Goal: Transaction & Acquisition: Purchase product/service

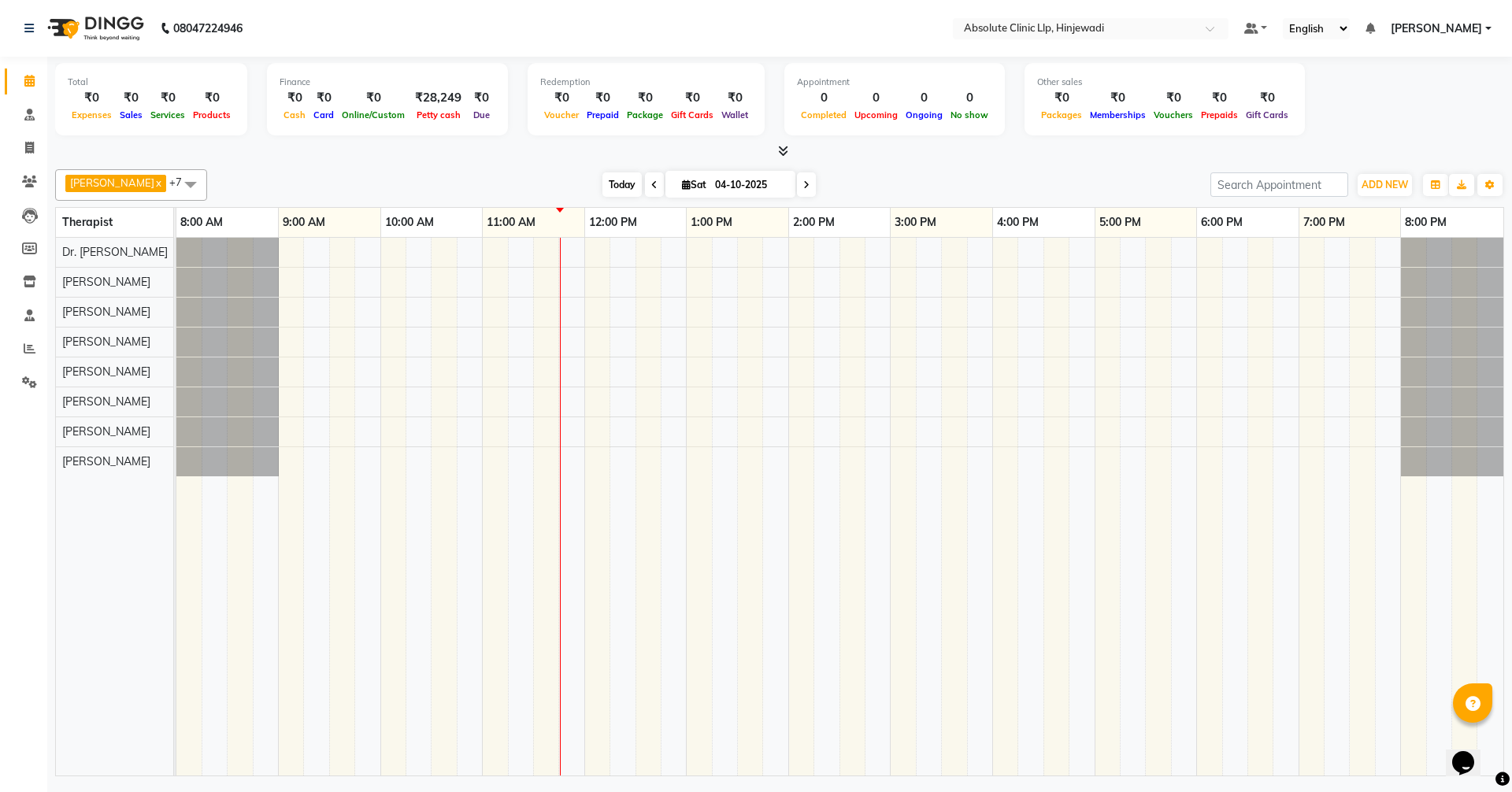
click at [642, 184] on span "Today" at bounding box center [622, 184] width 39 height 24
click at [642, 186] on span "Today" at bounding box center [622, 184] width 39 height 24
click at [642, 183] on span "Today" at bounding box center [622, 184] width 39 height 24
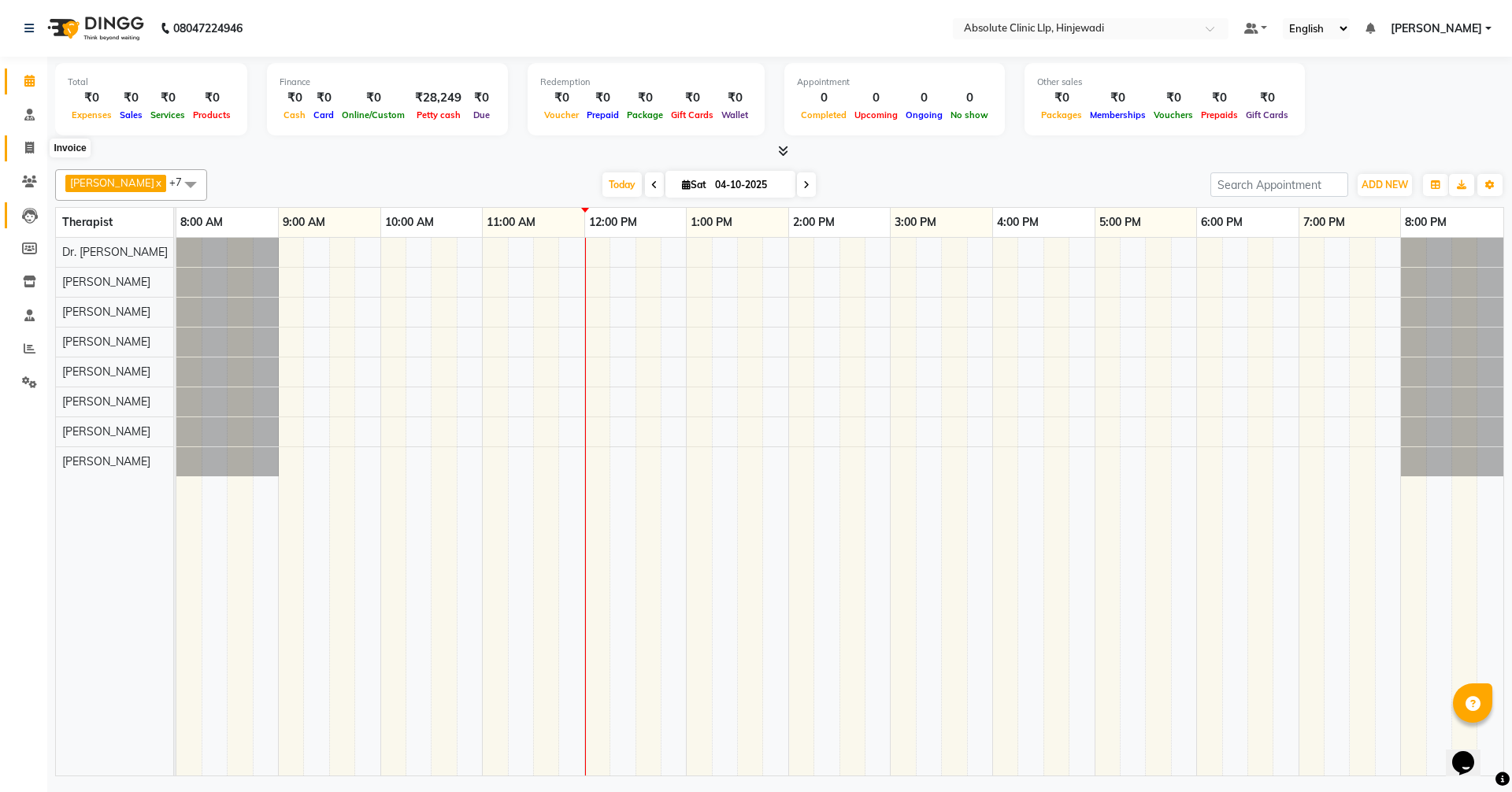
drag, startPoint x: 34, startPoint y: 146, endPoint x: 20, endPoint y: 212, distance: 67.5
click at [34, 146] on icon at bounding box center [29, 147] width 9 height 12
select select "service"
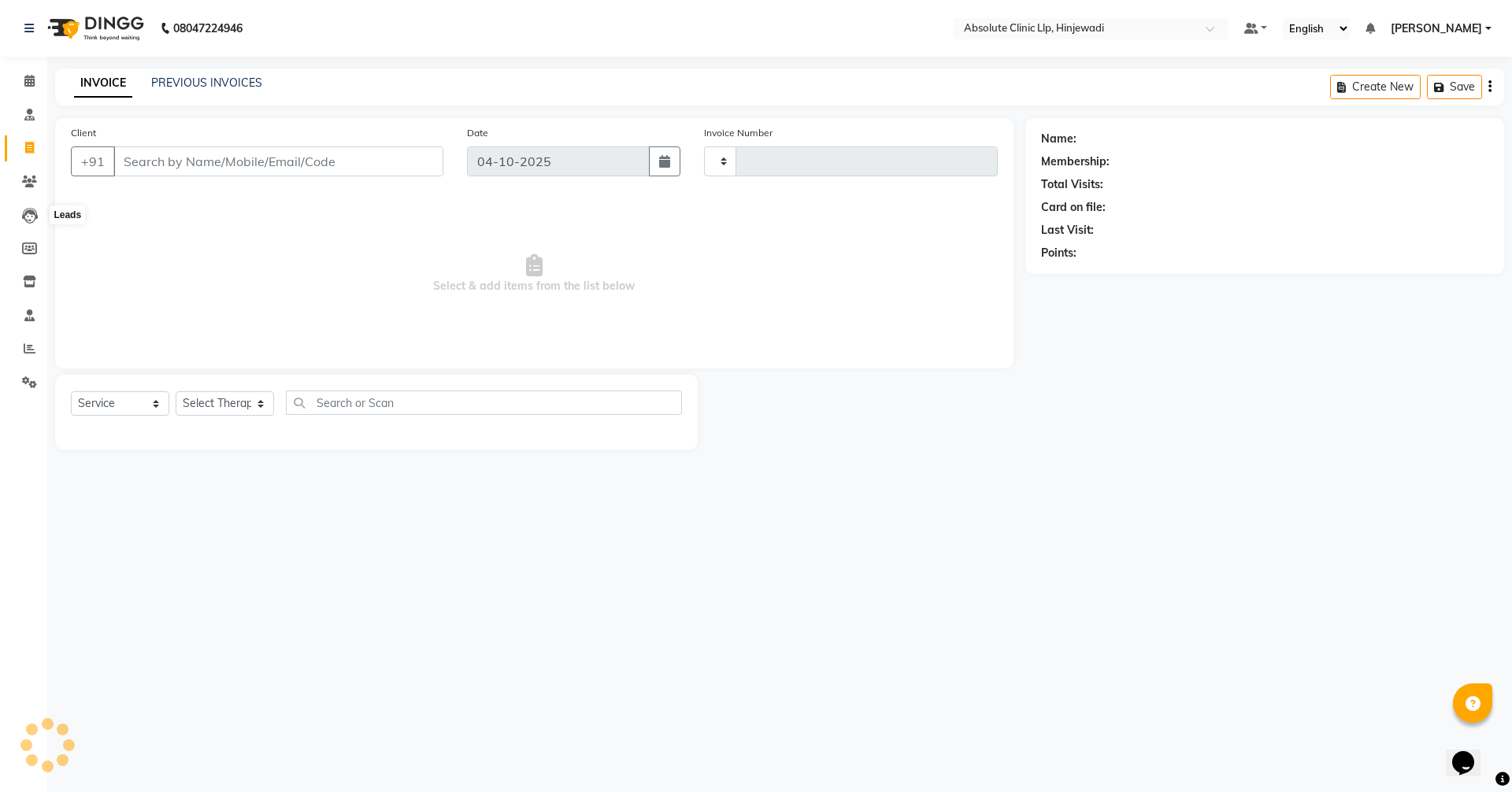
type input "2612"
select select "5113"
click at [34, 77] on icon at bounding box center [29, 80] width 10 height 12
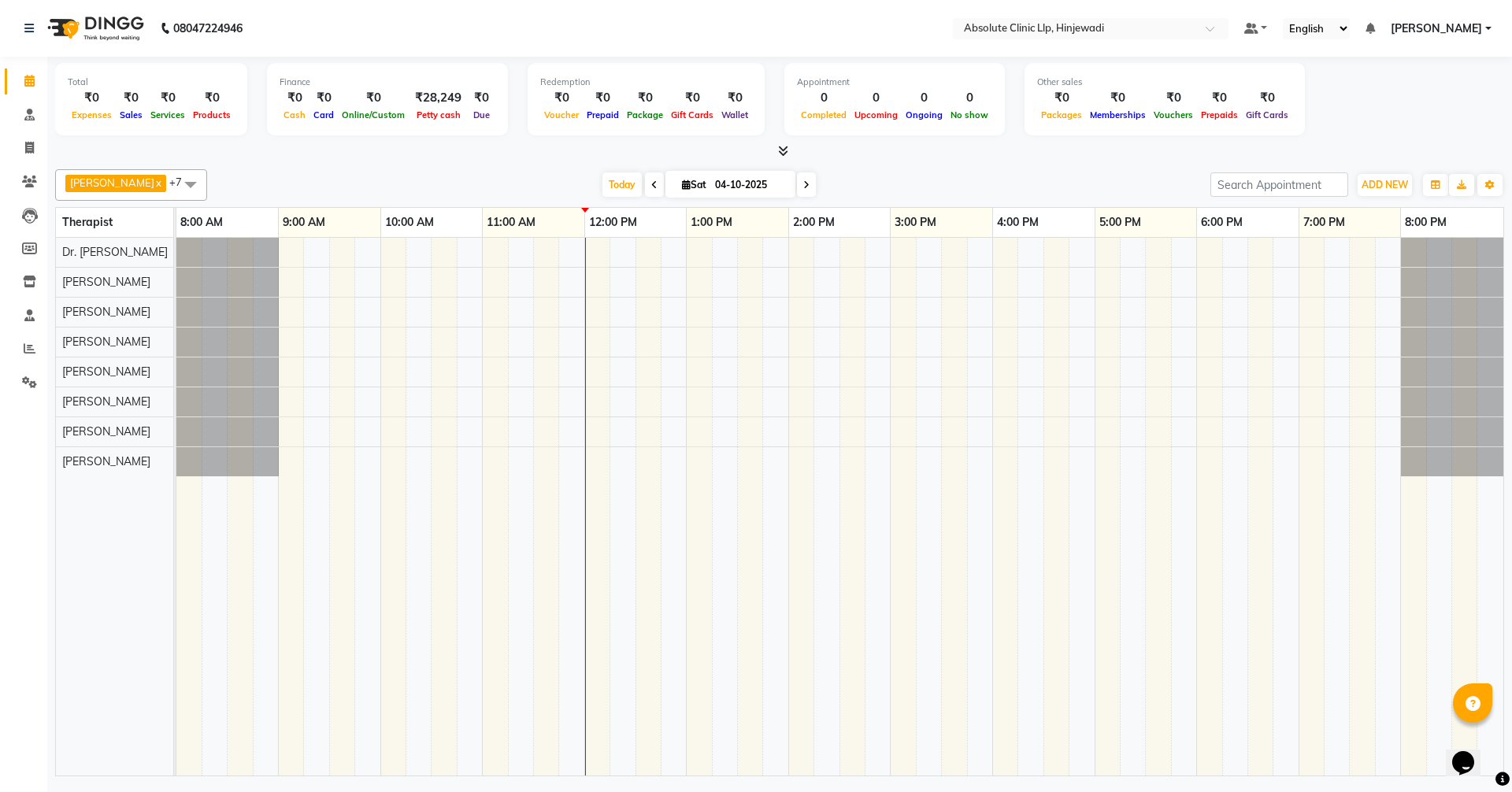
click at [658, 189] on icon at bounding box center [654, 185] width 6 height 10
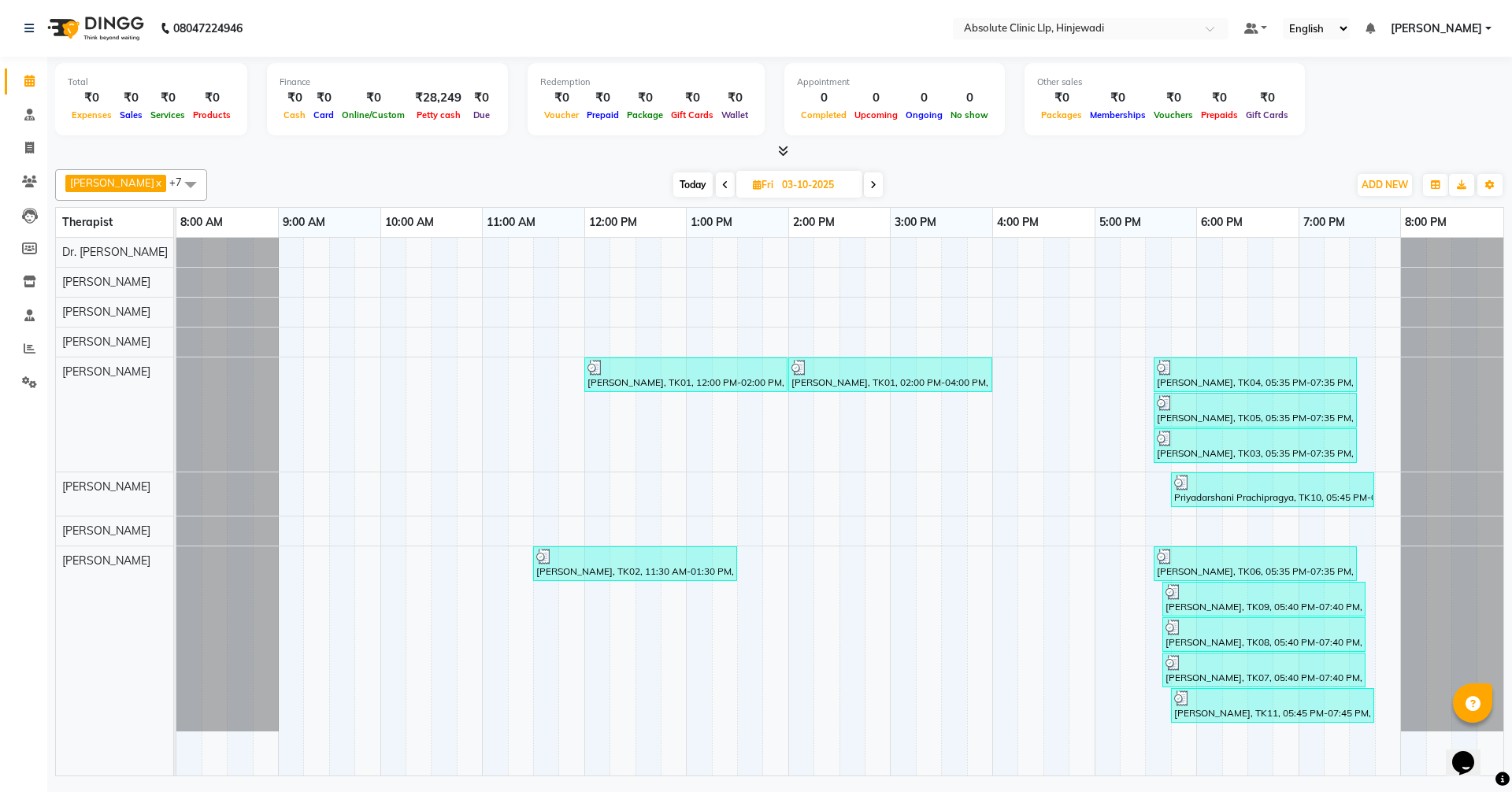
click at [728, 181] on icon at bounding box center [725, 185] width 6 height 10
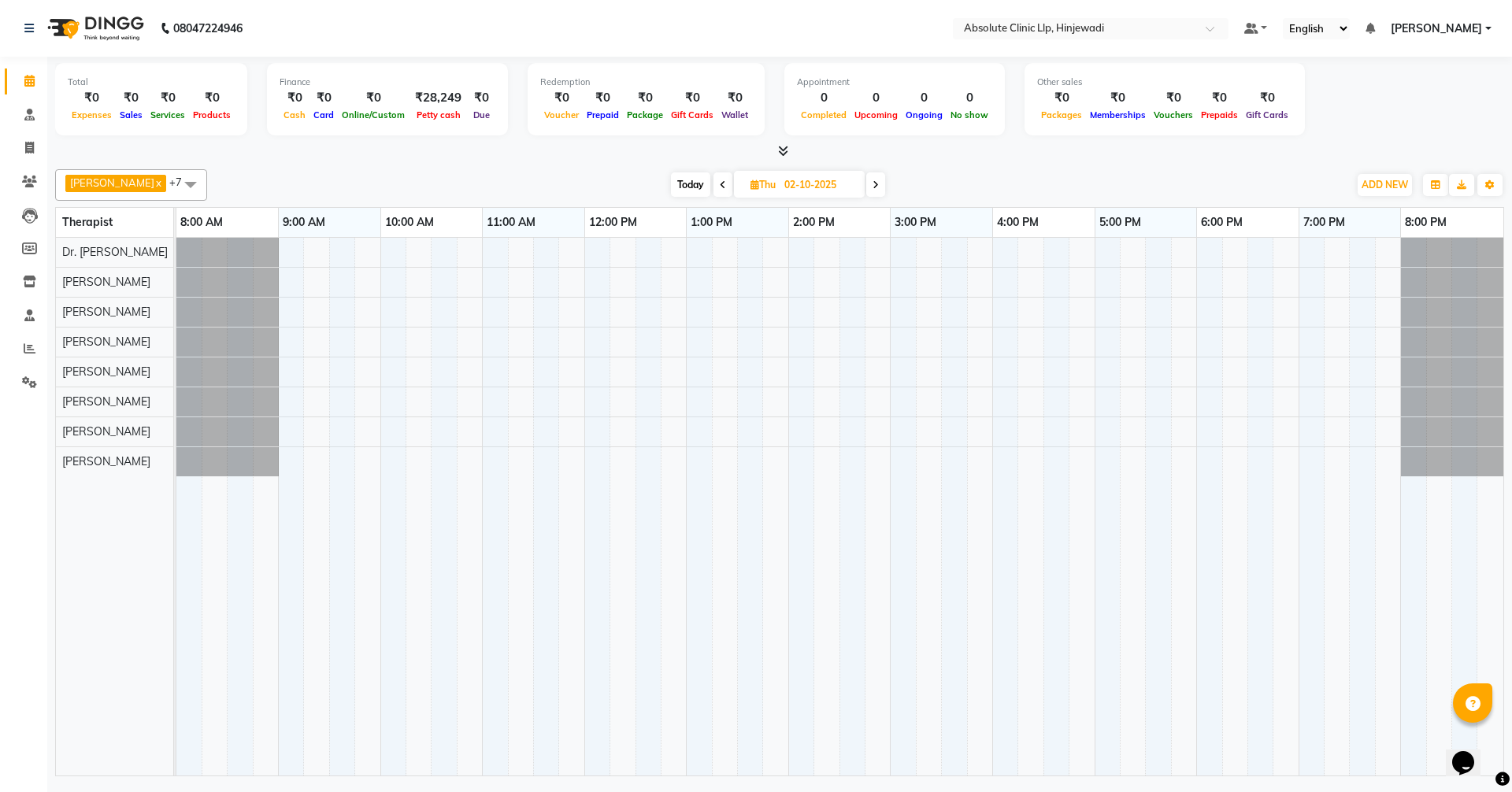
click at [726, 181] on icon at bounding box center [722, 185] width 6 height 10
type input "01-10-2025"
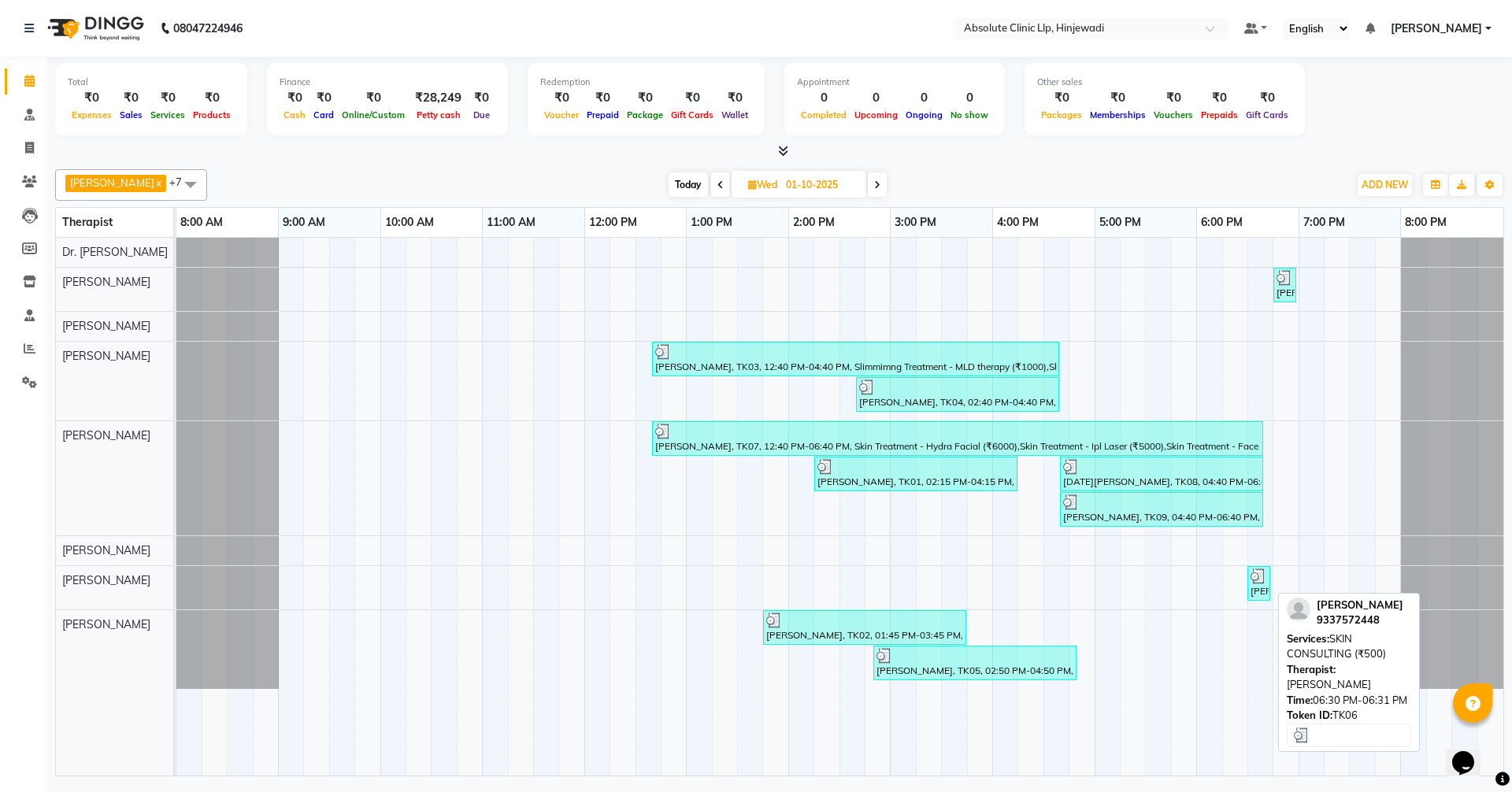
click at [1253, 577] on img at bounding box center [1259, 577] width 16 height 16
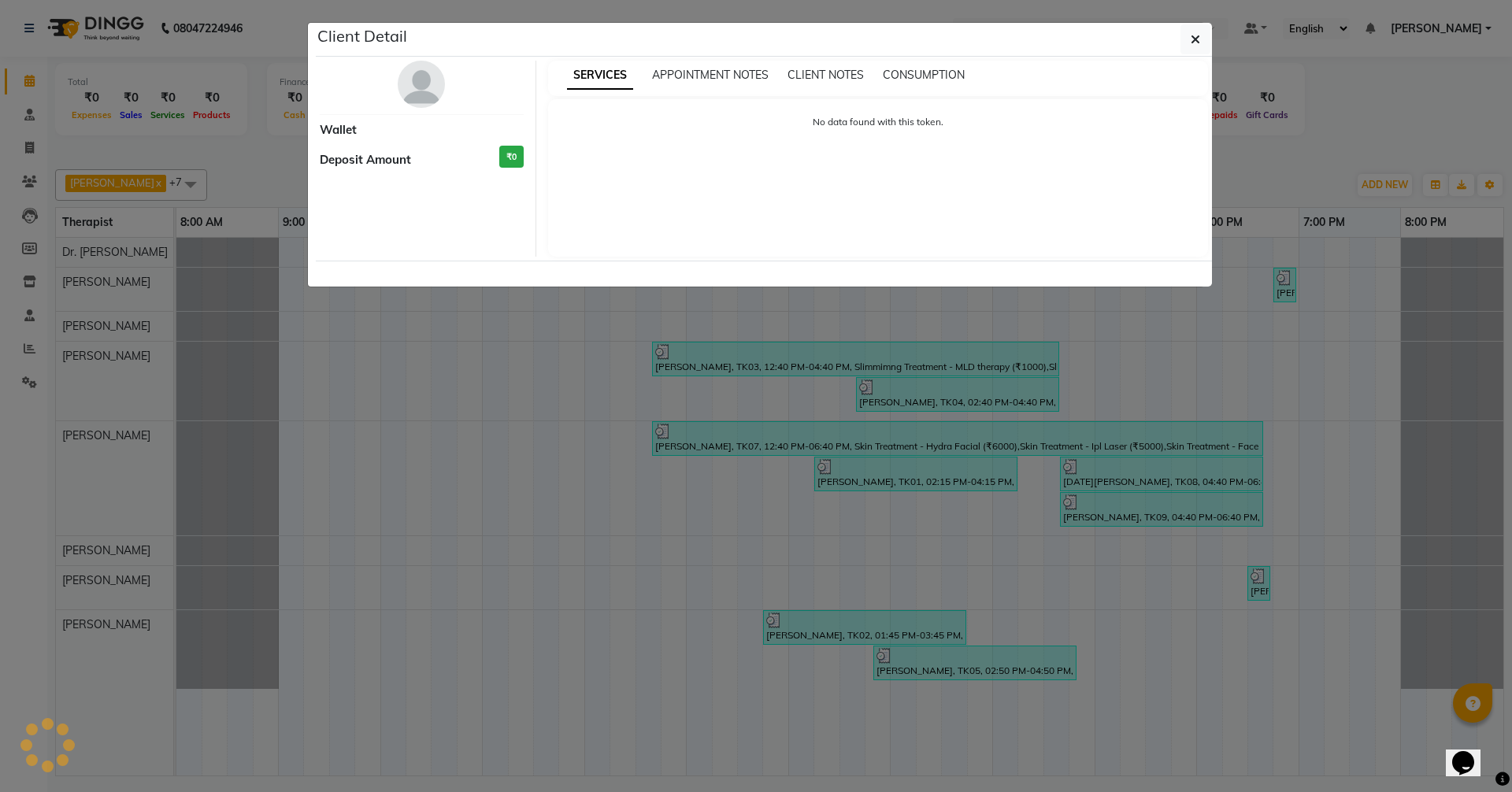
select select "3"
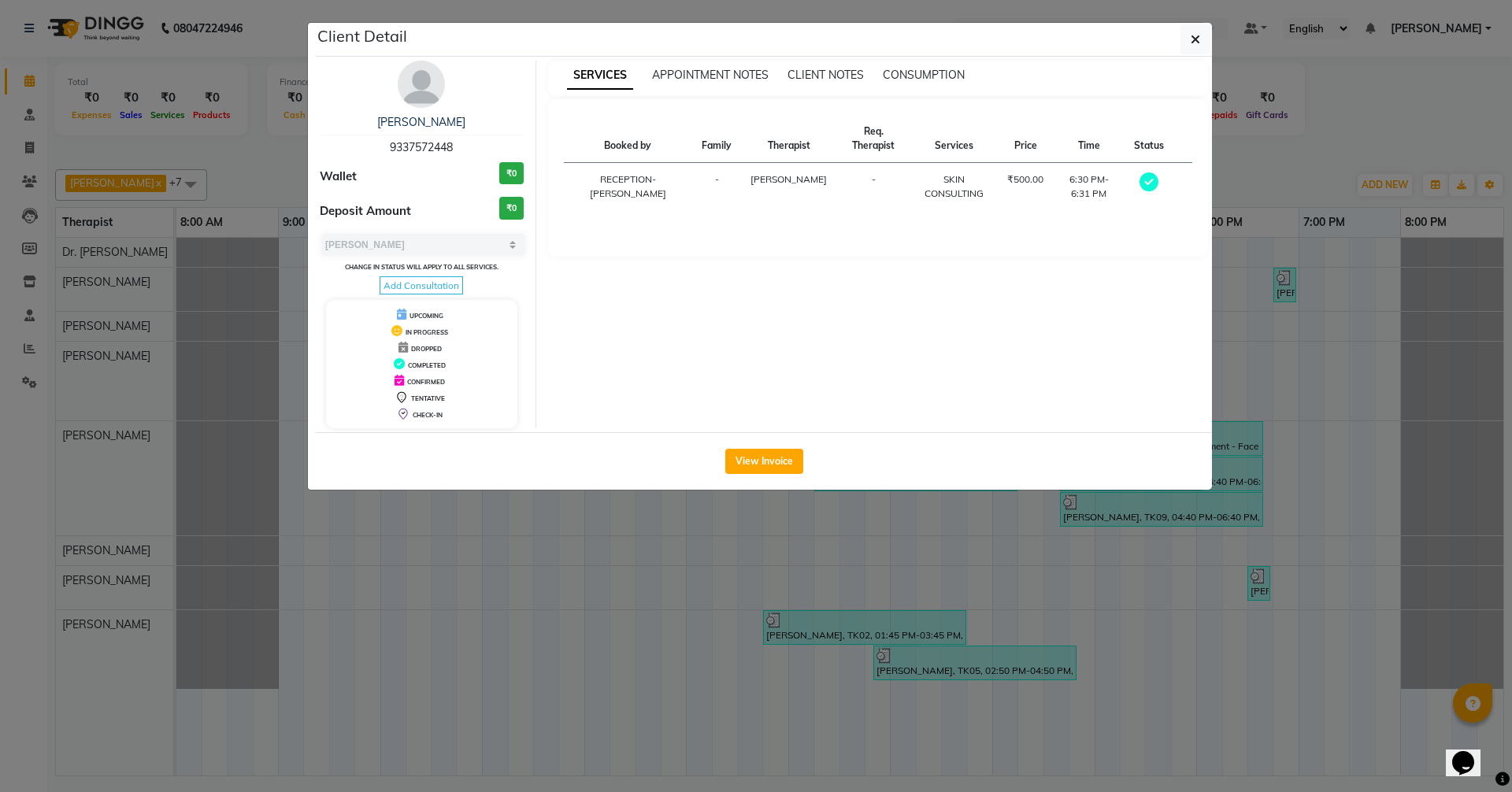
drag, startPoint x: 462, startPoint y: 148, endPoint x: 389, endPoint y: 145, distance: 73.1
click at [389, 145] on div "[PERSON_NAME] 9337572448" at bounding box center [421, 135] width 204 height 42
copy span "9337572448"
click at [1196, 43] on icon "button" at bounding box center [1195, 39] width 10 height 13
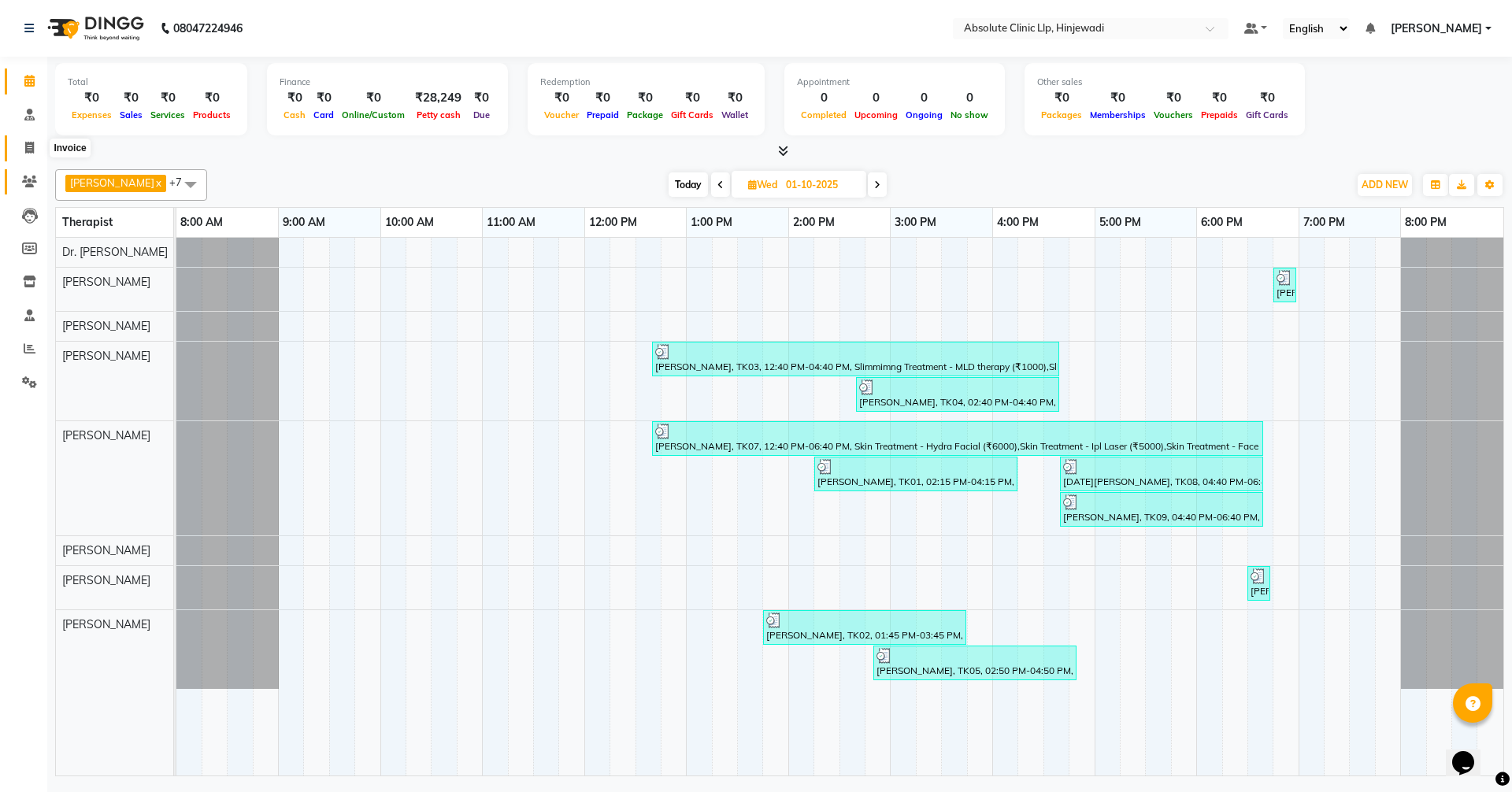
drag, startPoint x: 22, startPoint y: 154, endPoint x: 40, endPoint y: 188, distance: 38.5
click at [22, 154] on span at bounding box center [29, 148] width 28 height 18
select select "service"
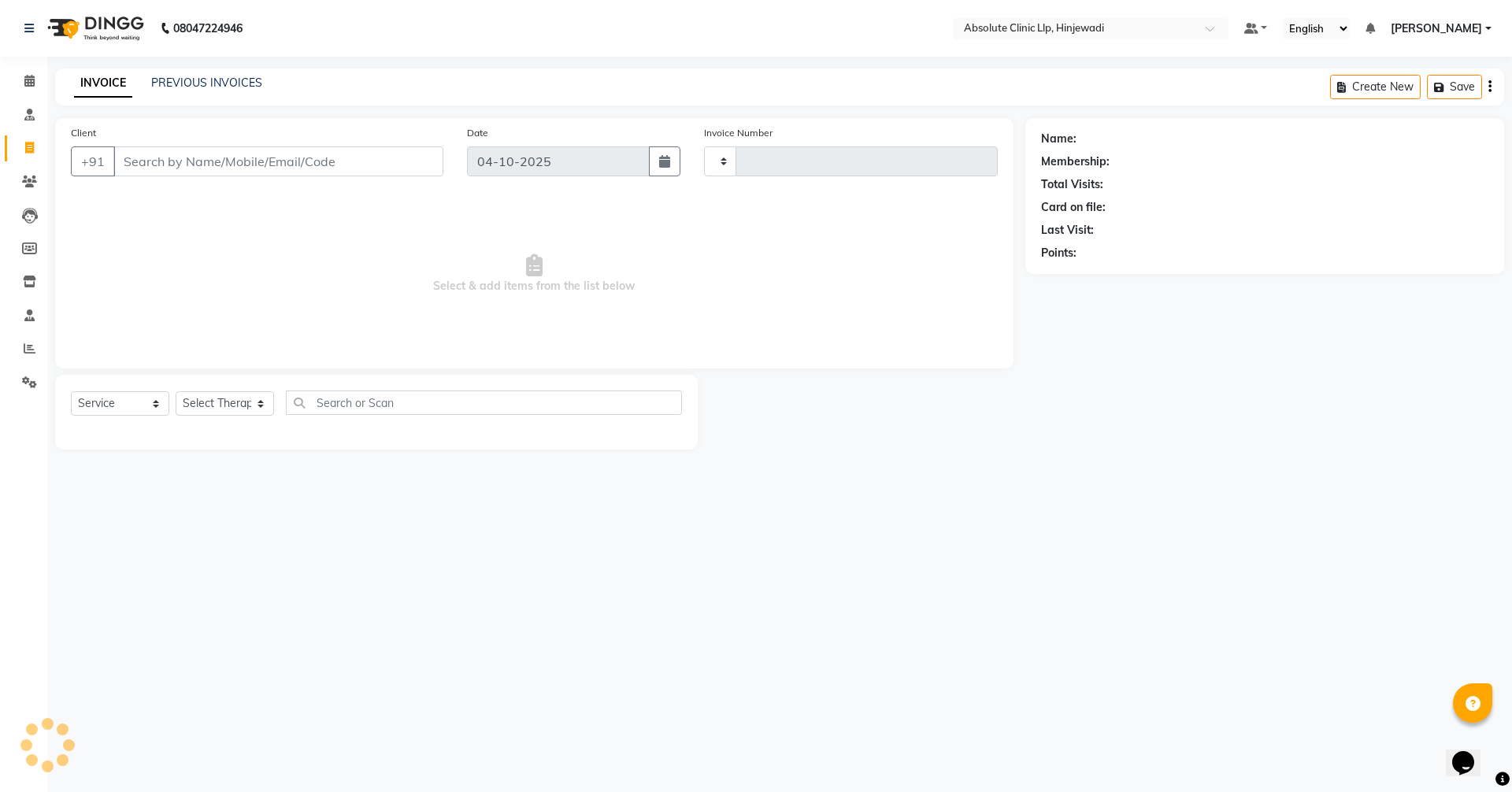
type input "2612"
select select "5113"
click at [213, 77] on link "PREVIOUS INVOICES" at bounding box center [206, 83] width 111 height 14
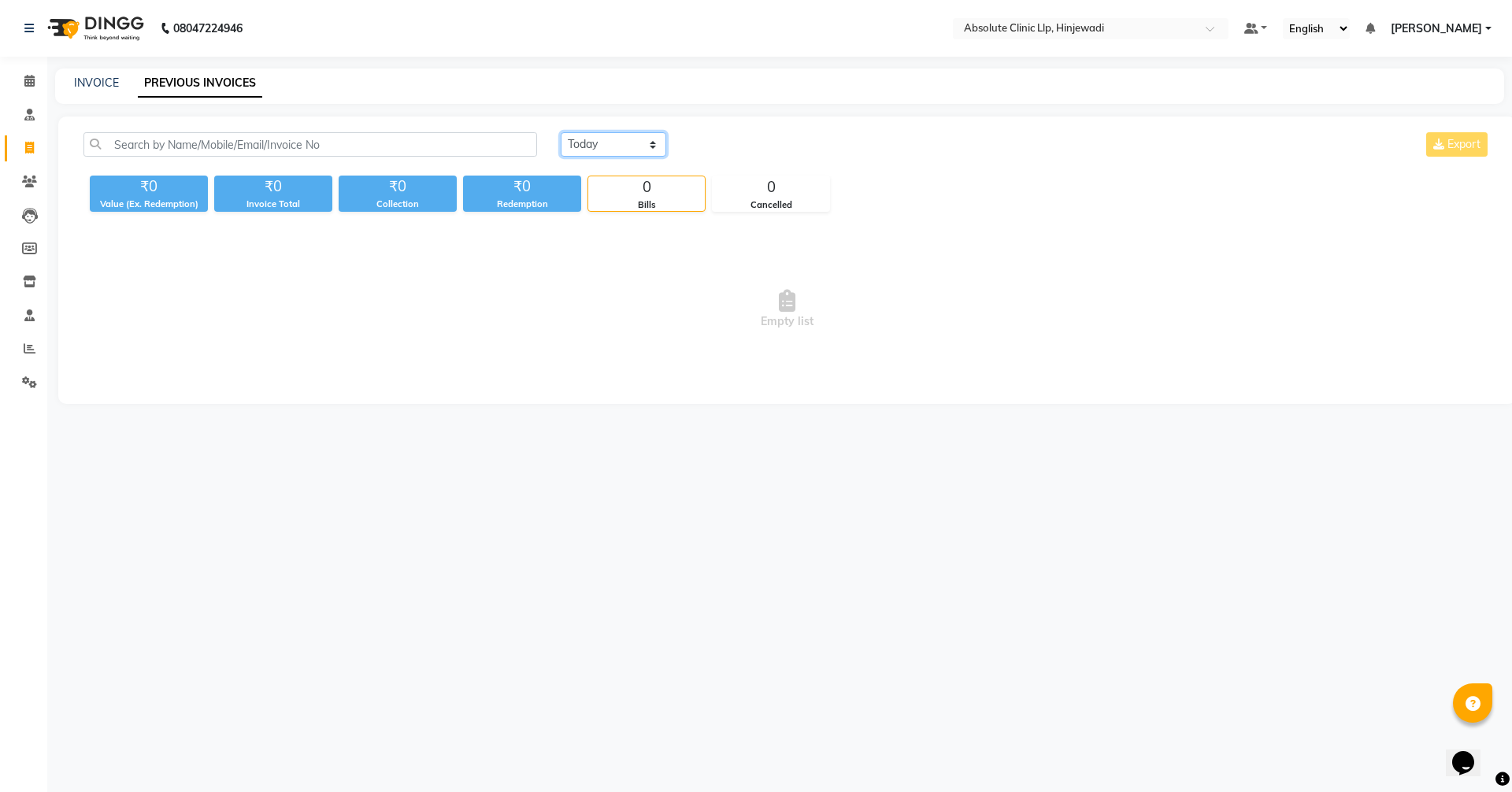
click at [595, 152] on select "[DATE] [DATE] Custom Range" at bounding box center [613, 144] width 105 height 24
select select "range"
click at [561, 132] on select "[DATE] [DATE] Custom Range" at bounding box center [613, 144] width 105 height 24
click at [727, 145] on input "04-10-2025" at bounding box center [741, 145] width 110 height 22
select select "10"
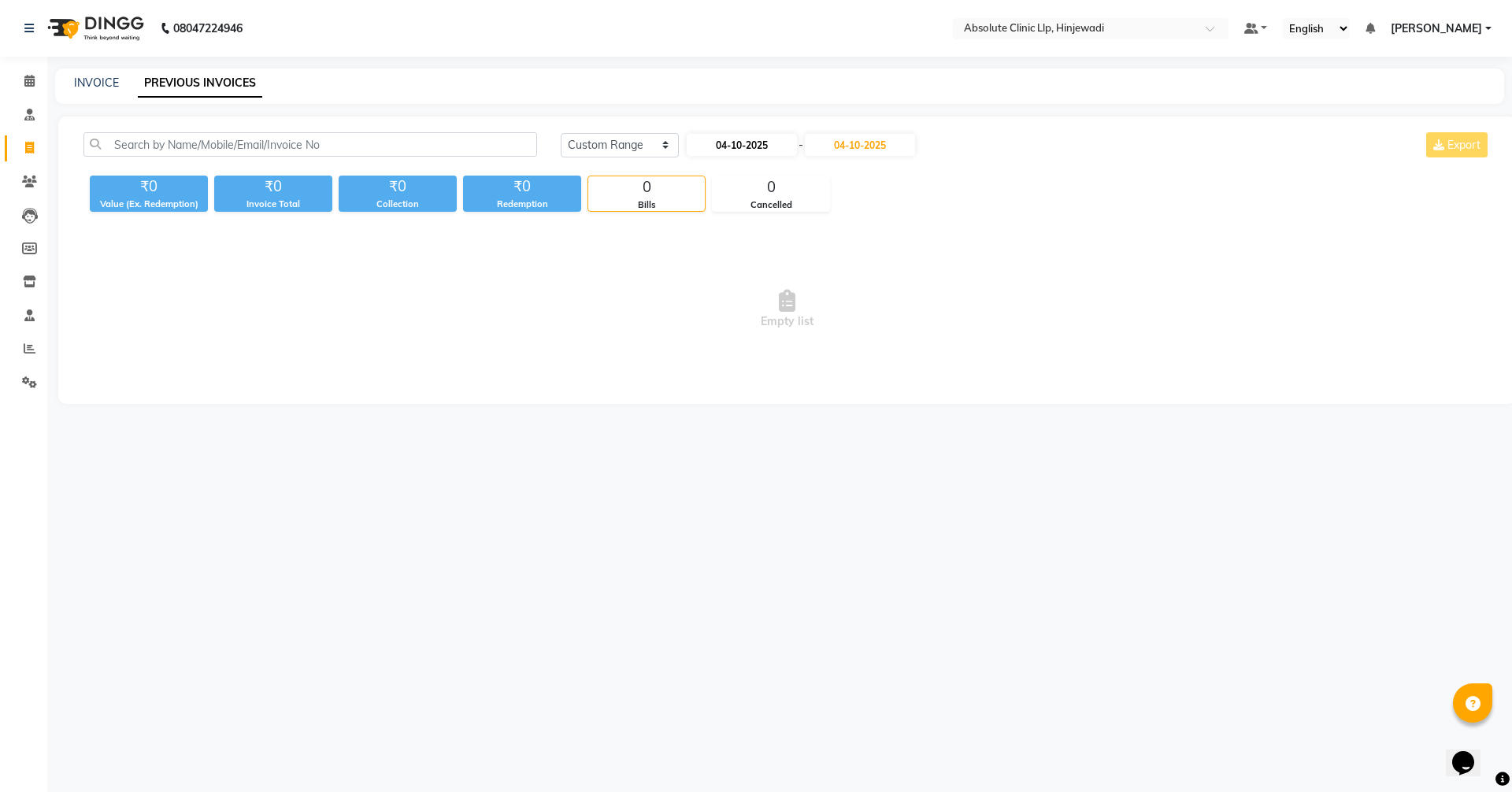
select select "2025"
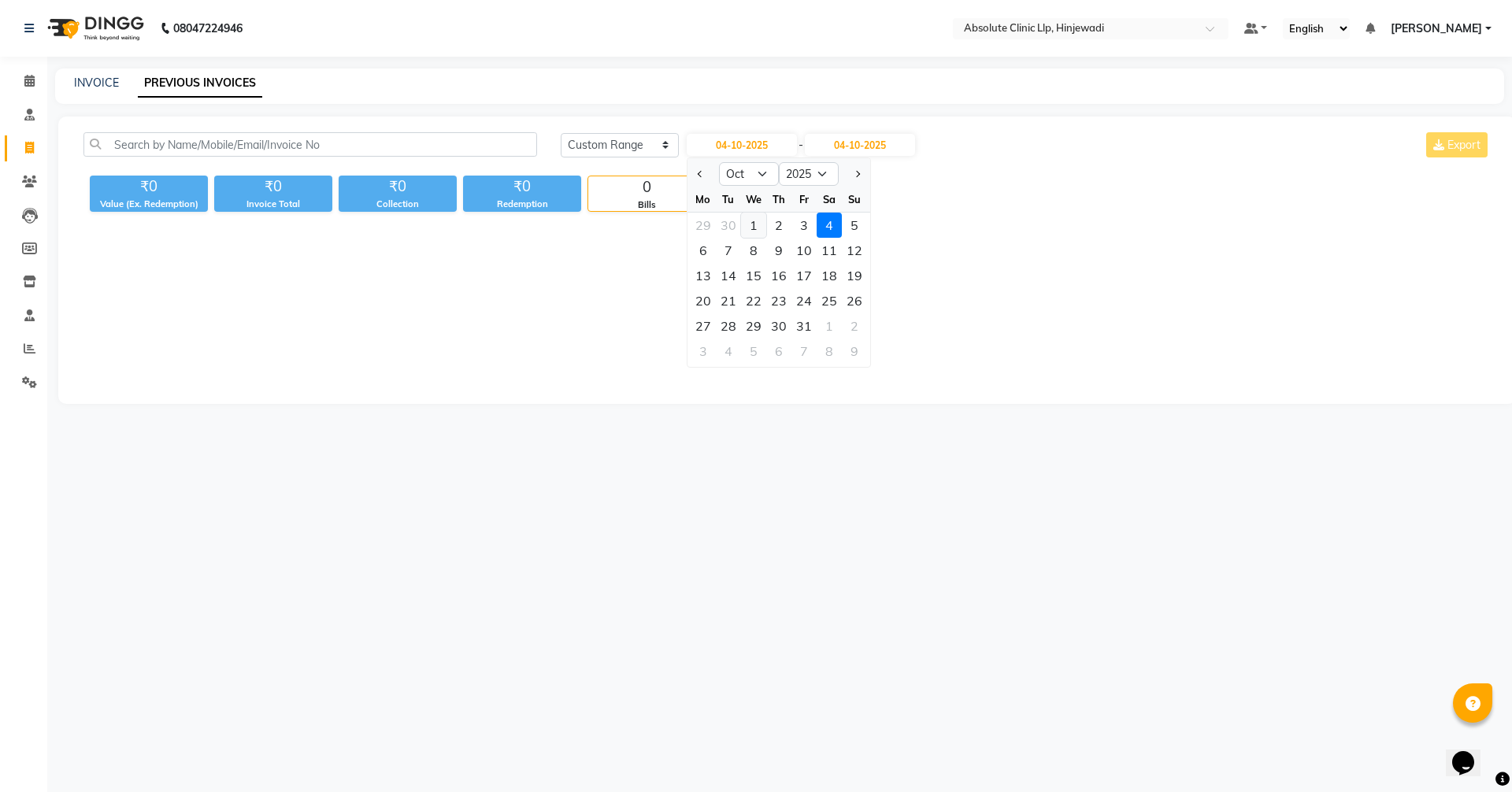
click at [750, 224] on div "1" at bounding box center [753, 225] width 25 height 25
type input "01-10-2025"
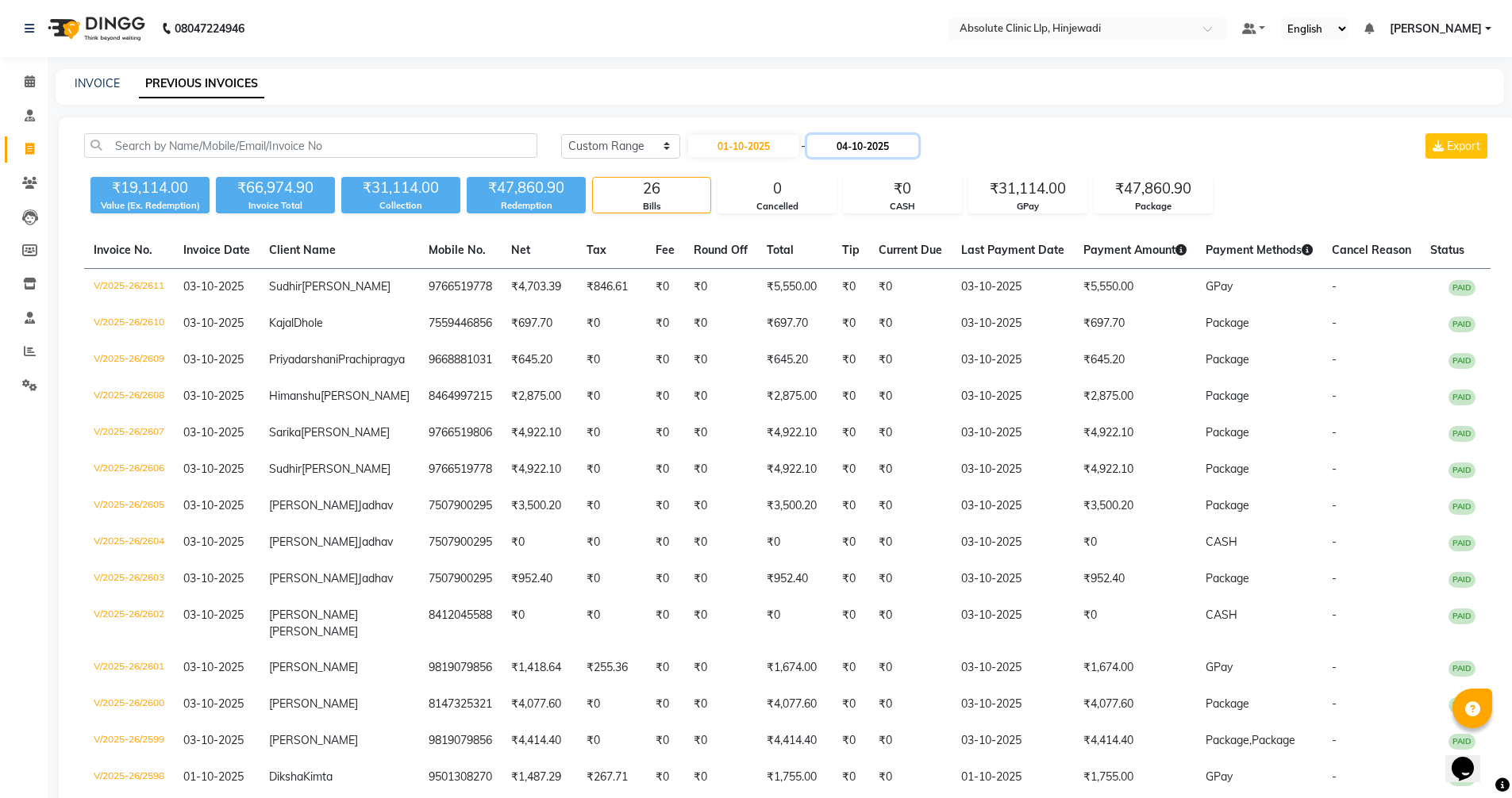
click at [859, 150] on input "04-10-2025" at bounding box center [862, 146] width 111 height 22
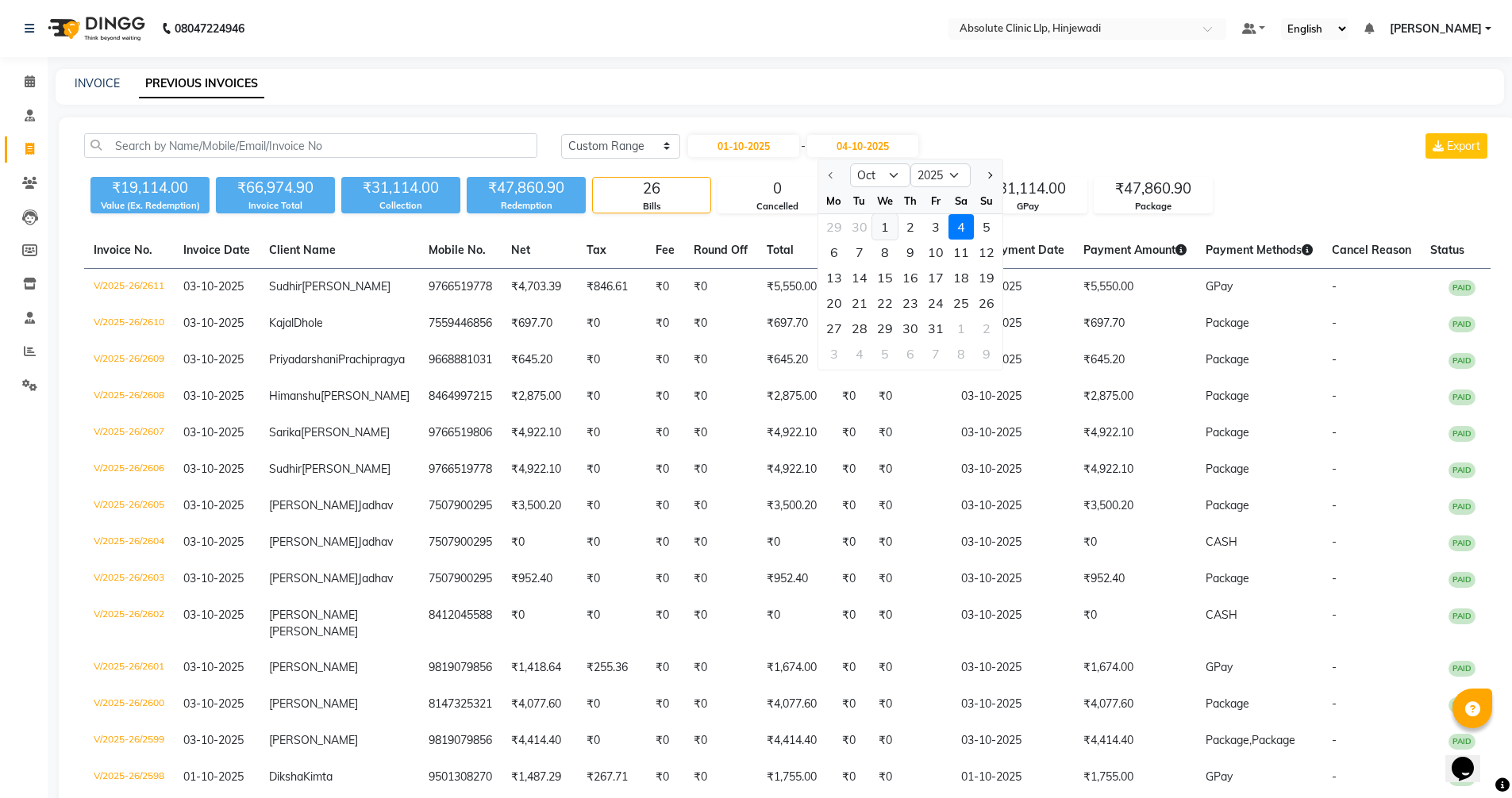
click at [886, 223] on div "1" at bounding box center [885, 227] width 25 height 25
type input "01-10-2025"
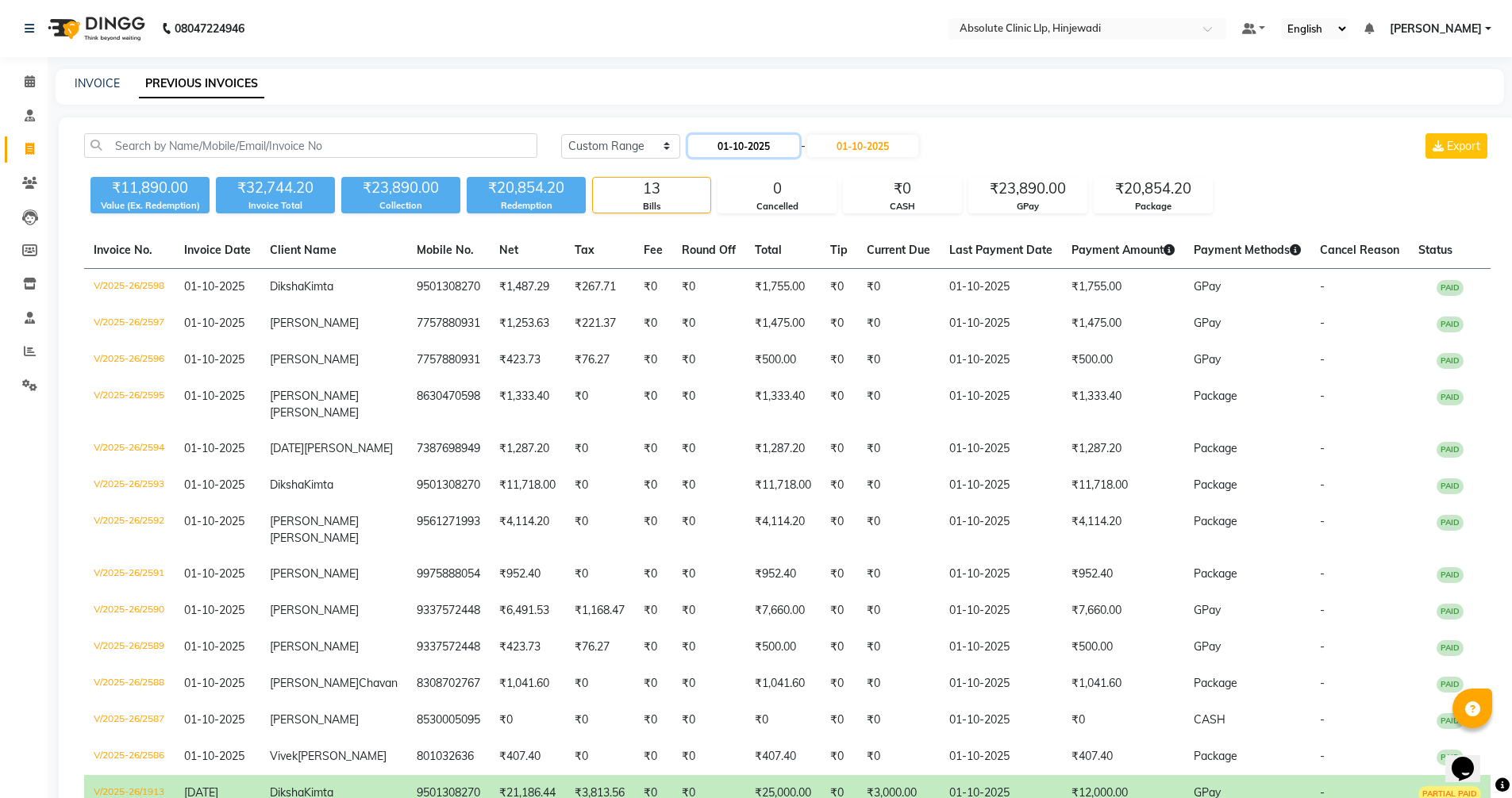
click at [748, 146] on input "01-10-2025" at bounding box center [743, 146] width 111 height 22
select select "10"
select select "2025"
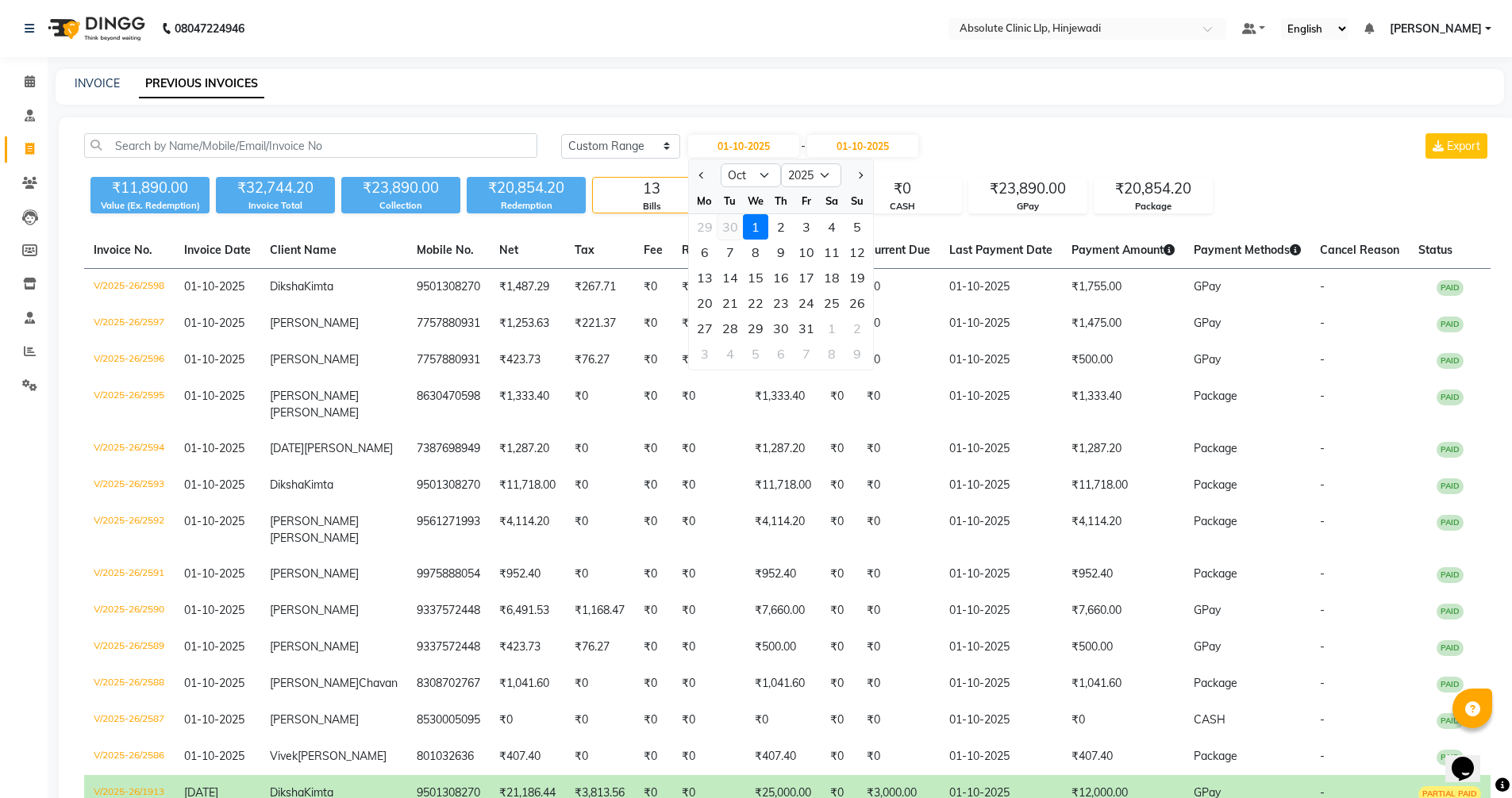
click at [731, 226] on div "30" at bounding box center [730, 227] width 25 height 25
type input "30-09-2025"
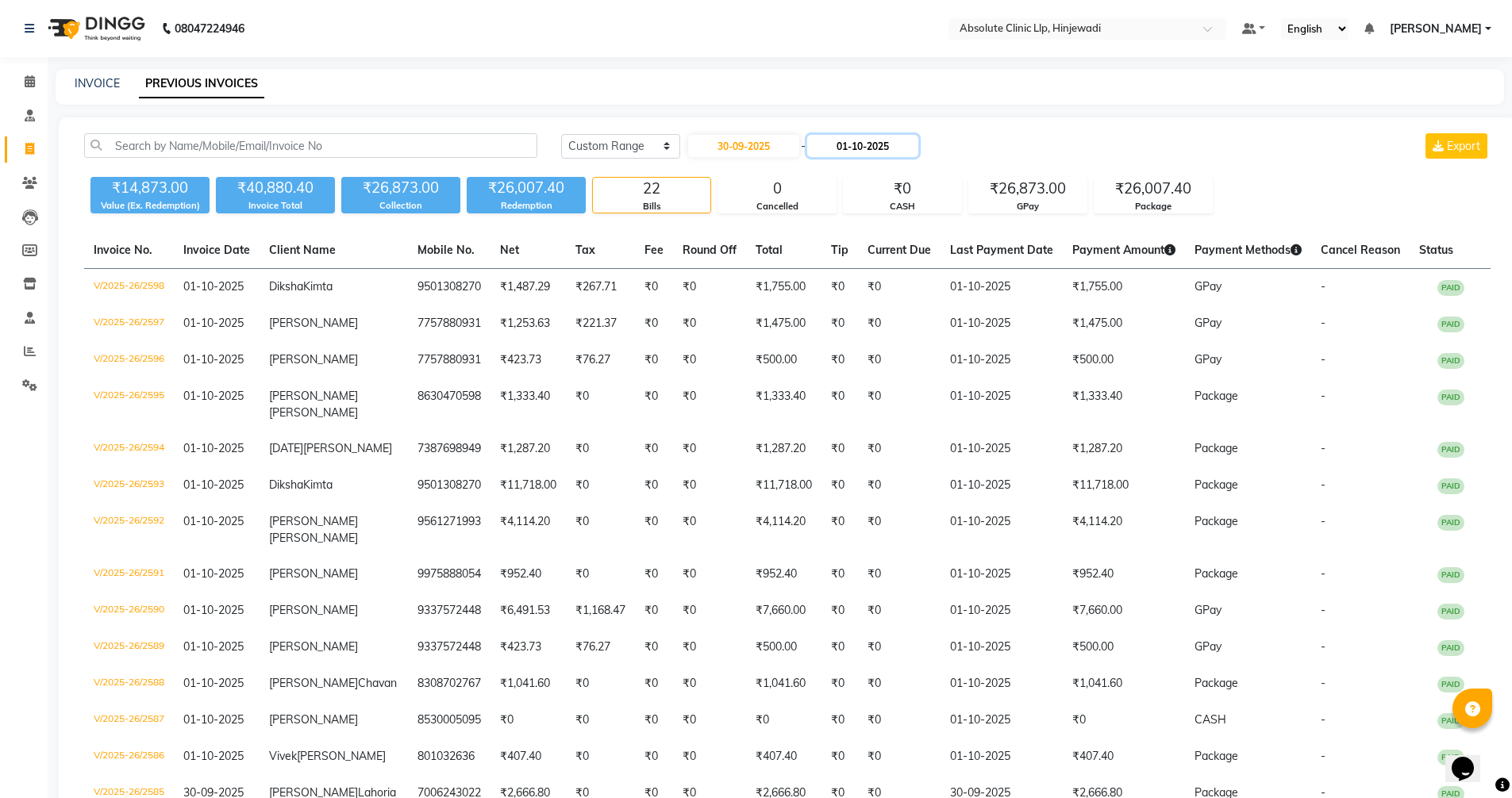
click at [858, 147] on input "01-10-2025" at bounding box center [862, 146] width 111 height 22
select select "10"
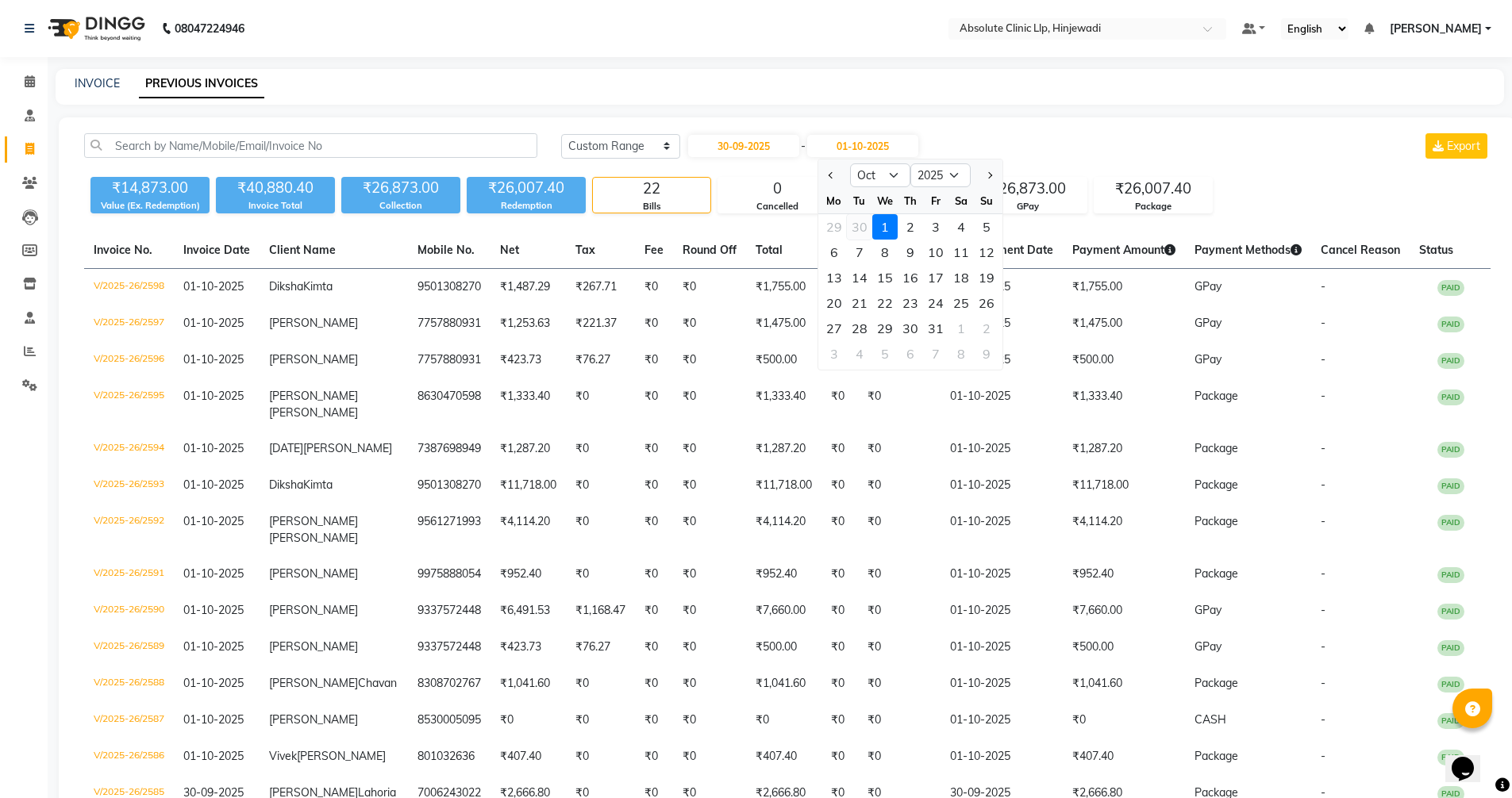
click at [865, 228] on div "30" at bounding box center [860, 227] width 25 height 25
type input "30-09-2025"
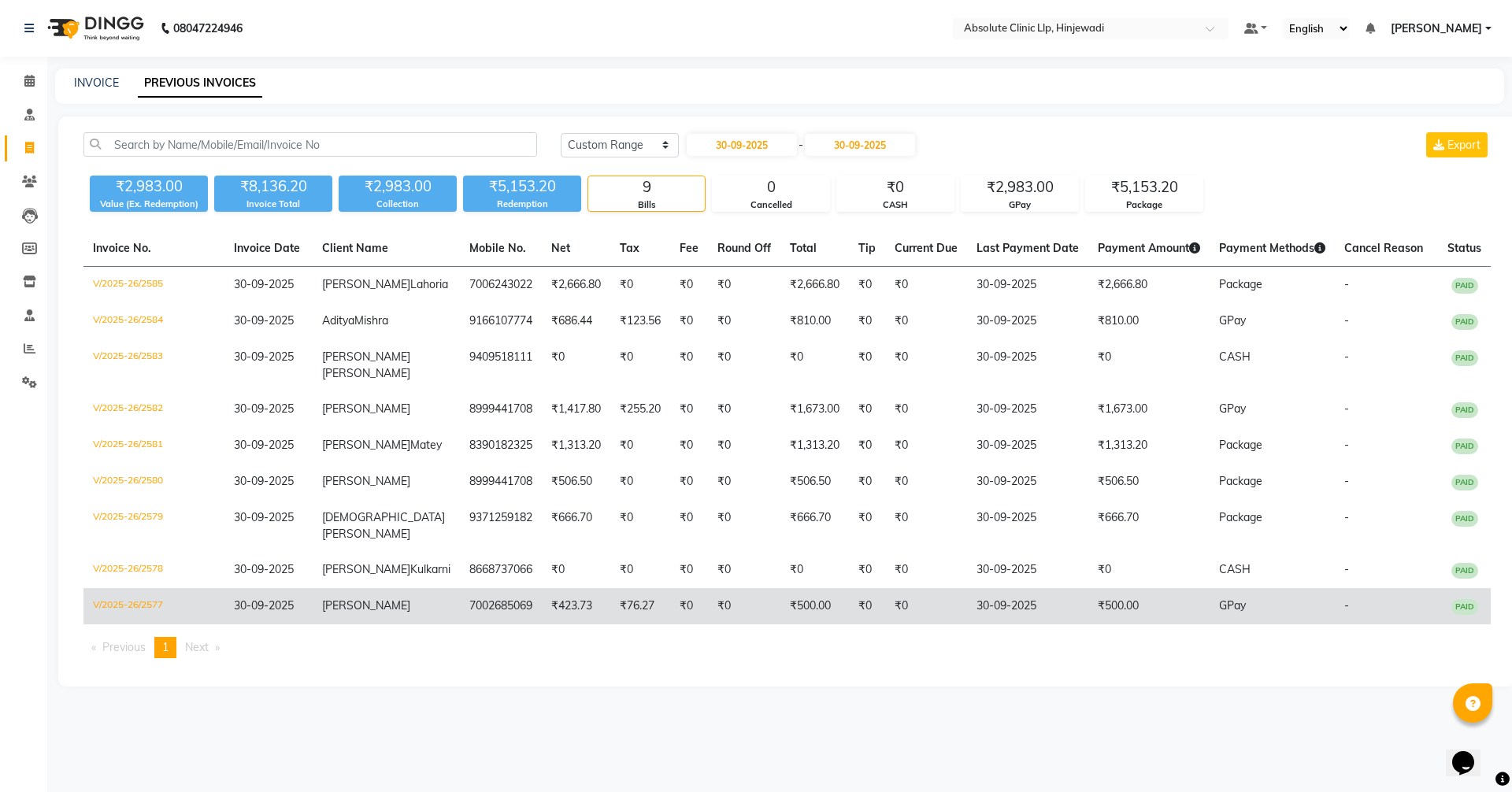
click at [380, 625] on td "[PERSON_NAME]" at bounding box center [386, 606] width 147 height 37
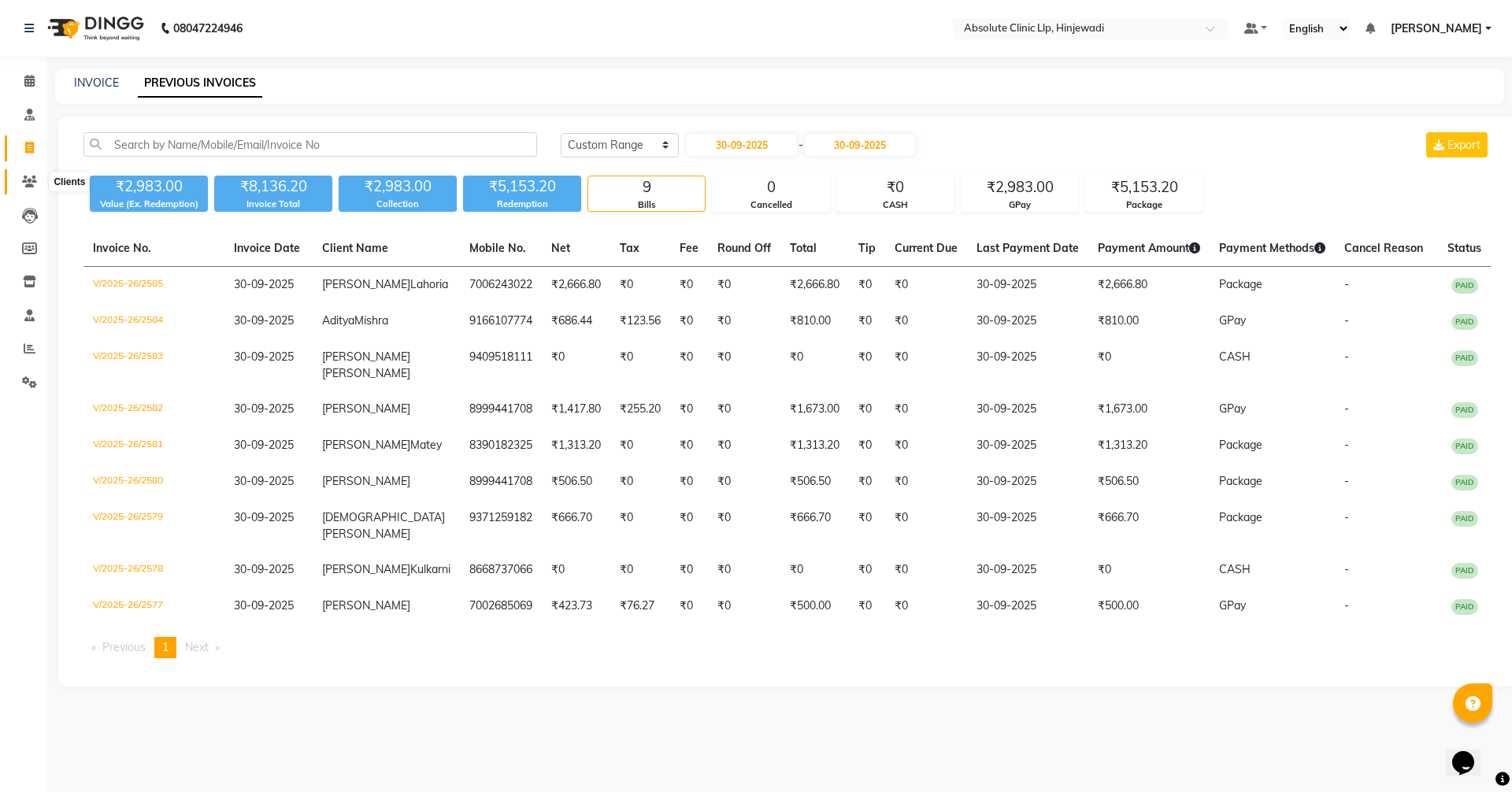
click at [29, 174] on span at bounding box center [29, 182] width 28 height 18
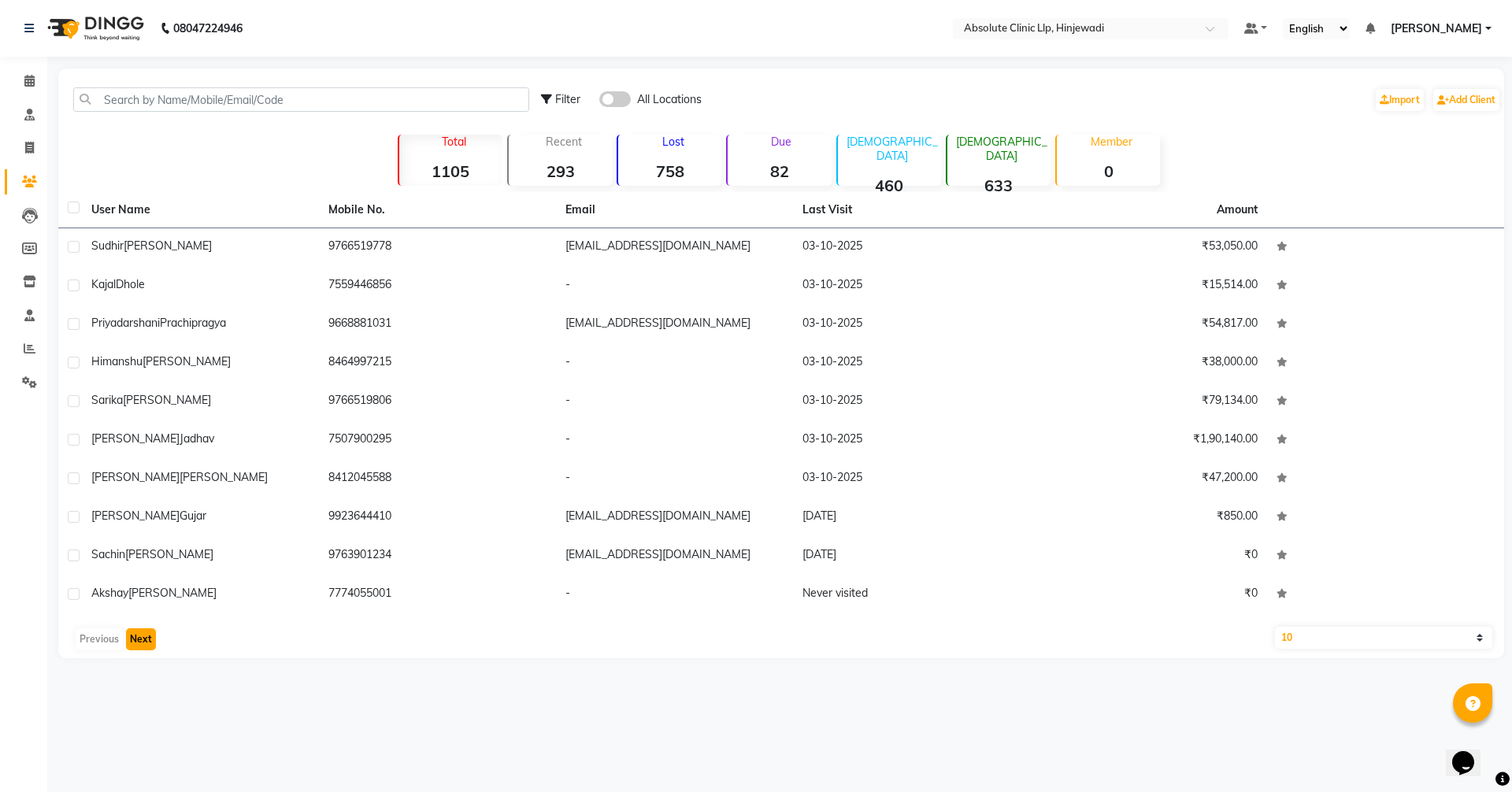
click at [148, 640] on button "Next" at bounding box center [141, 639] width 30 height 22
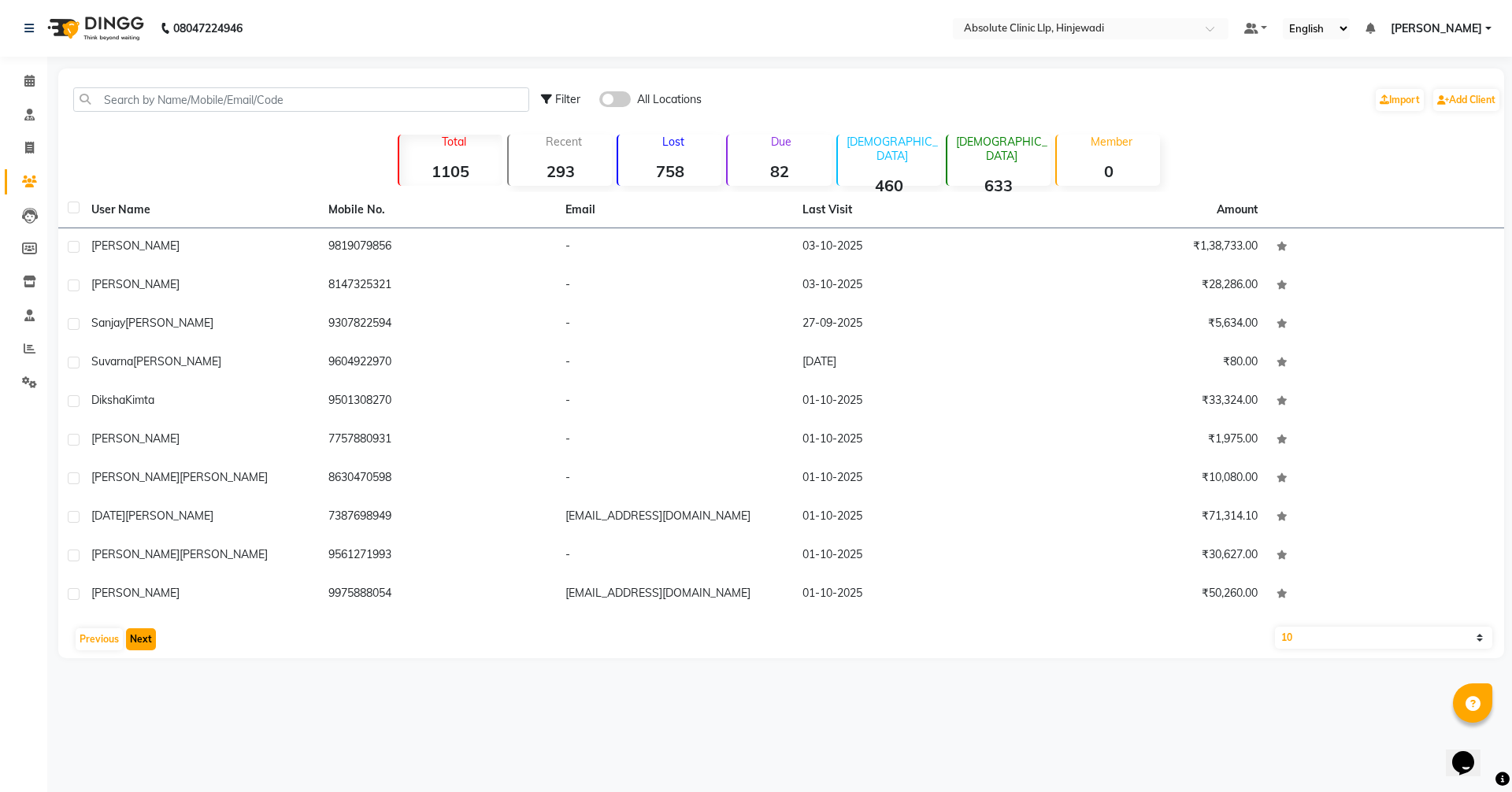
click at [138, 638] on button "Next" at bounding box center [141, 639] width 30 height 22
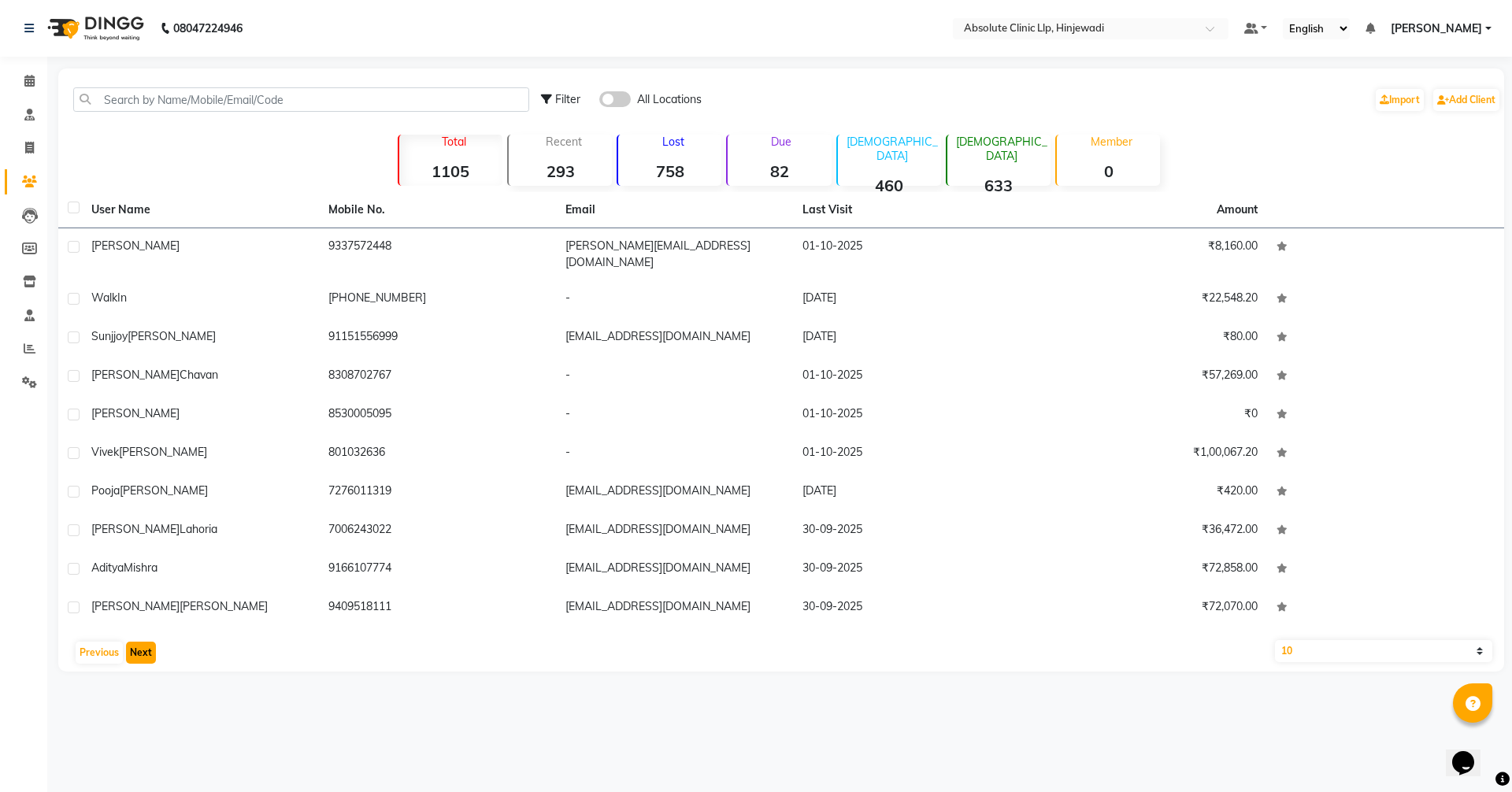
click at [145, 642] on button "Next" at bounding box center [141, 653] width 30 height 22
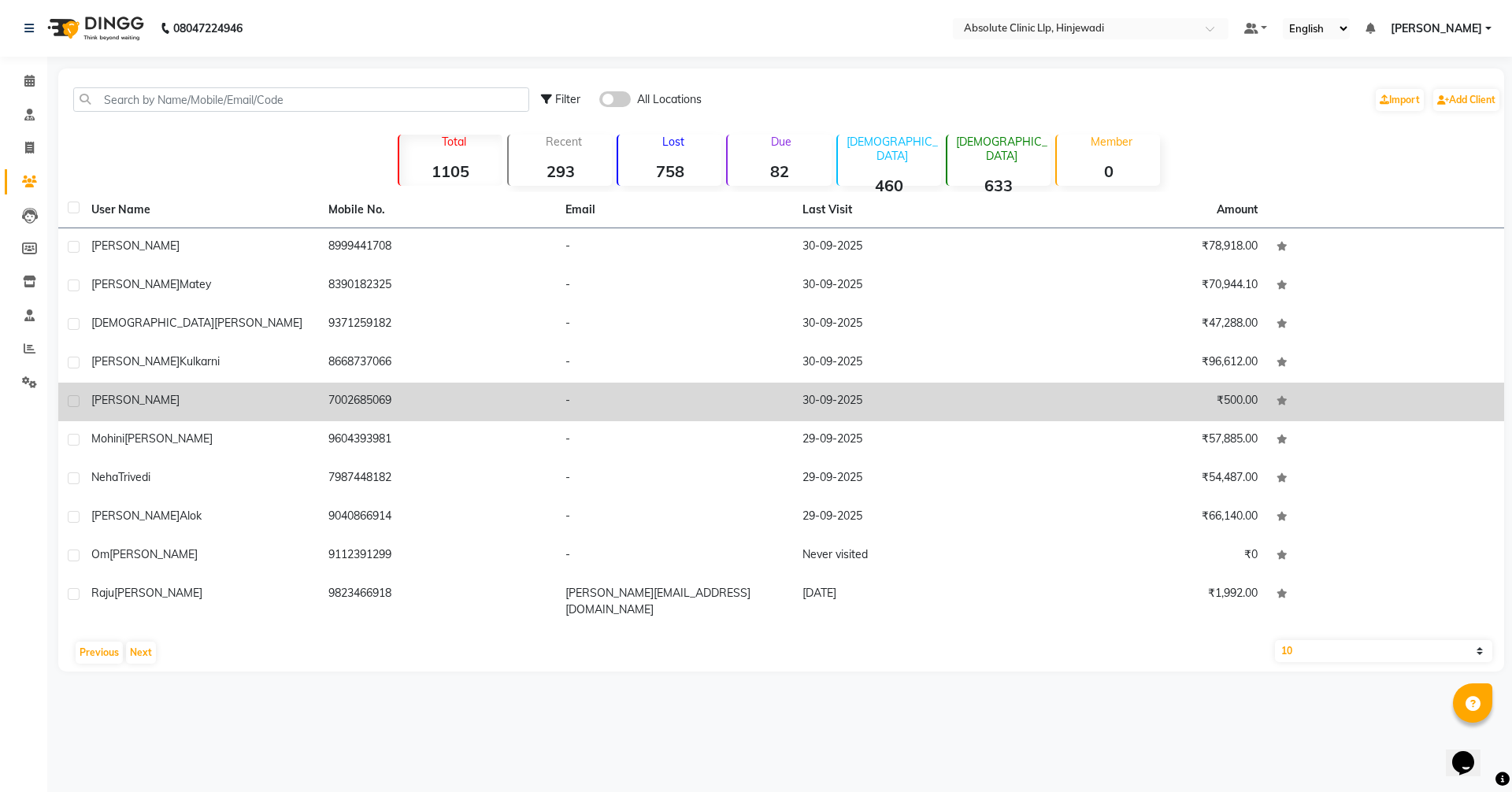
click at [214, 401] on div "[PERSON_NAME]" at bounding box center [200, 400] width 218 height 17
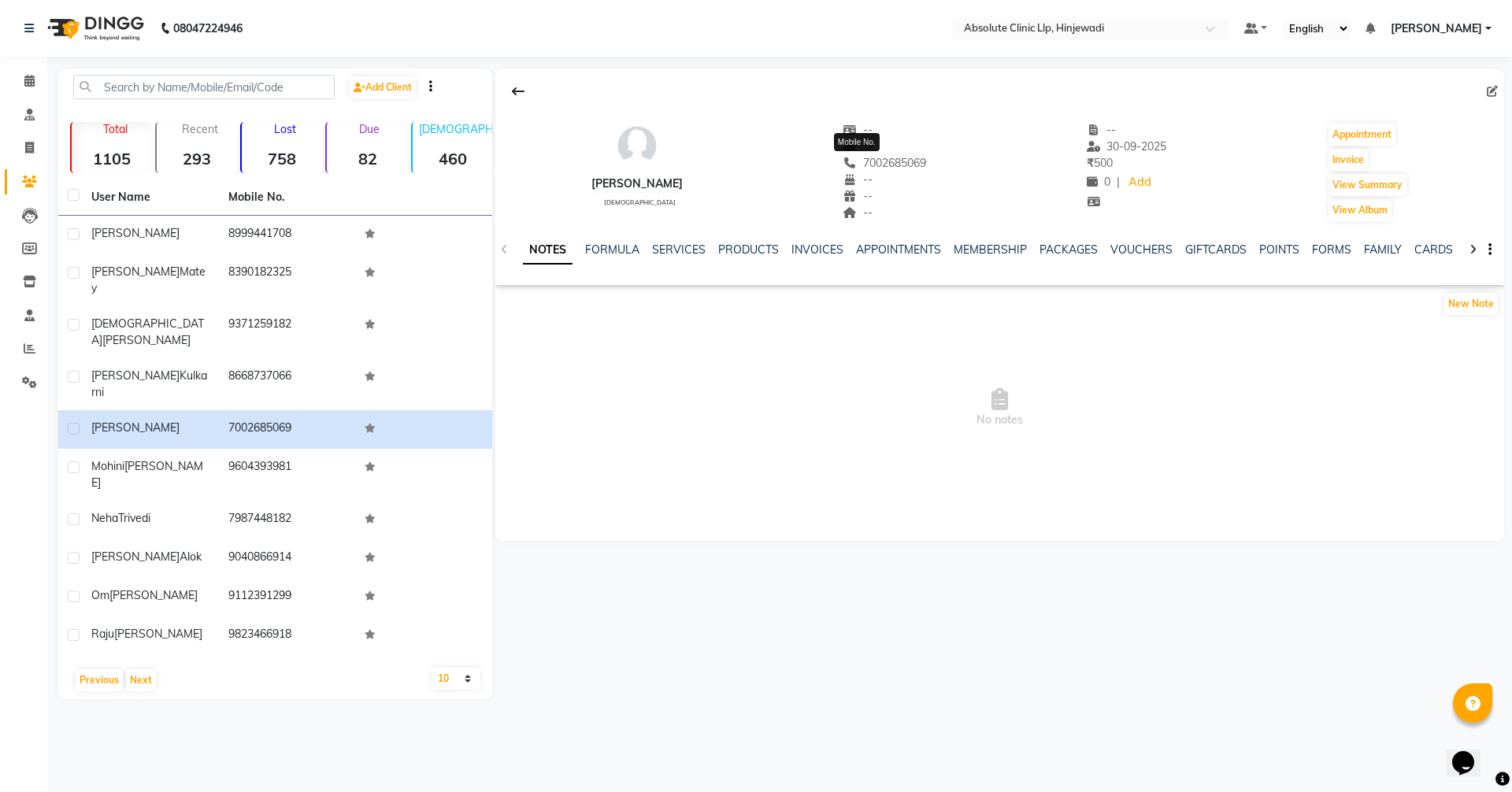
drag, startPoint x: 912, startPoint y: 160, endPoint x: 838, endPoint y: 163, distance: 74.1
click at [838, 163] on div "[PERSON_NAME][DEMOGRAPHIC_DATA] -- -- [PHONE_NUMBER] Mobile No. -- -- -- -- [DA…" at bounding box center [1000, 164] width 1009 height 117
copy span "7002685069"
drag, startPoint x: 23, startPoint y: 78, endPoint x: 23, endPoint y: 88, distance: 10.0
click at [23, 78] on span at bounding box center [29, 81] width 28 height 18
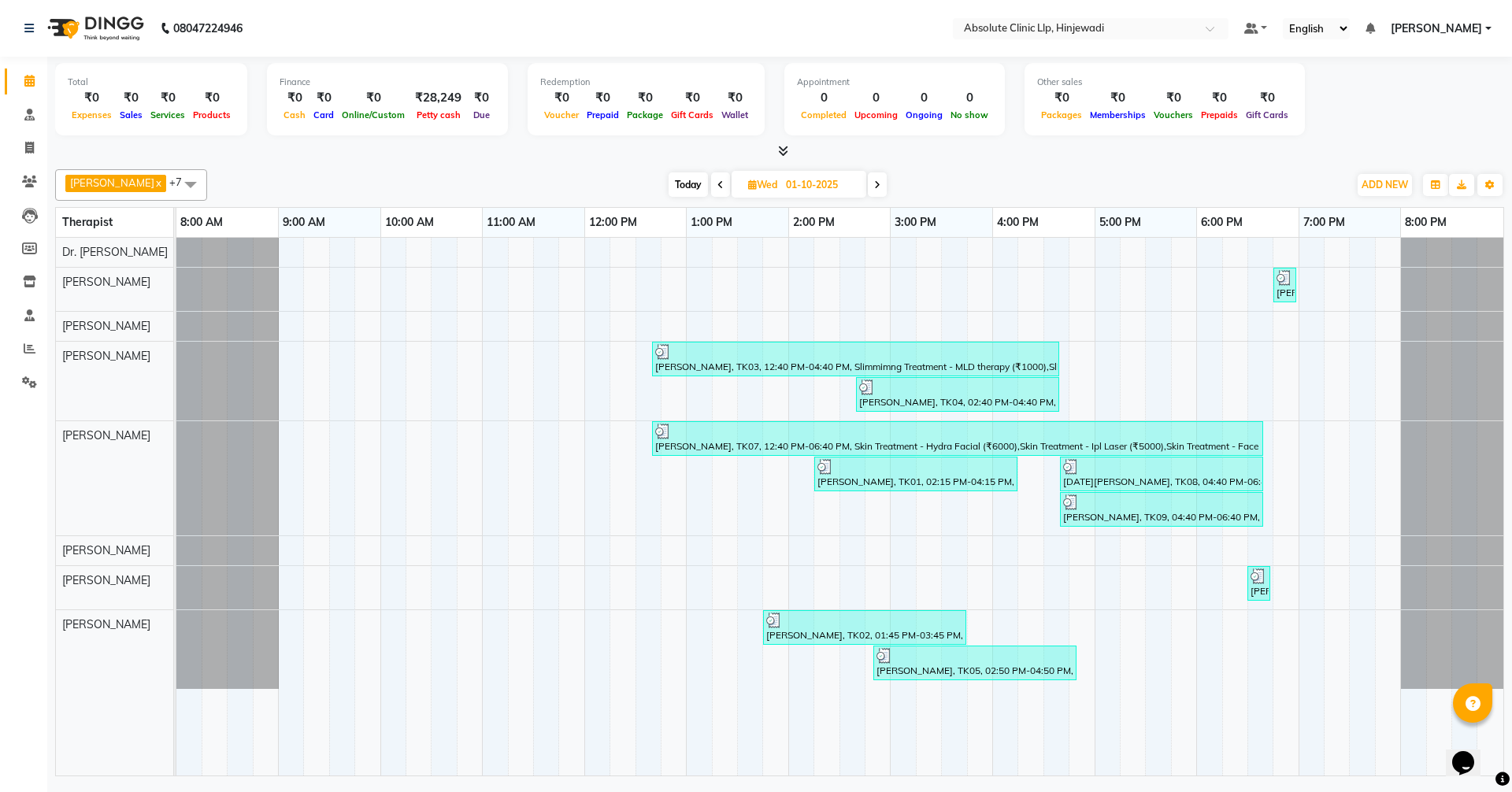
click at [724, 180] on icon at bounding box center [720, 185] width 6 height 10
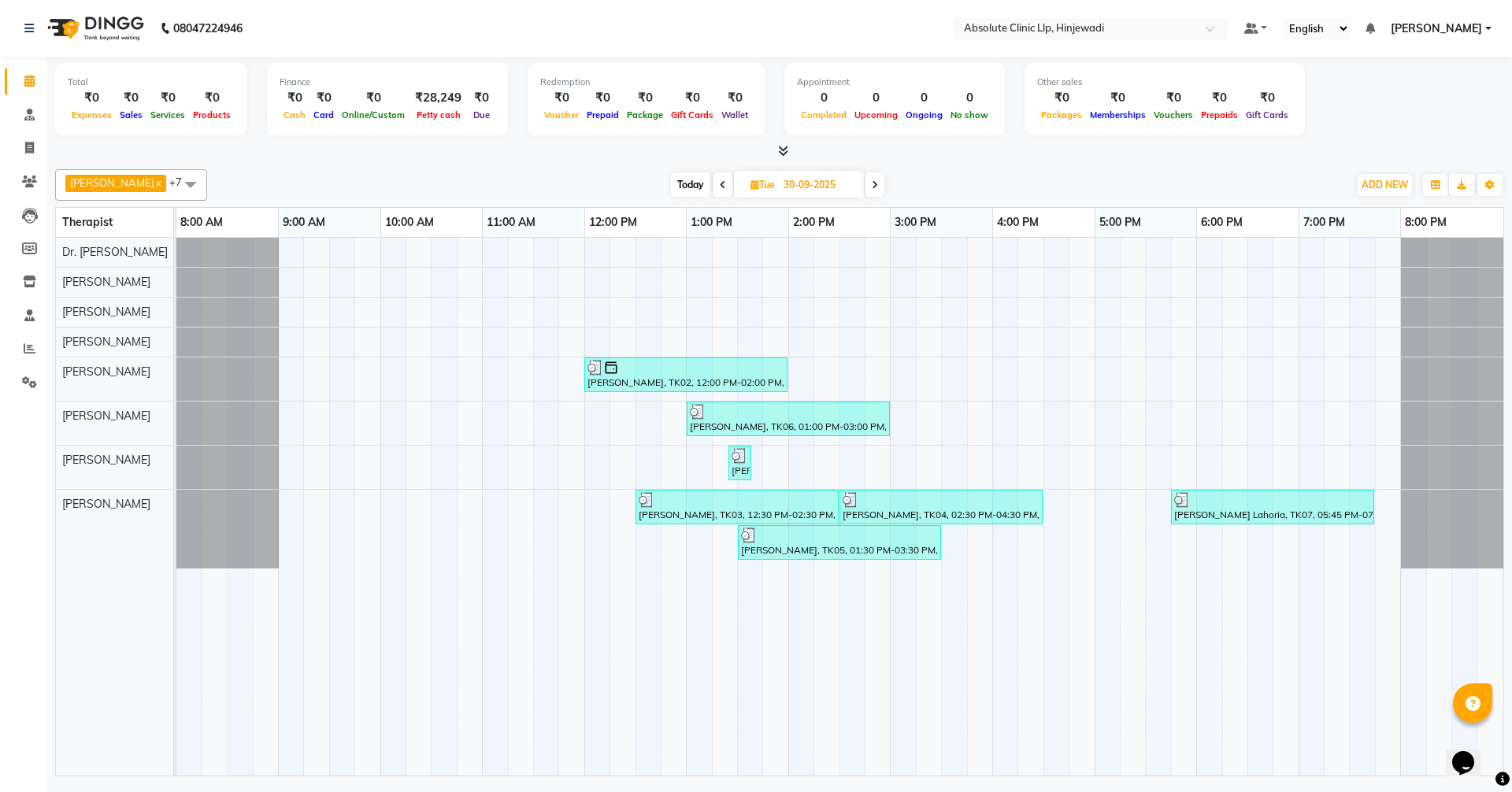
click at [878, 183] on icon at bounding box center [875, 185] width 6 height 10
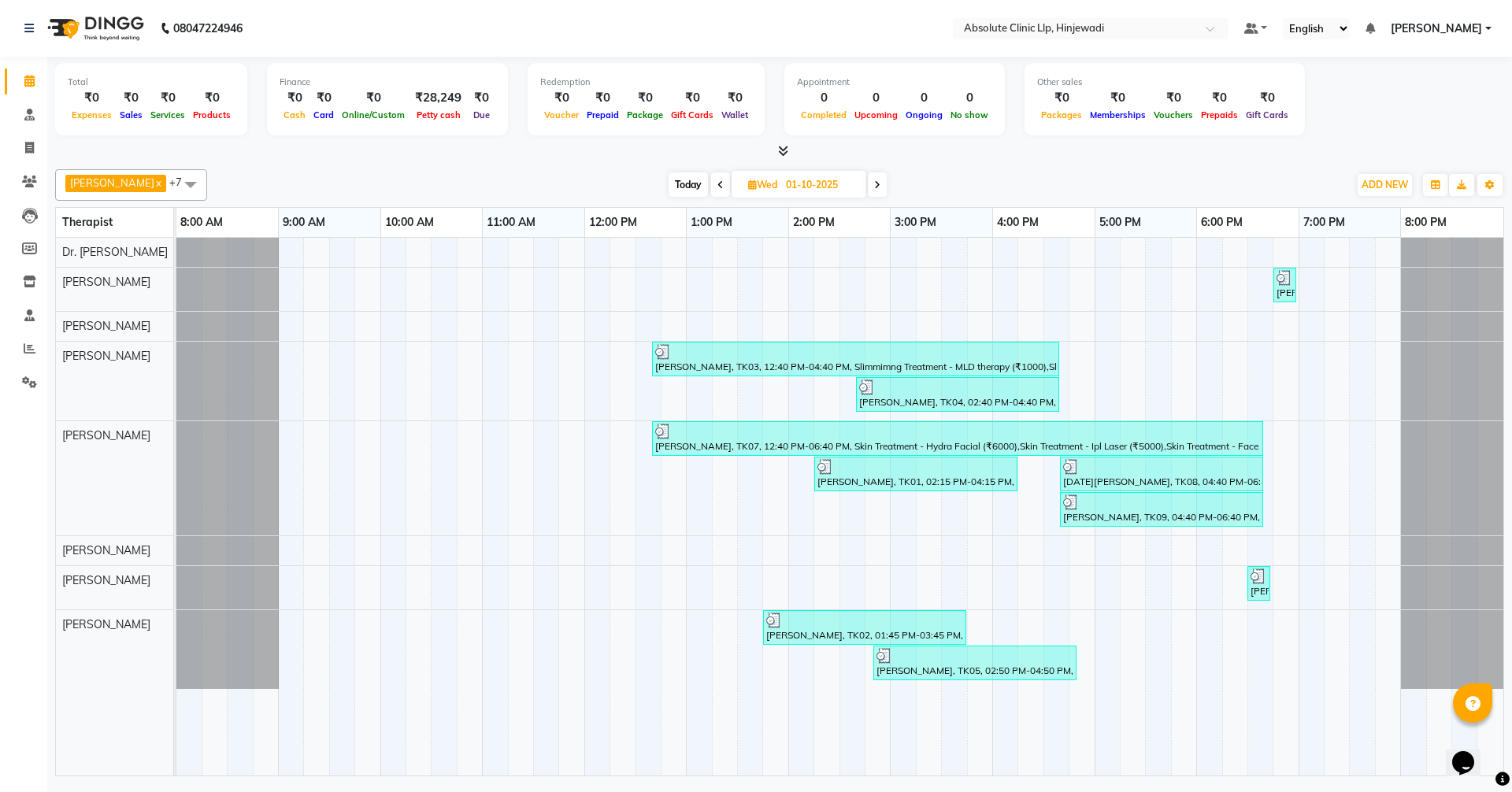
click at [880, 183] on icon at bounding box center [876, 185] width 6 height 10
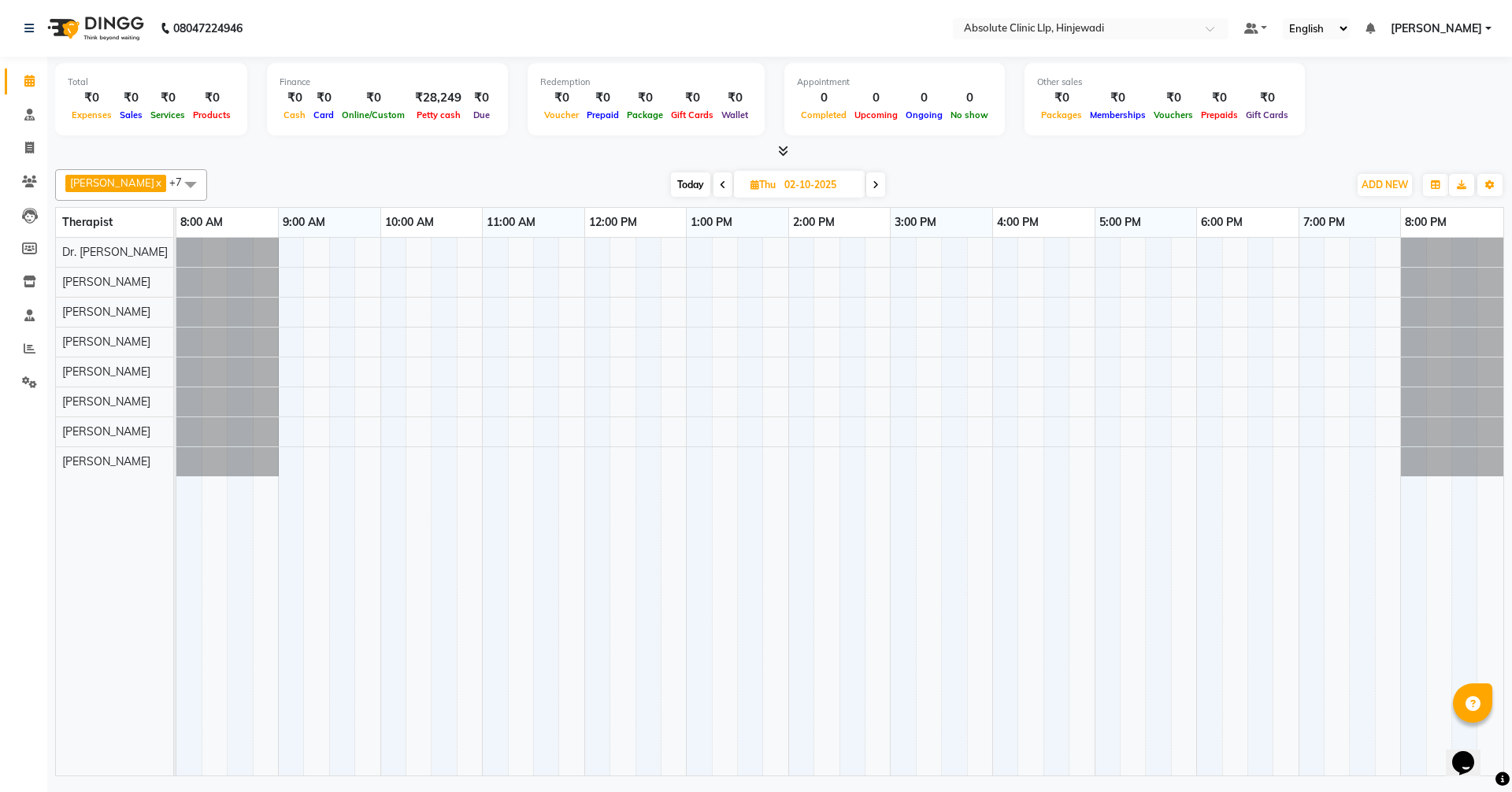
click at [726, 186] on icon at bounding box center [722, 185] width 6 height 10
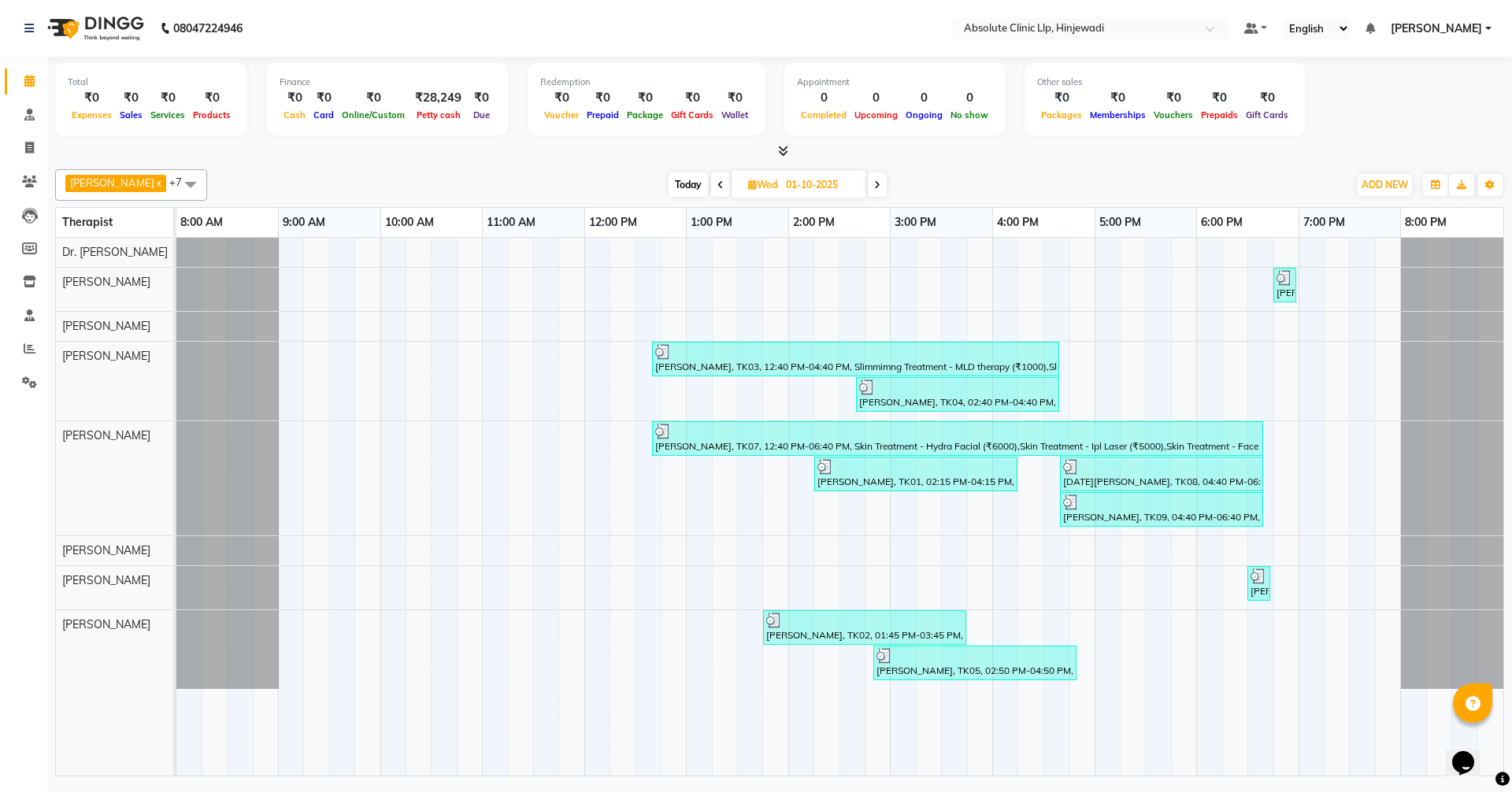
click at [708, 182] on span "Today" at bounding box center [688, 184] width 39 height 24
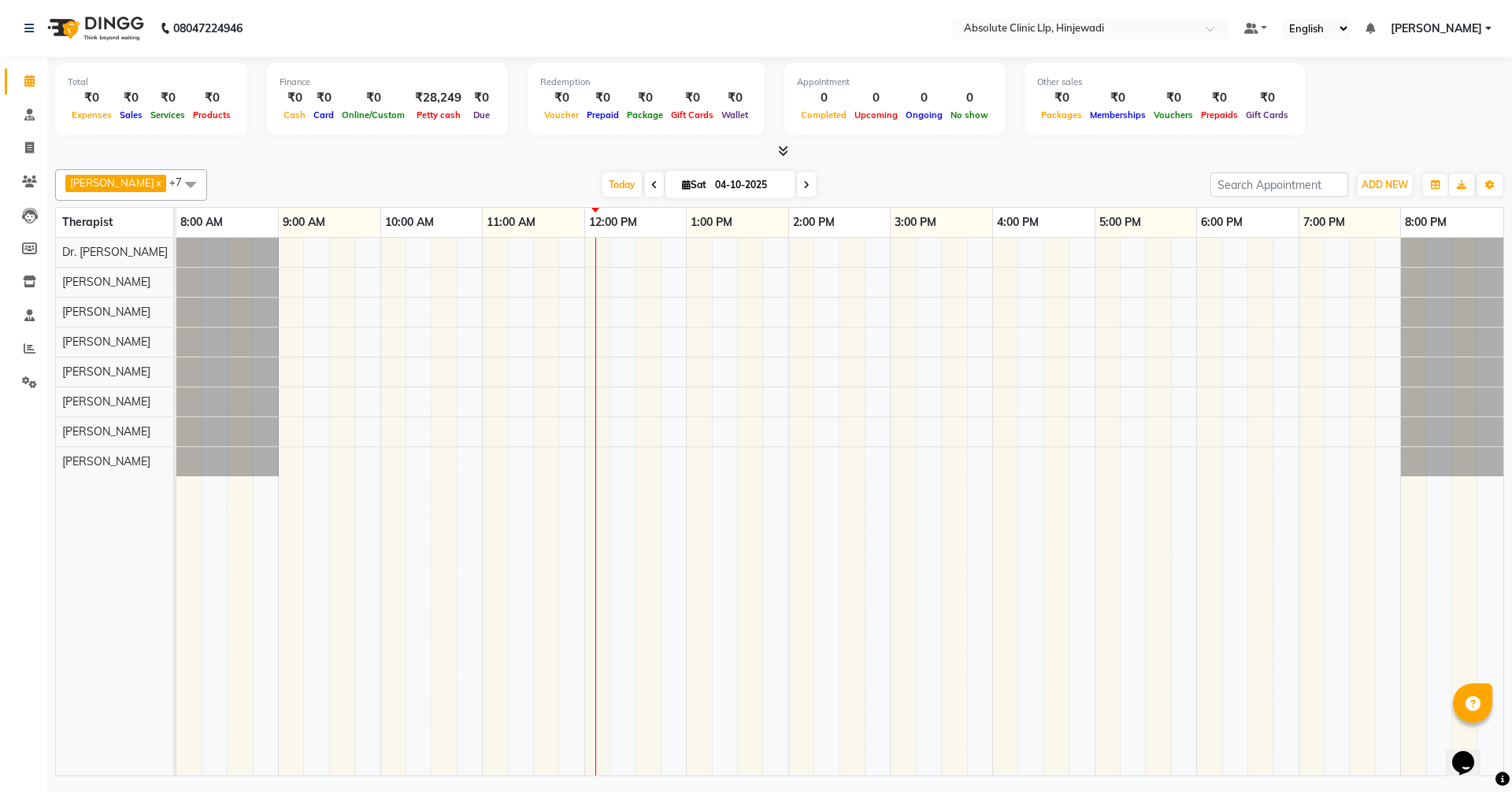
click at [658, 188] on icon at bounding box center [654, 185] width 6 height 10
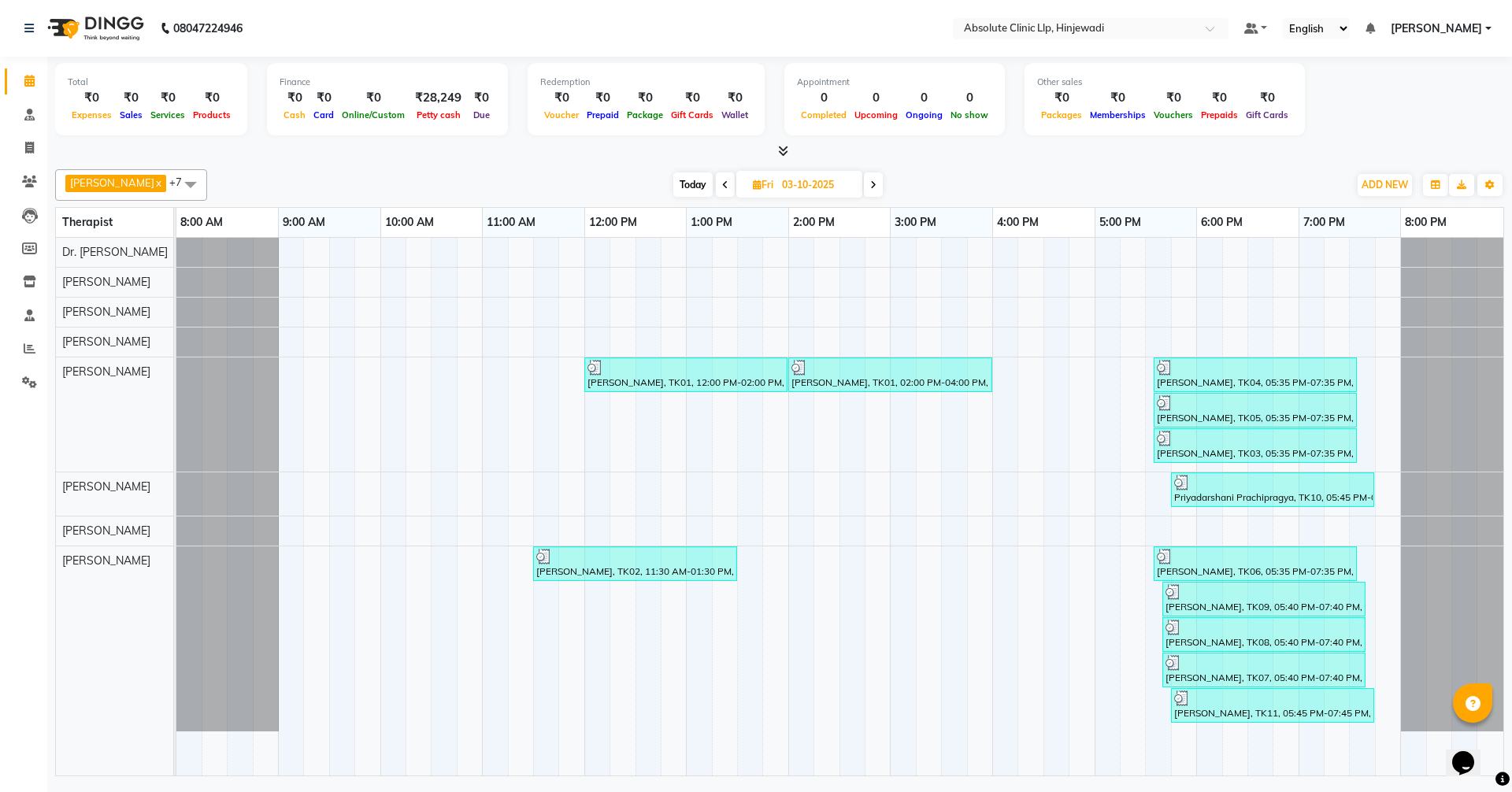
click at [883, 185] on span at bounding box center [873, 184] width 19 height 24
type input "04-10-2025"
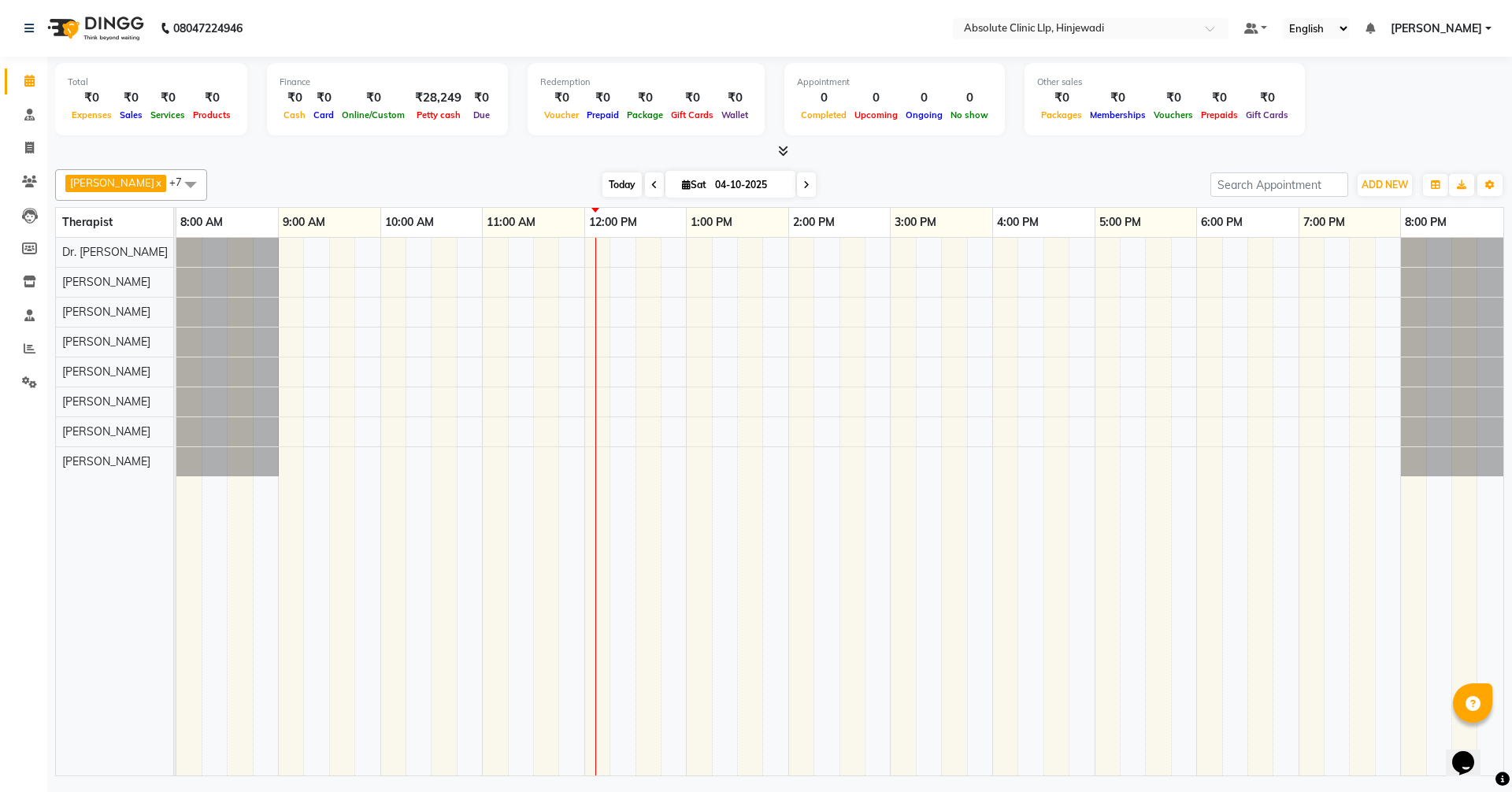
click at [642, 182] on span "Today" at bounding box center [622, 184] width 39 height 24
click at [642, 188] on span "Today" at bounding box center [622, 184] width 39 height 24
click at [642, 184] on span "Today" at bounding box center [622, 184] width 39 height 24
click at [642, 183] on span "Today" at bounding box center [622, 184] width 39 height 24
click at [642, 179] on span "Today" at bounding box center [622, 184] width 39 height 24
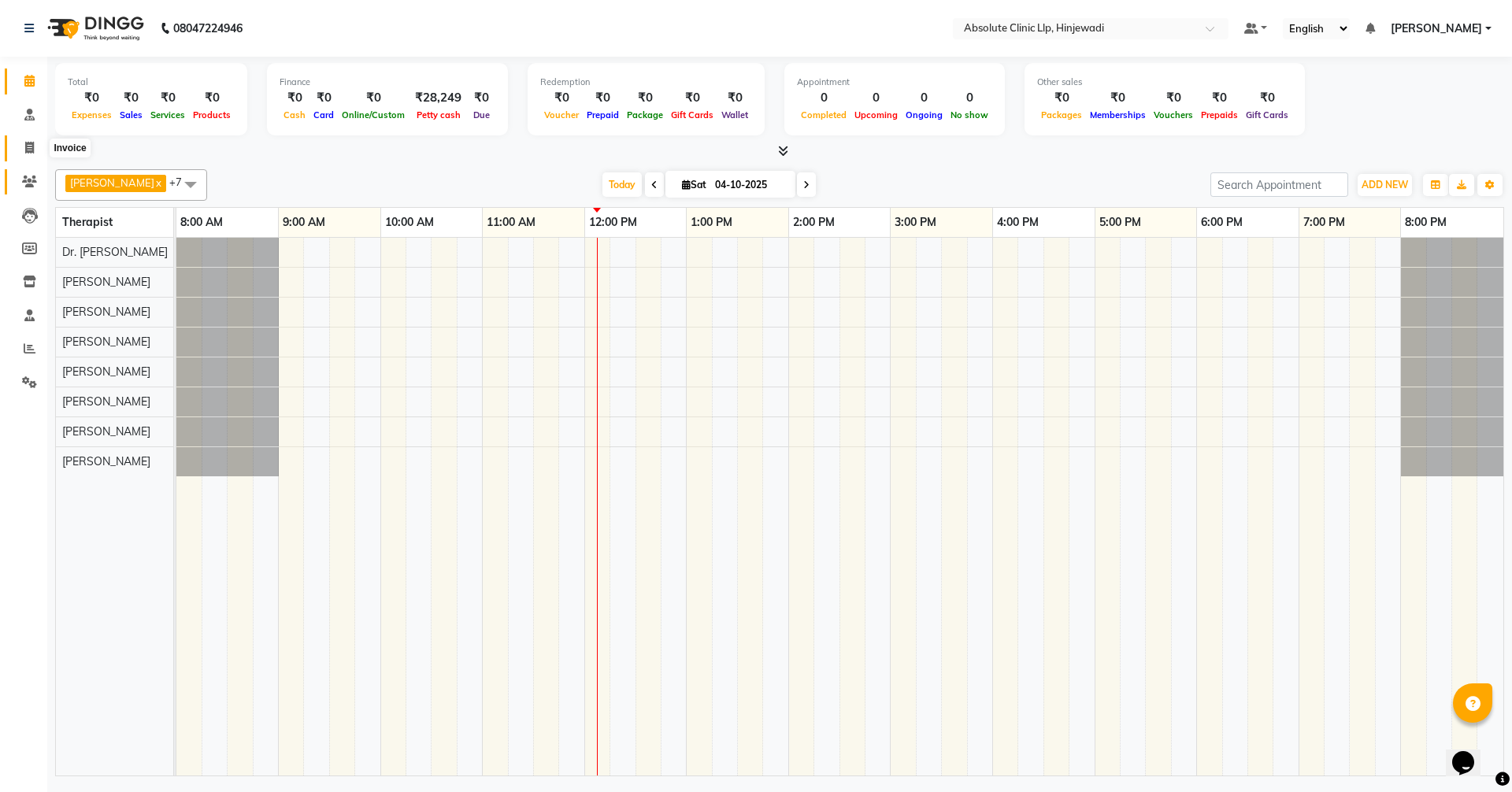
drag, startPoint x: 24, startPoint y: 144, endPoint x: 32, endPoint y: 176, distance: 33.0
click at [25, 144] on icon at bounding box center [29, 147] width 9 height 12
select select "service"
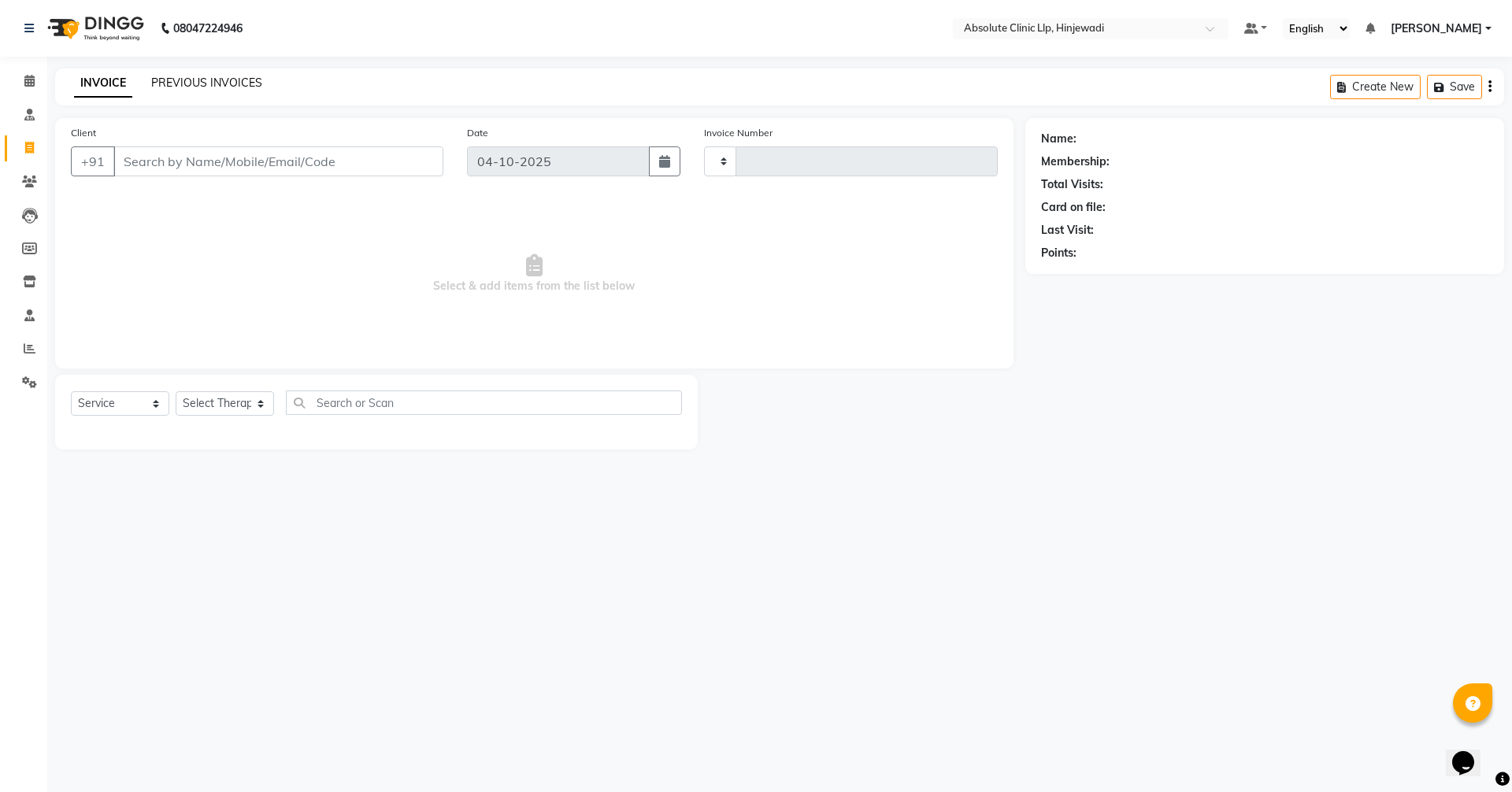
type input "2612"
select select "5113"
click at [170, 84] on link "PREVIOUS INVOICES" at bounding box center [206, 83] width 111 height 14
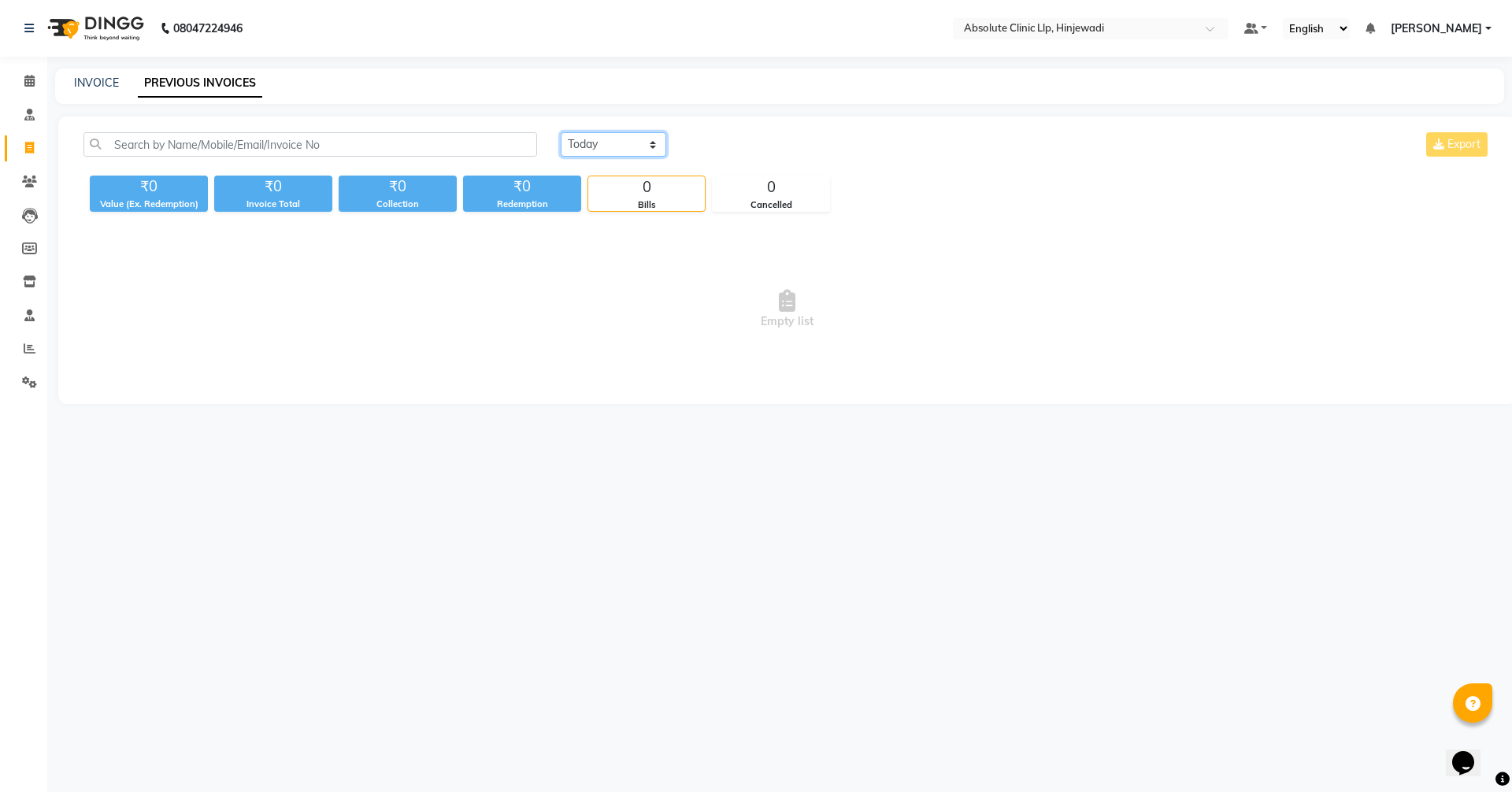
click at [644, 139] on select "[DATE] [DATE] Custom Range" at bounding box center [613, 144] width 105 height 24
select select "range"
click at [561, 132] on select "[DATE] [DATE] Custom Range" at bounding box center [613, 144] width 105 height 24
click at [741, 144] on input "04-10-2025" at bounding box center [741, 145] width 110 height 22
select select "10"
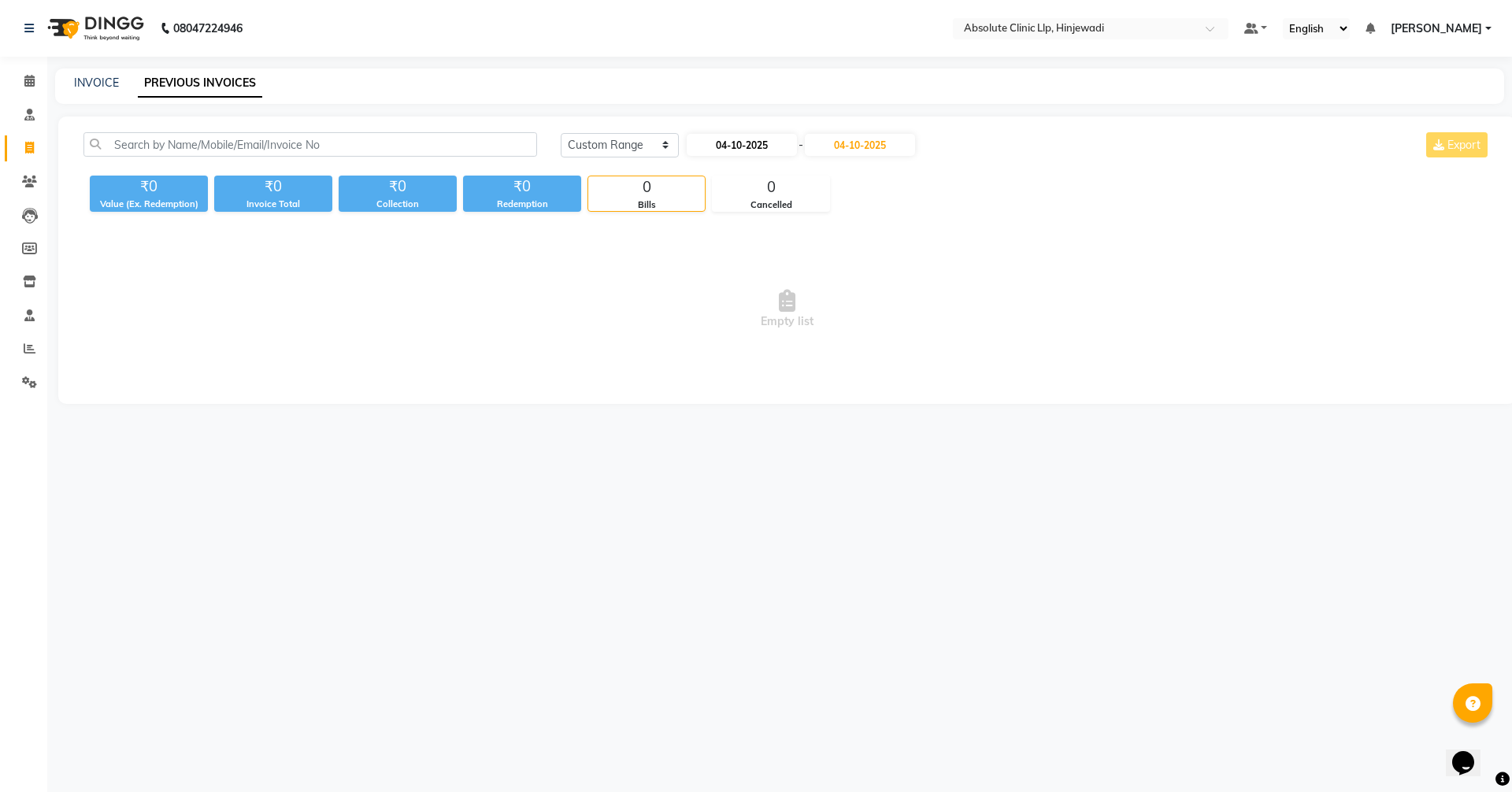
select select "2025"
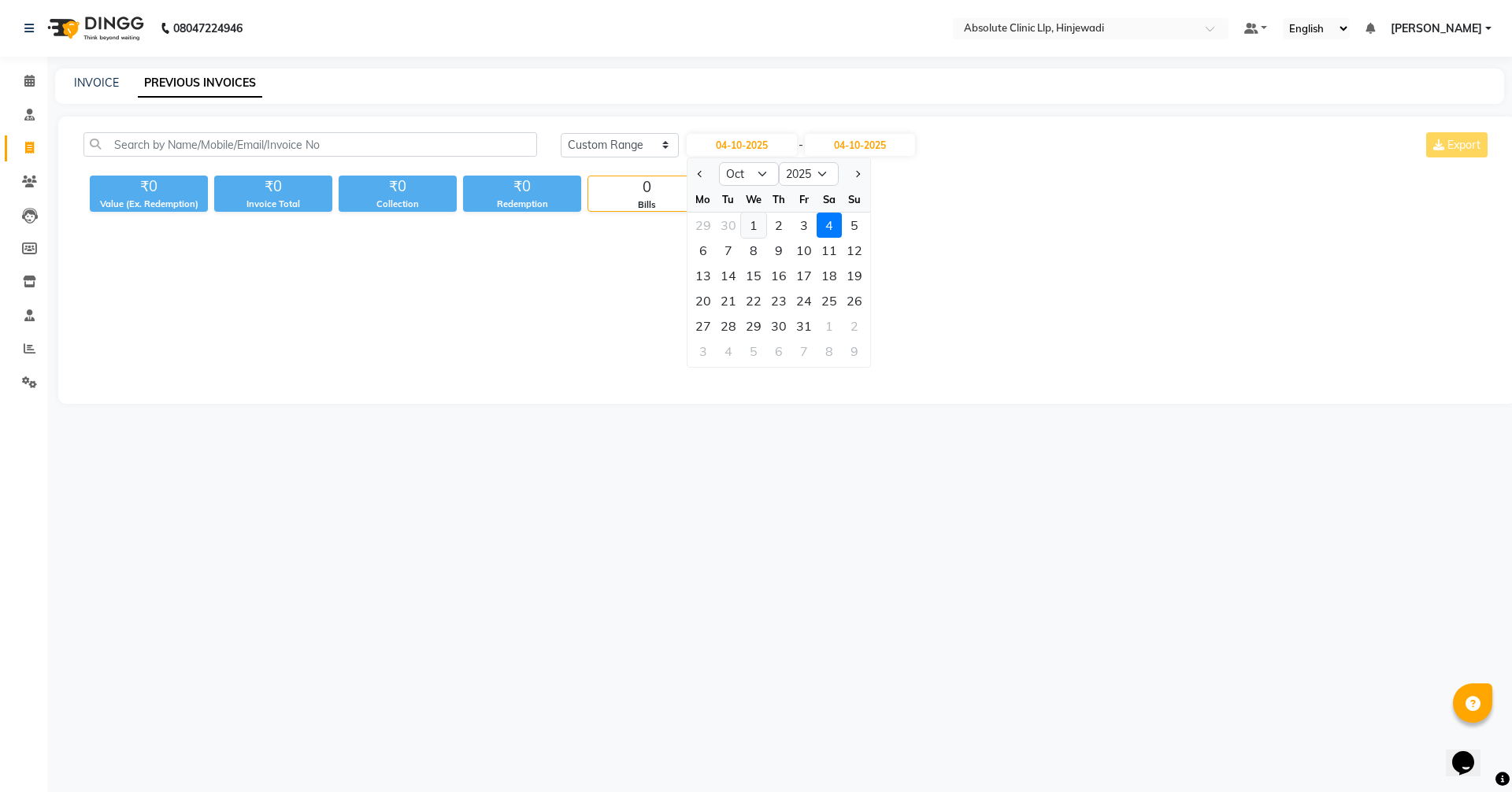
click at [758, 219] on div "1" at bounding box center [753, 225] width 25 height 25
type input "01-10-2025"
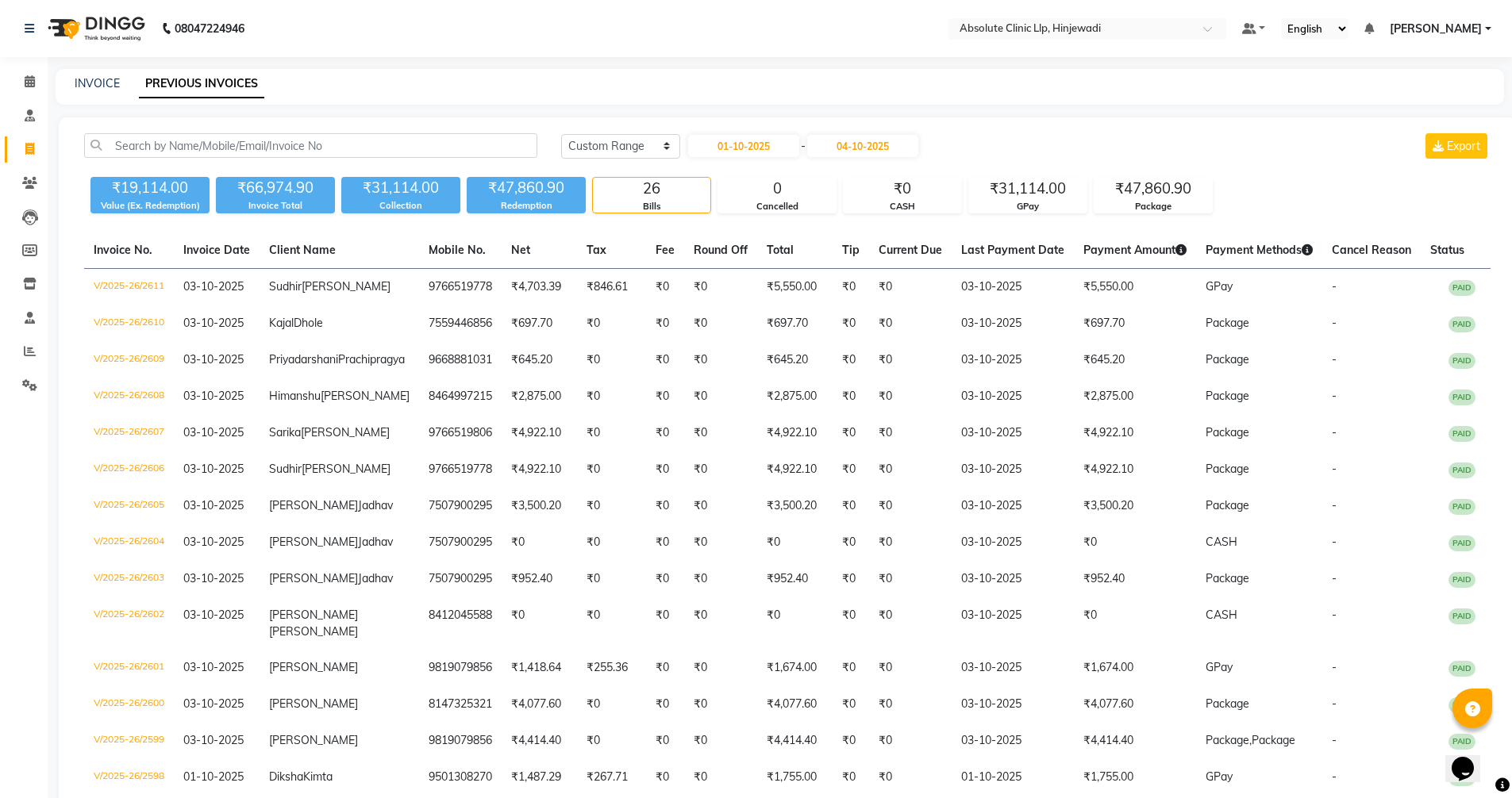
click at [1309, 153] on div "[DATE] [DATE] Custom Range [DATE] - [DATE] Export" at bounding box center [1026, 146] width 930 height 25
click at [760, 145] on input "01-10-2025" at bounding box center [743, 146] width 111 height 22
select select "10"
select select "2025"
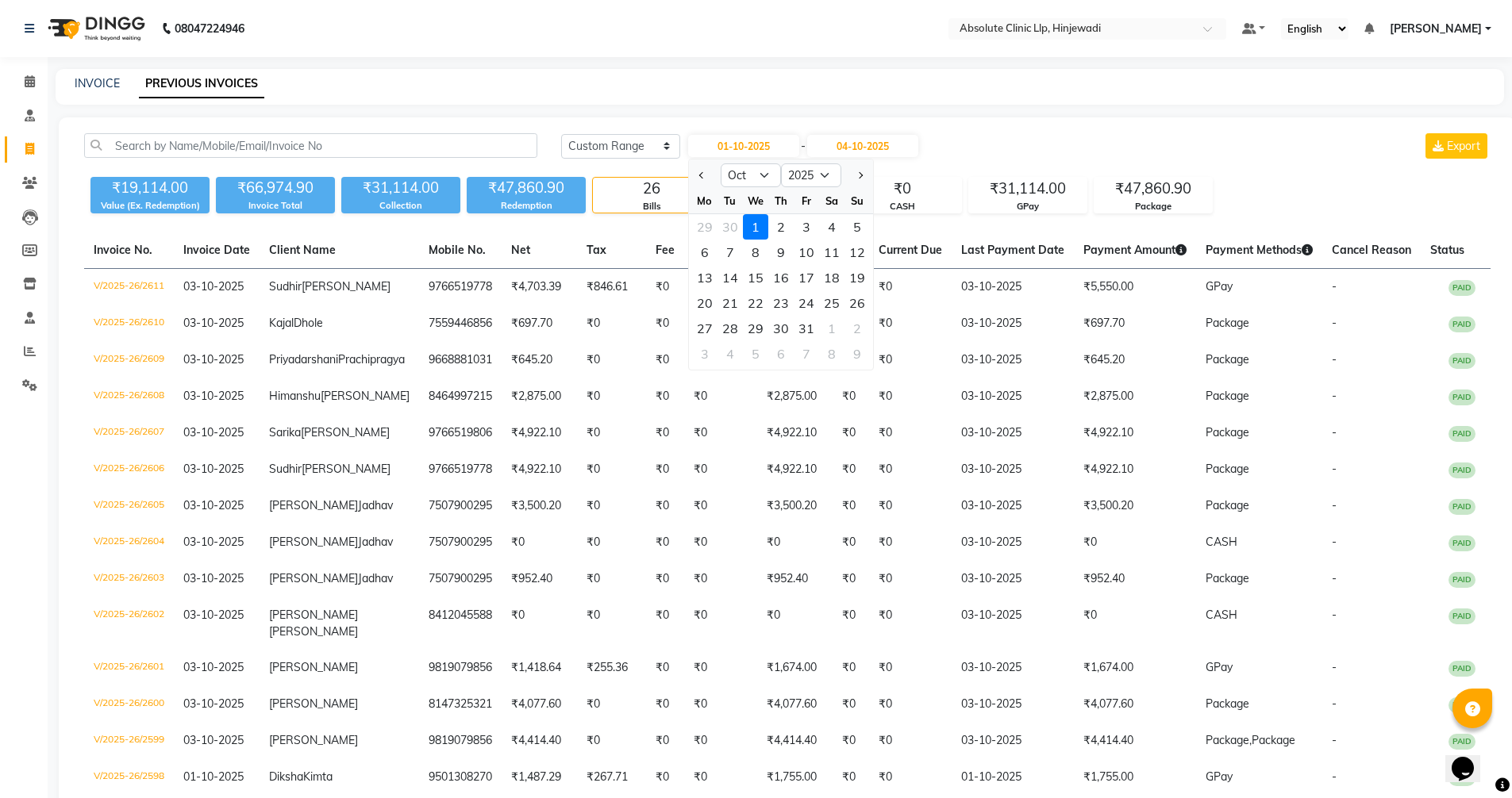
click at [816, 38] on nav "08047224946 Select Location × Absolute Clinic Llp, Hinjewadi Default Panel My P…" at bounding box center [756, 29] width 1512 height 58
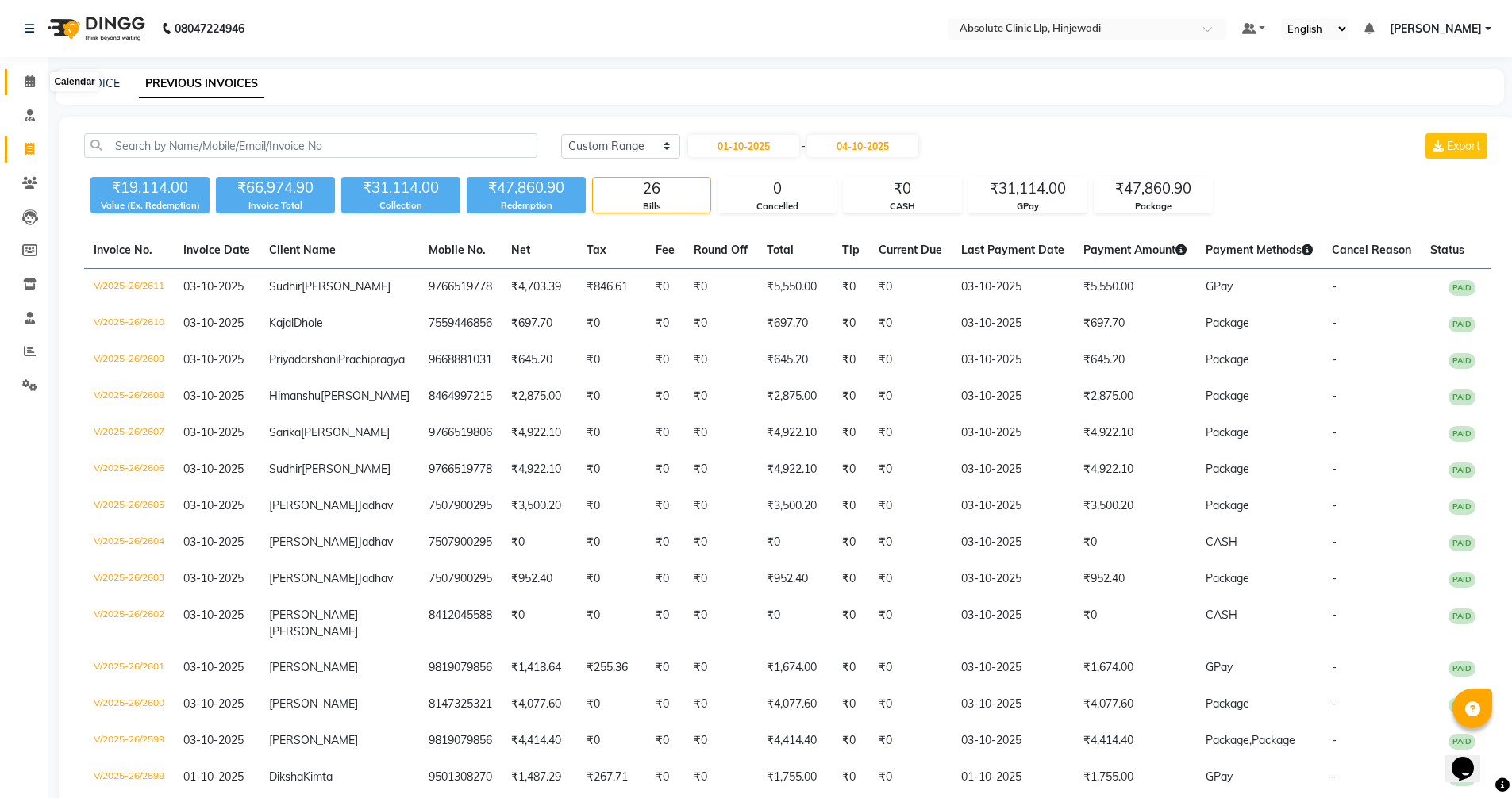
click at [25, 85] on icon at bounding box center [29, 81] width 10 height 12
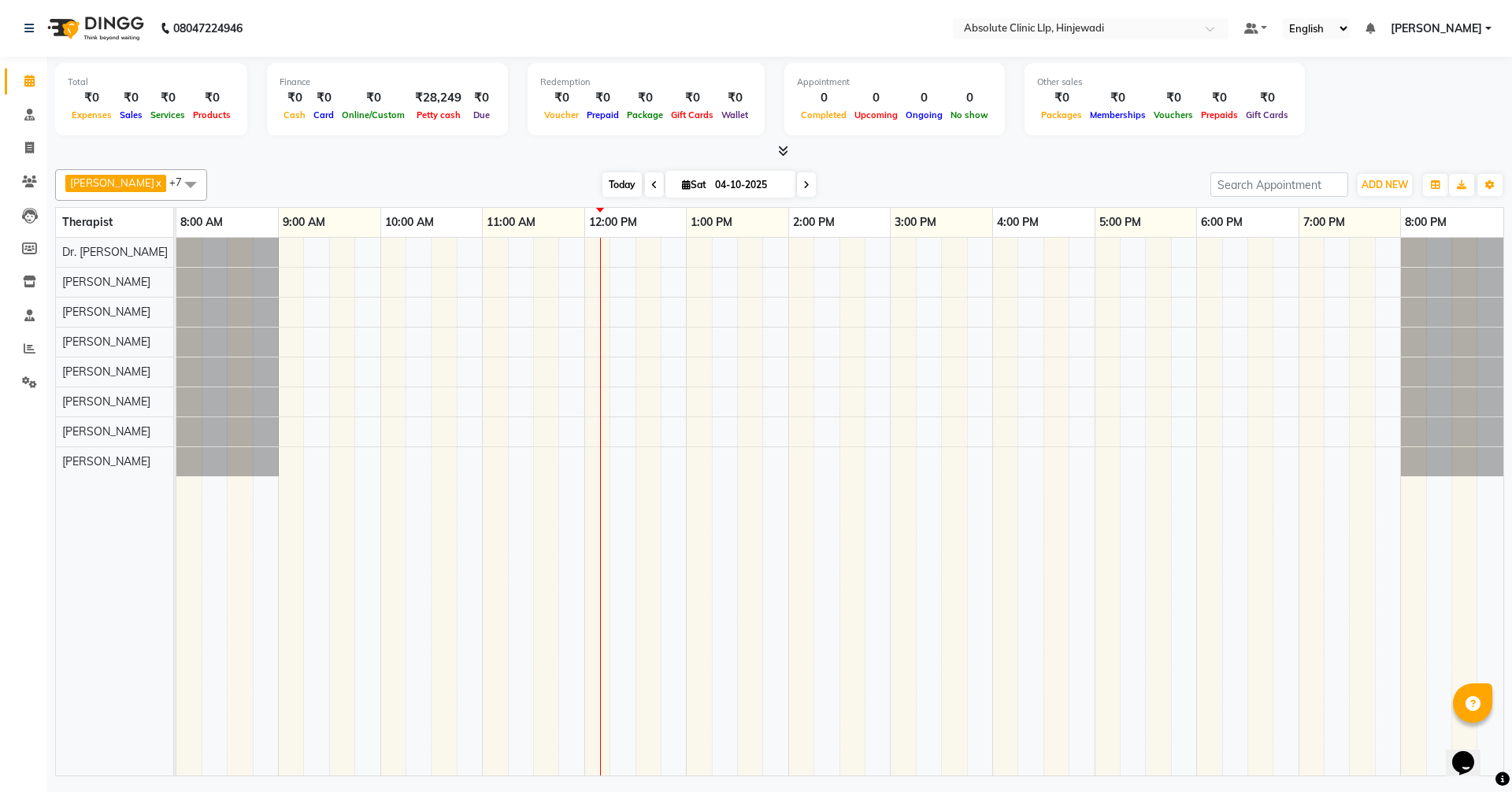
click at [642, 183] on span "Today" at bounding box center [622, 184] width 39 height 24
click at [642, 191] on span "Today" at bounding box center [622, 184] width 39 height 24
click at [25, 150] on icon at bounding box center [29, 147] width 9 height 12
select select "service"
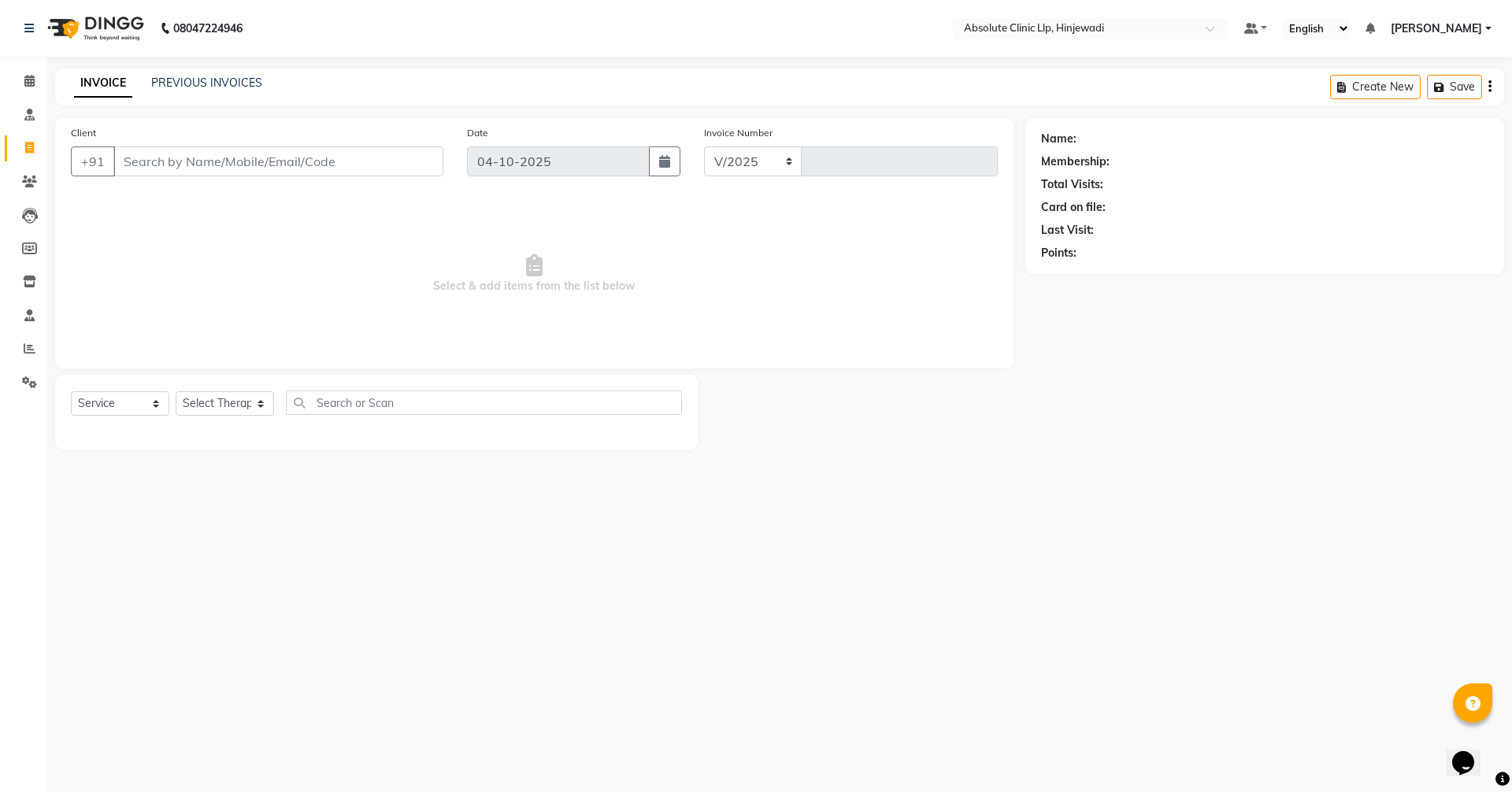
select select "5113"
type input "2612"
click at [241, 81] on link "PREVIOUS INVOICES" at bounding box center [206, 83] width 111 height 14
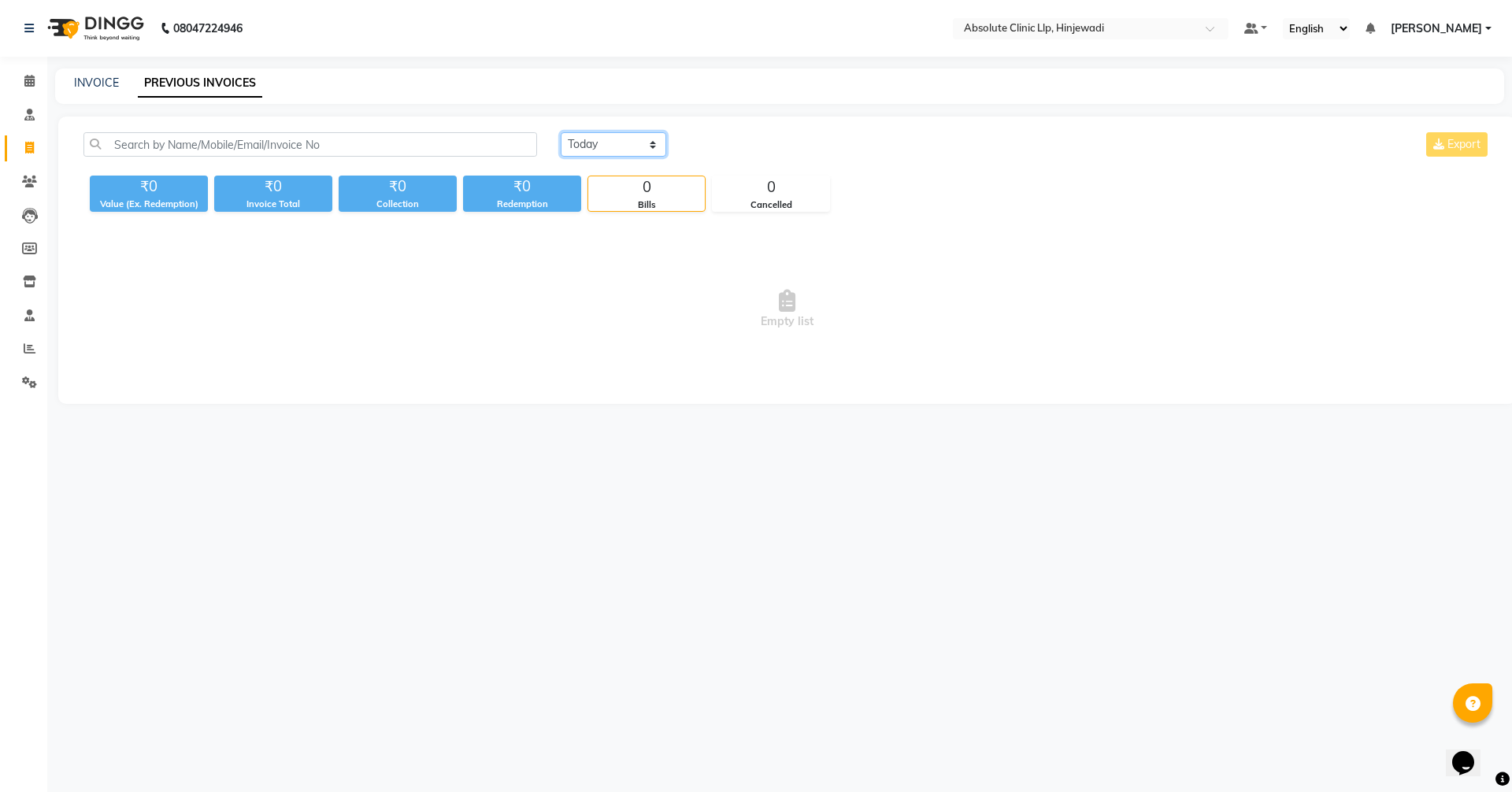
click at [598, 142] on select "[DATE] [DATE] Custom Range" at bounding box center [613, 144] width 105 height 24
select select "range"
click at [561, 132] on select "[DATE] [DATE] Custom Range" at bounding box center [613, 144] width 105 height 24
click at [759, 146] on input "04-10-2025" at bounding box center [741, 145] width 110 height 22
select select "10"
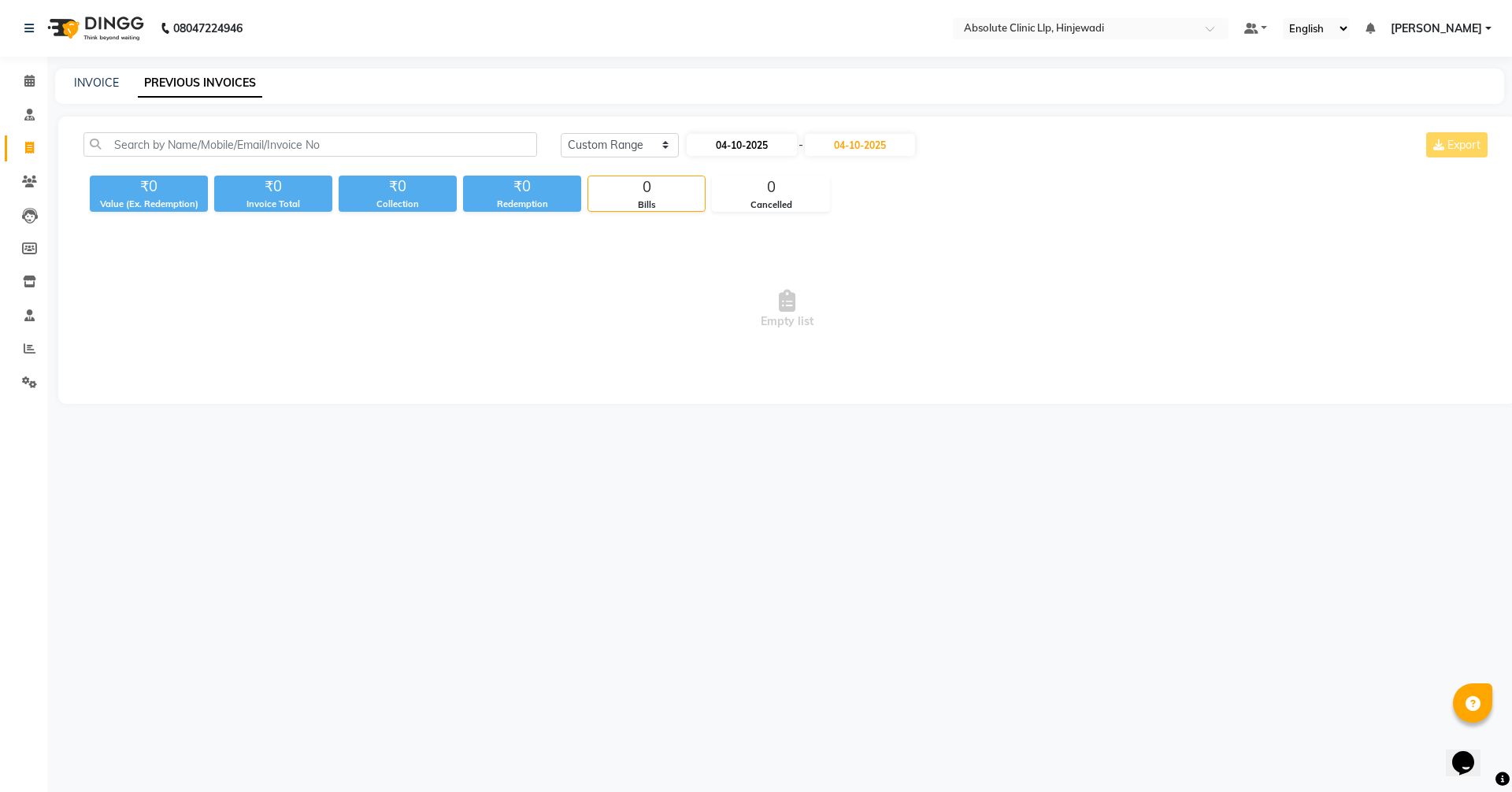
select select "2025"
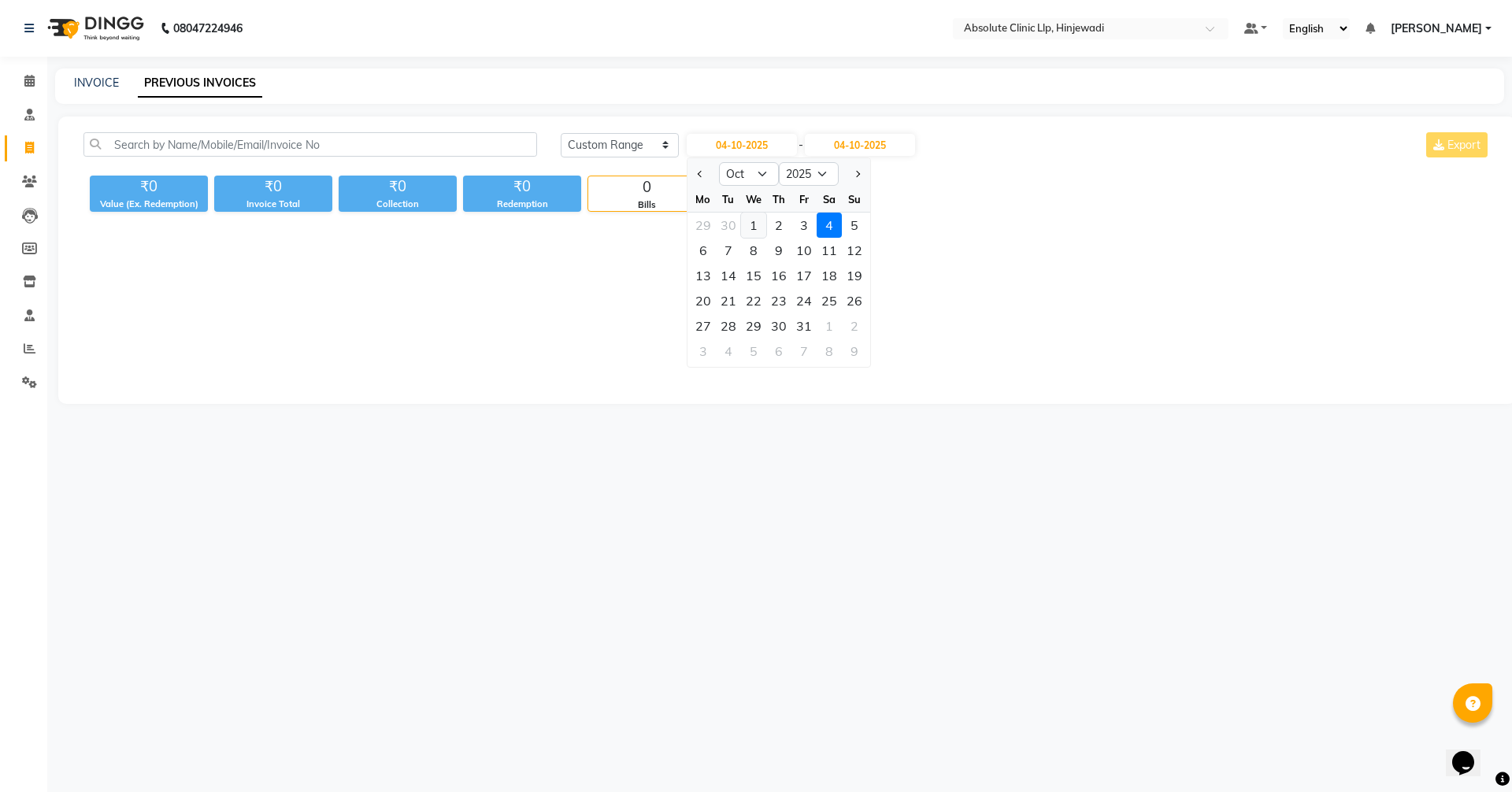
click at [754, 223] on div "1" at bounding box center [753, 225] width 25 height 25
type input "01-10-2025"
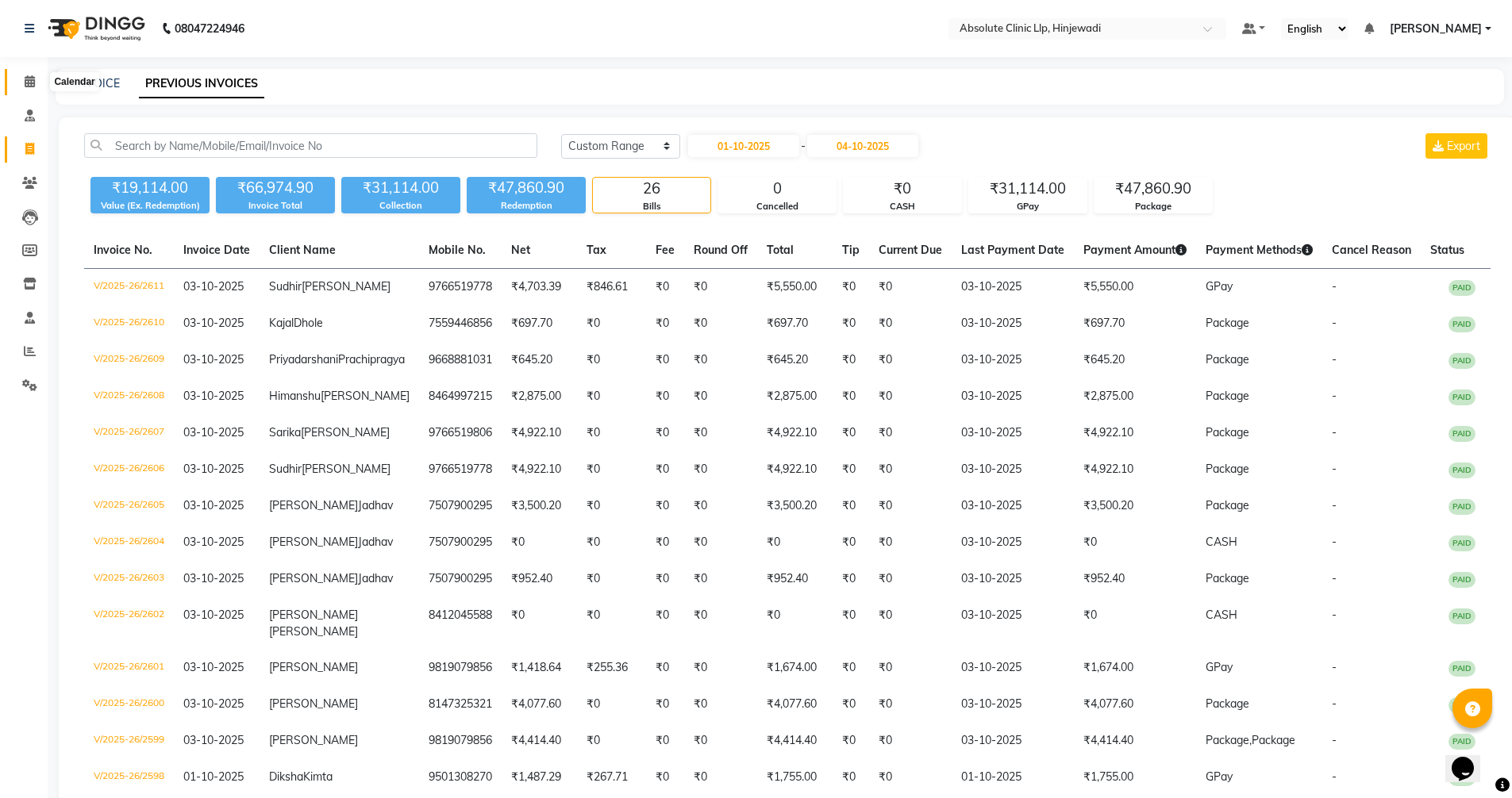
click at [32, 79] on icon at bounding box center [29, 81] width 10 height 12
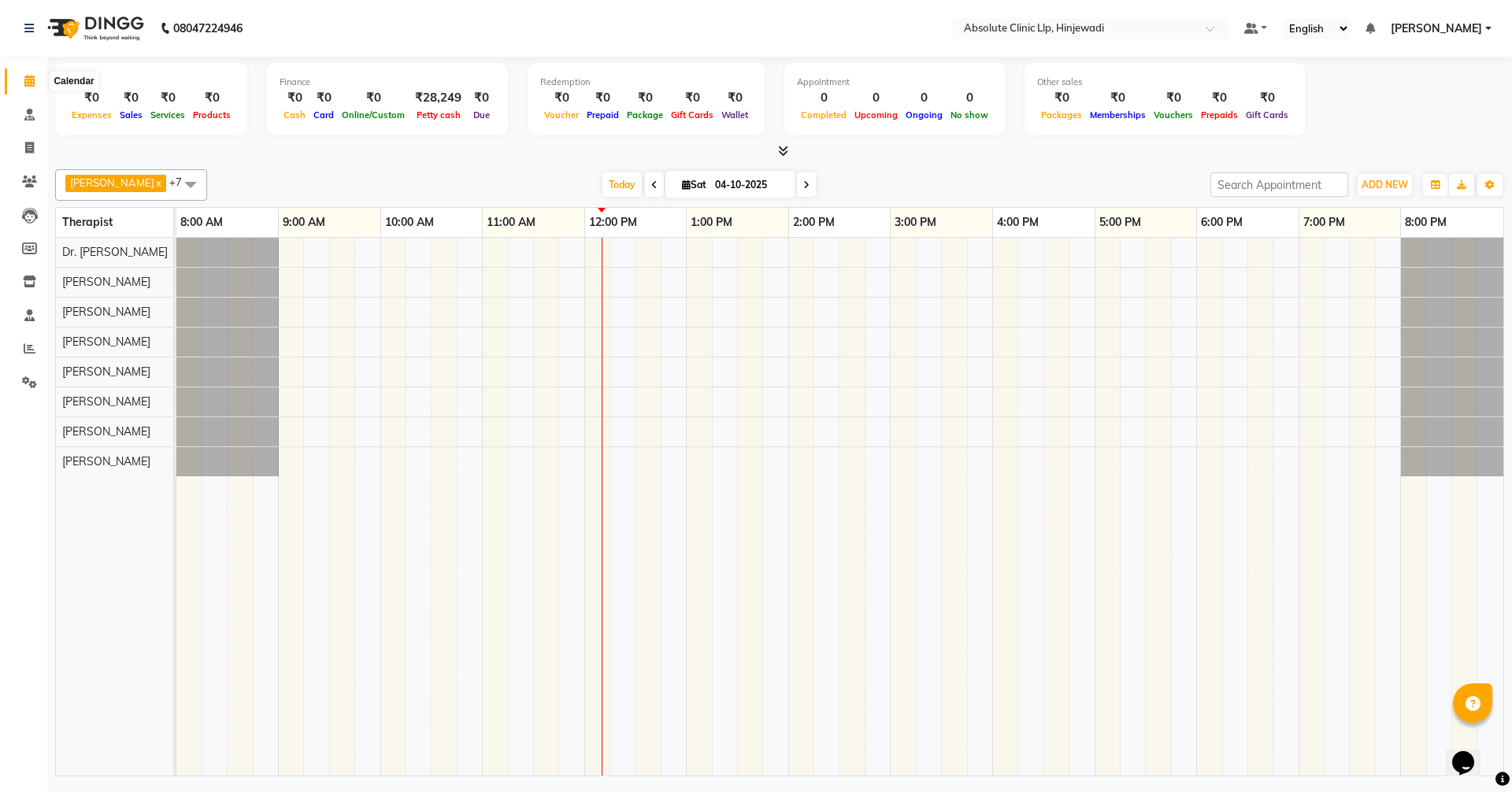
click at [29, 77] on icon at bounding box center [29, 80] width 10 height 12
click at [31, 151] on icon at bounding box center [29, 147] width 9 height 12
select select "service"
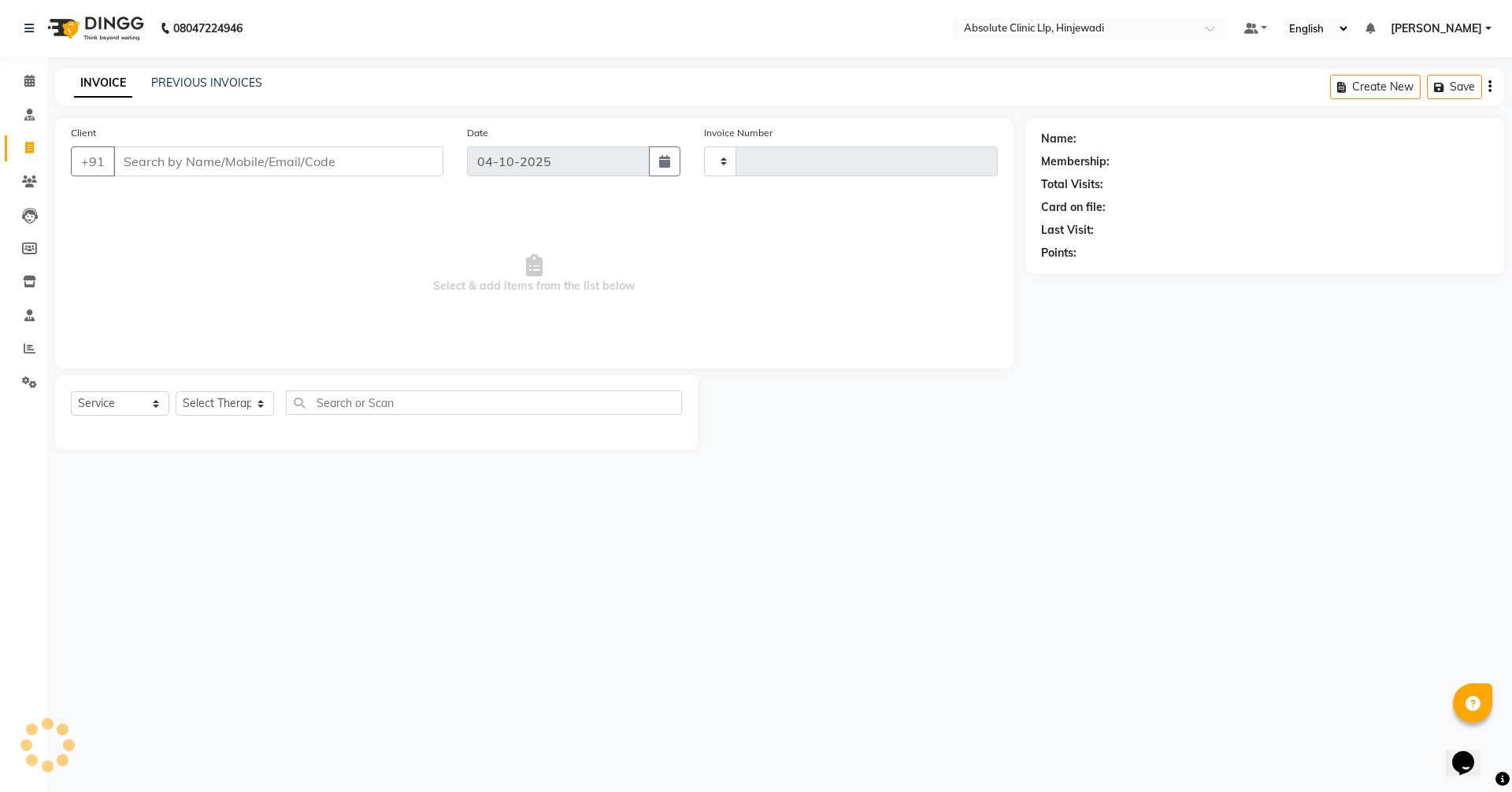
type input "2612"
select select "5113"
click at [208, 77] on link "PREVIOUS INVOICES" at bounding box center [206, 83] width 111 height 14
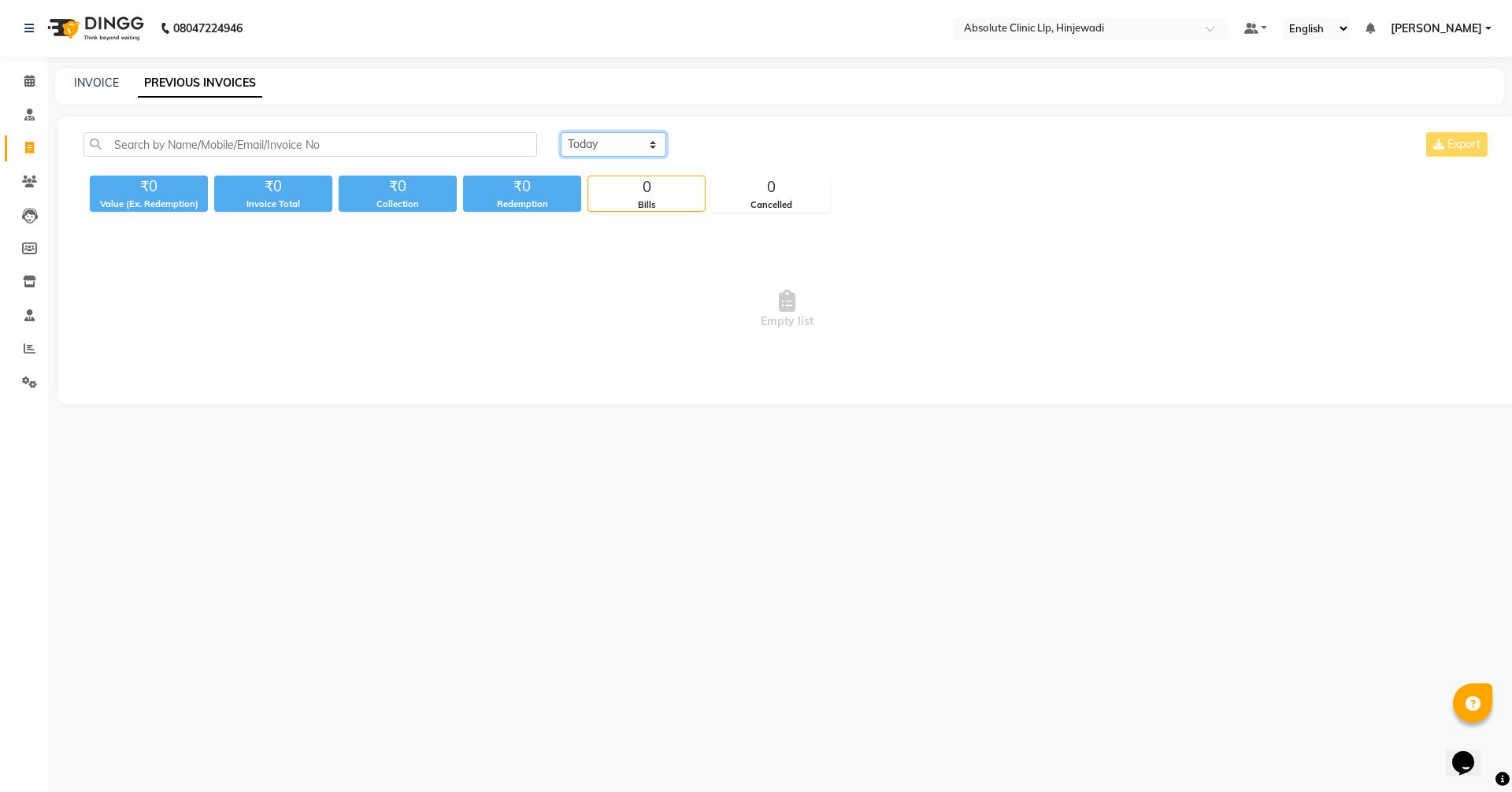
click at [613, 141] on select "[DATE] [DATE] Custom Range" at bounding box center [613, 144] width 105 height 24
select select "range"
click at [561, 132] on select "[DATE] [DATE] Custom Range" at bounding box center [613, 144] width 105 height 24
click at [743, 143] on input "04-10-2025" at bounding box center [741, 145] width 110 height 22
select select "10"
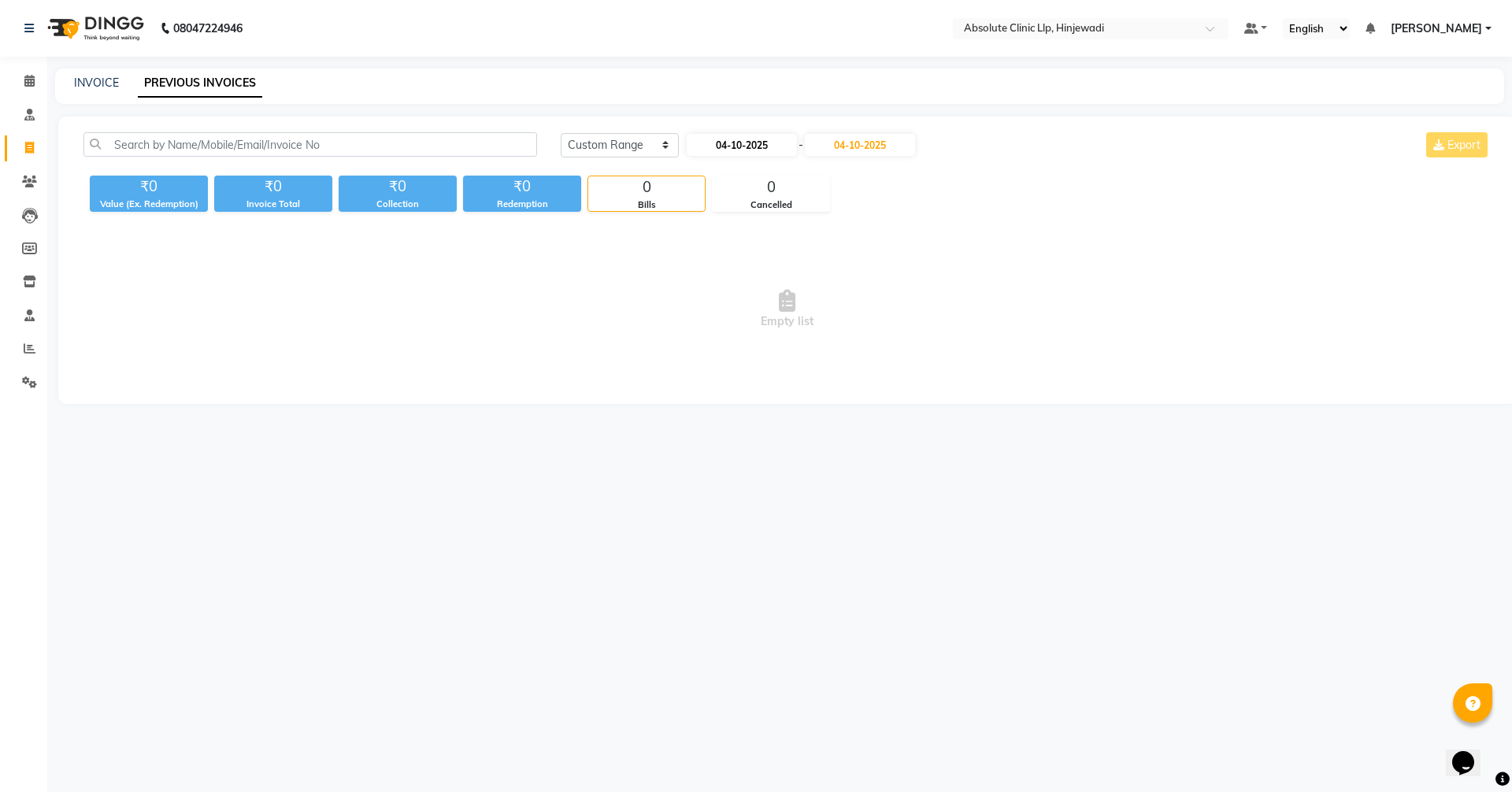
select select "2025"
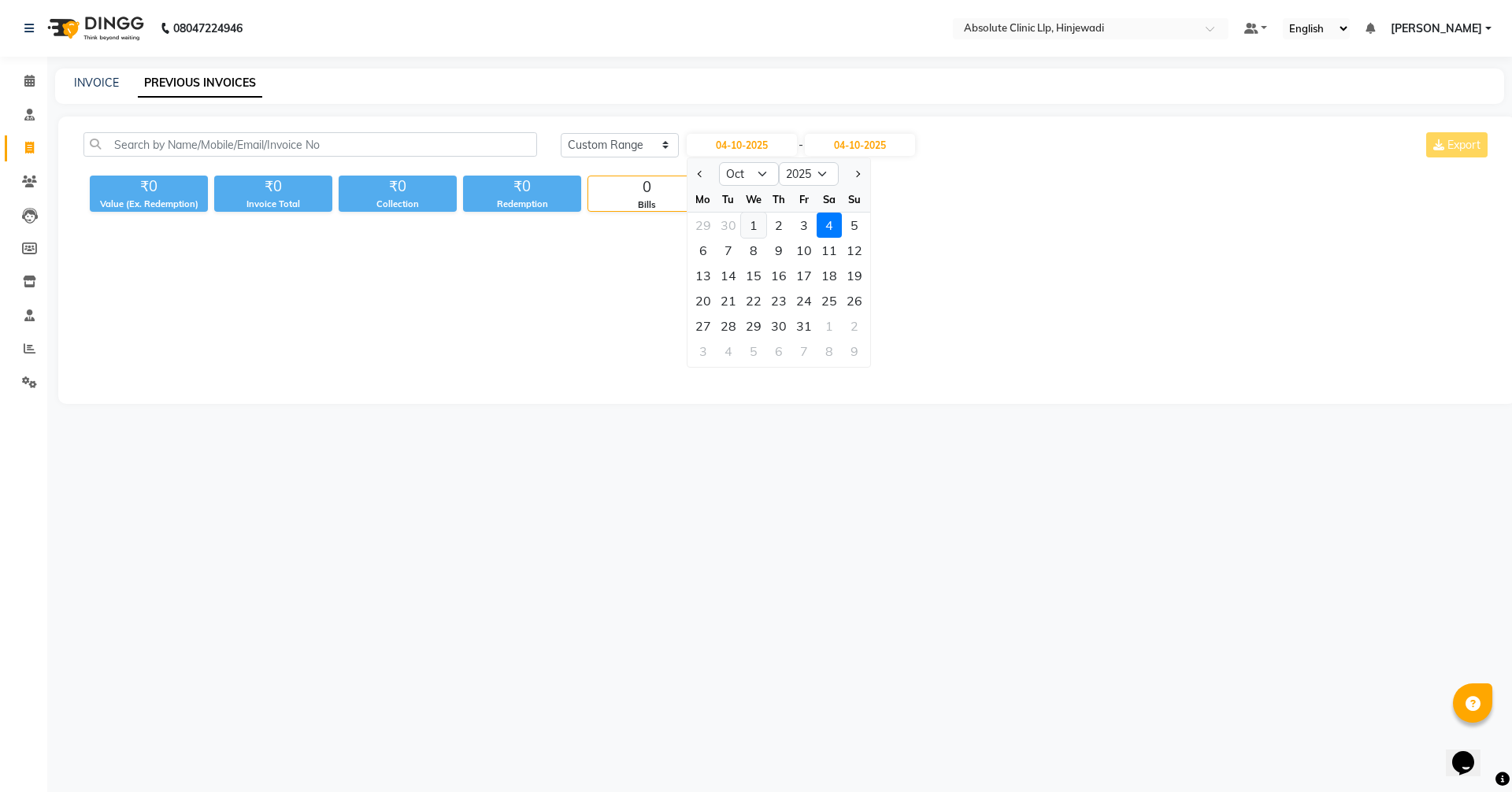
click at [760, 223] on div "1" at bounding box center [753, 225] width 25 height 25
type input "01-10-2025"
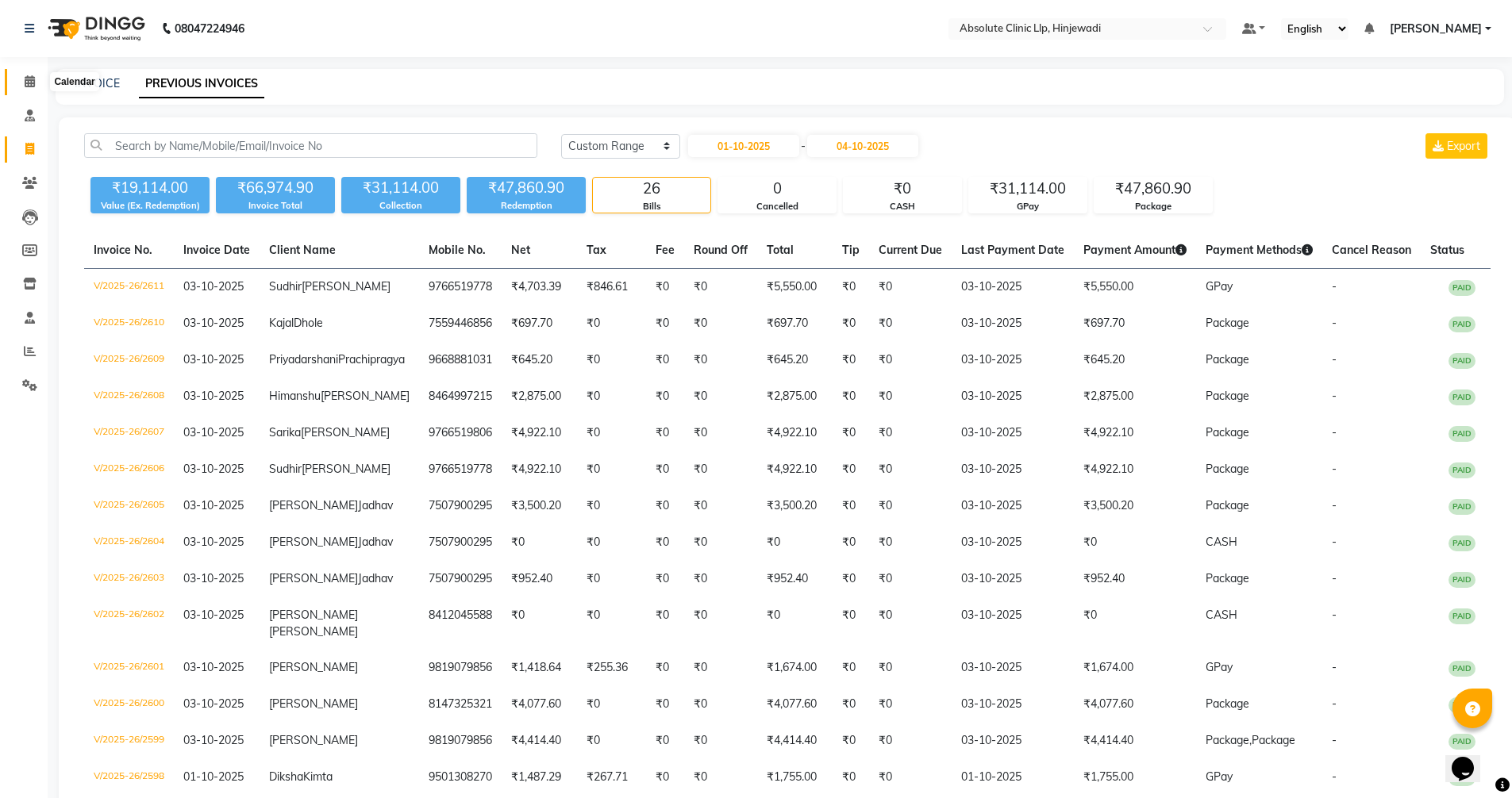
click at [31, 85] on icon at bounding box center [29, 81] width 10 height 12
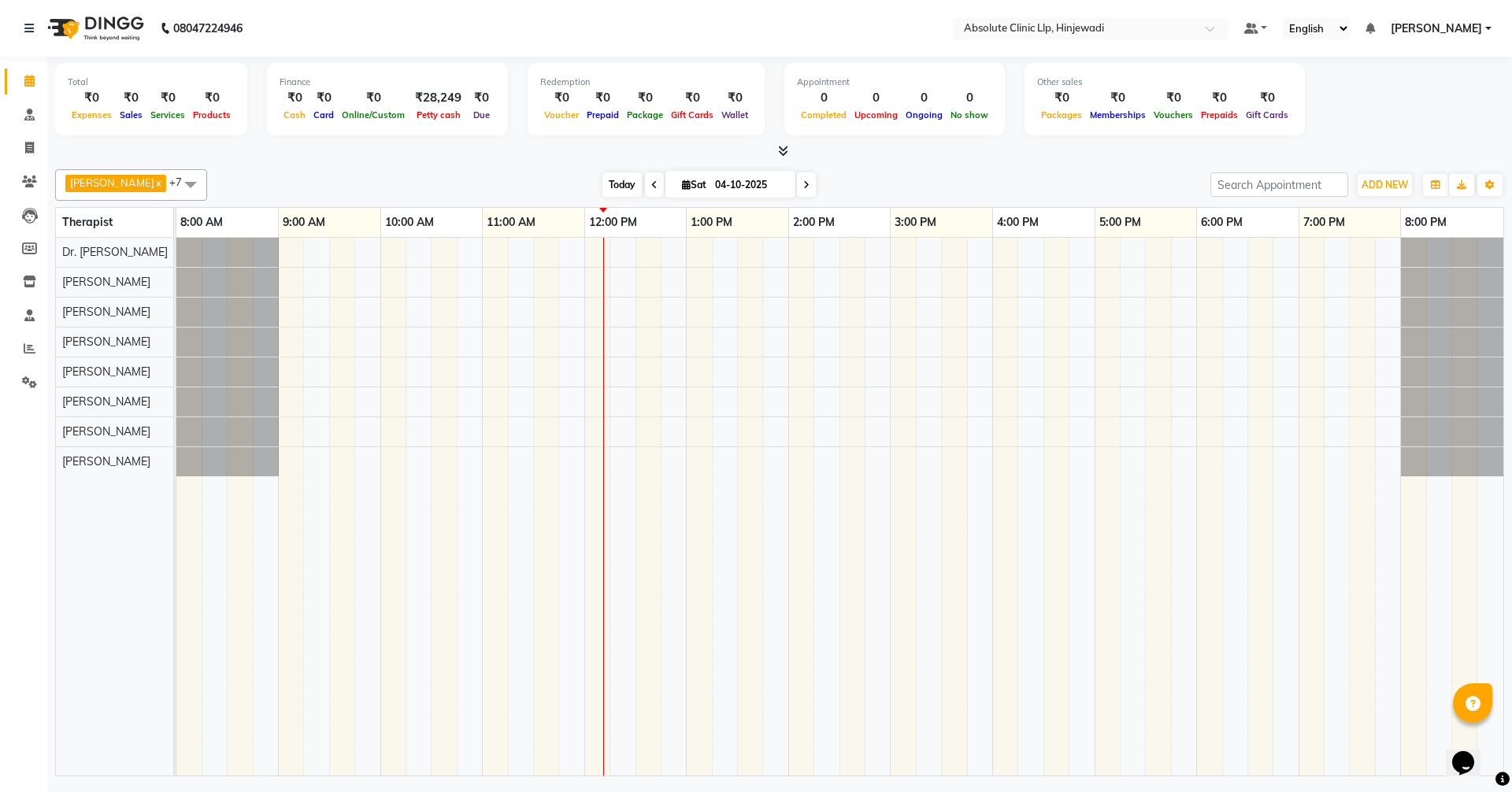
click at [642, 186] on span "Today" at bounding box center [622, 184] width 39 height 24
click at [32, 147] on icon at bounding box center [29, 147] width 9 height 12
select select "service"
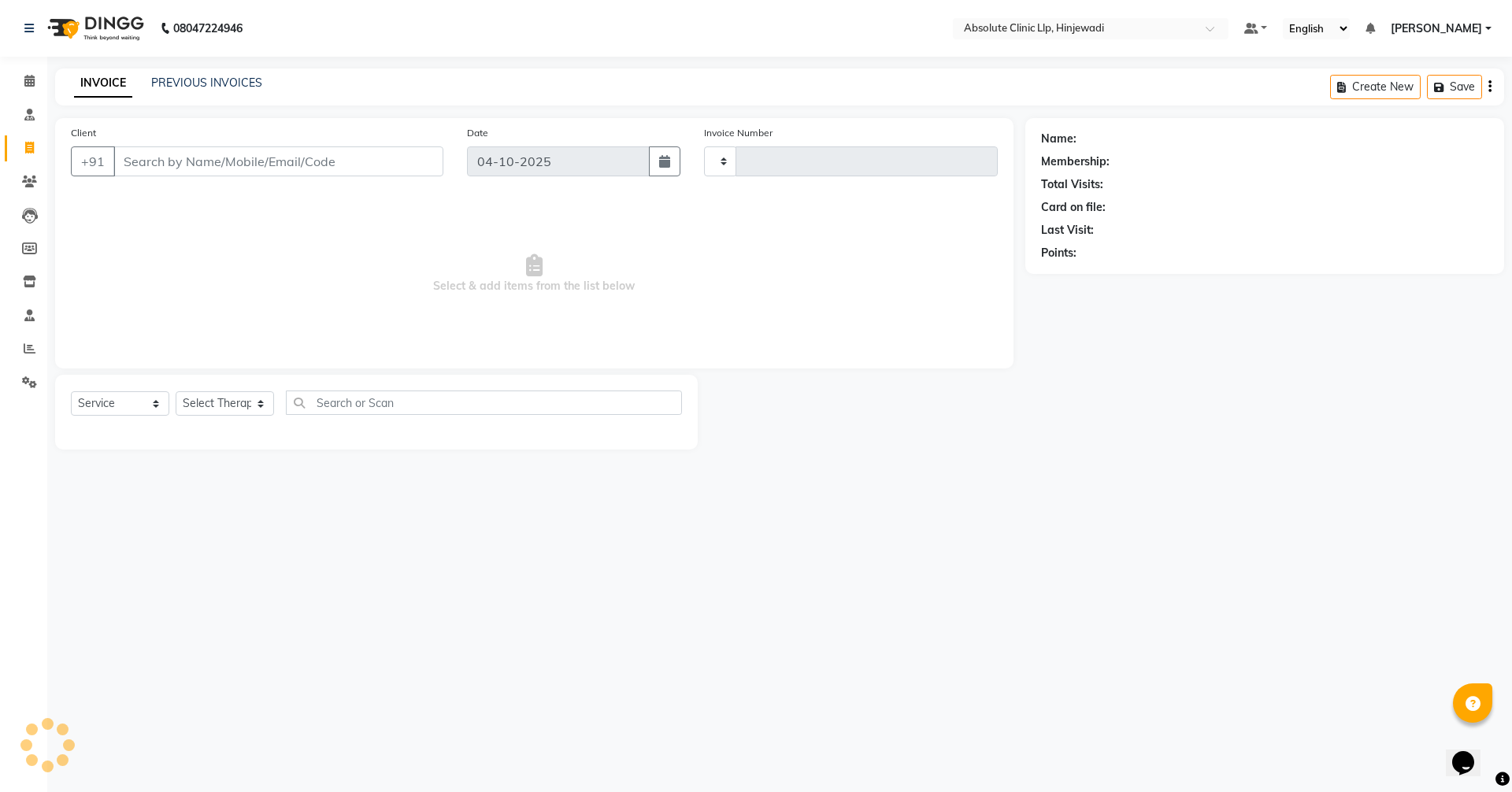
type input "2612"
select select "5113"
click at [190, 81] on link "PREVIOUS INVOICES" at bounding box center [206, 83] width 111 height 14
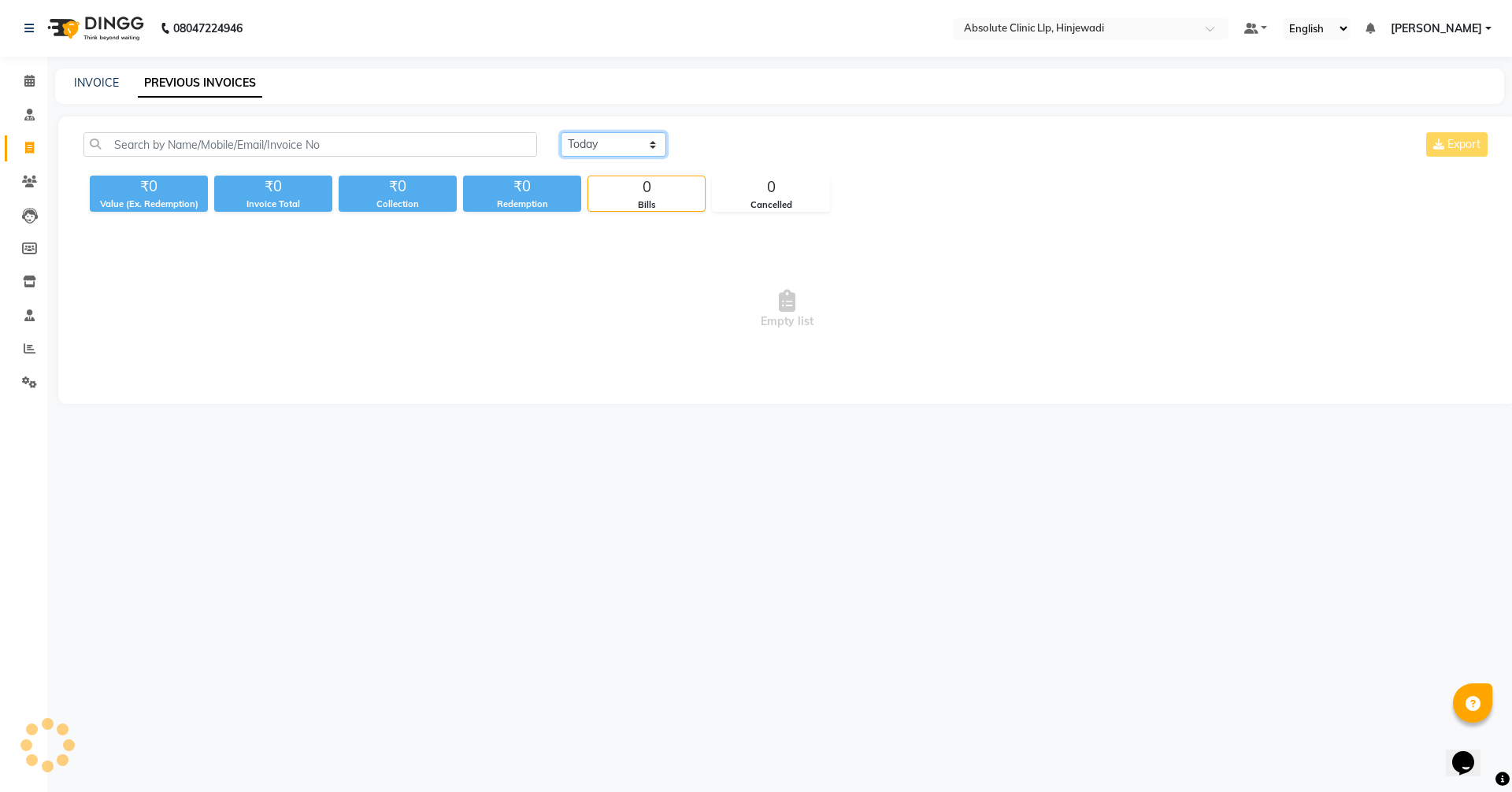
click at [605, 138] on select "[DATE] [DATE] Custom Range" at bounding box center [613, 144] width 105 height 24
select select "range"
click at [561, 132] on select "[DATE] [DATE] Custom Range" at bounding box center [613, 144] width 105 height 24
click at [718, 139] on input "04-10-2025" at bounding box center [741, 145] width 110 height 22
select select "10"
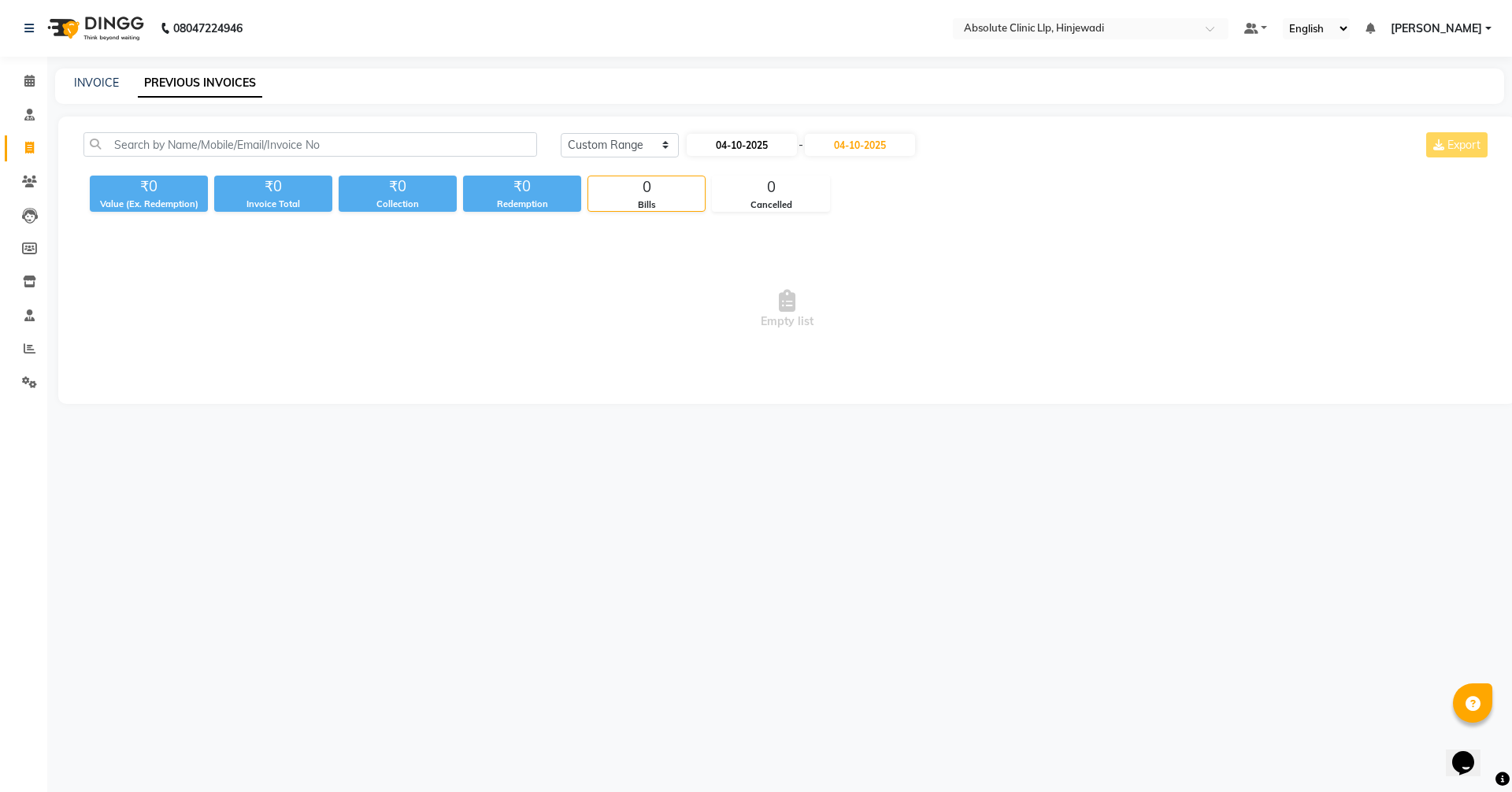
select select "2025"
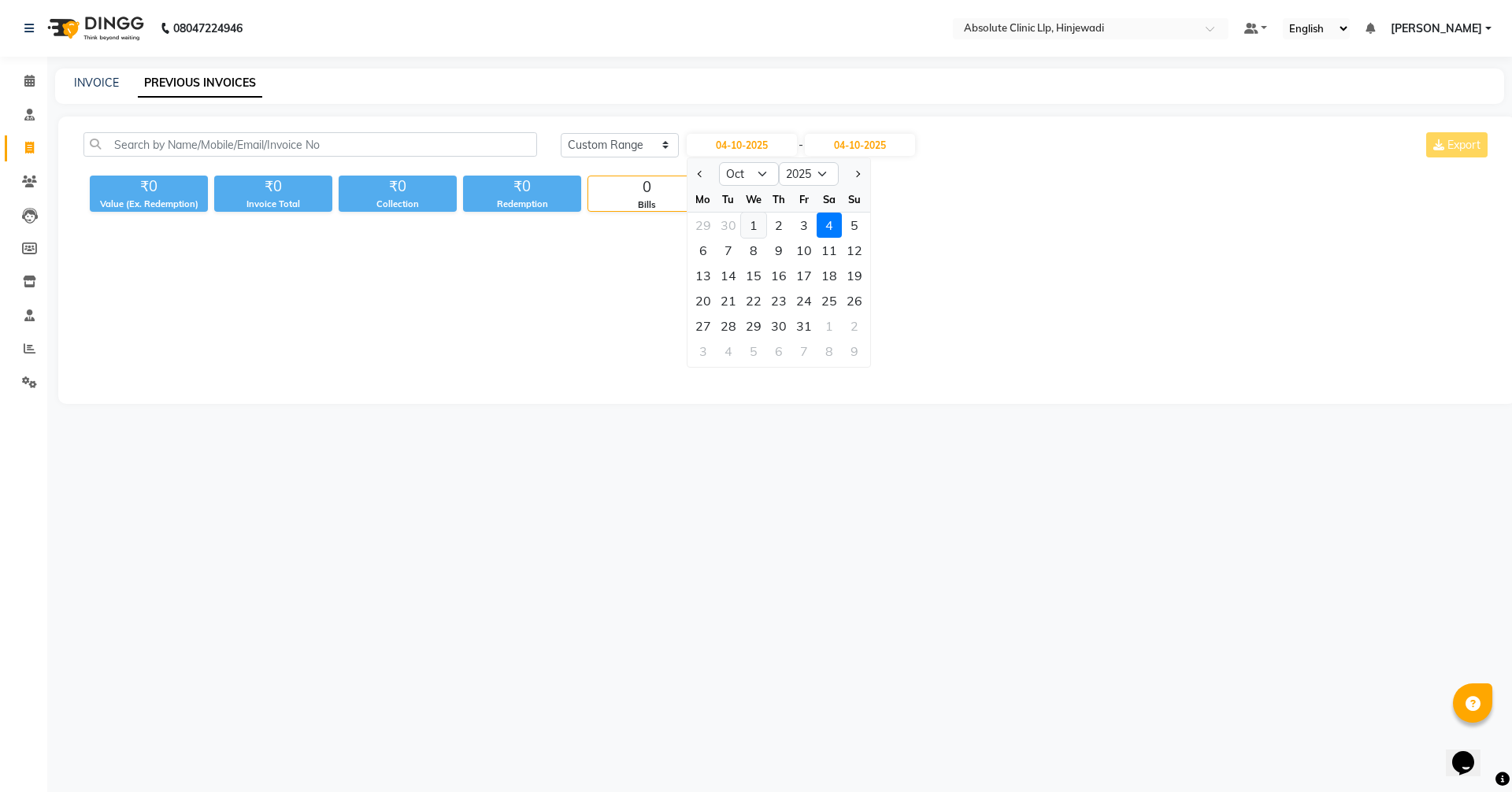
click at [752, 220] on div "1" at bounding box center [753, 225] width 25 height 25
type input "01-10-2025"
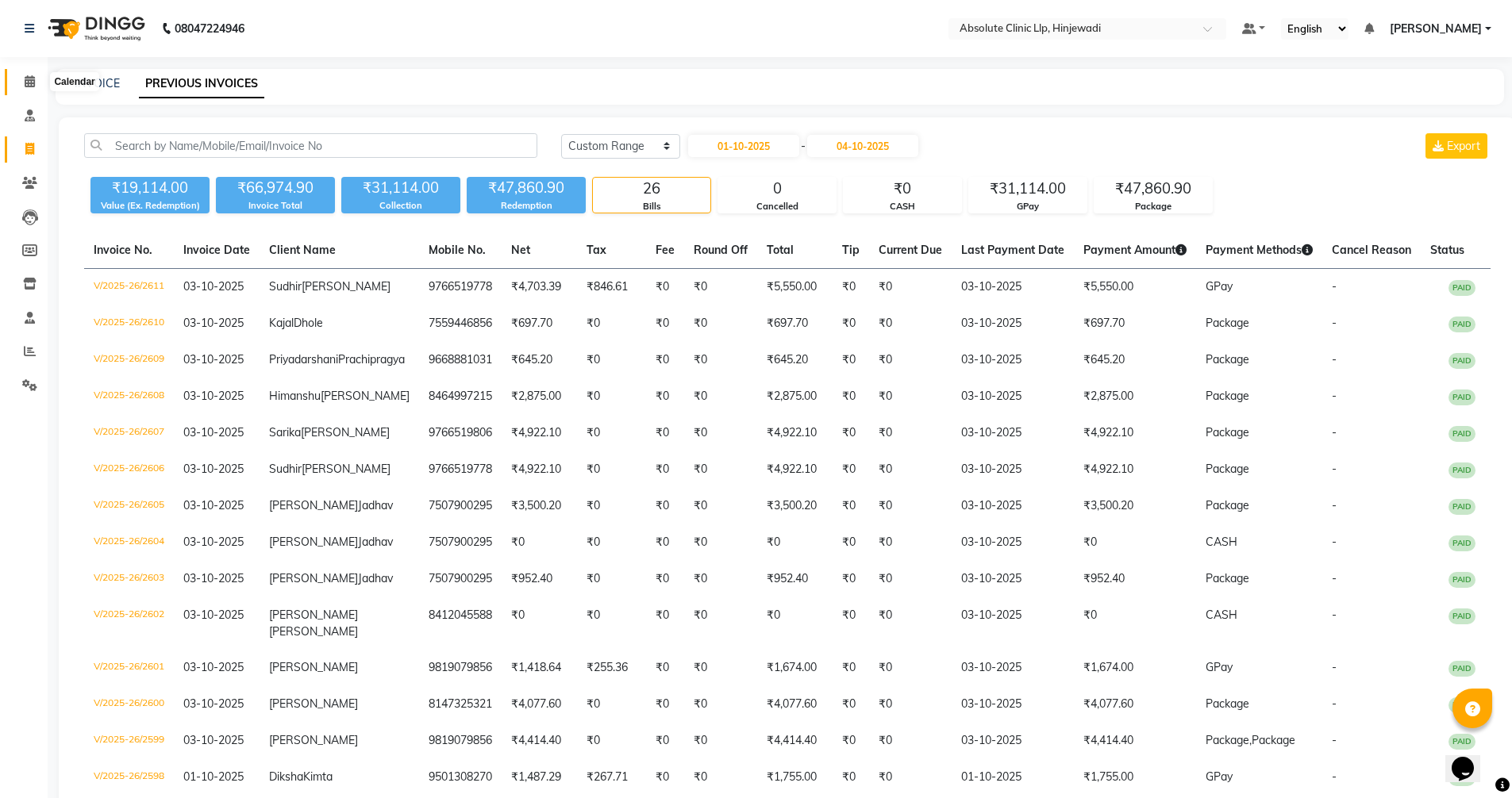
click at [29, 77] on icon at bounding box center [29, 81] width 10 height 12
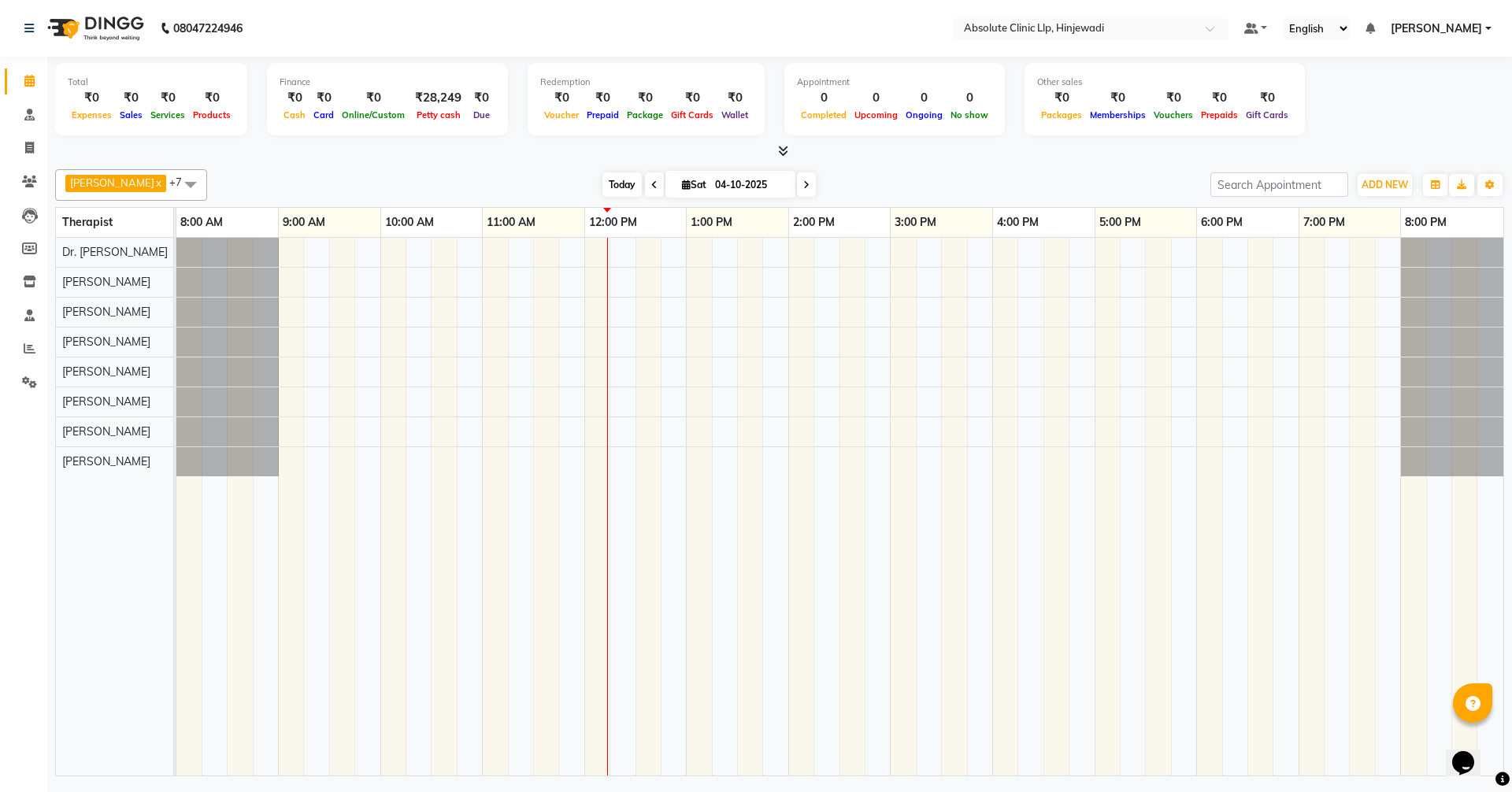
click at [642, 187] on span "Today" at bounding box center [622, 184] width 39 height 24
click at [642, 184] on span "Today" at bounding box center [622, 184] width 39 height 24
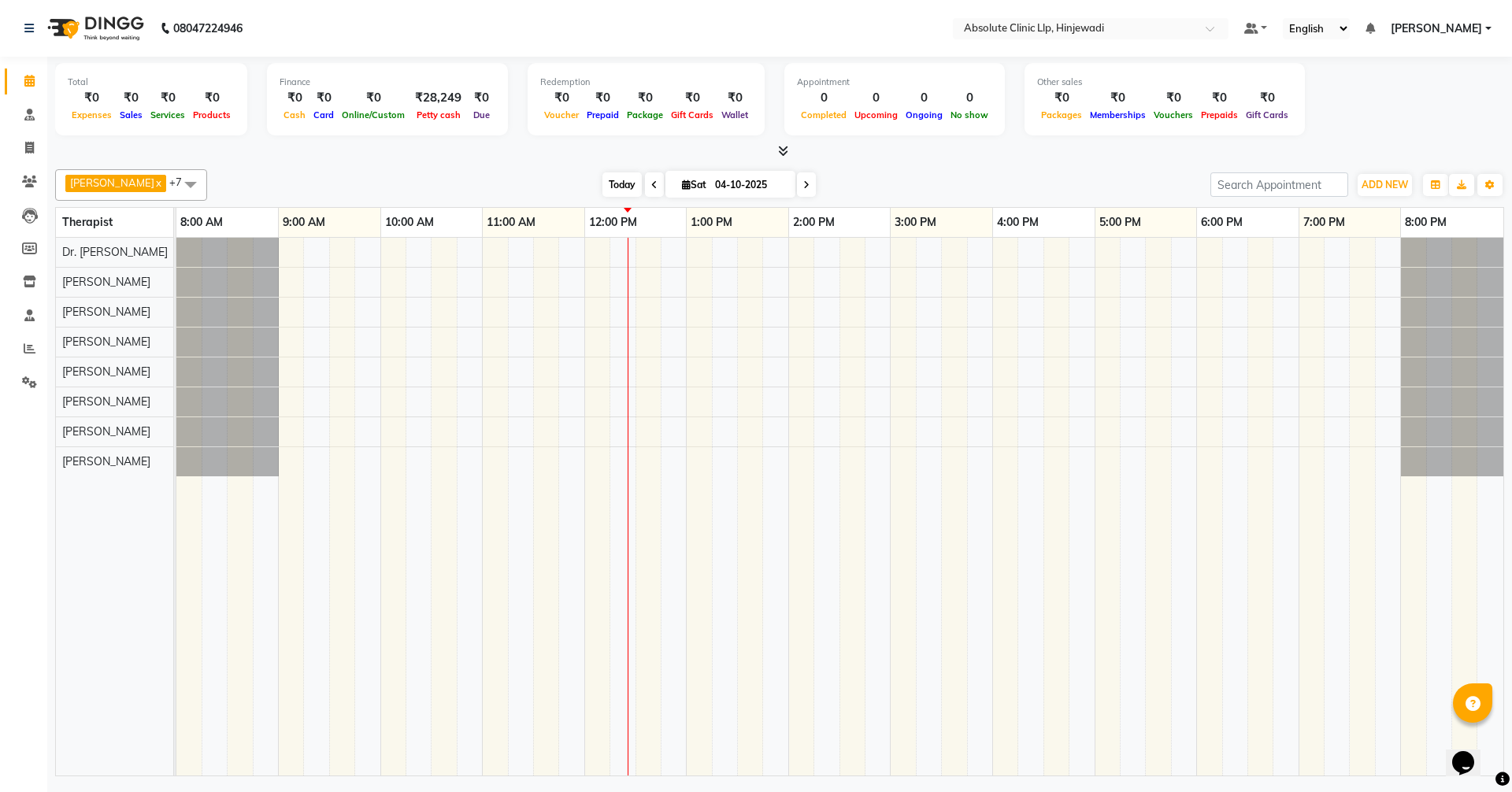
click at [642, 191] on span "Today" at bounding box center [622, 184] width 39 height 24
click at [658, 180] on icon at bounding box center [654, 185] width 6 height 10
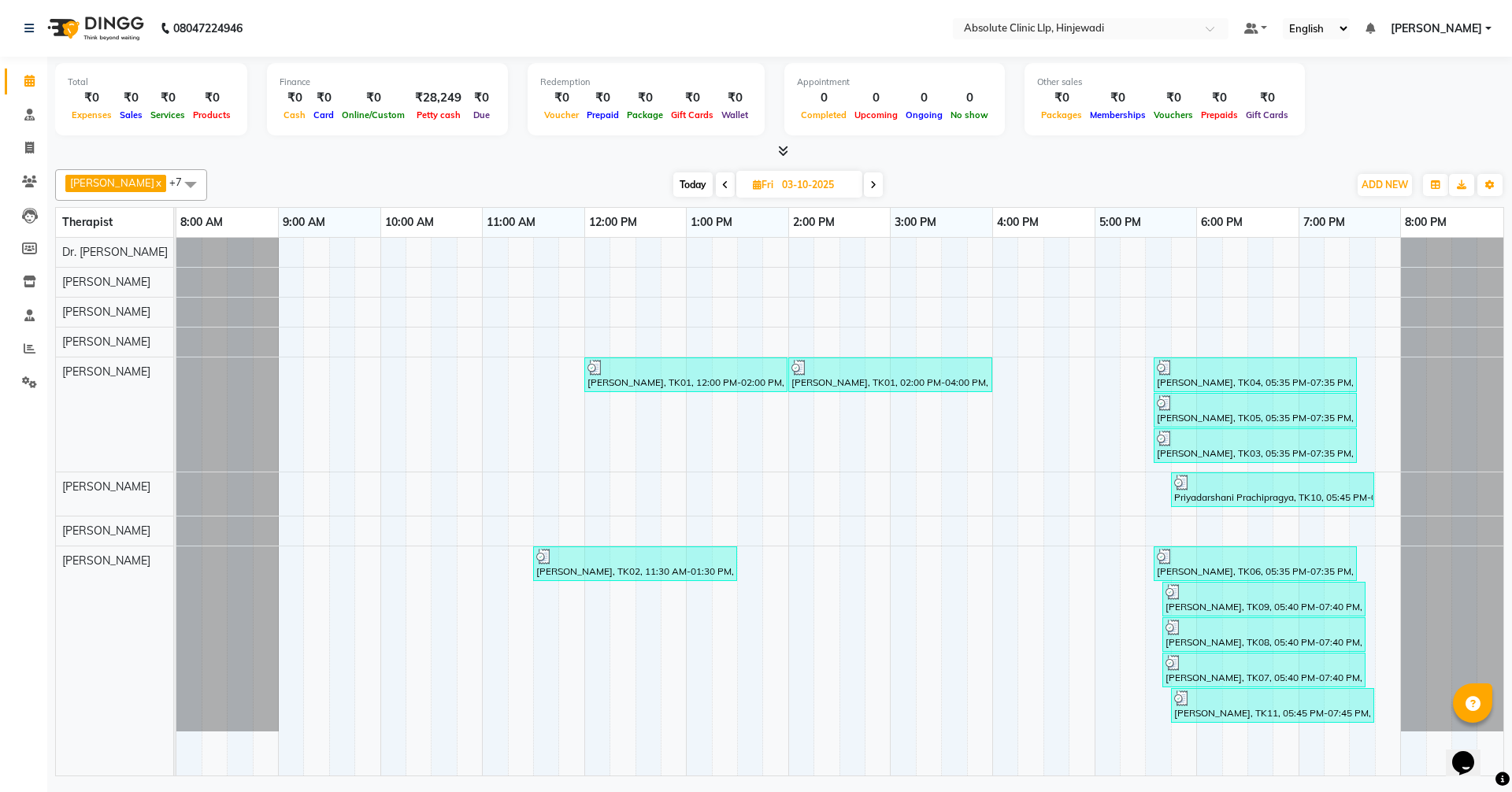
click at [883, 179] on span at bounding box center [873, 184] width 19 height 24
type input "04-10-2025"
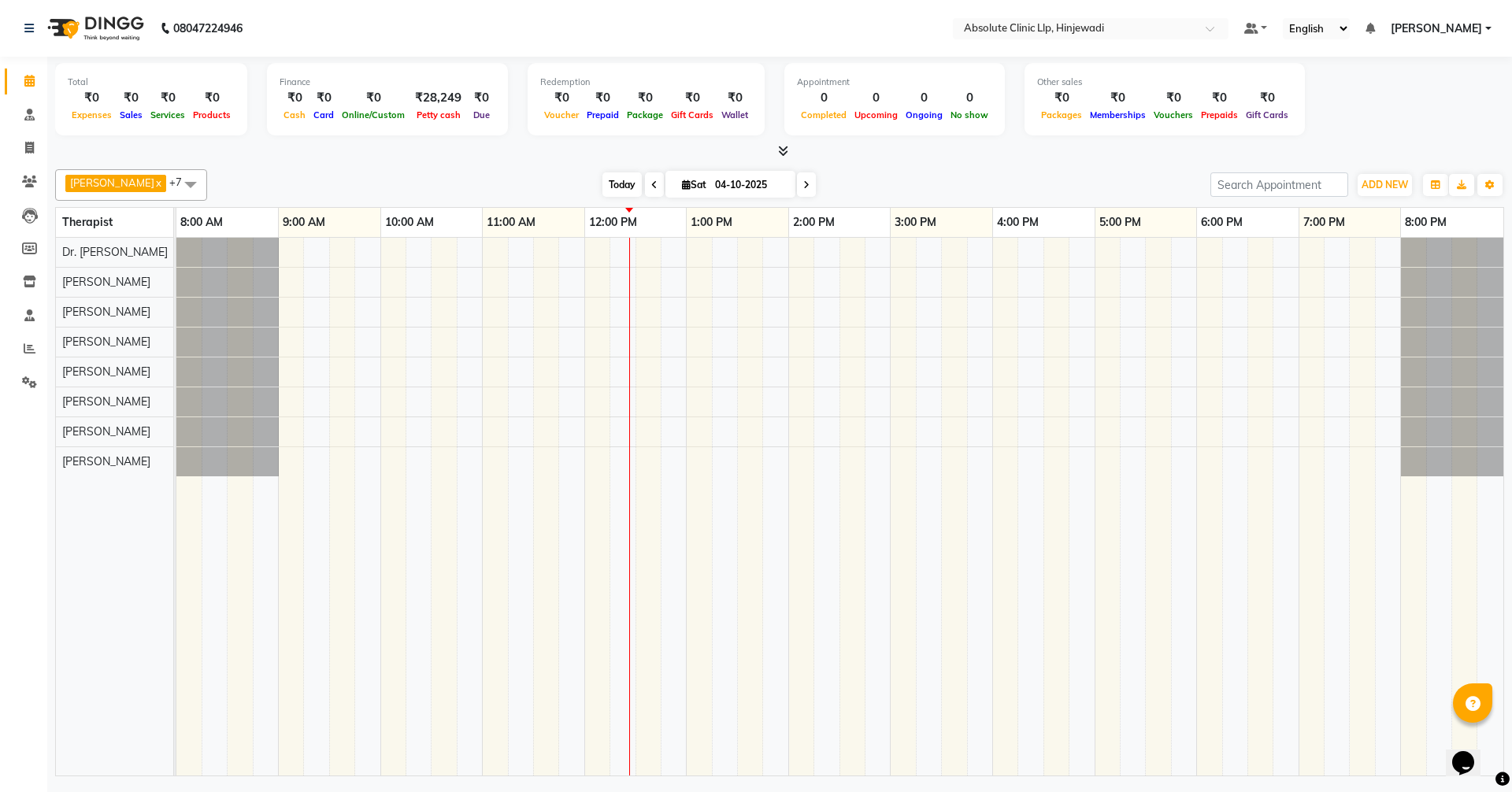
click at [642, 188] on span "Today" at bounding box center [622, 184] width 39 height 24
click at [36, 145] on span at bounding box center [29, 148] width 28 height 18
select select "service"
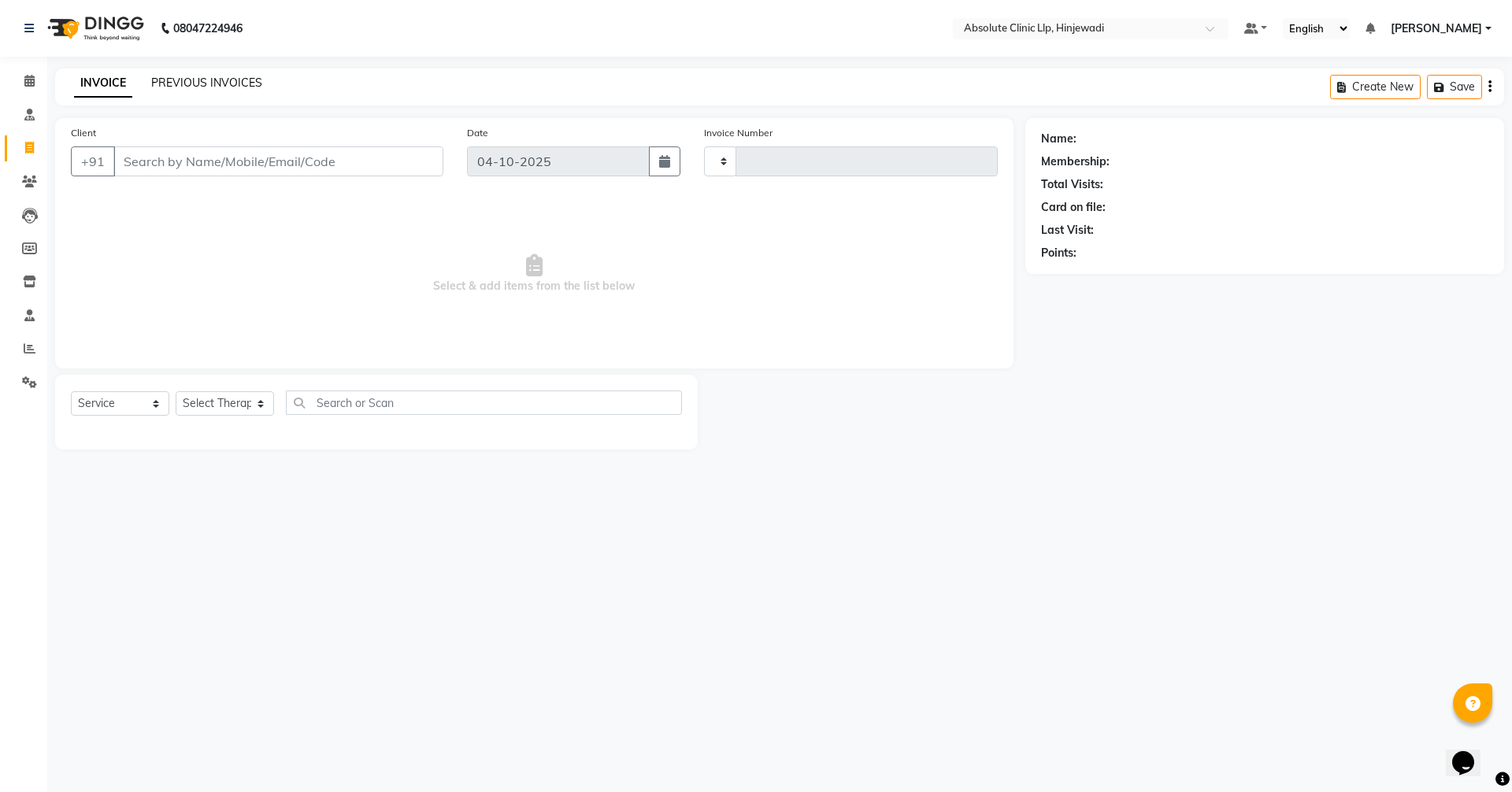
type input "2612"
select select "5113"
click at [219, 83] on link "PREVIOUS INVOICES" at bounding box center [206, 83] width 111 height 14
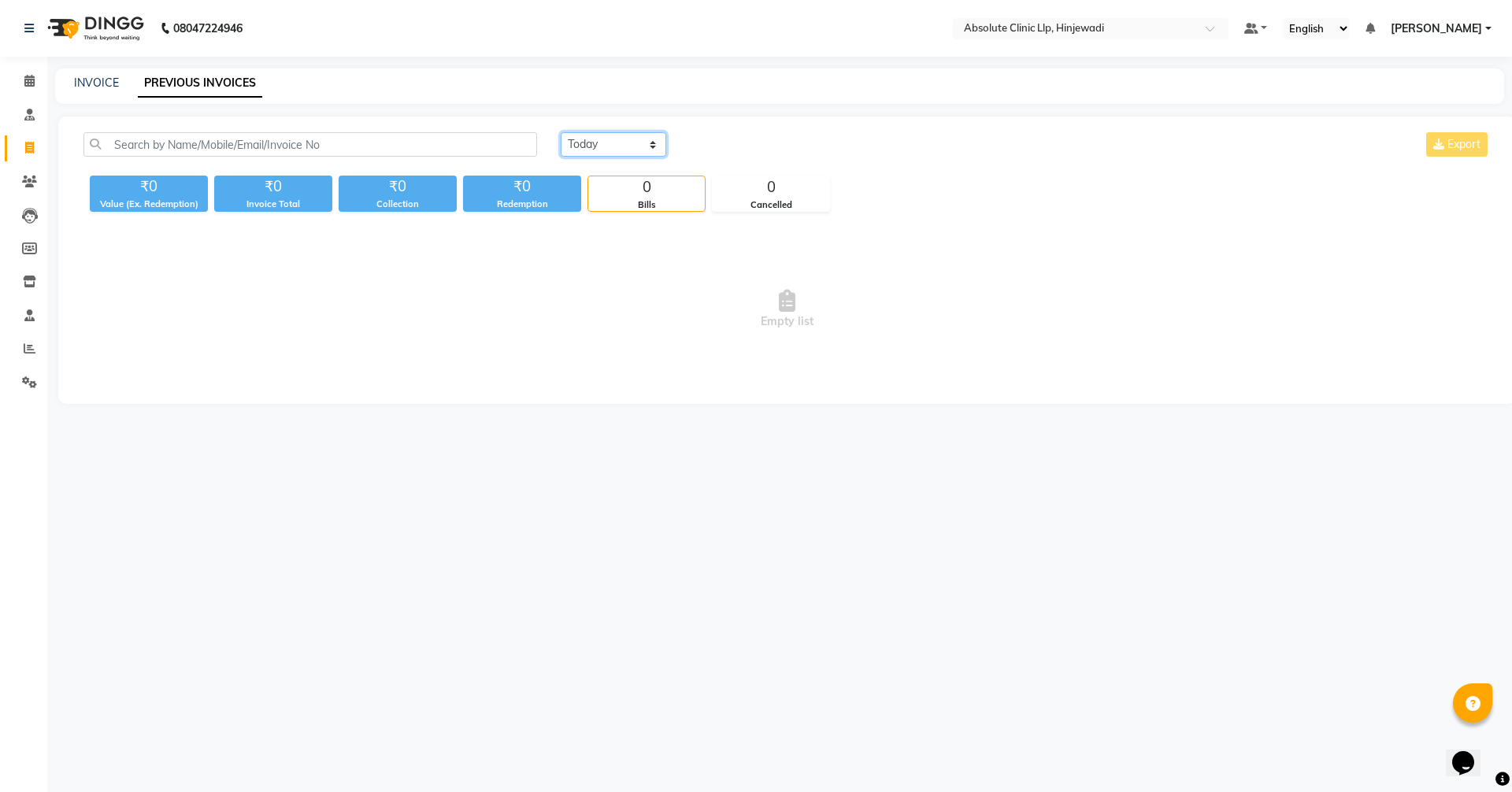
click at [609, 139] on select "[DATE] [DATE] Custom Range" at bounding box center [613, 144] width 105 height 24
select select "range"
click at [561, 132] on select "[DATE] [DATE] Custom Range" at bounding box center [613, 144] width 105 height 24
click at [736, 146] on input "04-10-2025" at bounding box center [741, 145] width 110 height 22
select select "10"
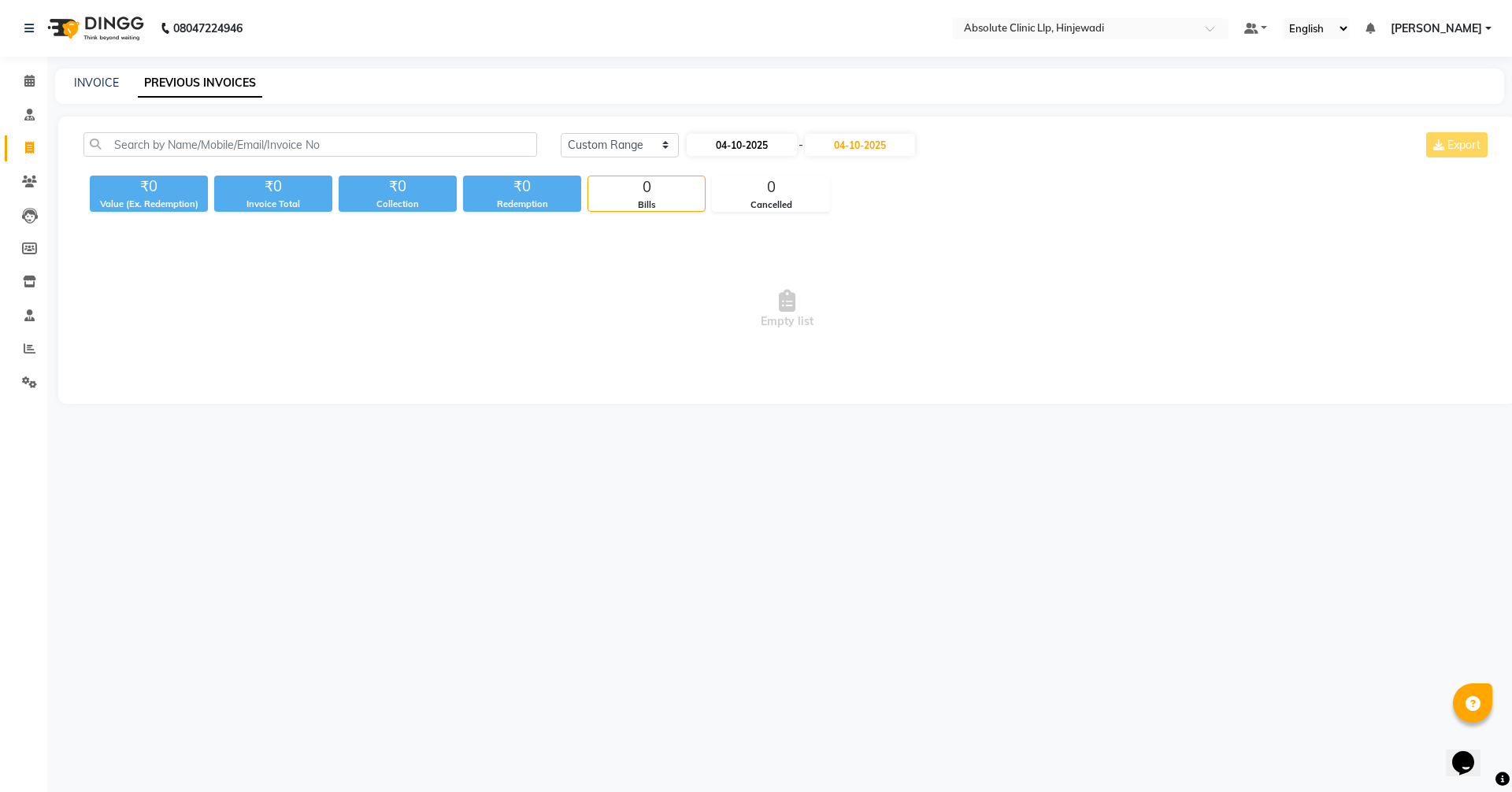
select select "2025"
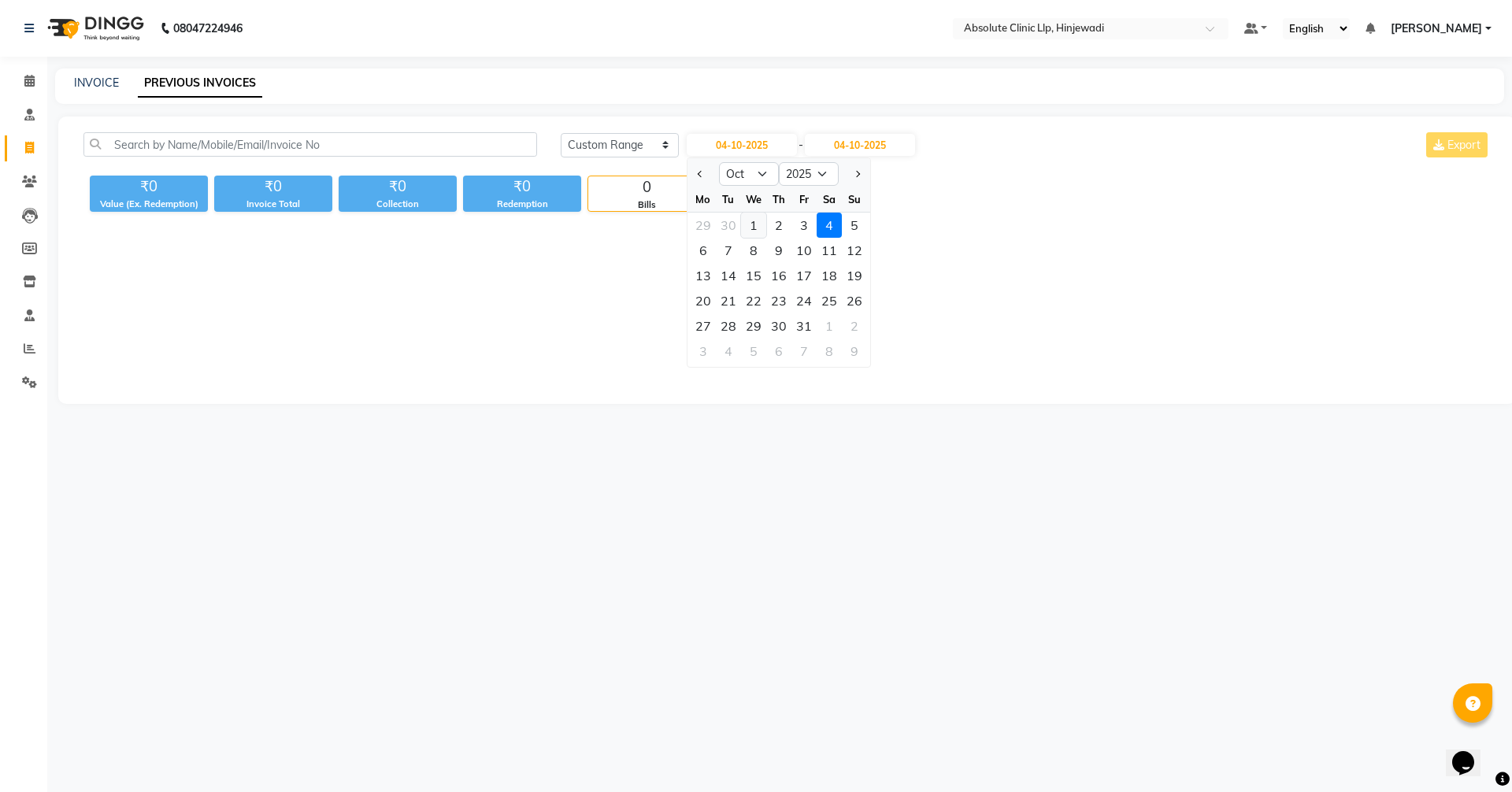
click at [759, 221] on div "1" at bounding box center [753, 225] width 25 height 25
type input "01-10-2025"
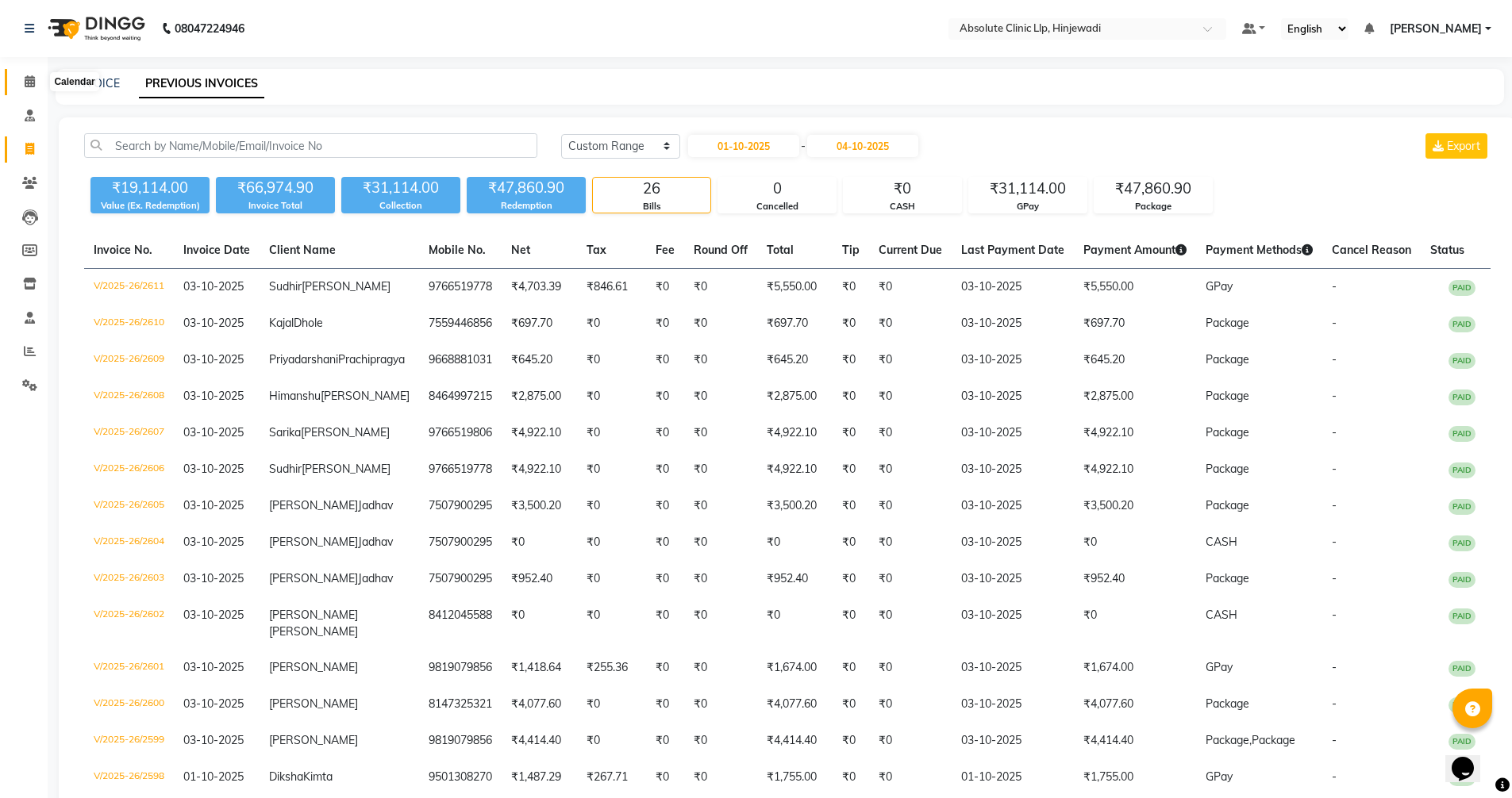
click at [32, 76] on icon at bounding box center [29, 81] width 10 height 12
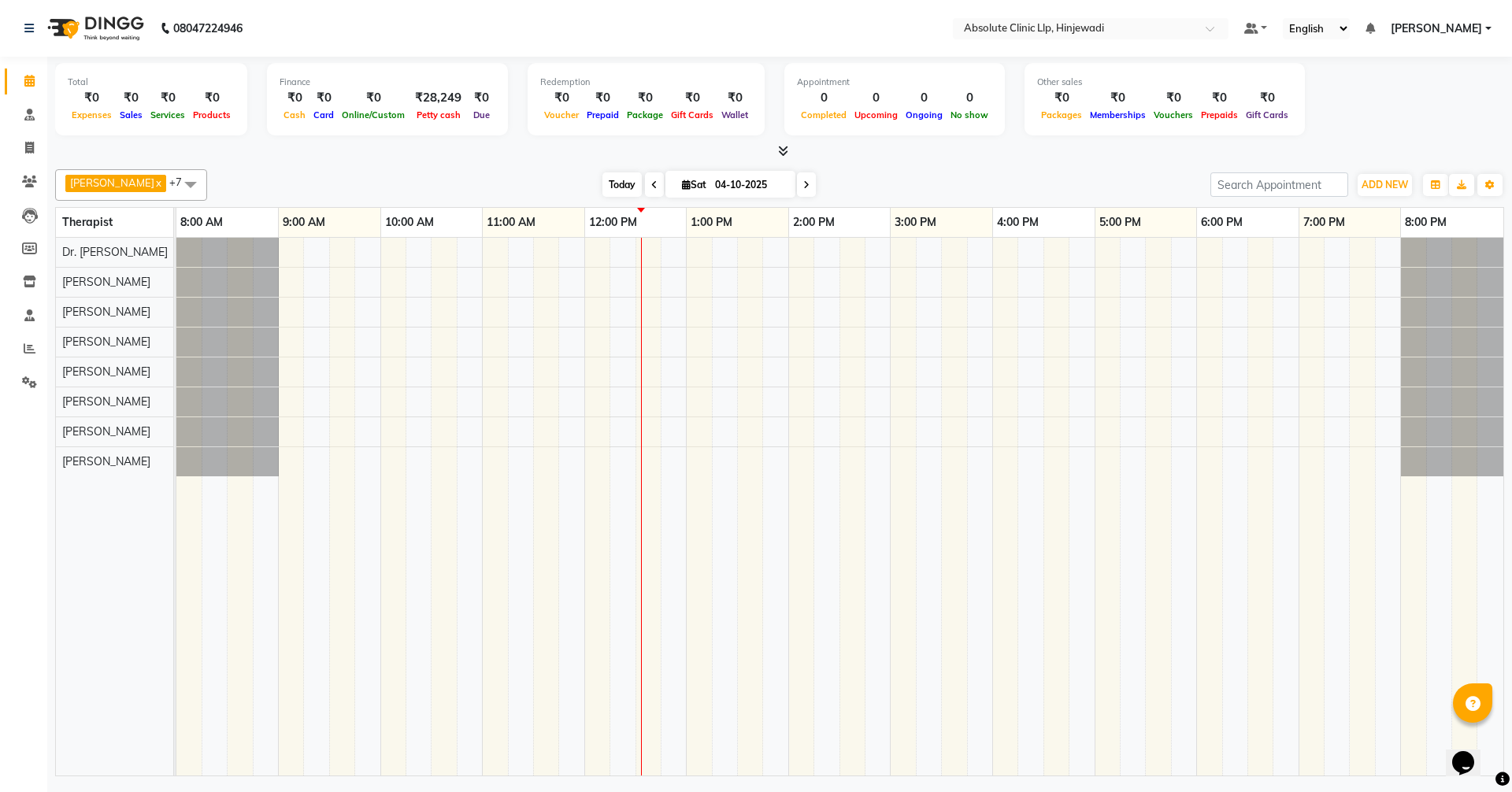
click at [642, 188] on span "Today" at bounding box center [622, 184] width 39 height 24
click at [642, 180] on span "Today" at bounding box center [622, 184] width 39 height 24
click at [642, 188] on span "Today" at bounding box center [622, 184] width 39 height 24
click at [642, 187] on span "Today" at bounding box center [622, 184] width 39 height 24
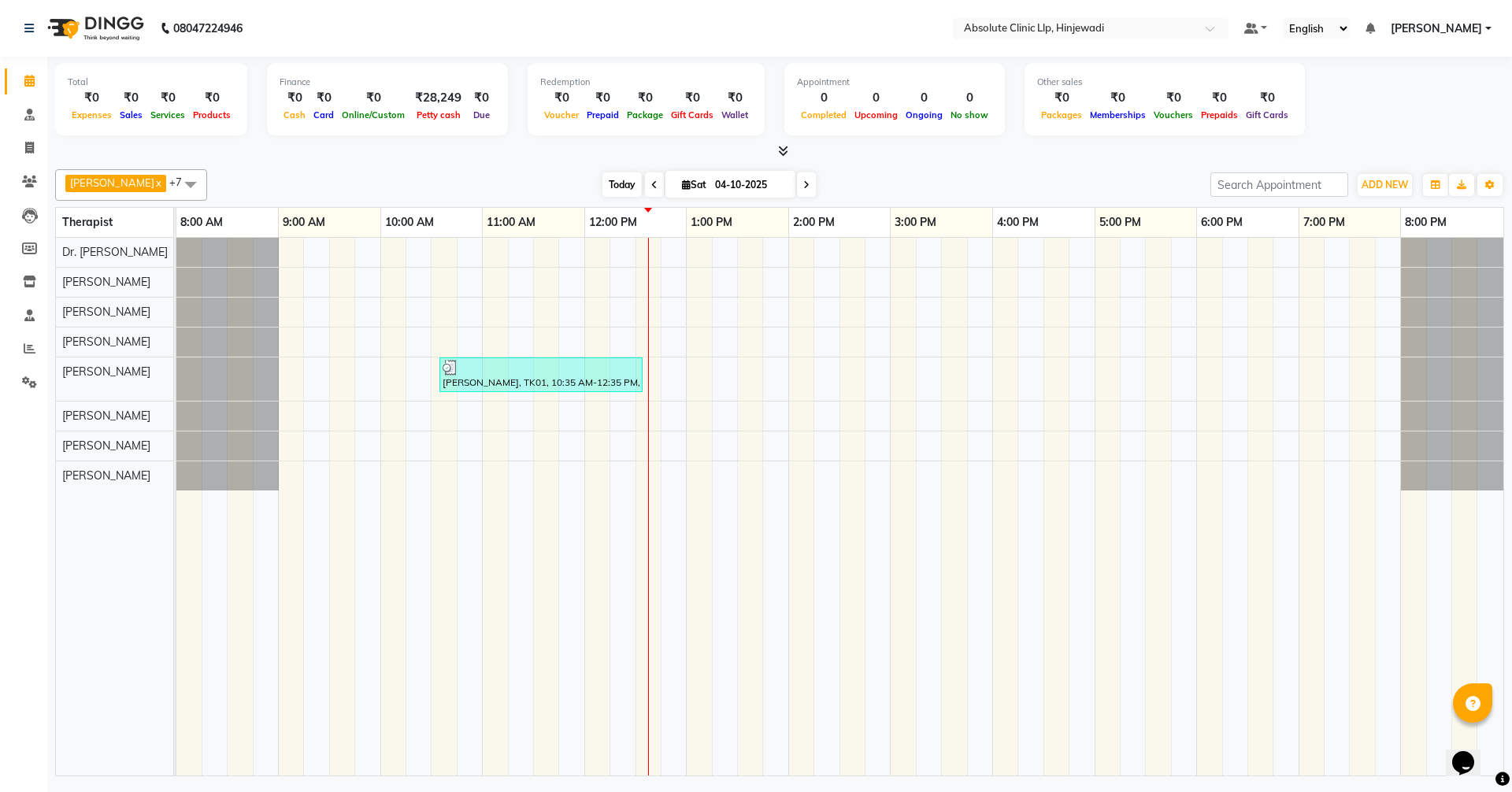
click at [642, 192] on span "Today" at bounding box center [622, 184] width 39 height 24
click at [28, 142] on icon at bounding box center [29, 147] width 9 height 12
select select "service"
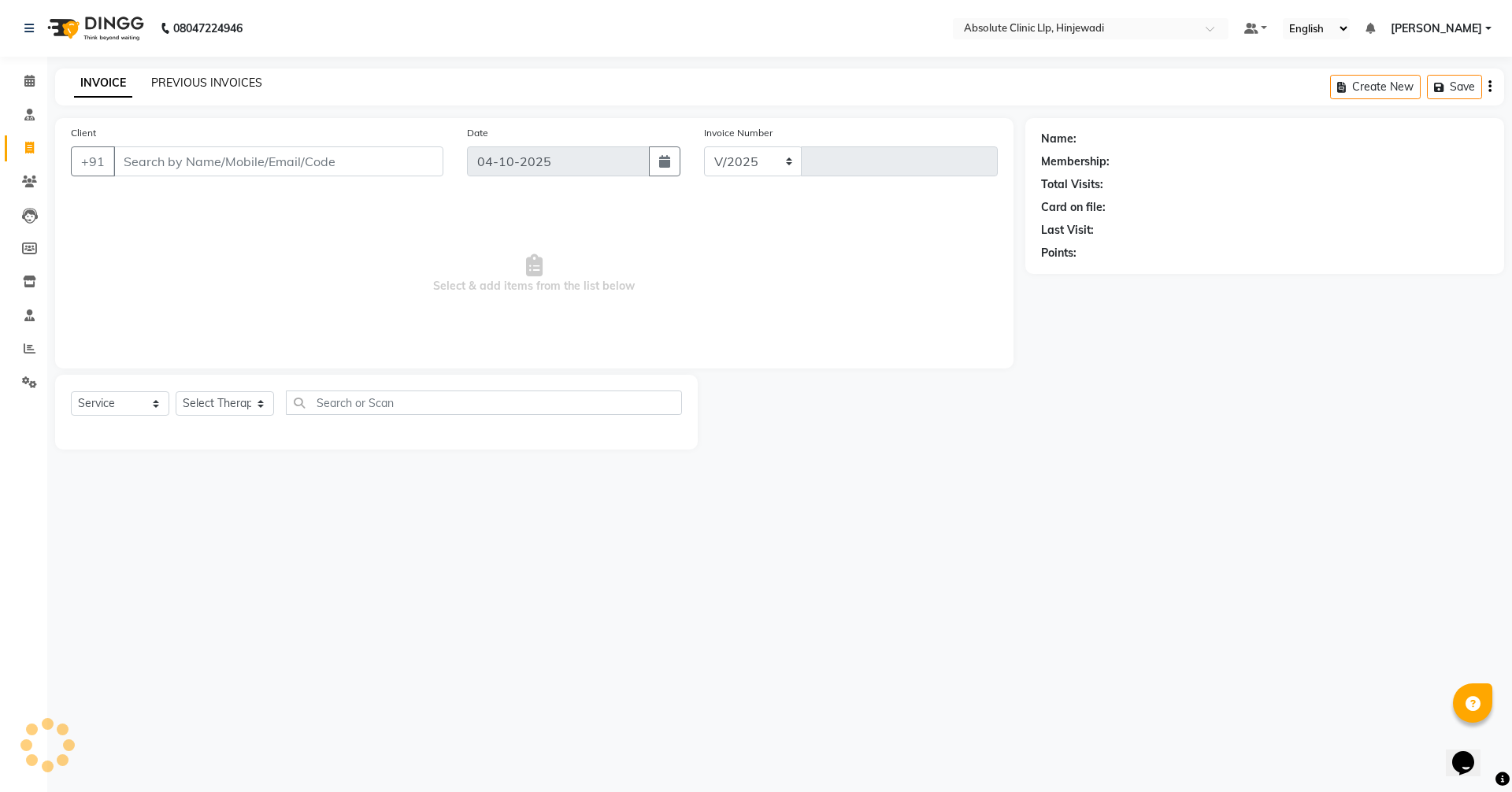
select select "5113"
type input "2613"
click at [211, 83] on link "PREVIOUS INVOICES" at bounding box center [206, 83] width 111 height 14
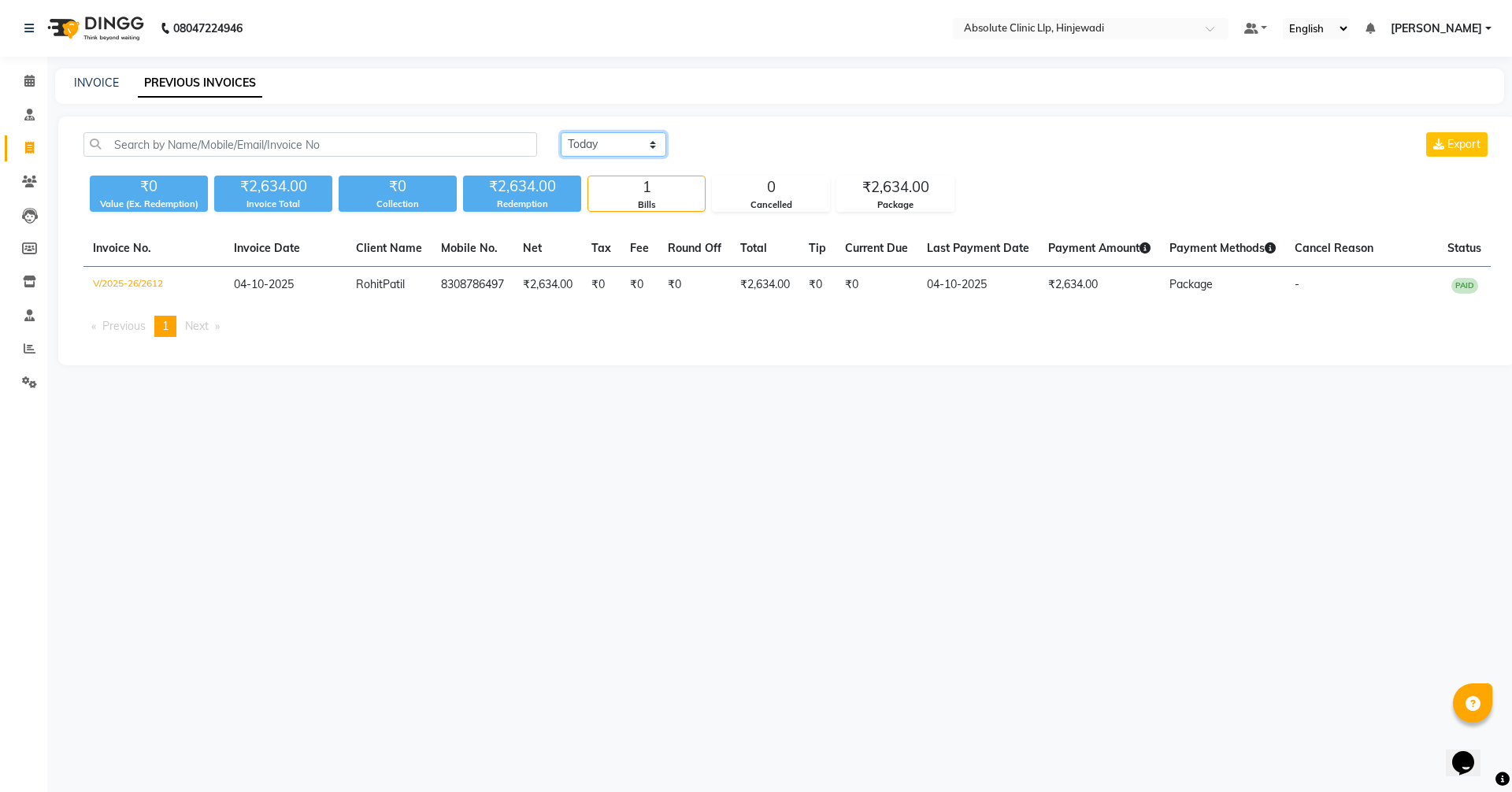
click at [618, 137] on select "[DATE] [DATE] Custom Range" at bounding box center [613, 144] width 105 height 24
select select "range"
click at [561, 132] on select "[DATE] [DATE] Custom Range" at bounding box center [613, 144] width 105 height 24
click at [740, 140] on input "04-10-2025" at bounding box center [741, 145] width 110 height 22
select select "10"
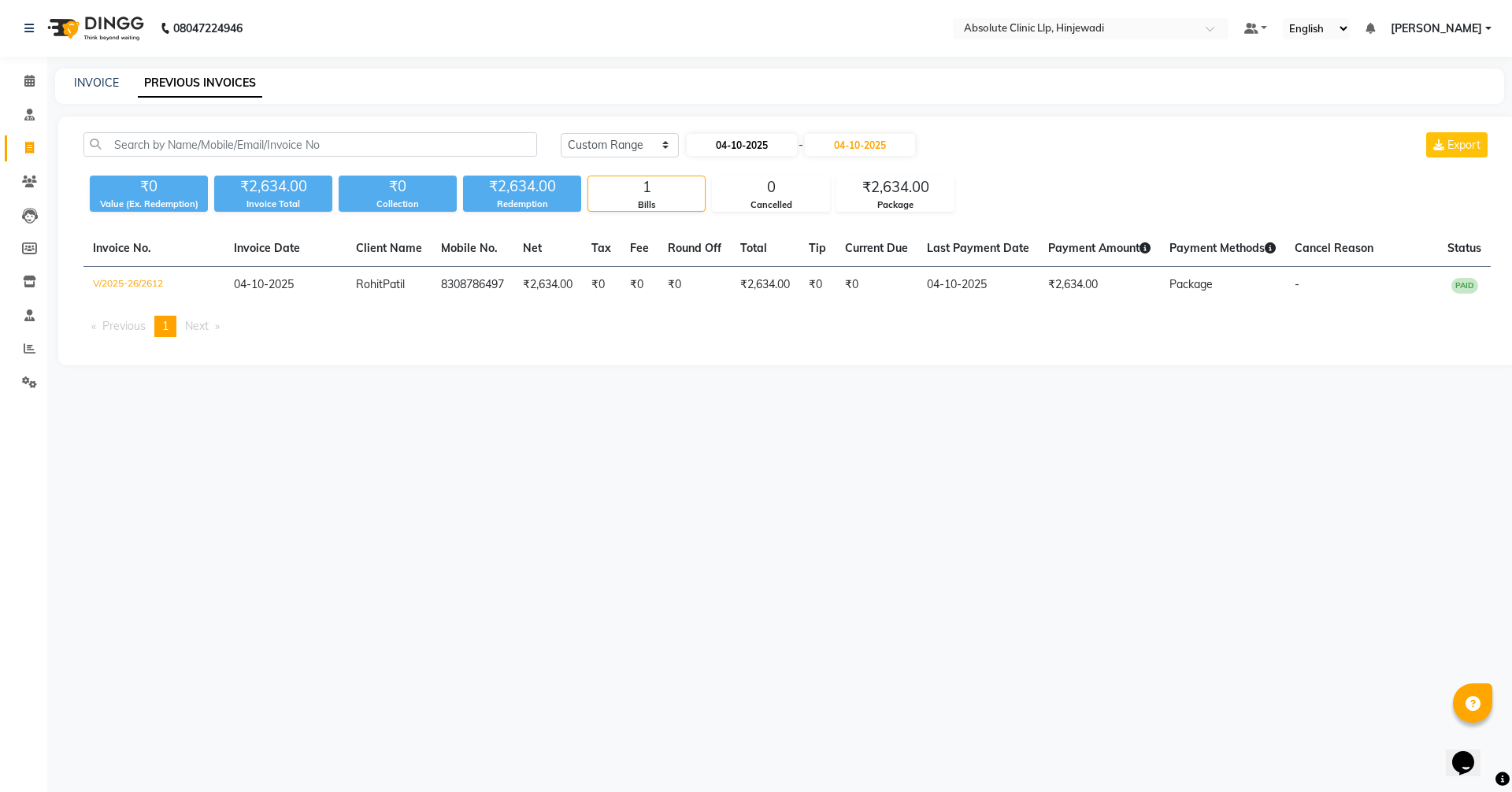
select select "2025"
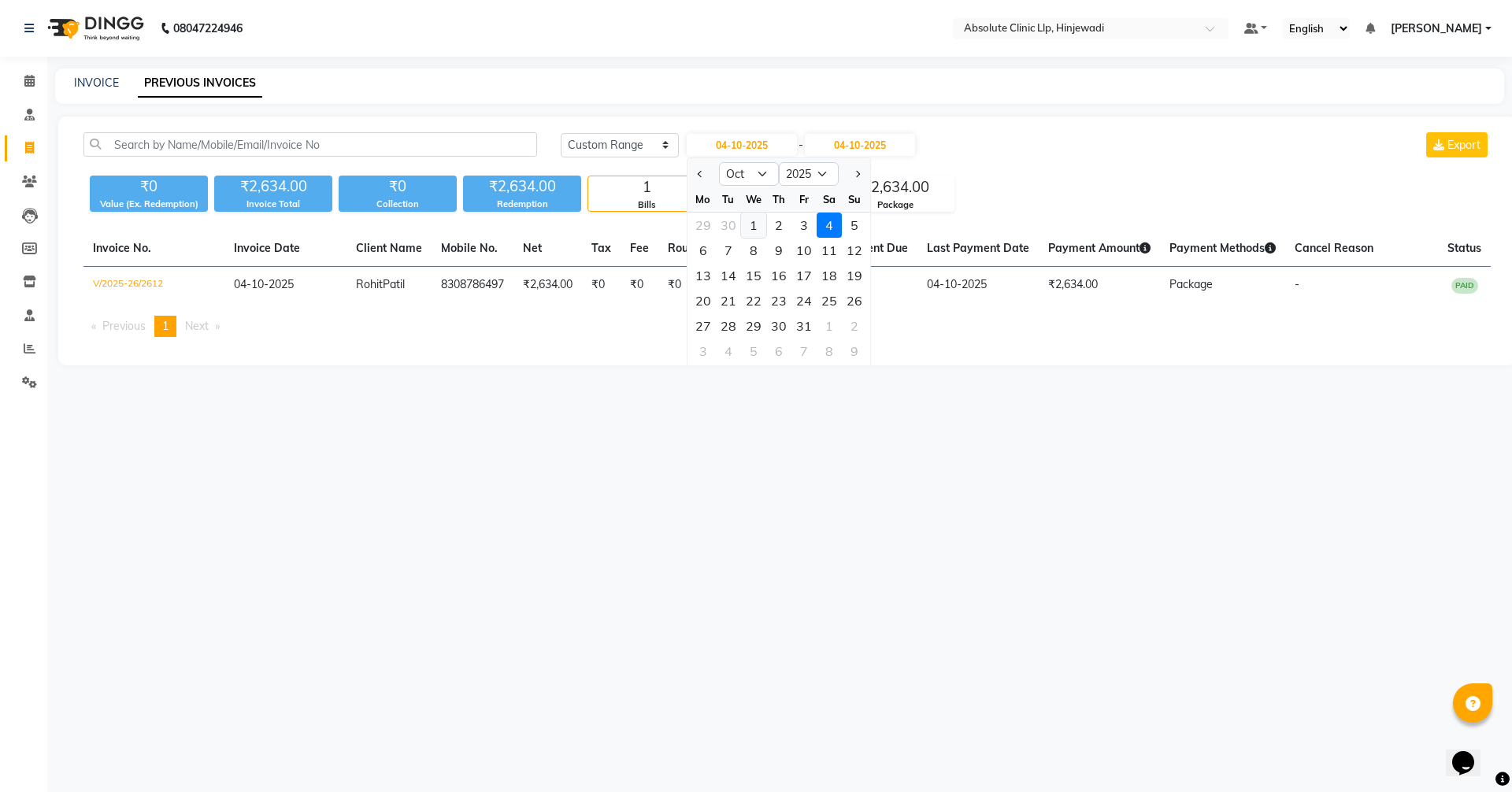
click at [758, 226] on div "1" at bounding box center [753, 225] width 25 height 25
type input "01-10-2025"
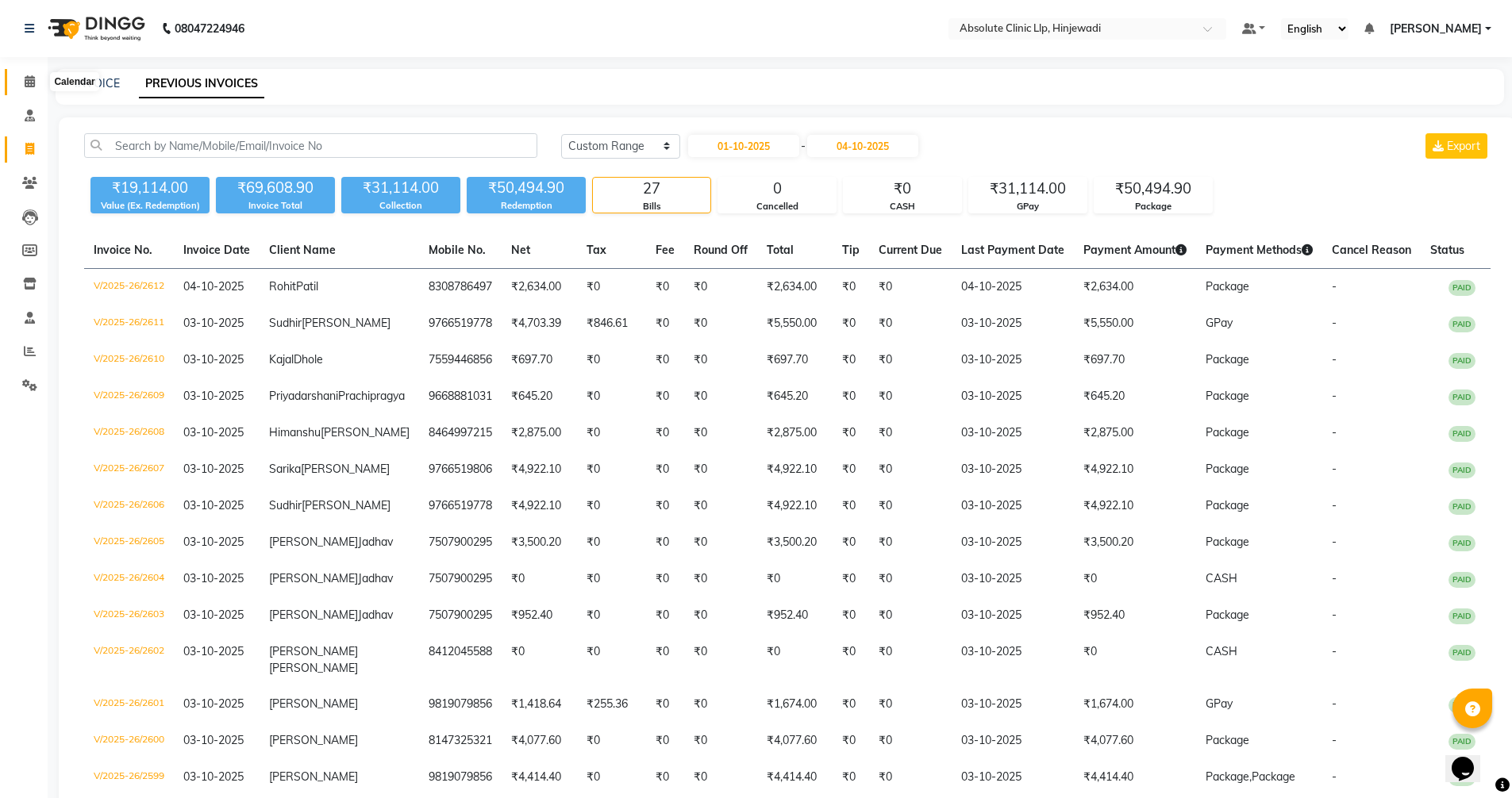
click at [31, 85] on icon at bounding box center [29, 81] width 10 height 12
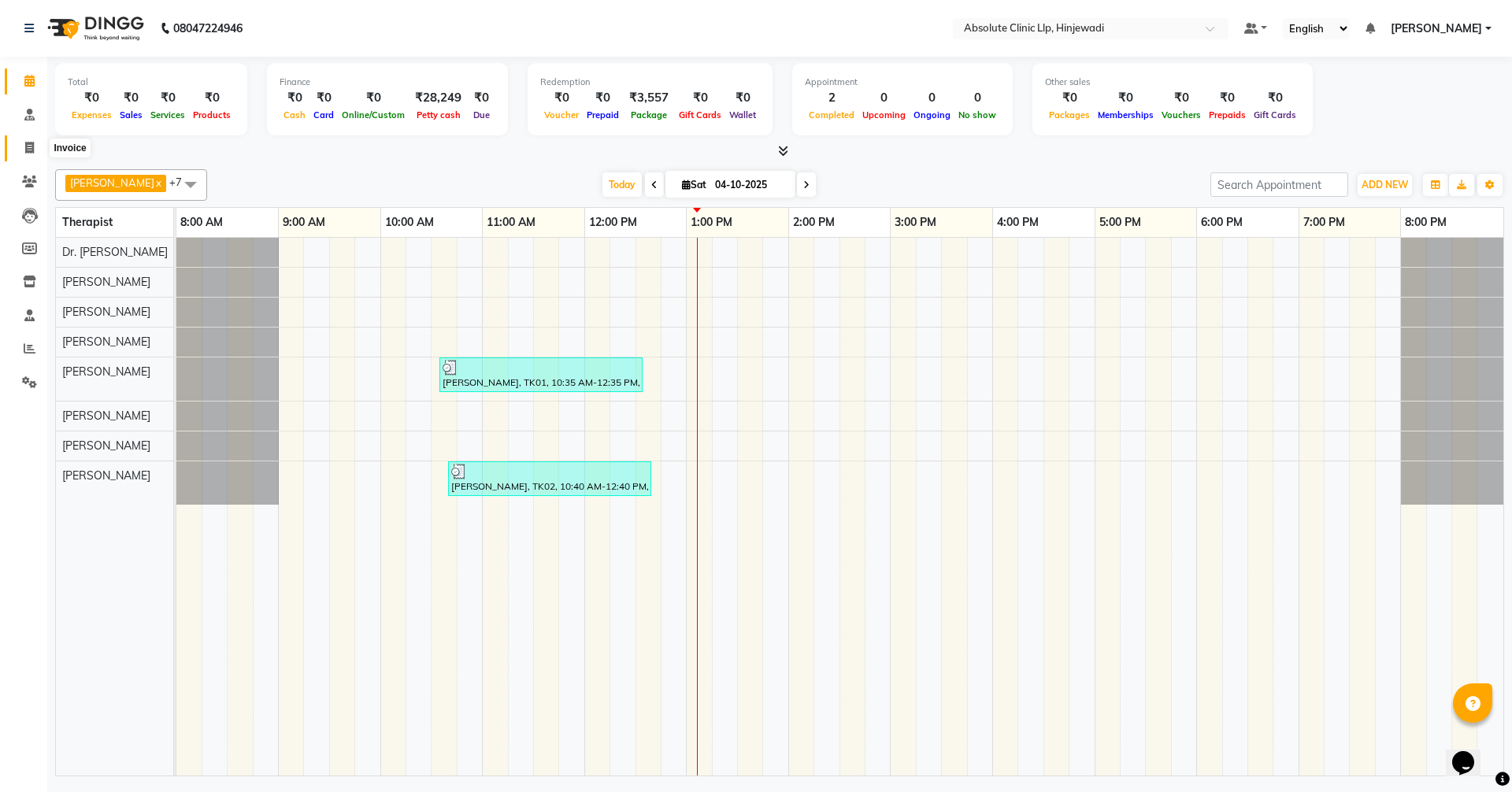
drag, startPoint x: 30, startPoint y: 148, endPoint x: 94, endPoint y: 152, distance: 64.1
click at [30, 148] on icon at bounding box center [29, 147] width 9 height 12
select select "service"
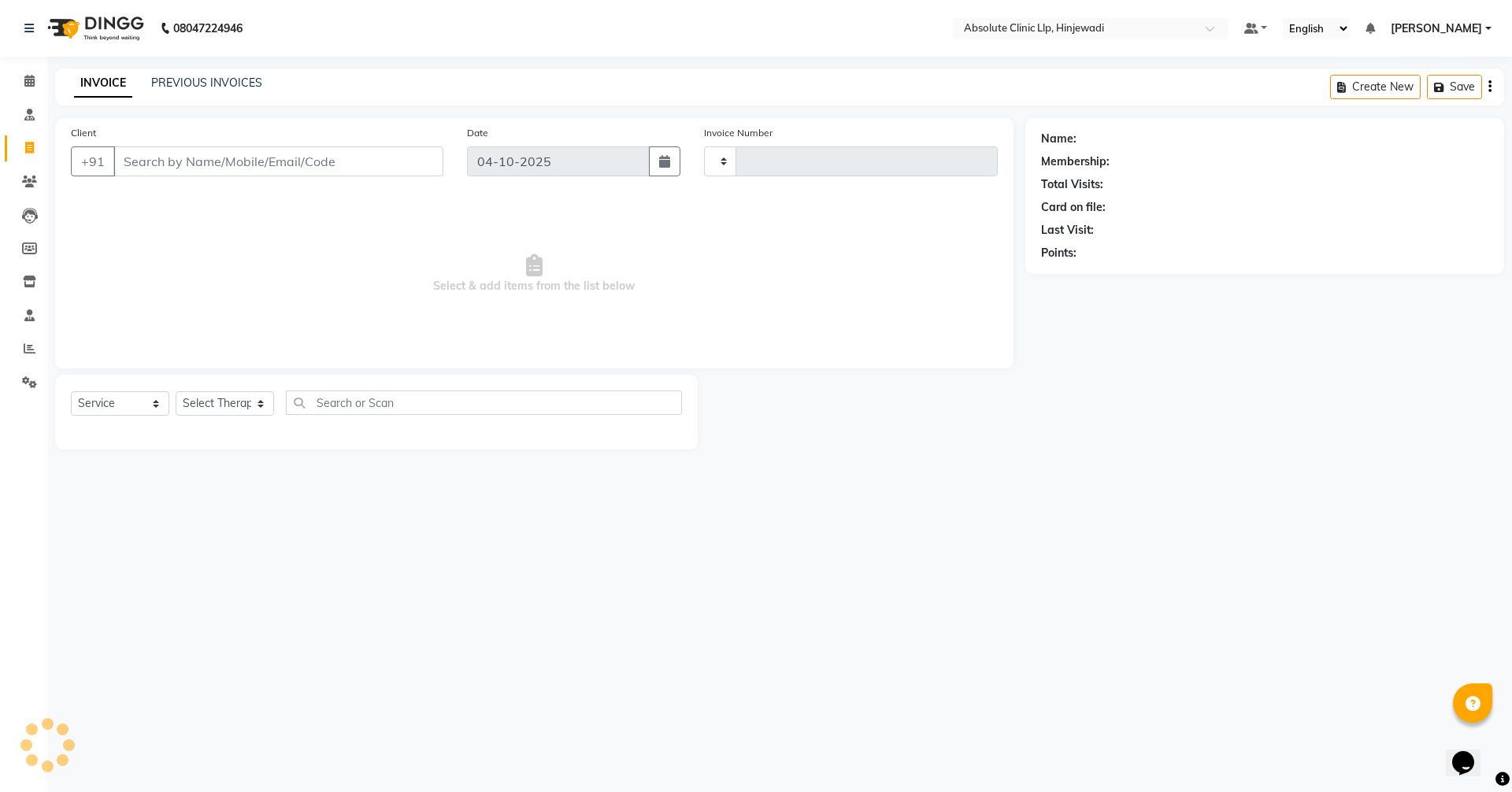
type input "2614"
select select "5113"
click at [414, 155] on input "Client" at bounding box center [278, 162] width 330 height 30
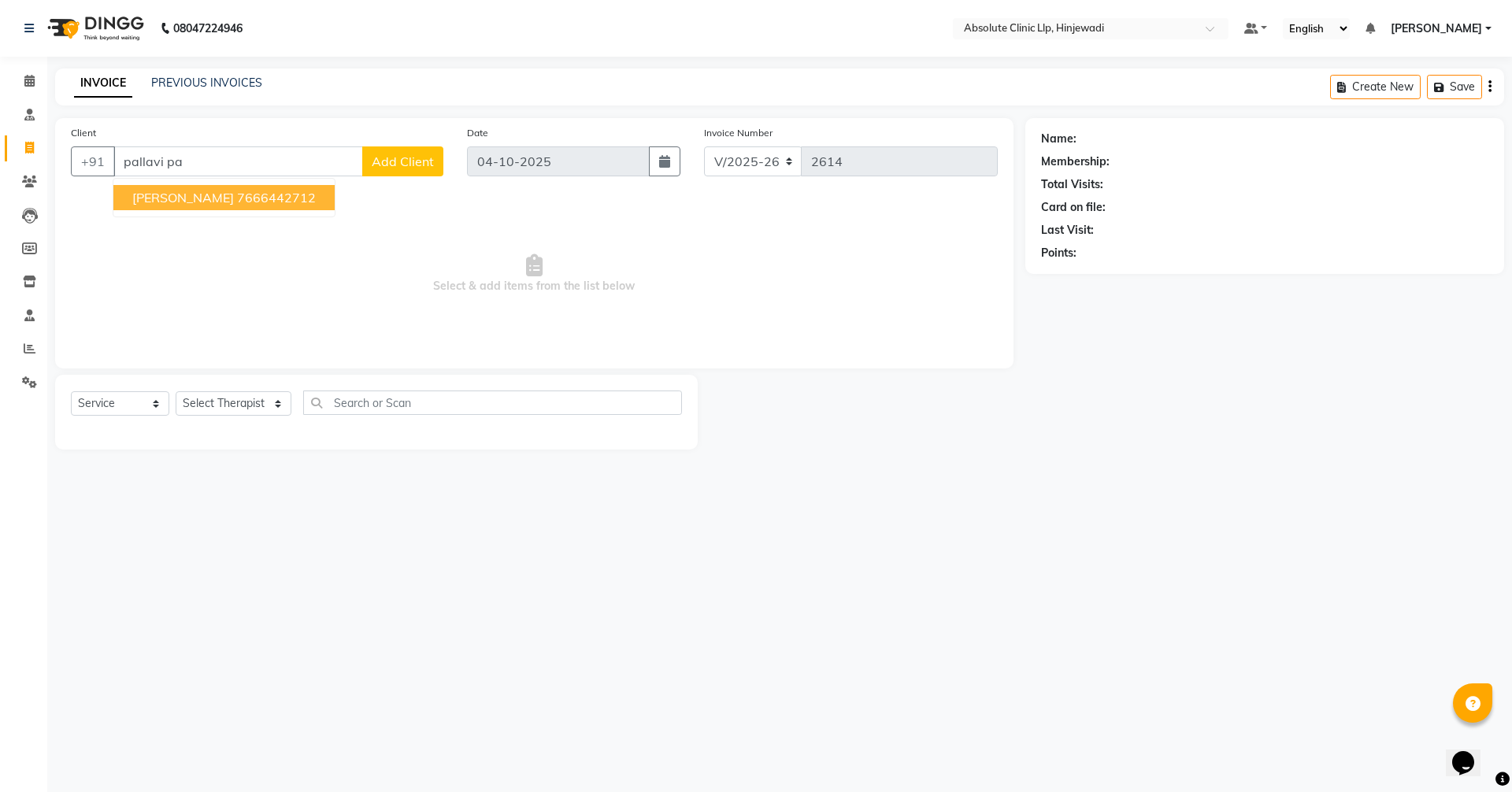
click at [201, 204] on span "[PERSON_NAME]" at bounding box center [183, 198] width 102 height 16
type input "7666442712"
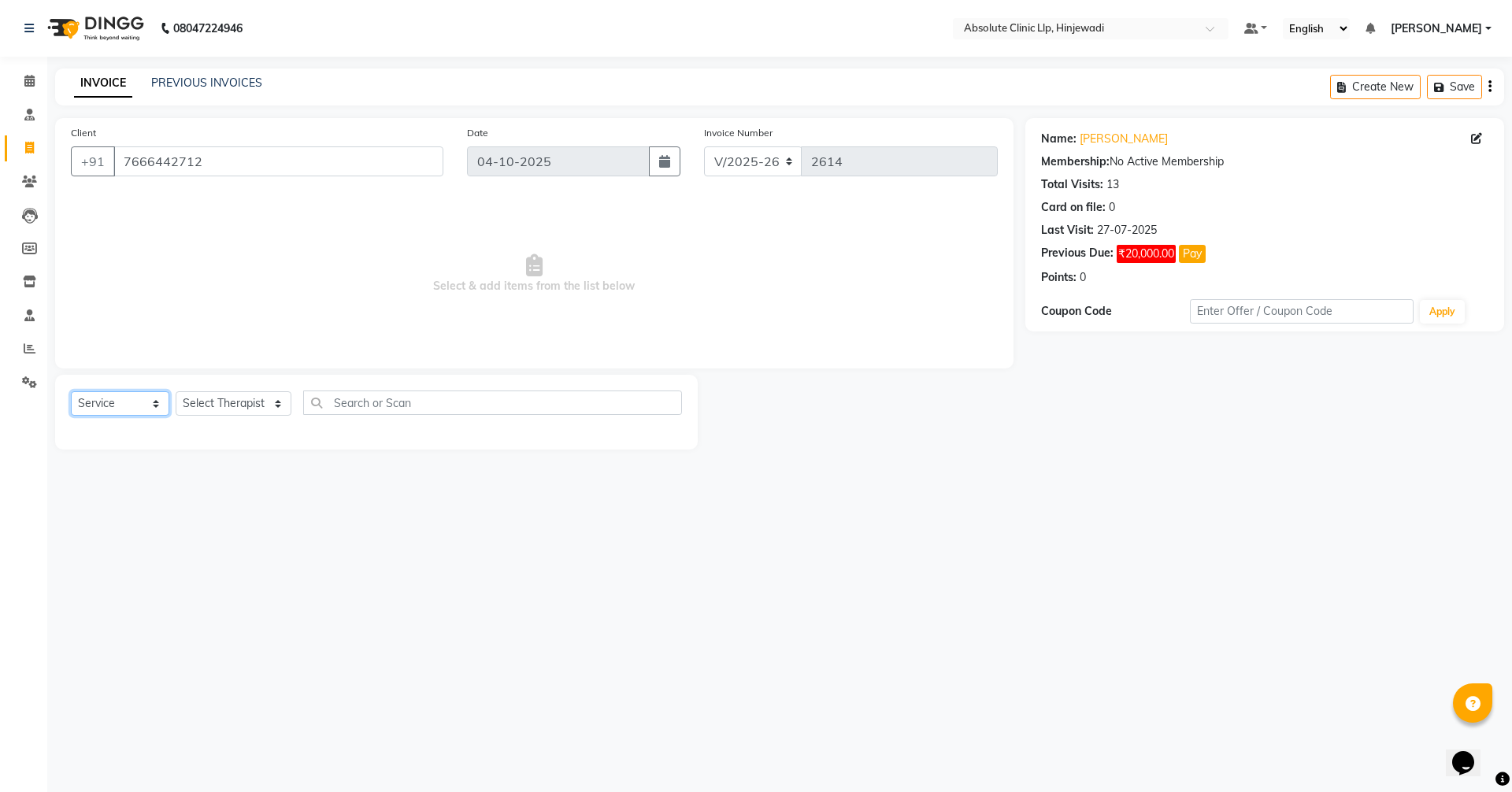
click at [127, 404] on select "Select Service Product Membership Package Voucher Prepaid Gift Card" at bounding box center [120, 403] width 98 height 24
select select "product"
click at [71, 391] on select "Select Service Product Membership Package Voucher Prepaid Gift Card" at bounding box center [120, 403] width 98 height 24
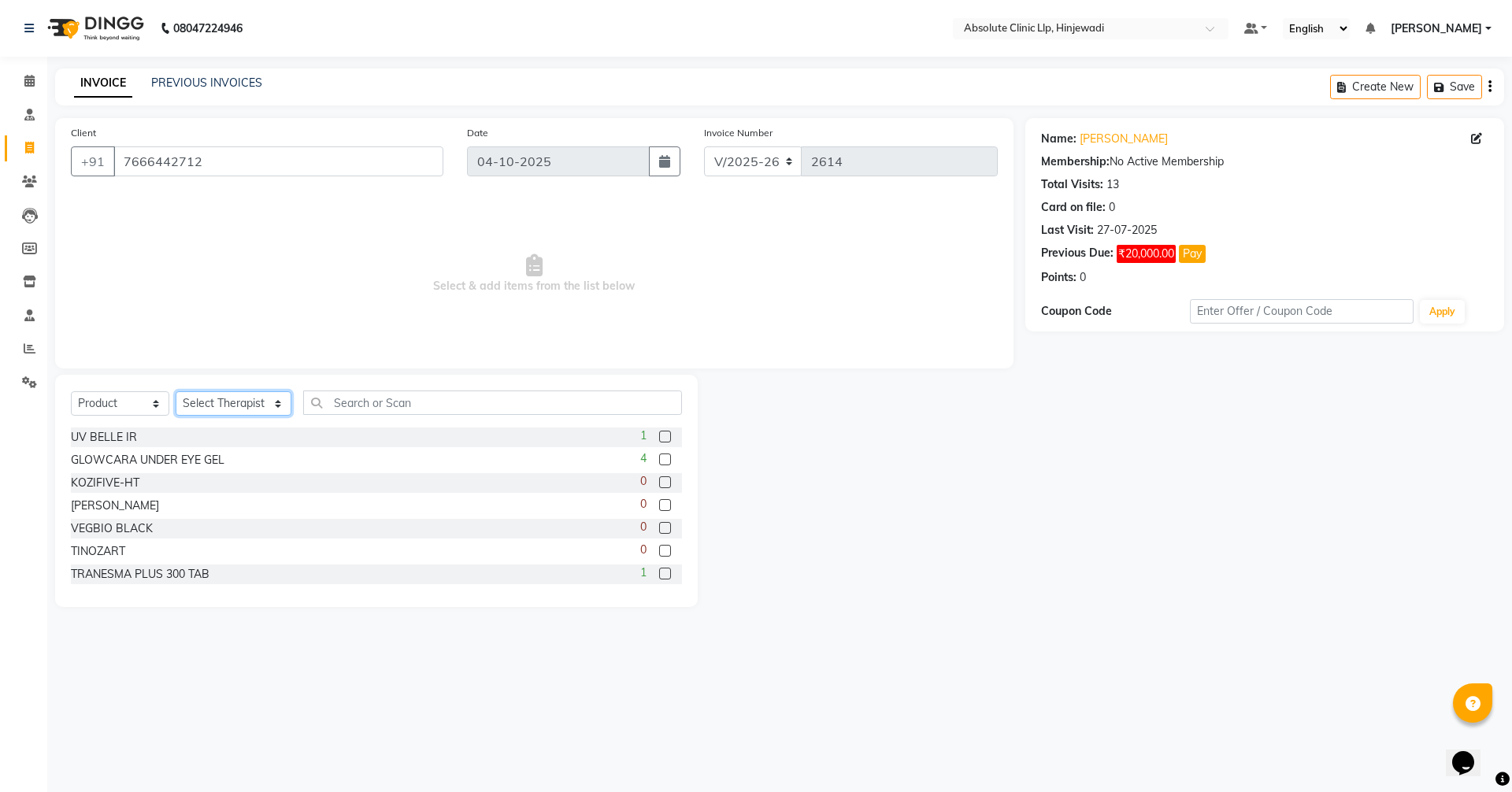
click at [251, 392] on select "Select Therapist [PERSON_NAME] DHANANJAY [PERSON_NAME] Dr. [PERSON_NAME] [PERSO…" at bounding box center [234, 403] width 116 height 24
select select "35922"
click at [176, 391] on select "Select Therapist [PERSON_NAME] DHANANJAY [PERSON_NAME] Dr. [PERSON_NAME] [PERSO…" at bounding box center [234, 403] width 116 height 24
click at [471, 390] on div "Select Service Product Membership Package Voucher Prepaid Gift Card Select Ther…" at bounding box center [377, 491] width 643 height 232
click at [469, 407] on input "text" at bounding box center [493, 403] width 378 height 24
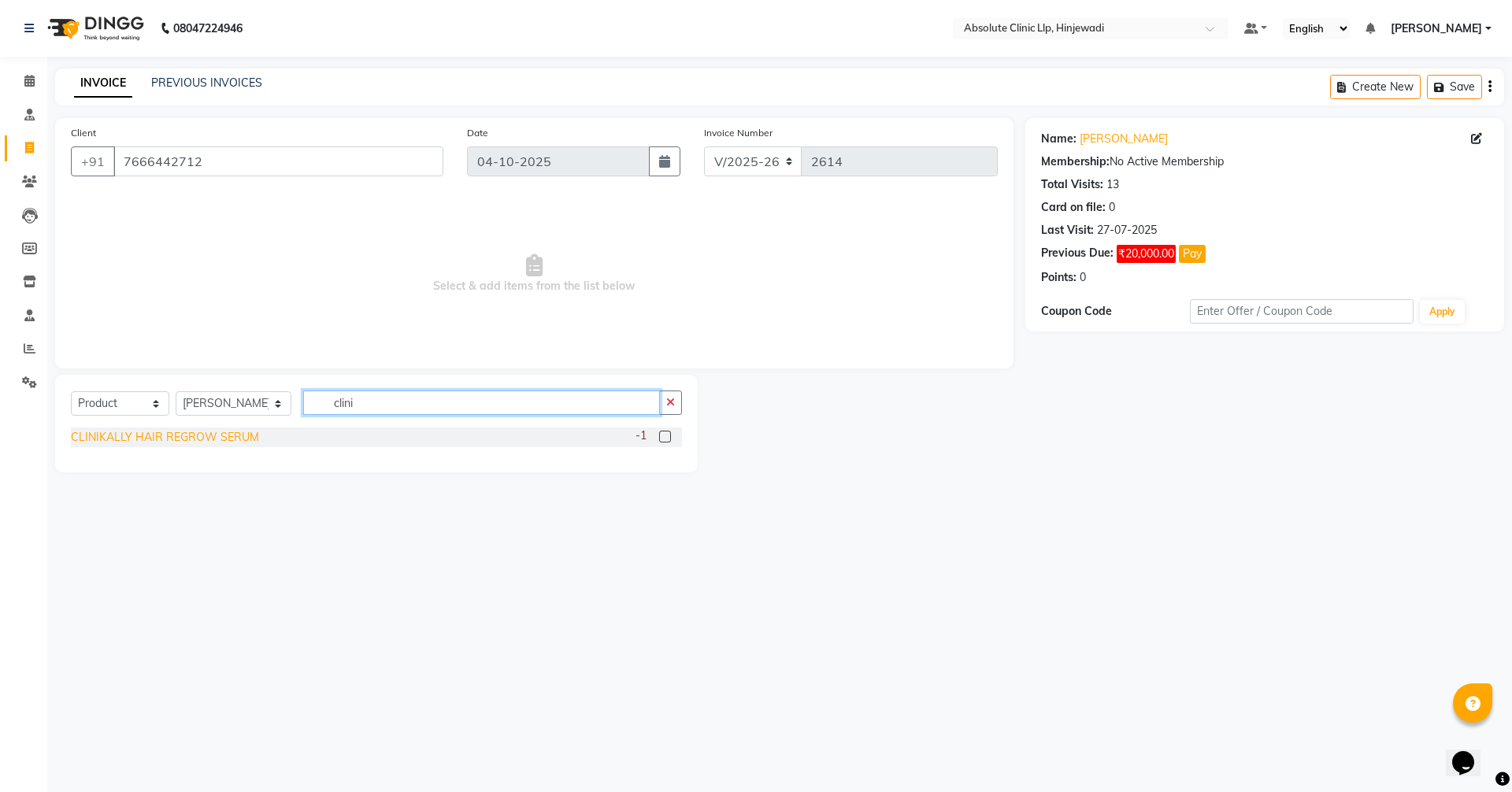
type input "clini"
click at [197, 438] on div "CLINIKALLY HAIR REGROW SERUM" at bounding box center [164, 438] width 188 height 17
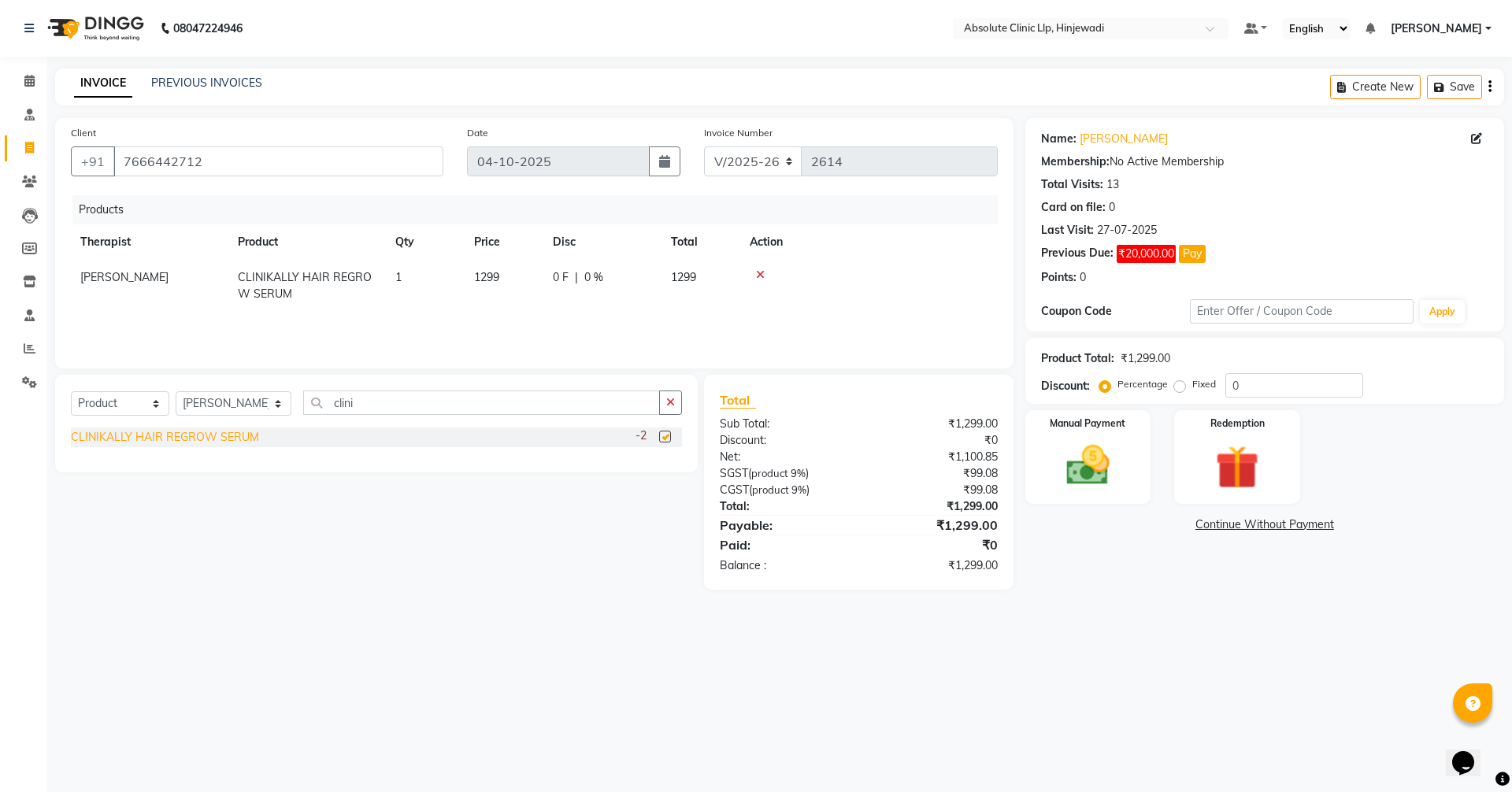
checkbox input "false"
drag, startPoint x: 404, startPoint y: 403, endPoint x: 293, endPoint y: 390, distance: 111.8
click at [293, 390] on div "Select Service Product Membership Package Voucher Prepaid Gift Card Select Ther…" at bounding box center [377, 423] width 643 height 97
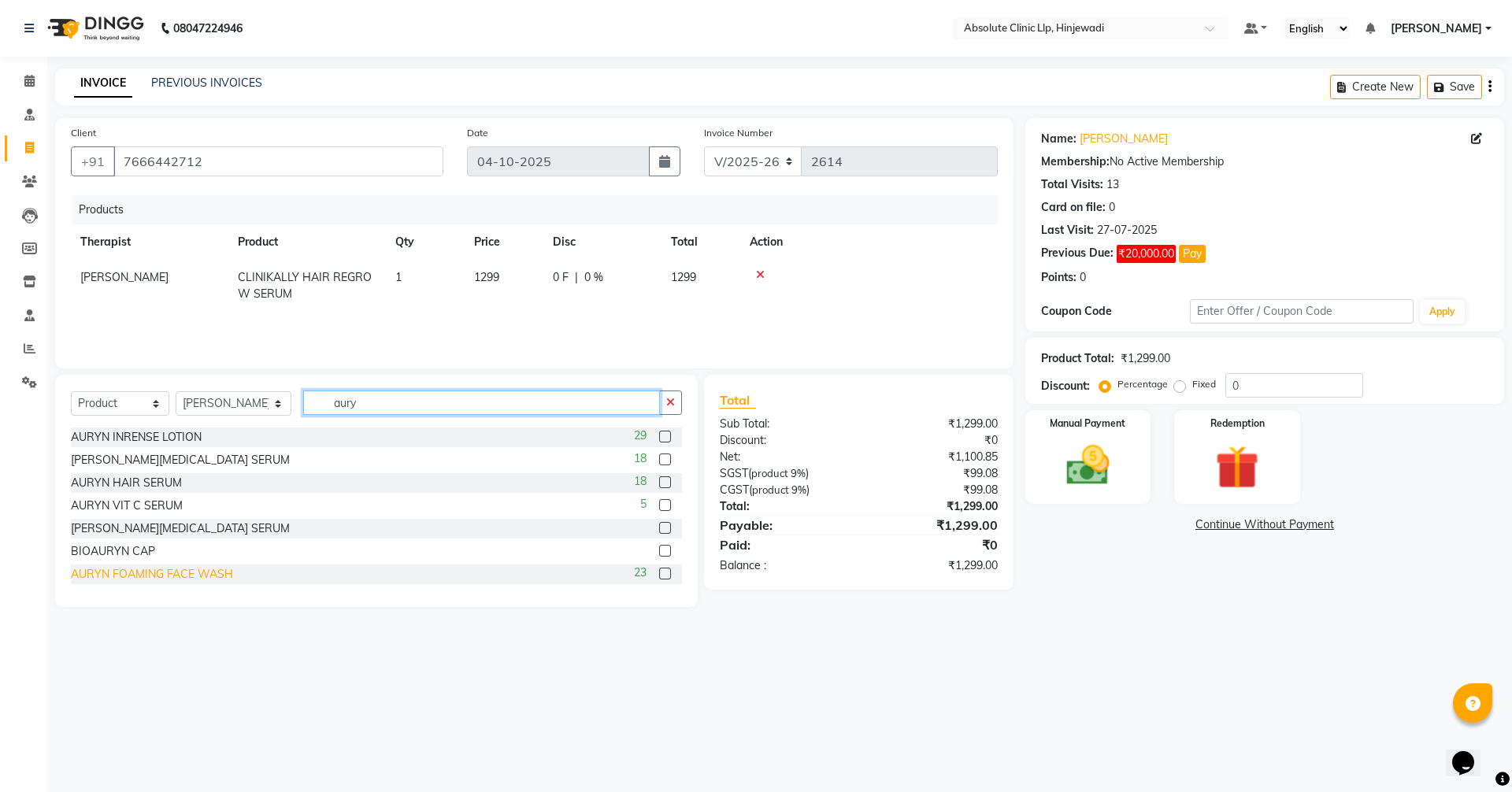
type input "aury"
click at [200, 571] on div "AURYN FOAMING FACE WASH" at bounding box center [152, 574] width 162 height 17
checkbox input "false"
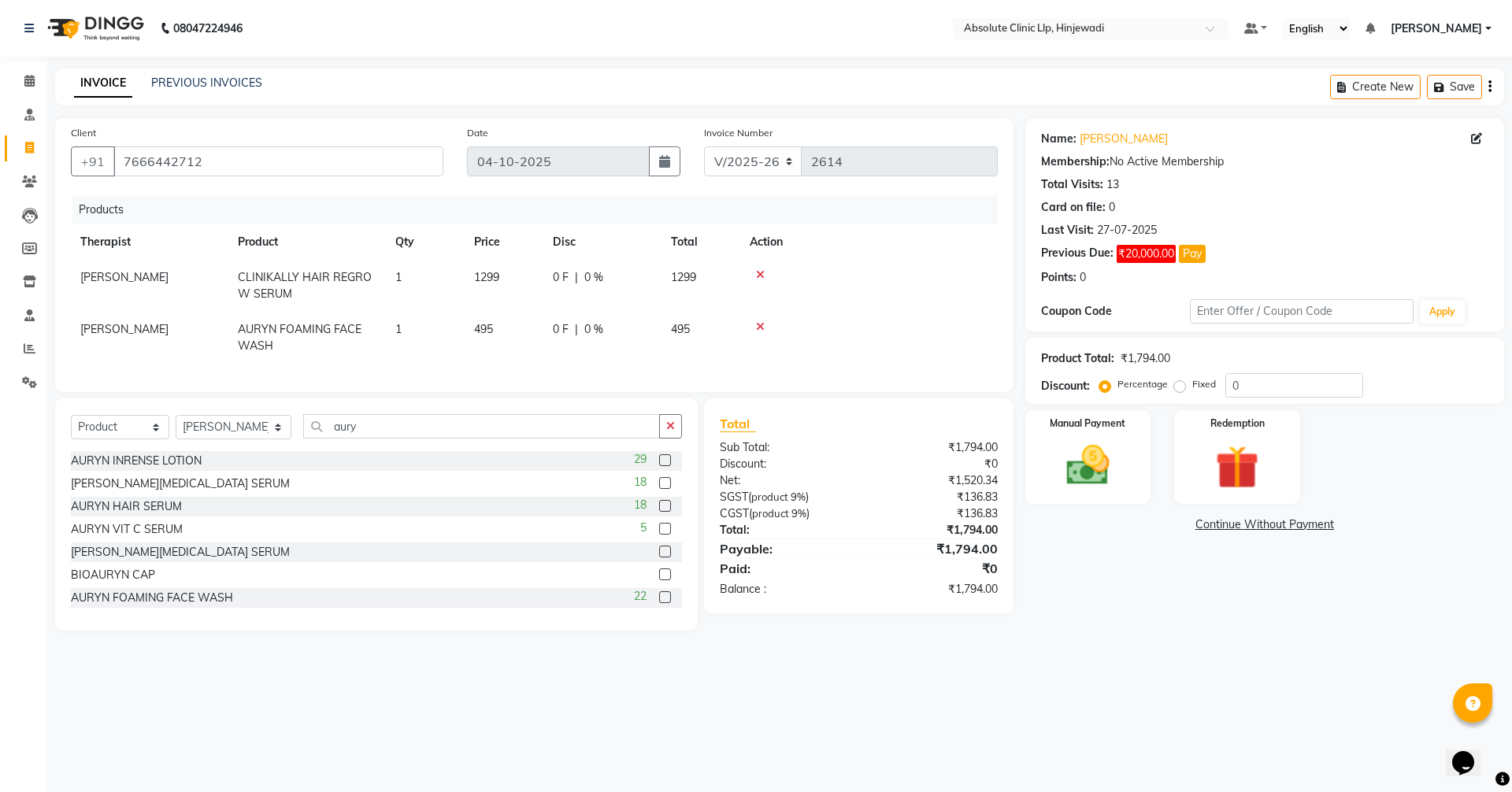
click at [758, 273] on icon at bounding box center [760, 275] width 9 height 11
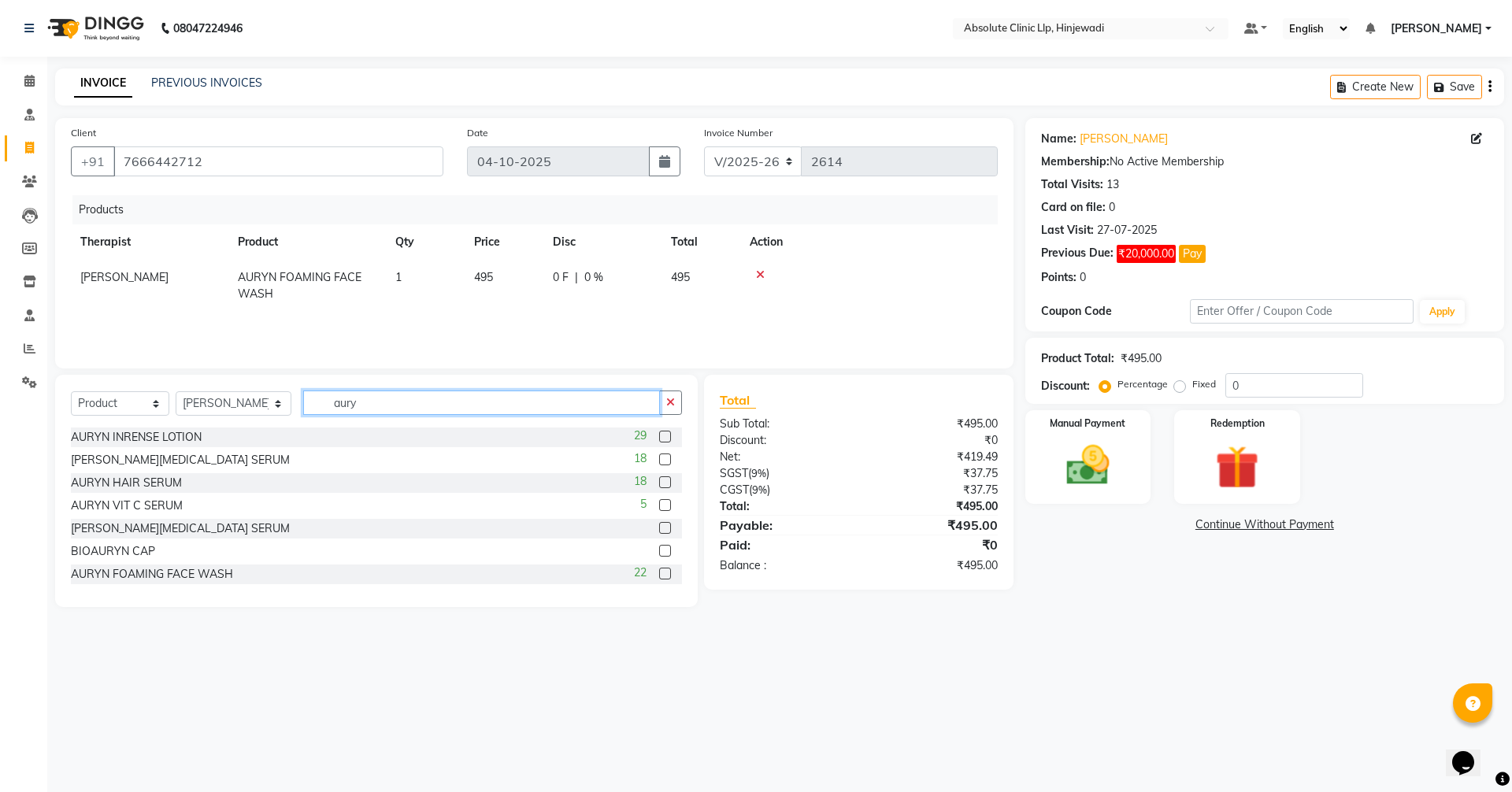
drag, startPoint x: 386, startPoint y: 406, endPoint x: 312, endPoint y: 393, distance: 75.1
click at [312, 393] on div "Select Service Product Membership Package Voucher Prepaid Gift Card Select Ther…" at bounding box center [376, 409] width 611 height 37
type input "ni"
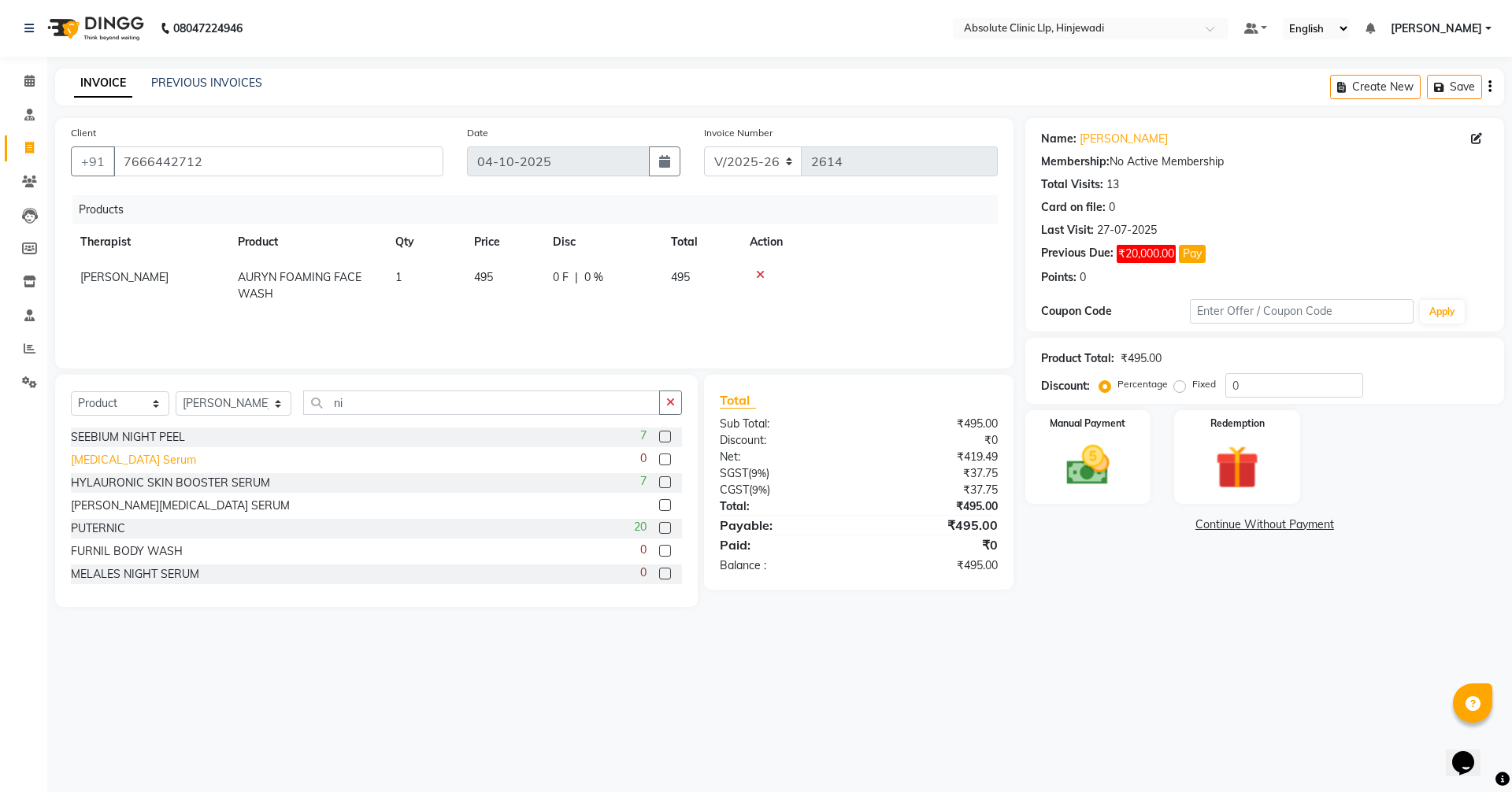
click at [134, 463] on div "[MEDICAL_DATA] Serum" at bounding box center [133, 460] width 125 height 17
checkbox input "false"
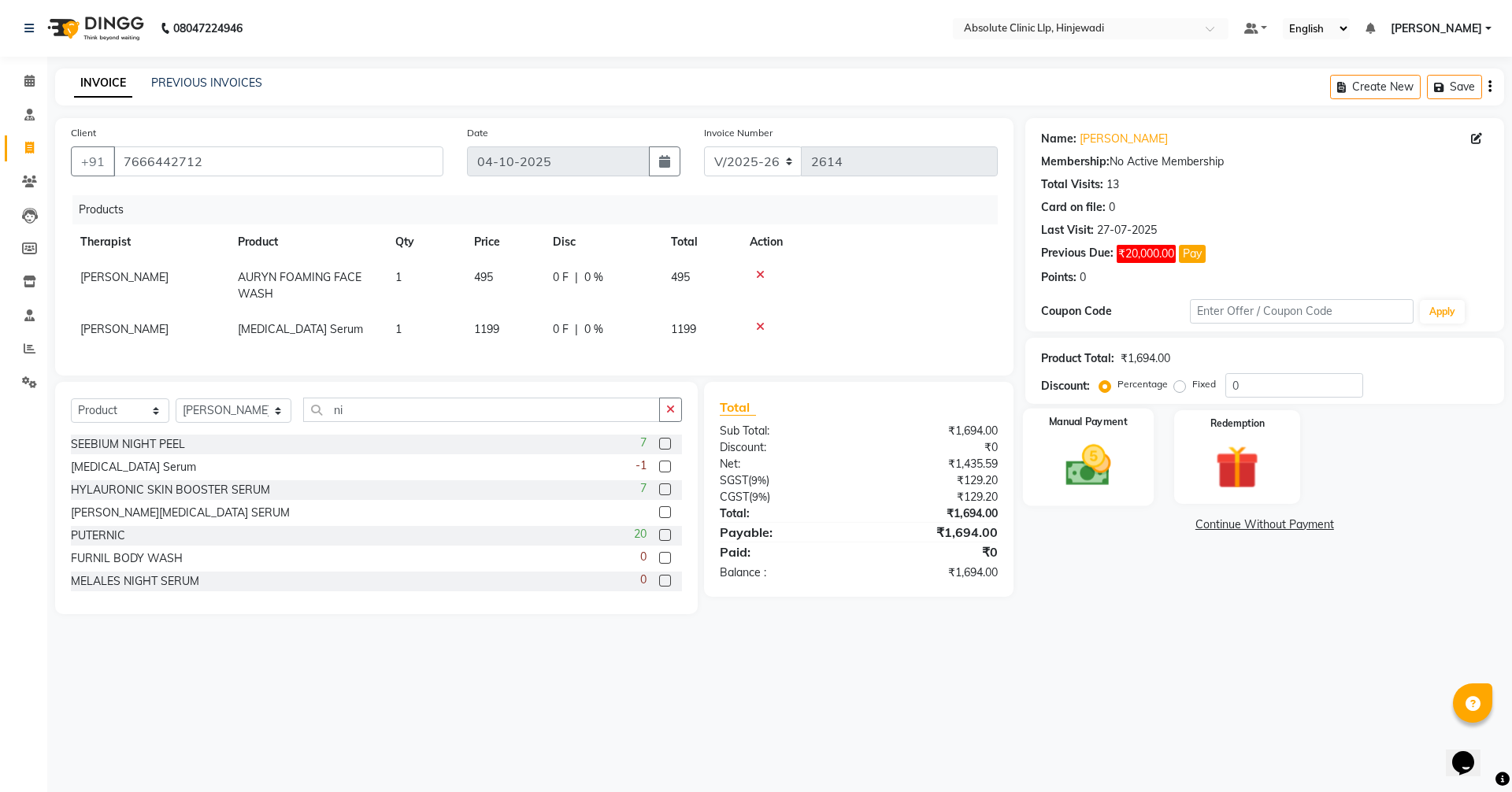
click at [1092, 461] on img at bounding box center [1088, 465] width 73 height 52
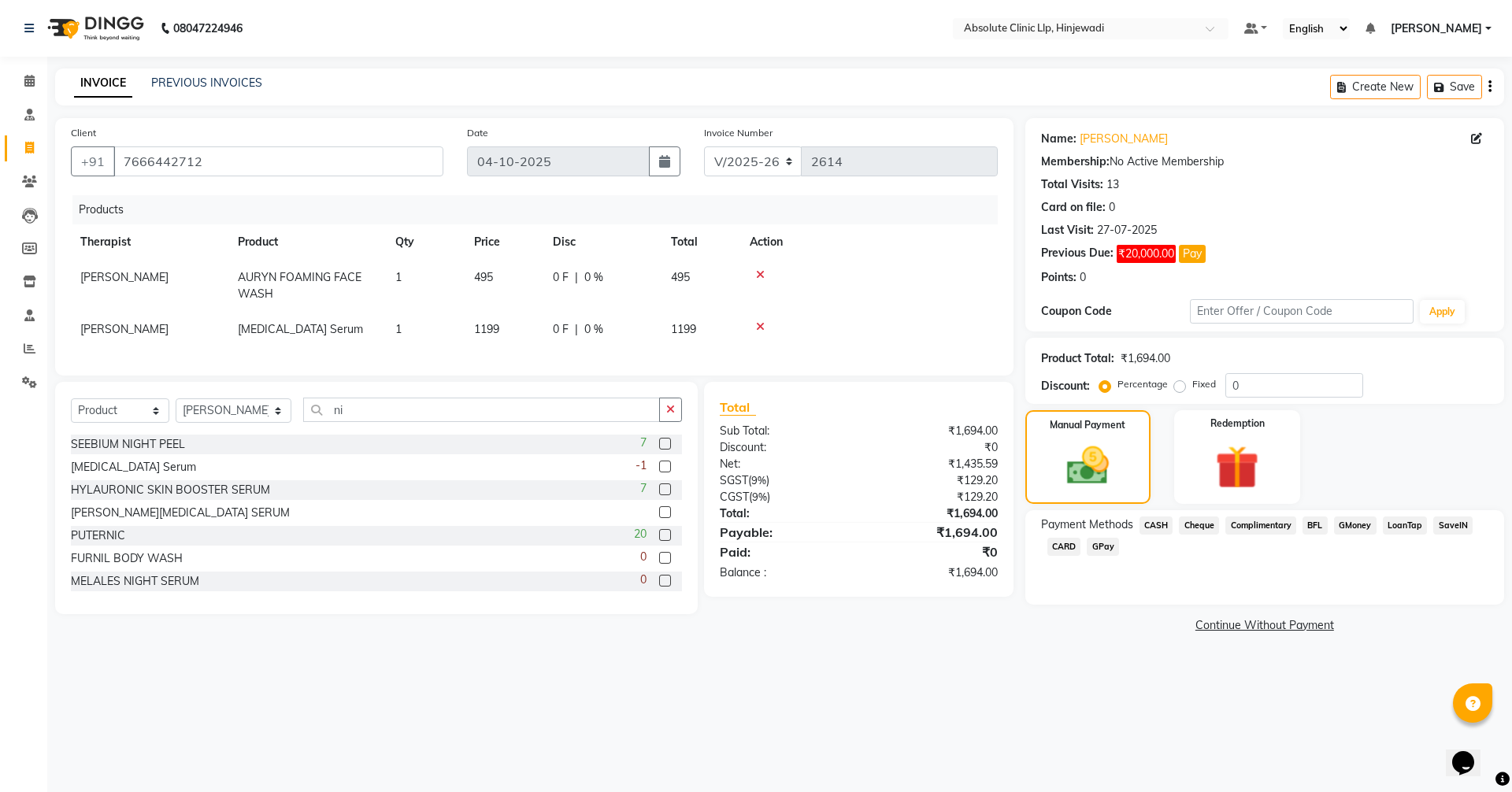
click at [1105, 545] on span "GPay" at bounding box center [1102, 546] width 32 height 18
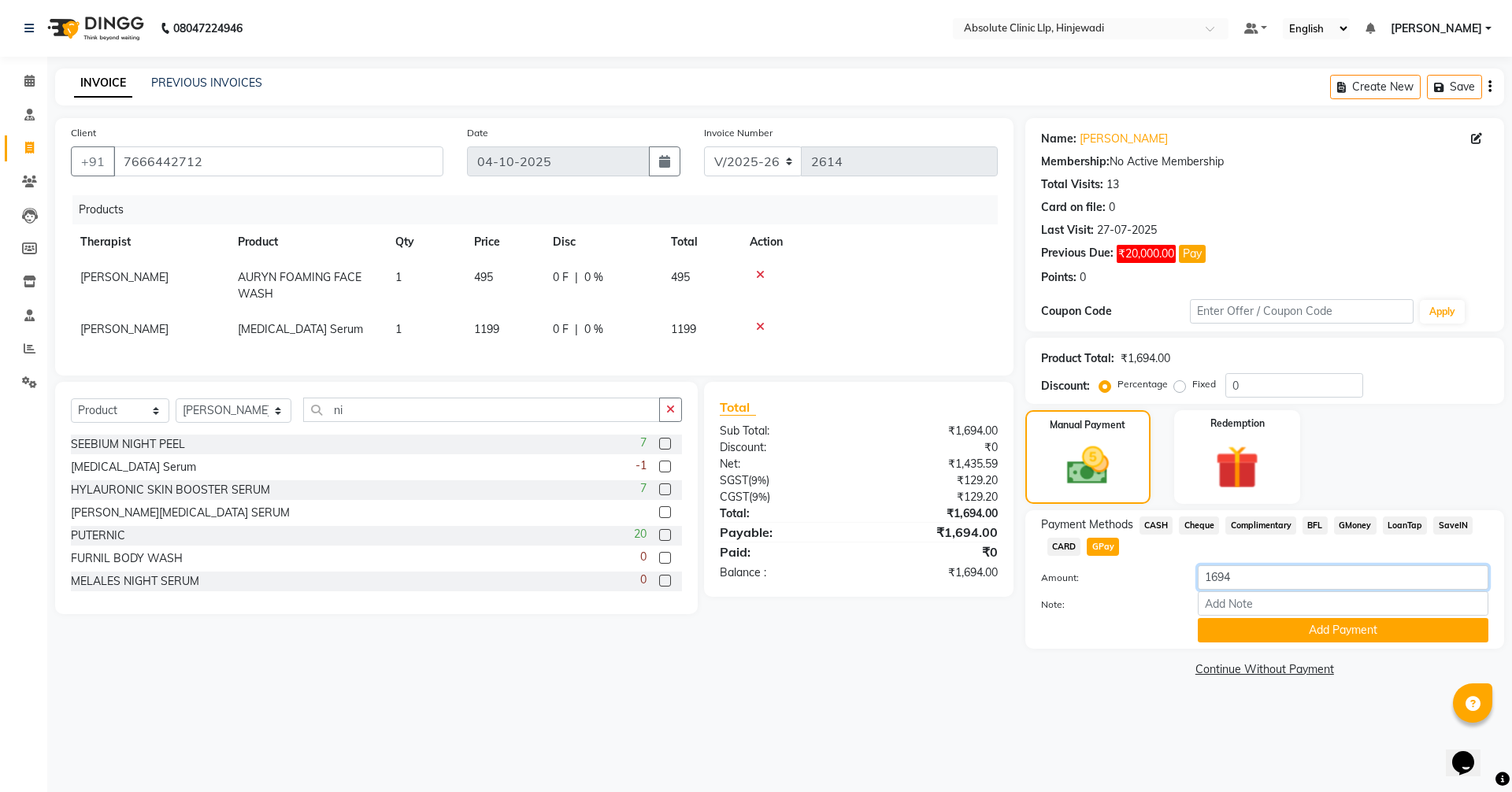
click at [1232, 580] on input "1694" at bounding box center [1343, 577] width 291 height 24
click at [1381, 634] on button "Add Payment" at bounding box center [1343, 629] width 291 height 24
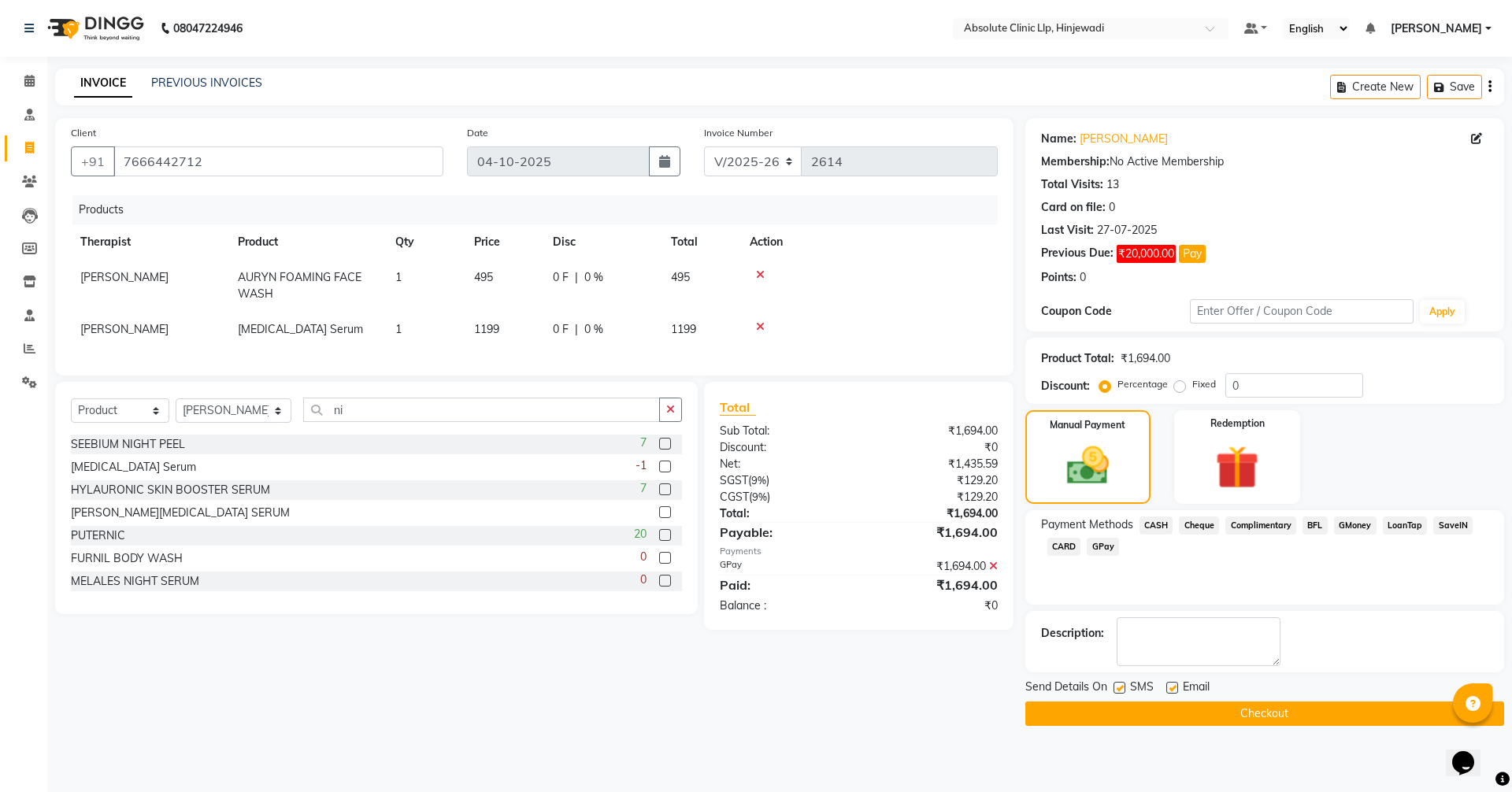
click at [1287, 720] on button "Checkout" at bounding box center [1265, 713] width 478 height 24
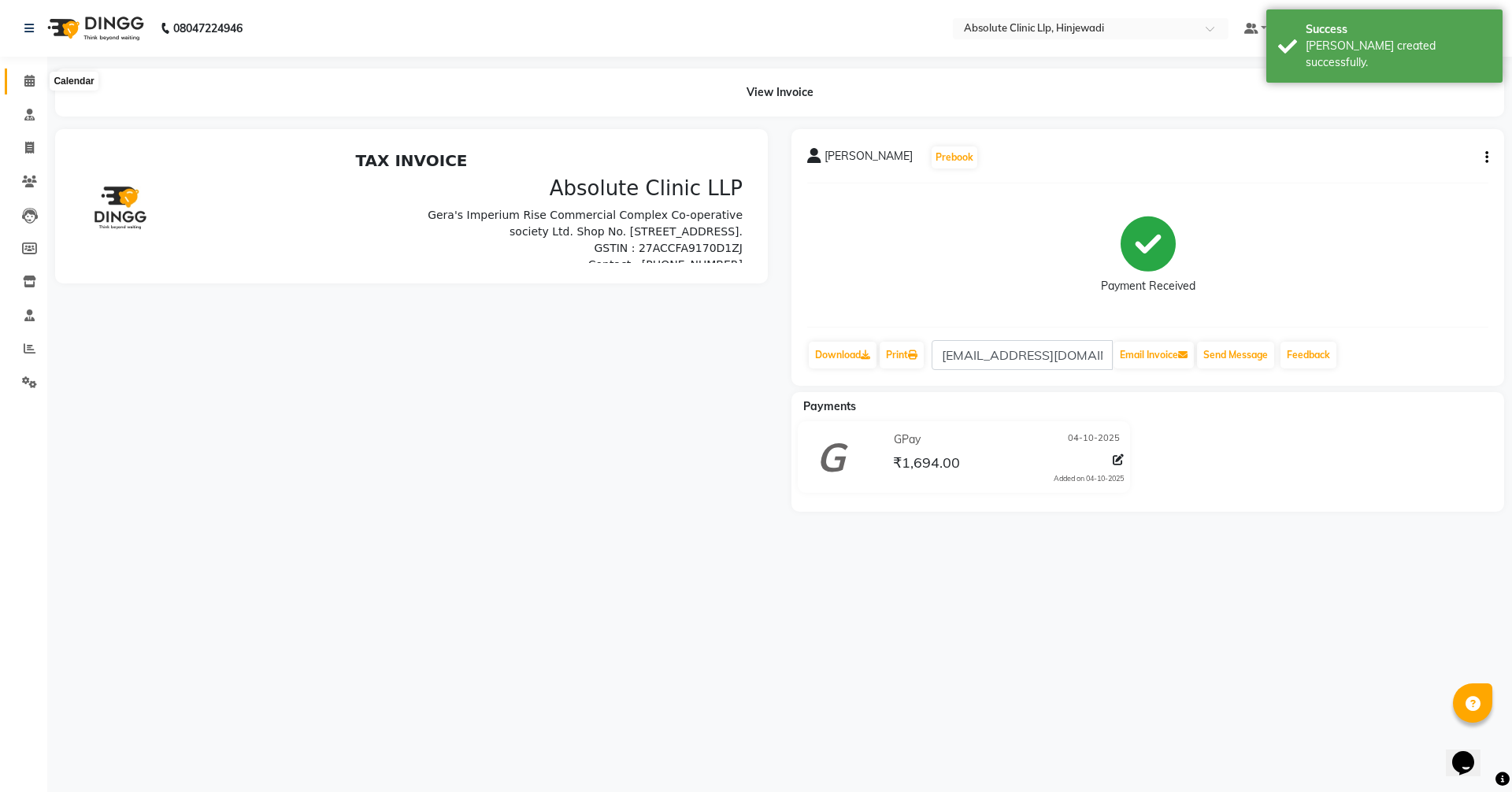
click at [25, 77] on icon at bounding box center [29, 80] width 10 height 12
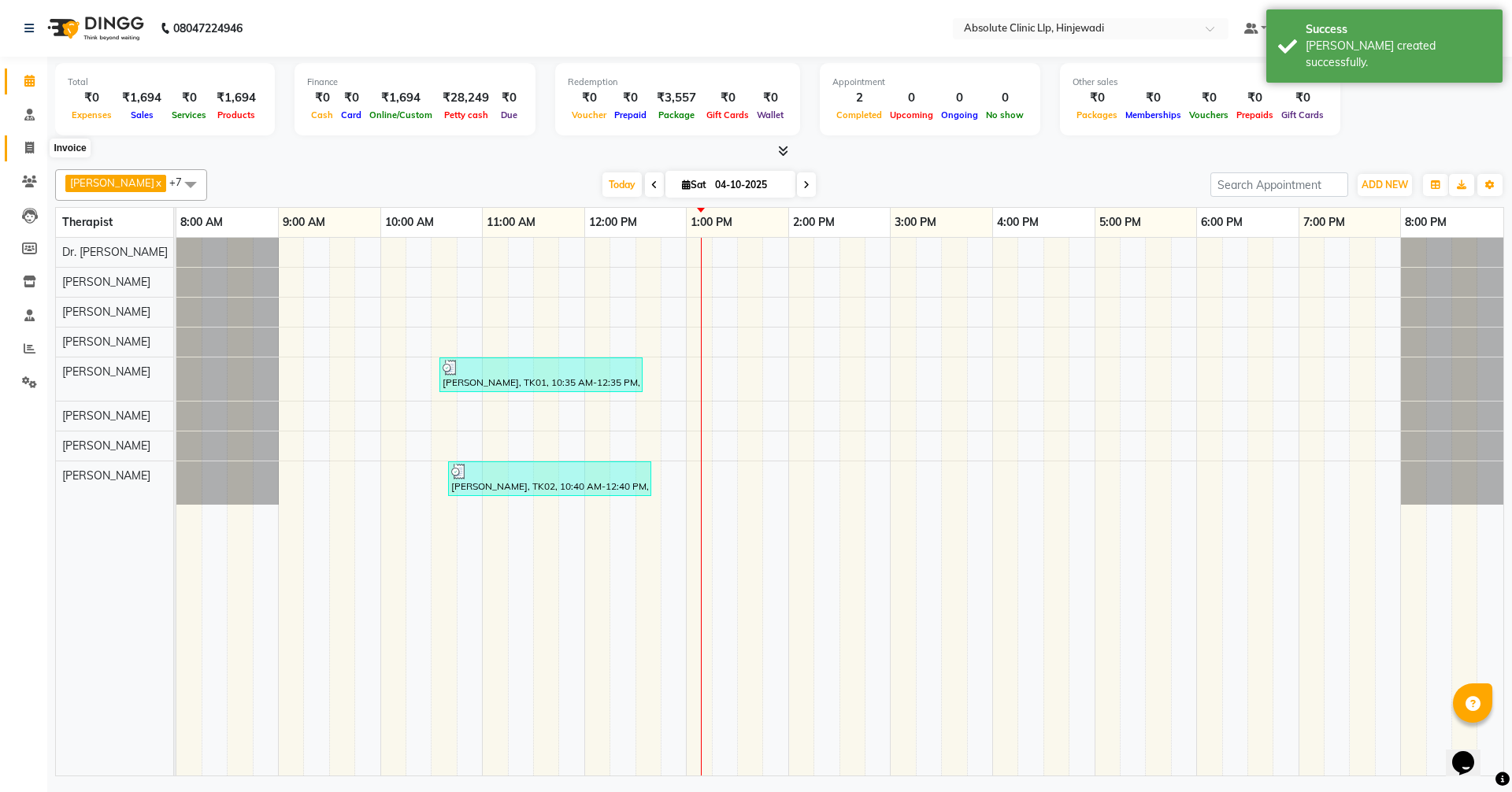
click at [30, 149] on icon at bounding box center [29, 147] width 9 height 12
select select "service"
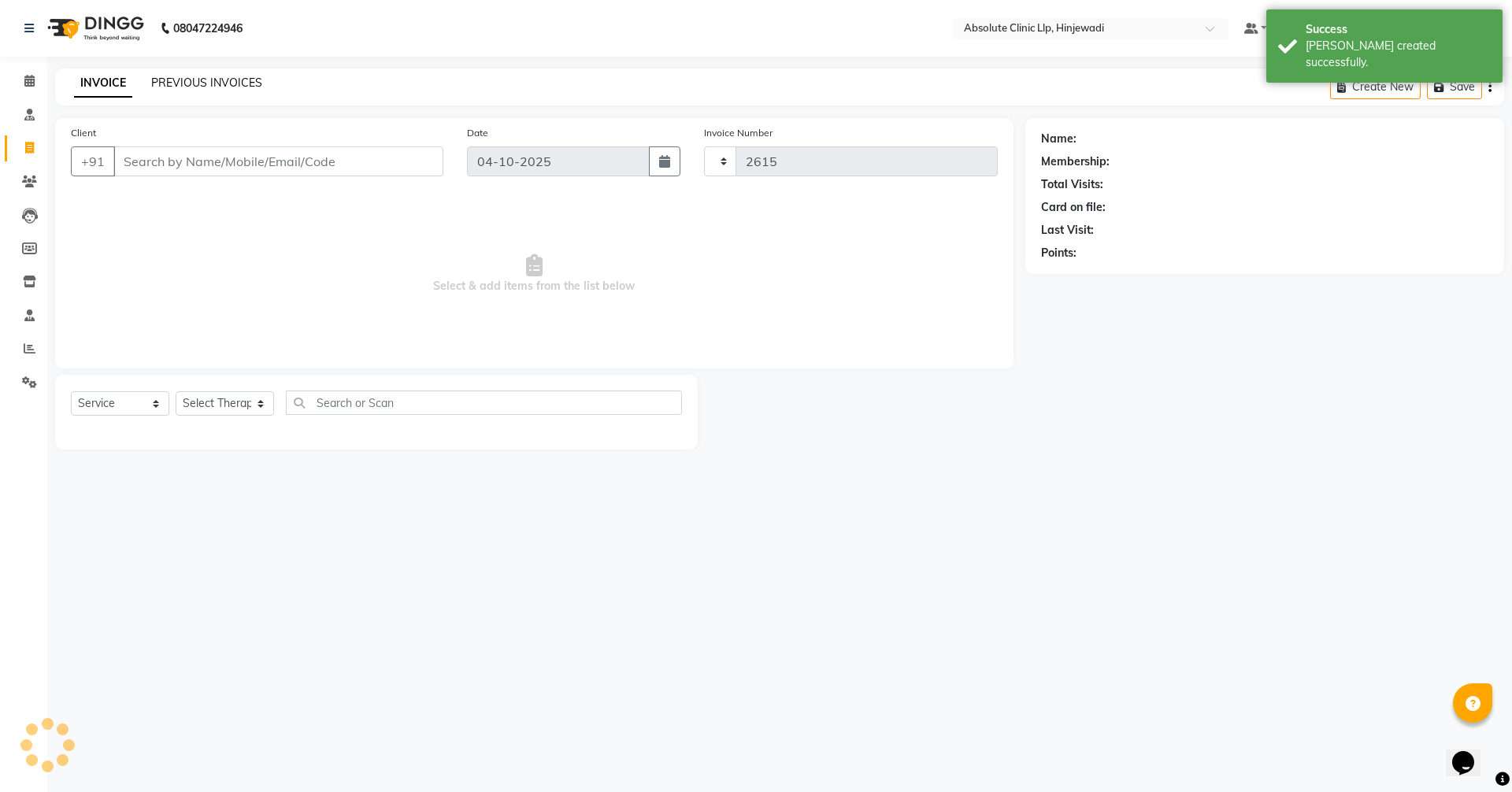
click at [203, 84] on link "PREVIOUS INVOICES" at bounding box center [206, 83] width 111 height 14
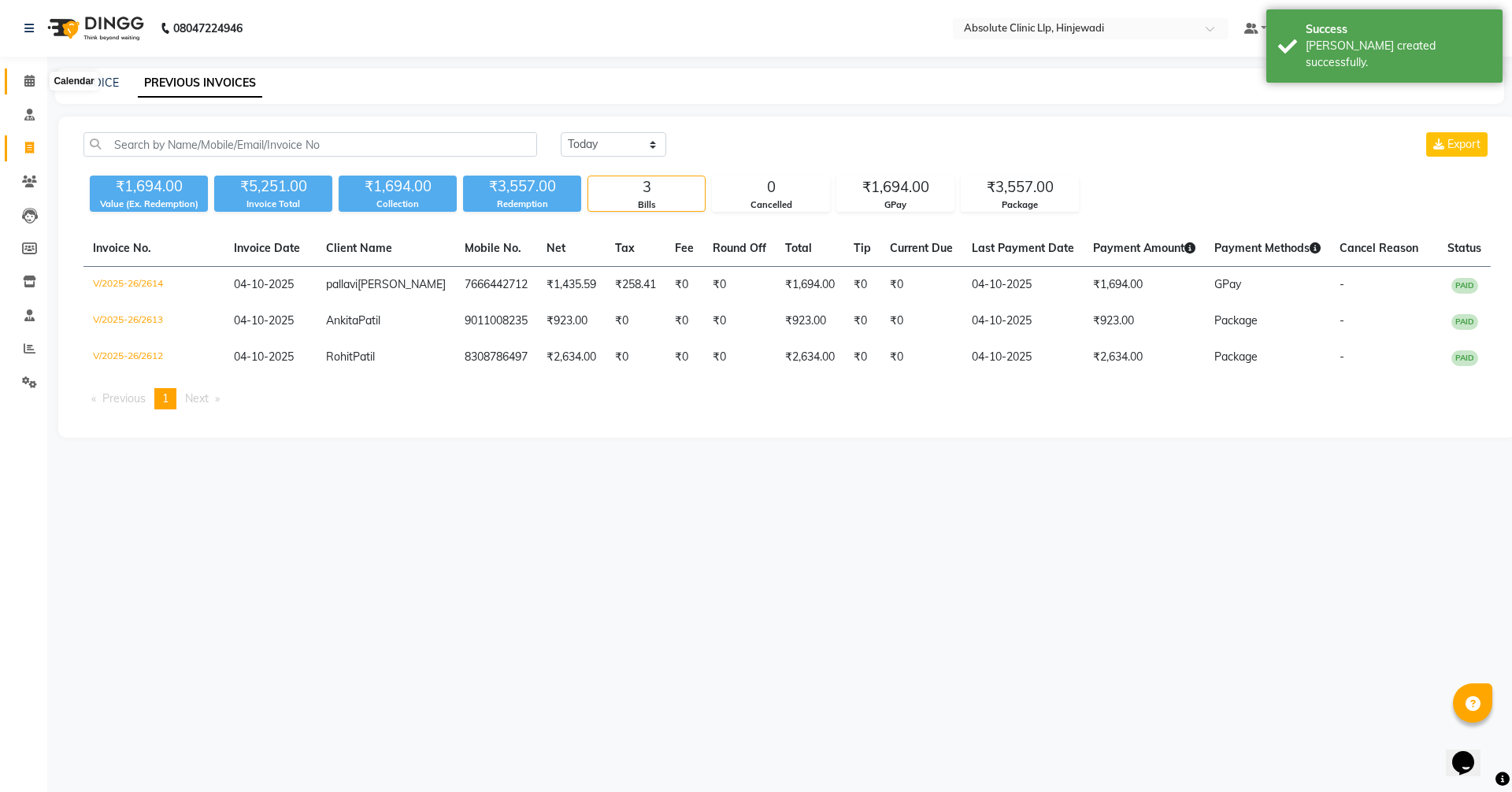
click at [35, 84] on icon at bounding box center [29, 80] width 10 height 12
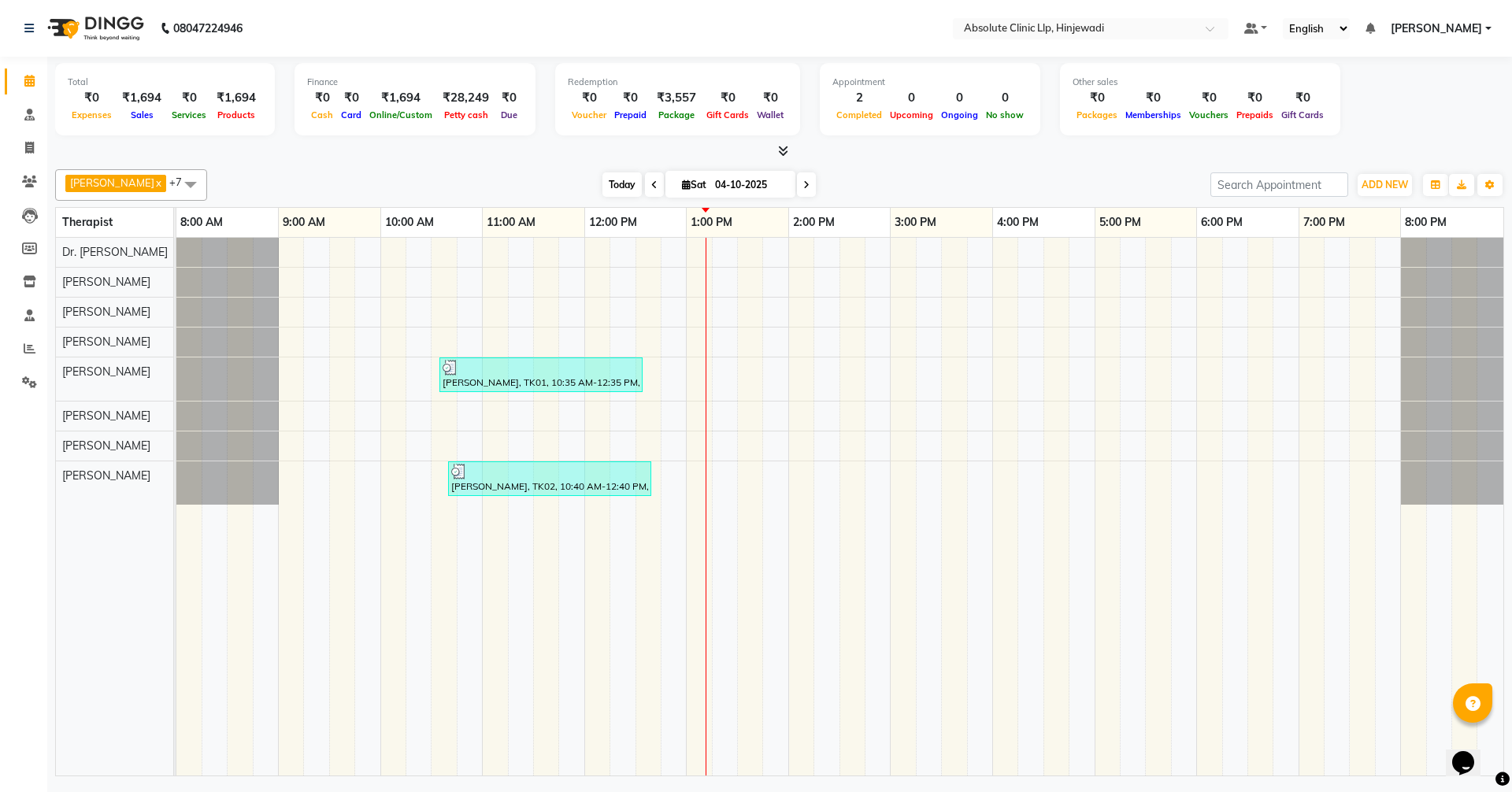
click at [642, 183] on span "Today" at bounding box center [622, 184] width 39 height 24
click at [28, 147] on icon at bounding box center [29, 147] width 9 height 12
select select "service"
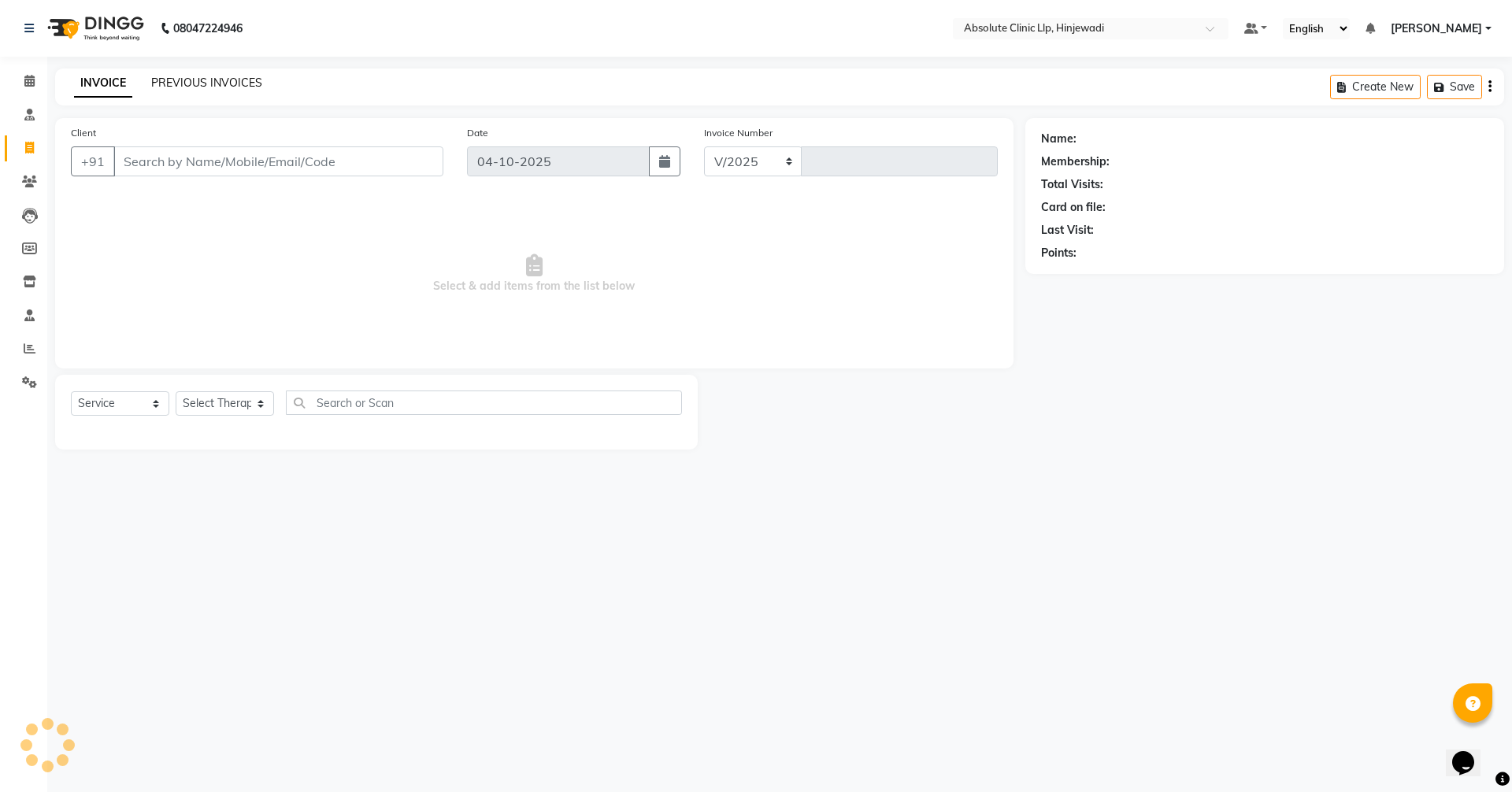
select select "5113"
type input "2615"
click at [232, 88] on link "PREVIOUS INVOICES" at bounding box center [206, 83] width 111 height 14
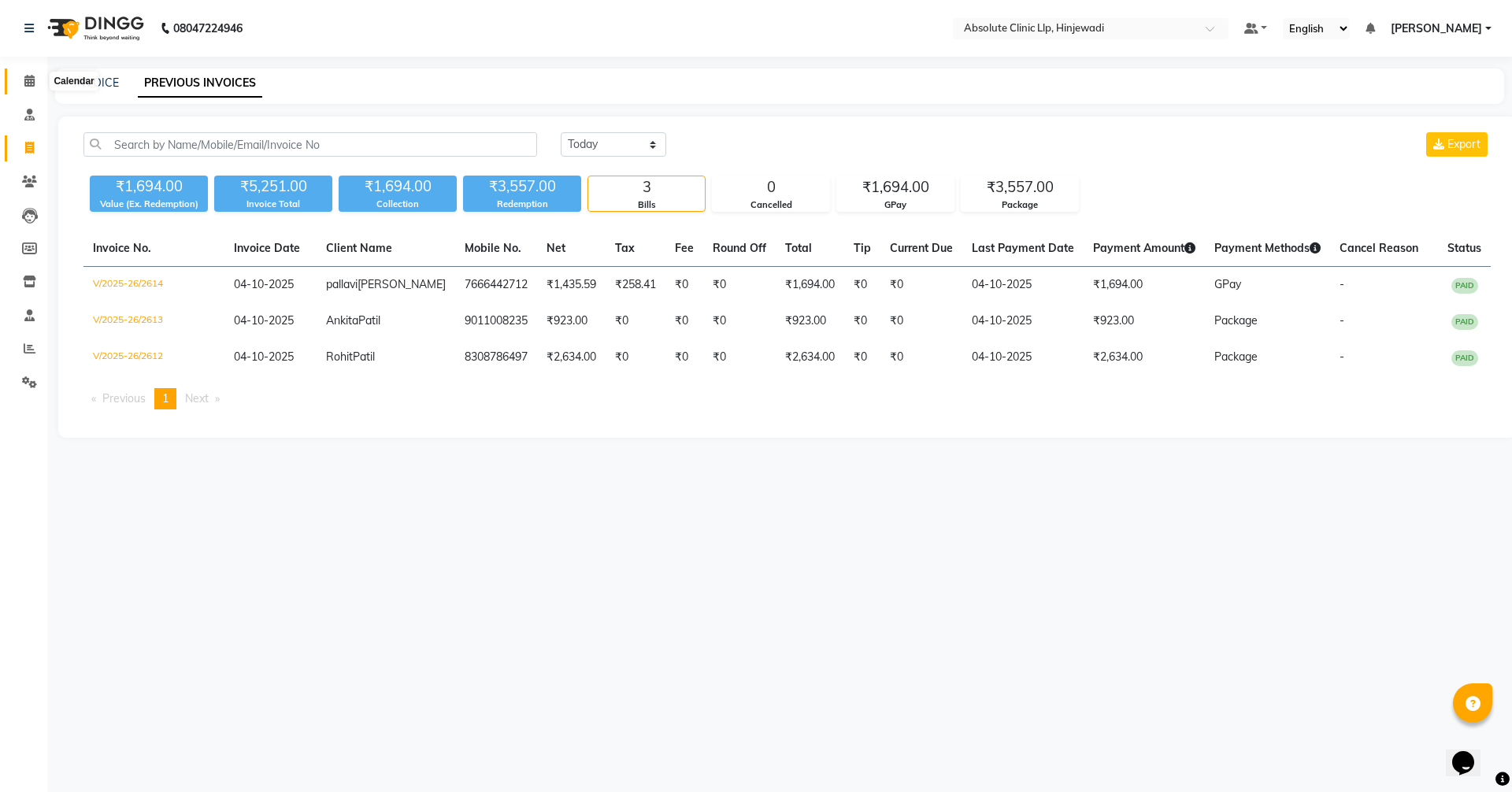
click at [31, 79] on icon at bounding box center [29, 80] width 10 height 12
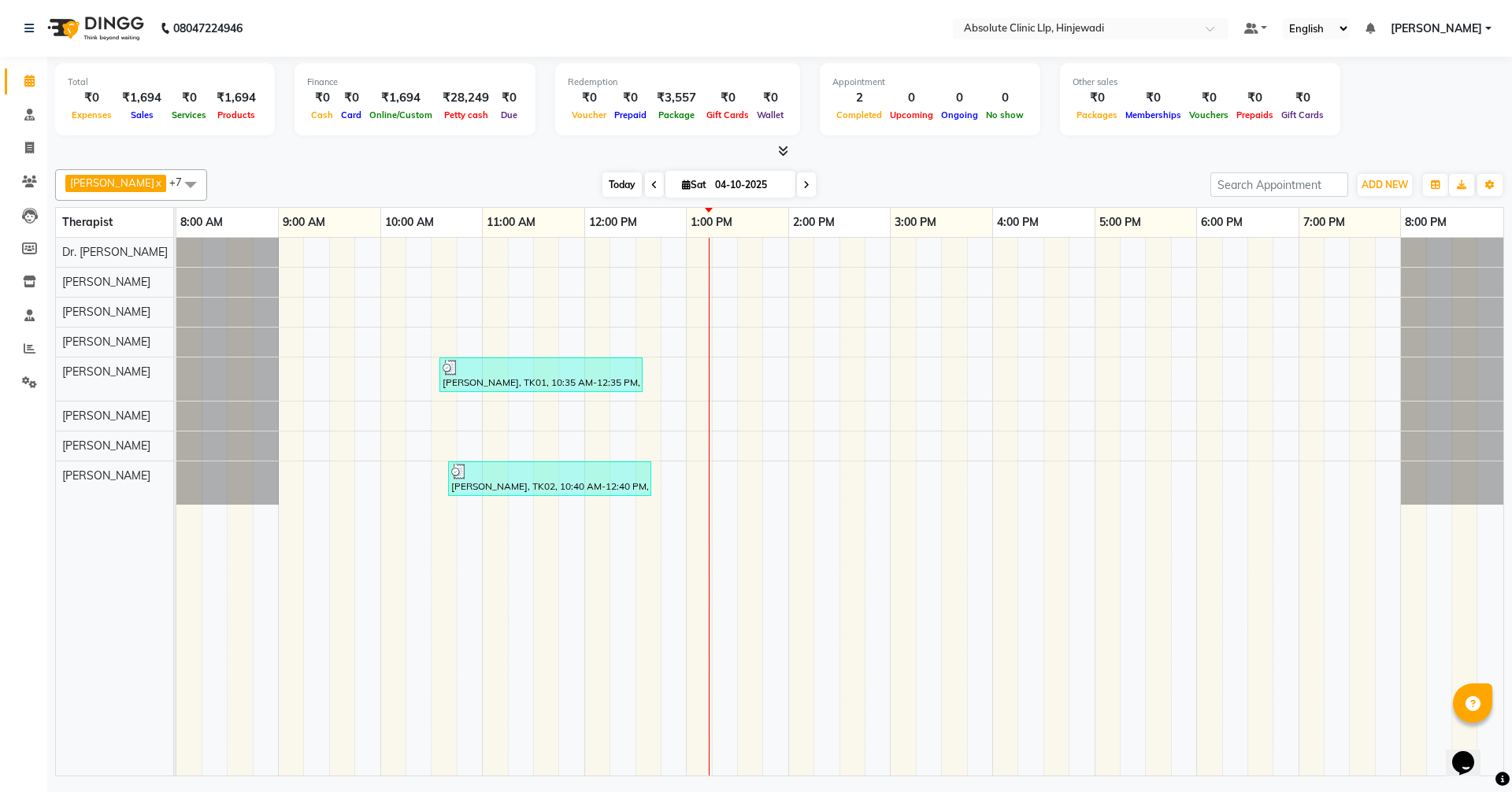
click at [642, 186] on span "Today" at bounding box center [622, 184] width 39 height 24
click at [642, 180] on span "Today" at bounding box center [622, 184] width 39 height 24
click at [29, 150] on icon at bounding box center [29, 147] width 9 height 12
select select "service"
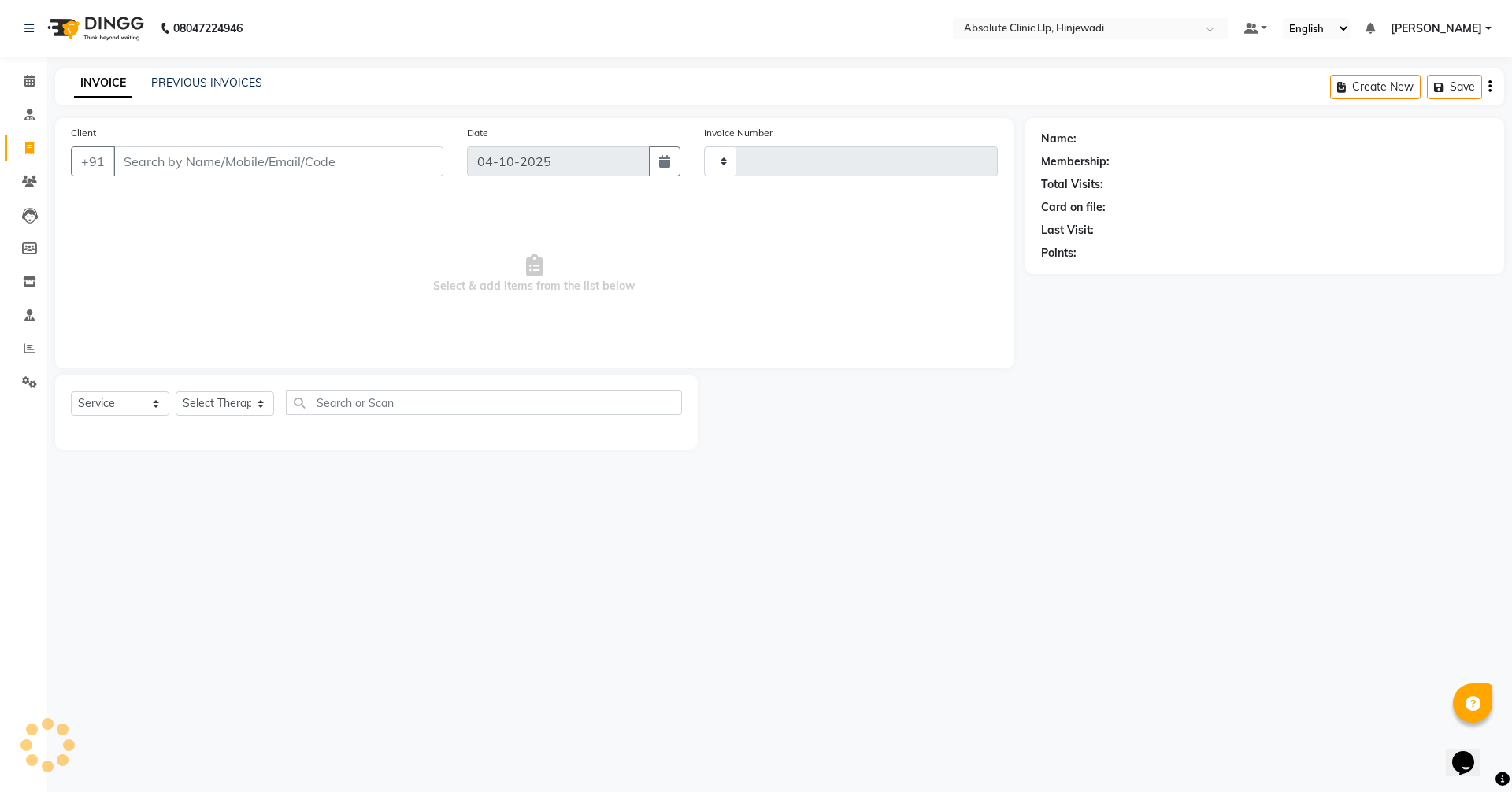
type input "2615"
select select "5113"
click at [228, 89] on link "PREVIOUS INVOICES" at bounding box center [206, 83] width 111 height 14
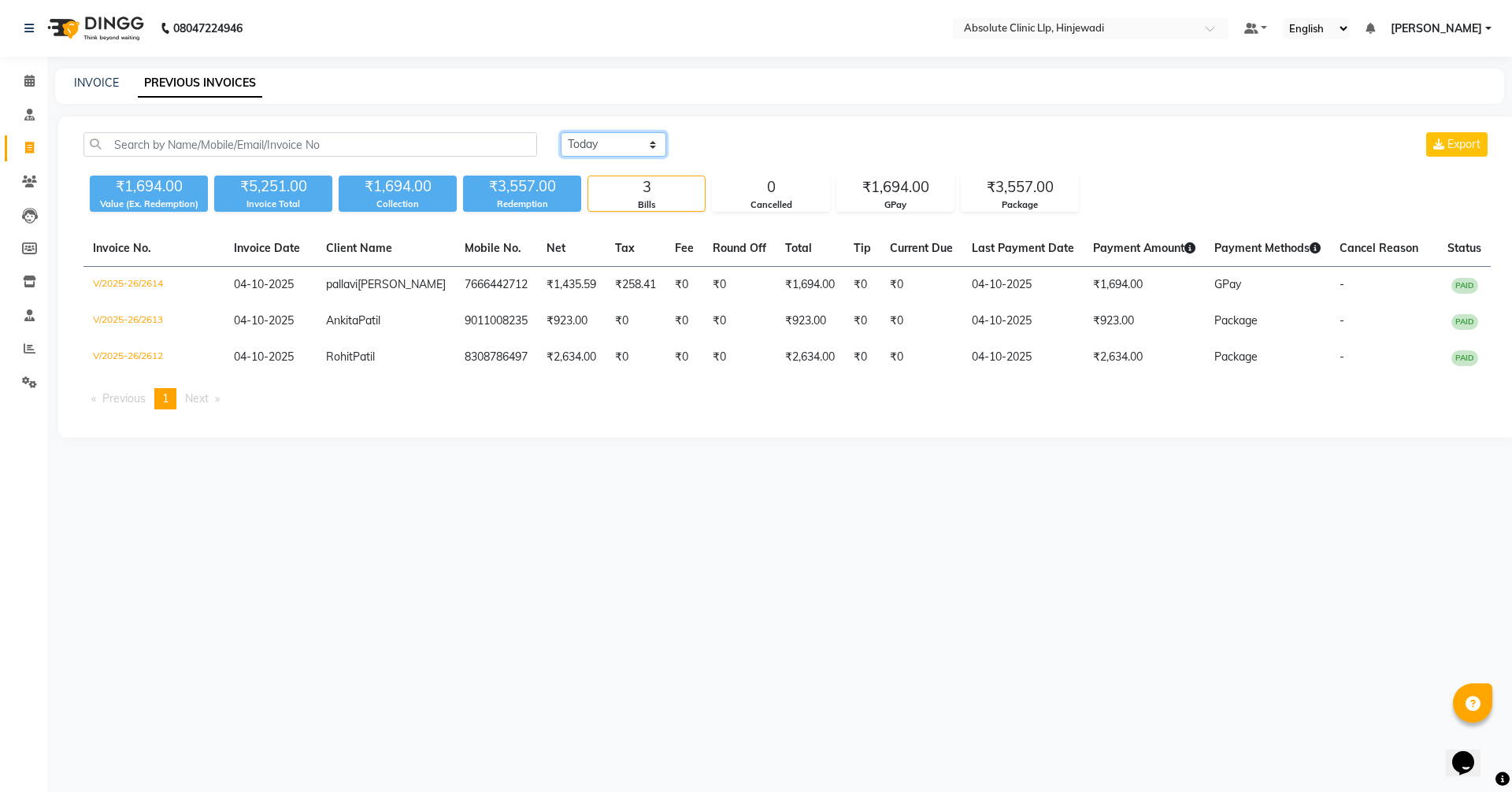
click at [639, 144] on select "[DATE] [DATE] Custom Range" at bounding box center [613, 144] width 105 height 24
select select "range"
click at [561, 132] on select "[DATE] [DATE] Custom Range" at bounding box center [613, 144] width 105 height 24
click at [759, 141] on input "04-10-2025" at bounding box center [741, 145] width 110 height 22
select select "10"
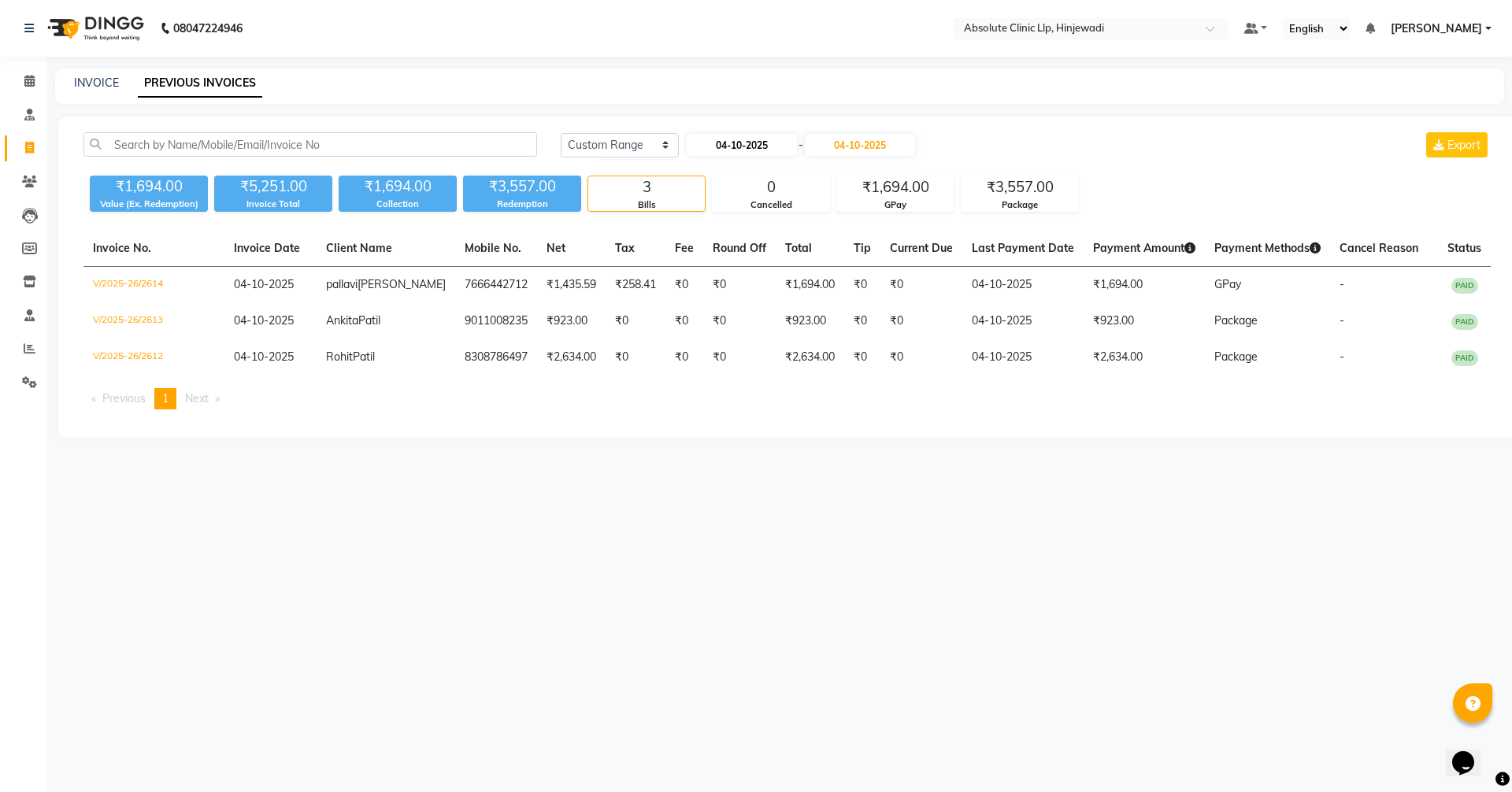
select select "2025"
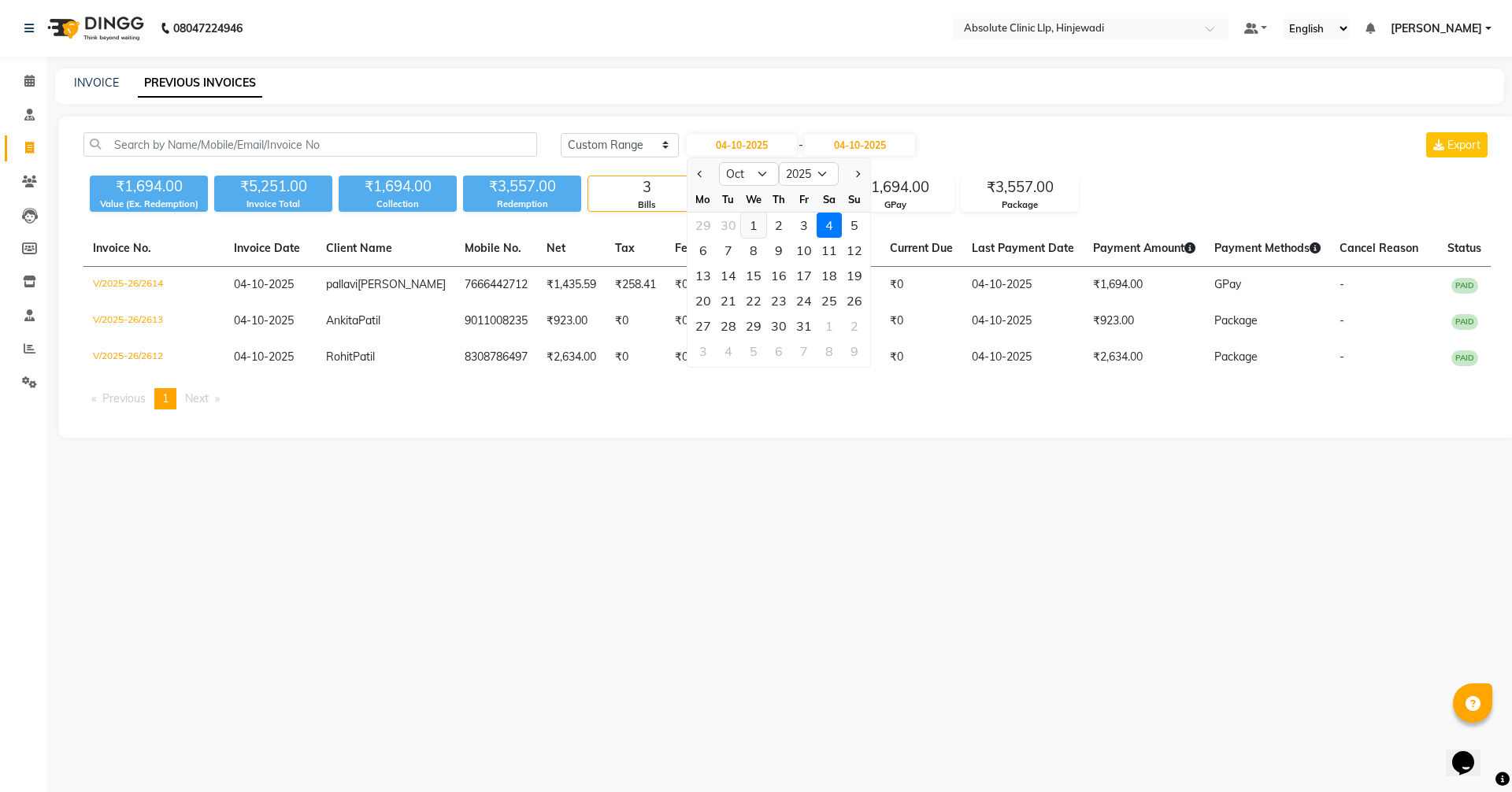
click at [751, 224] on div "1" at bounding box center [753, 225] width 25 height 25
type input "01-10-2025"
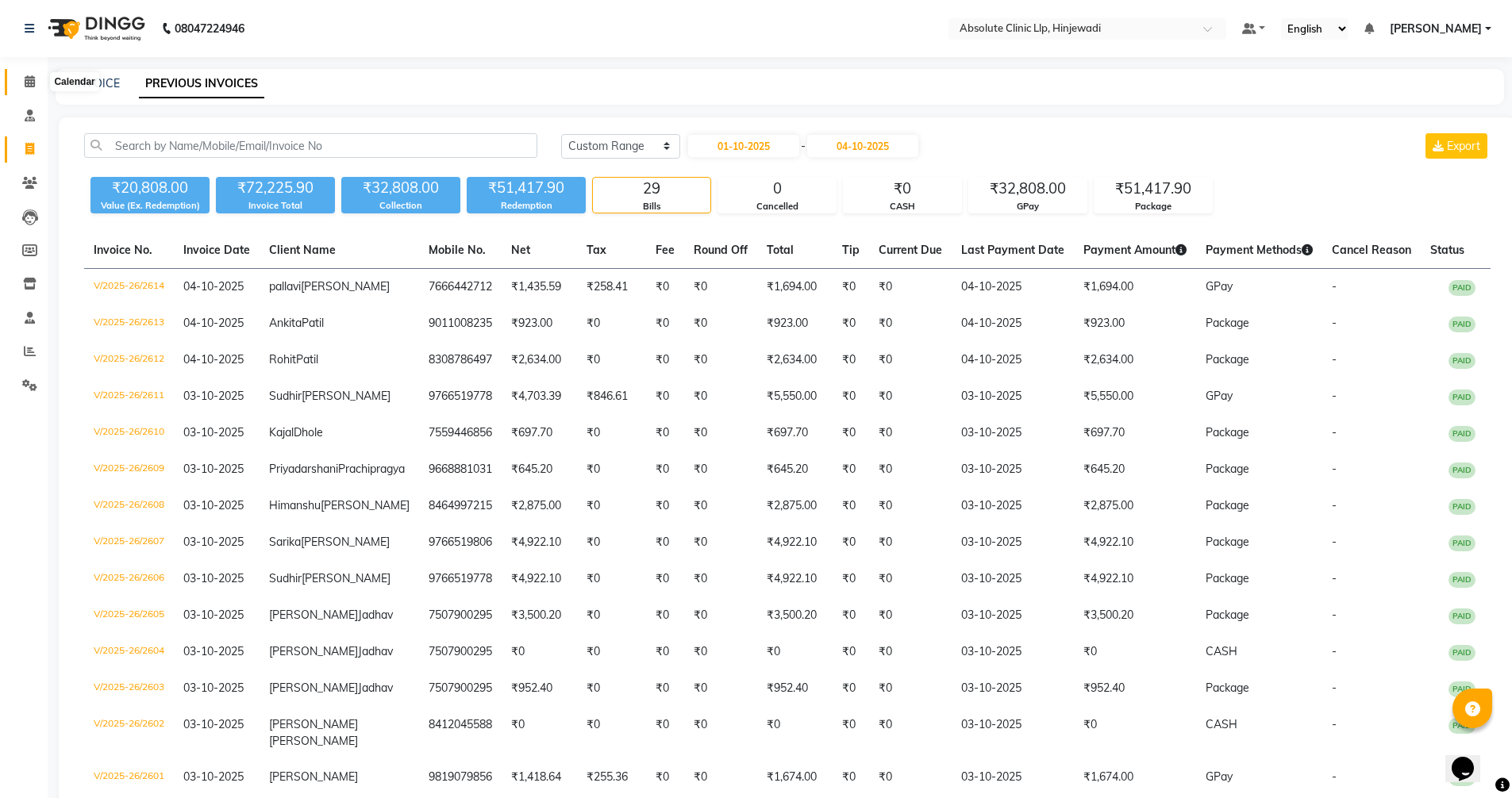
click at [28, 83] on icon at bounding box center [29, 81] width 10 height 12
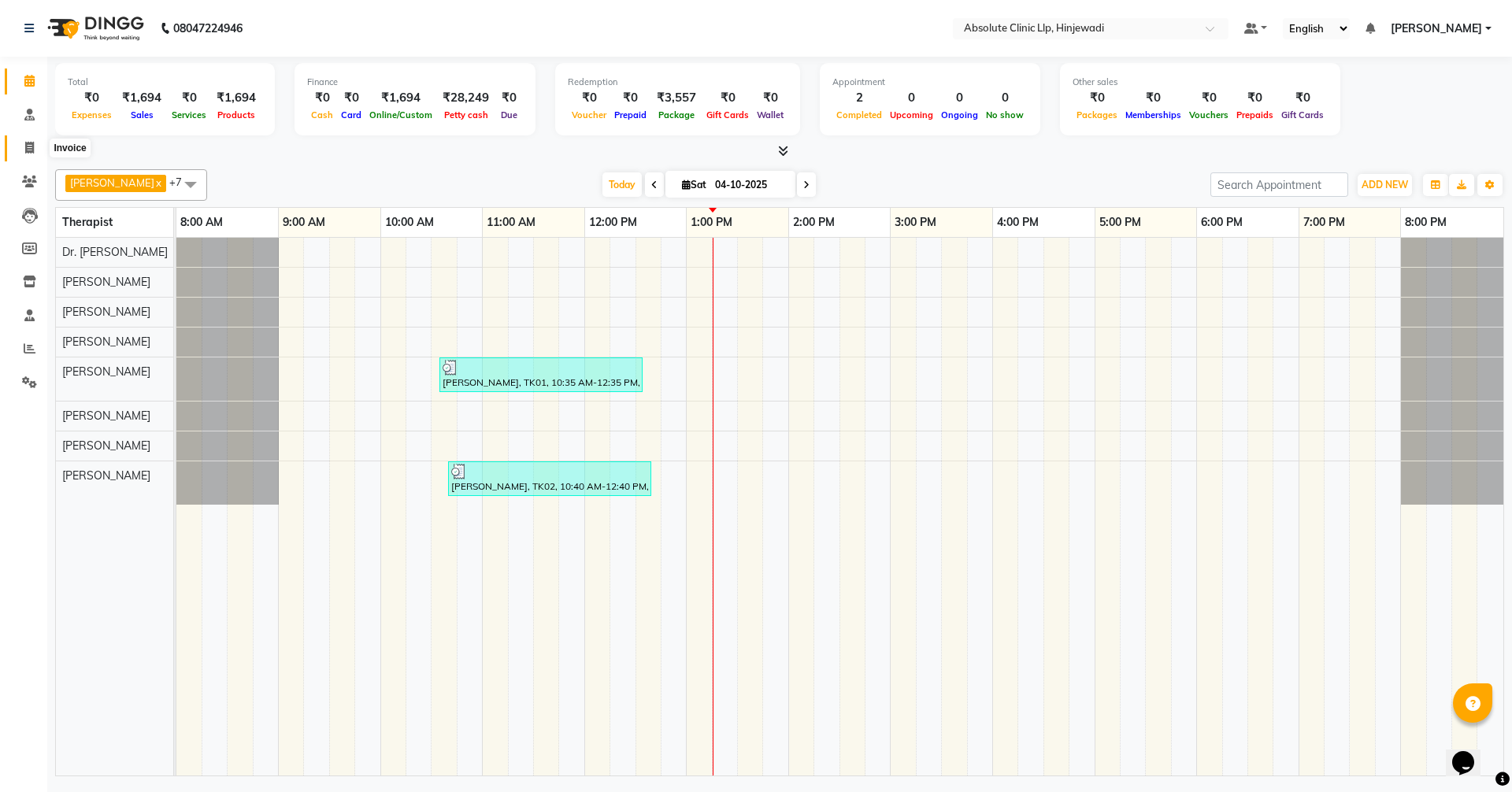
click at [29, 157] on span at bounding box center [29, 148] width 28 height 18
select select "service"
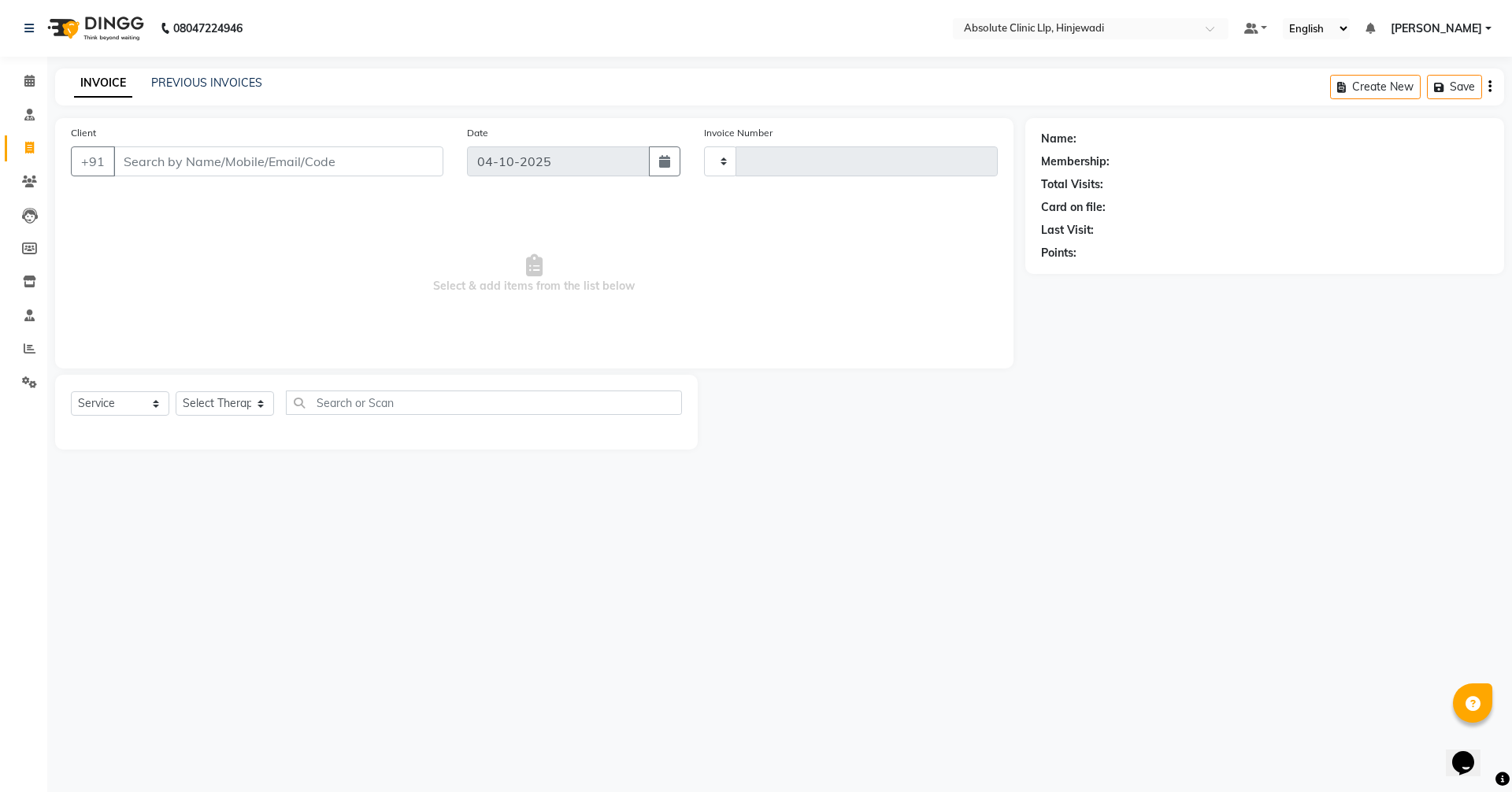
type input "2615"
select select "5113"
click at [206, 75] on div "PREVIOUS INVOICES" at bounding box center [206, 83] width 111 height 17
click at [204, 84] on link "PREVIOUS INVOICES" at bounding box center [206, 83] width 111 height 14
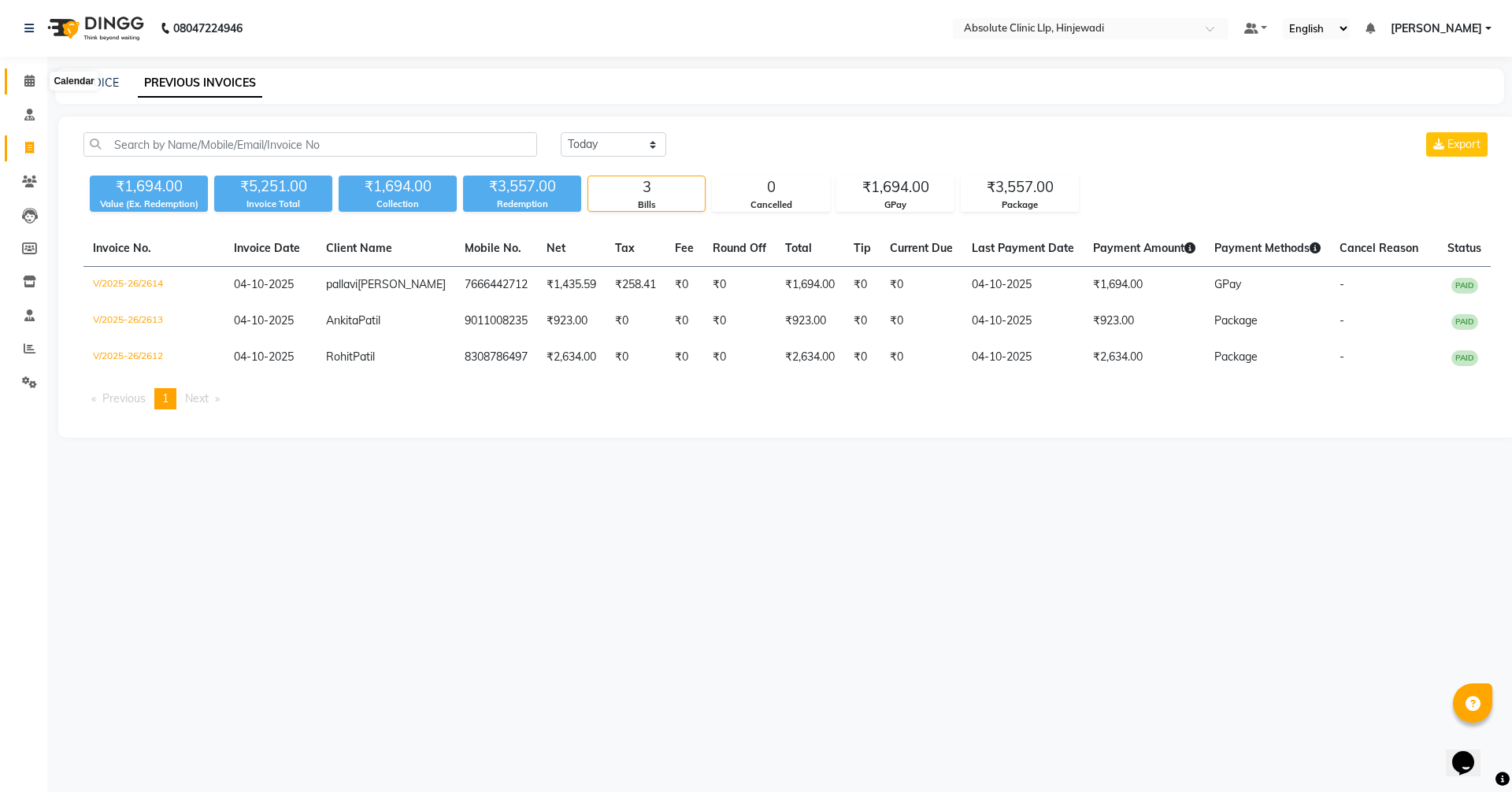
click at [27, 88] on span at bounding box center [29, 81] width 28 height 18
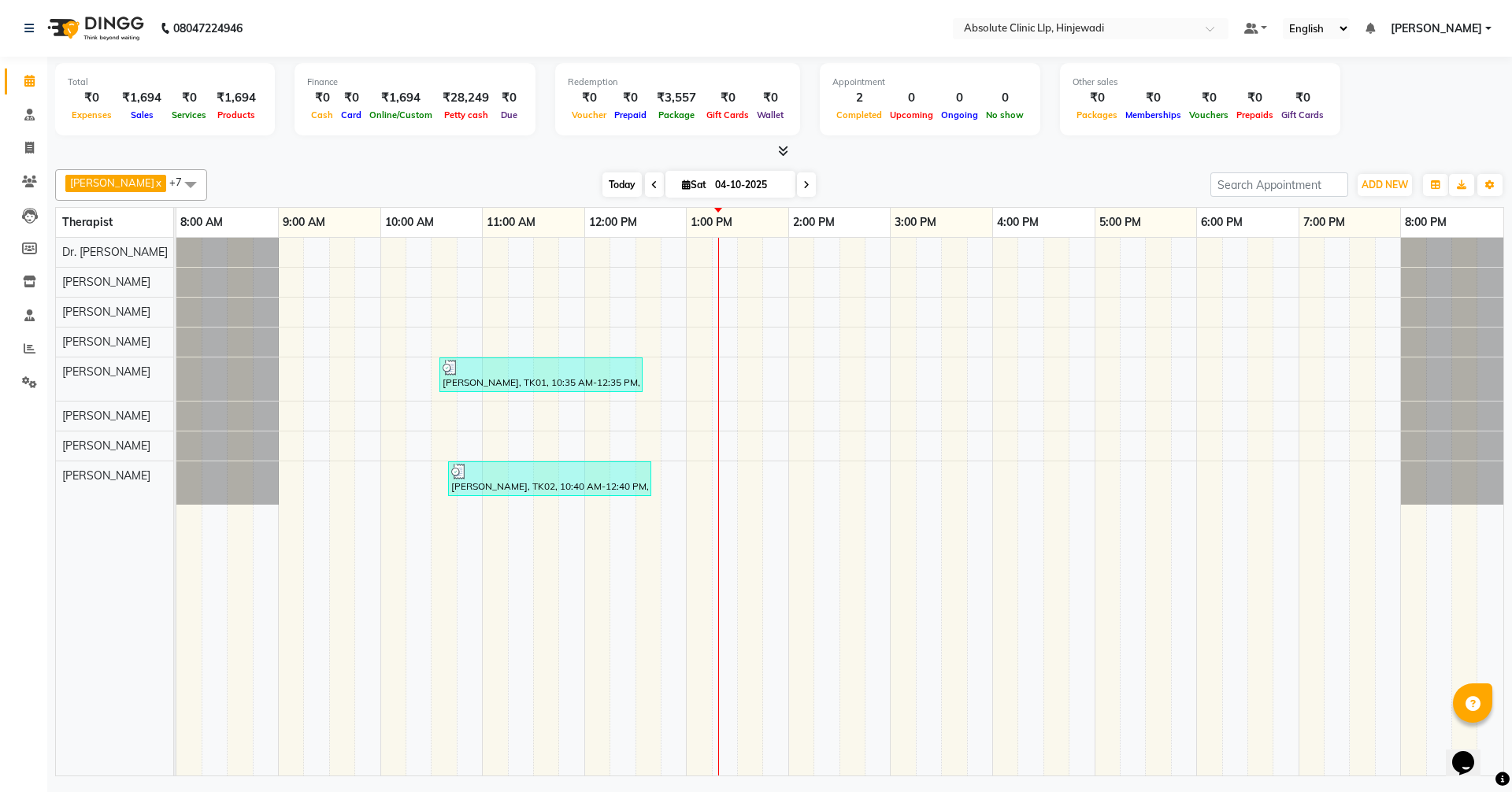
click at [642, 181] on span "Today" at bounding box center [622, 184] width 39 height 24
click at [642, 179] on span "Today" at bounding box center [622, 184] width 39 height 24
click at [35, 146] on span at bounding box center [29, 148] width 28 height 18
select select "service"
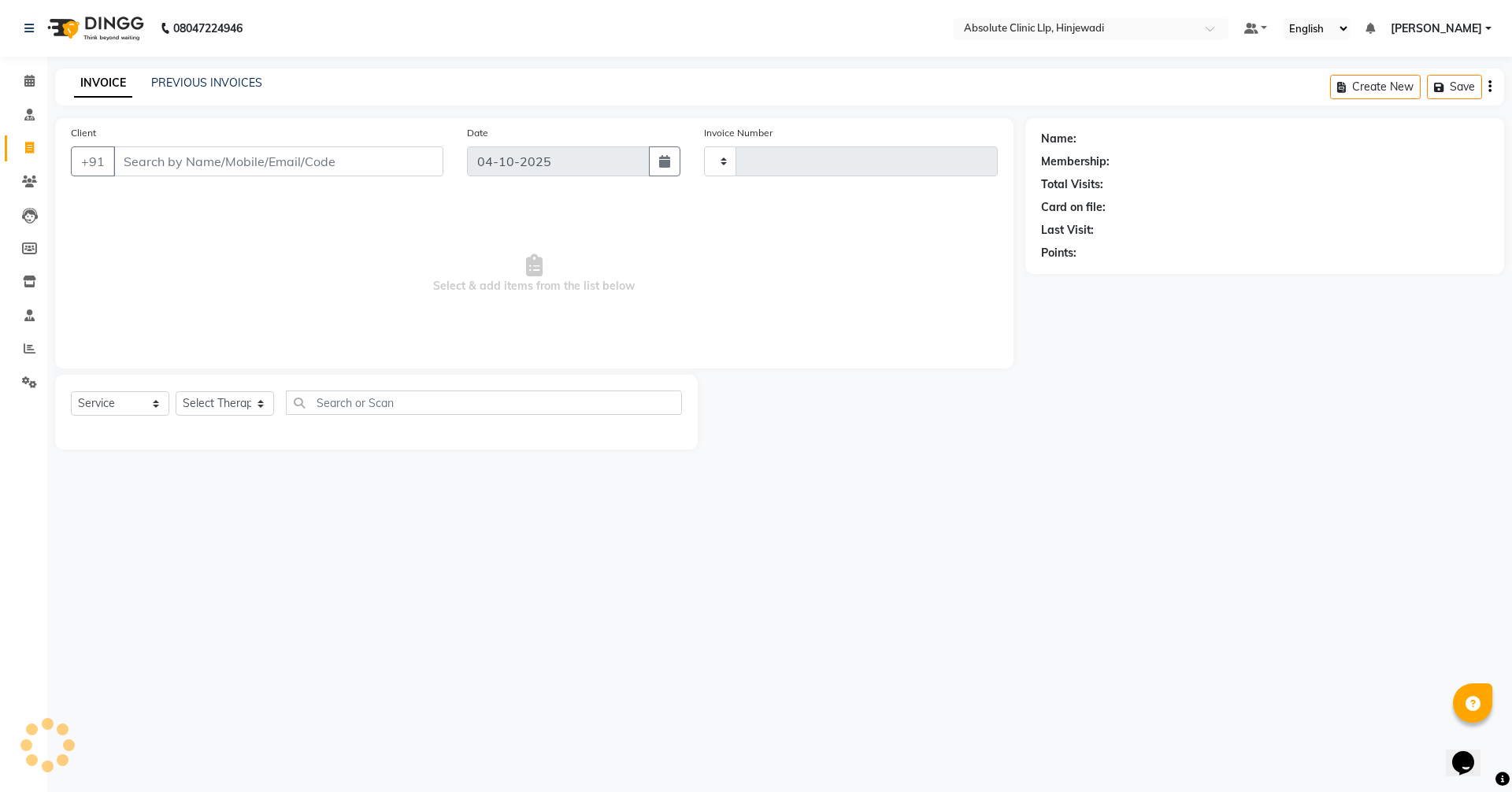
type input "2615"
select select "5113"
click at [190, 88] on link "PREVIOUS INVOICES" at bounding box center [206, 83] width 111 height 14
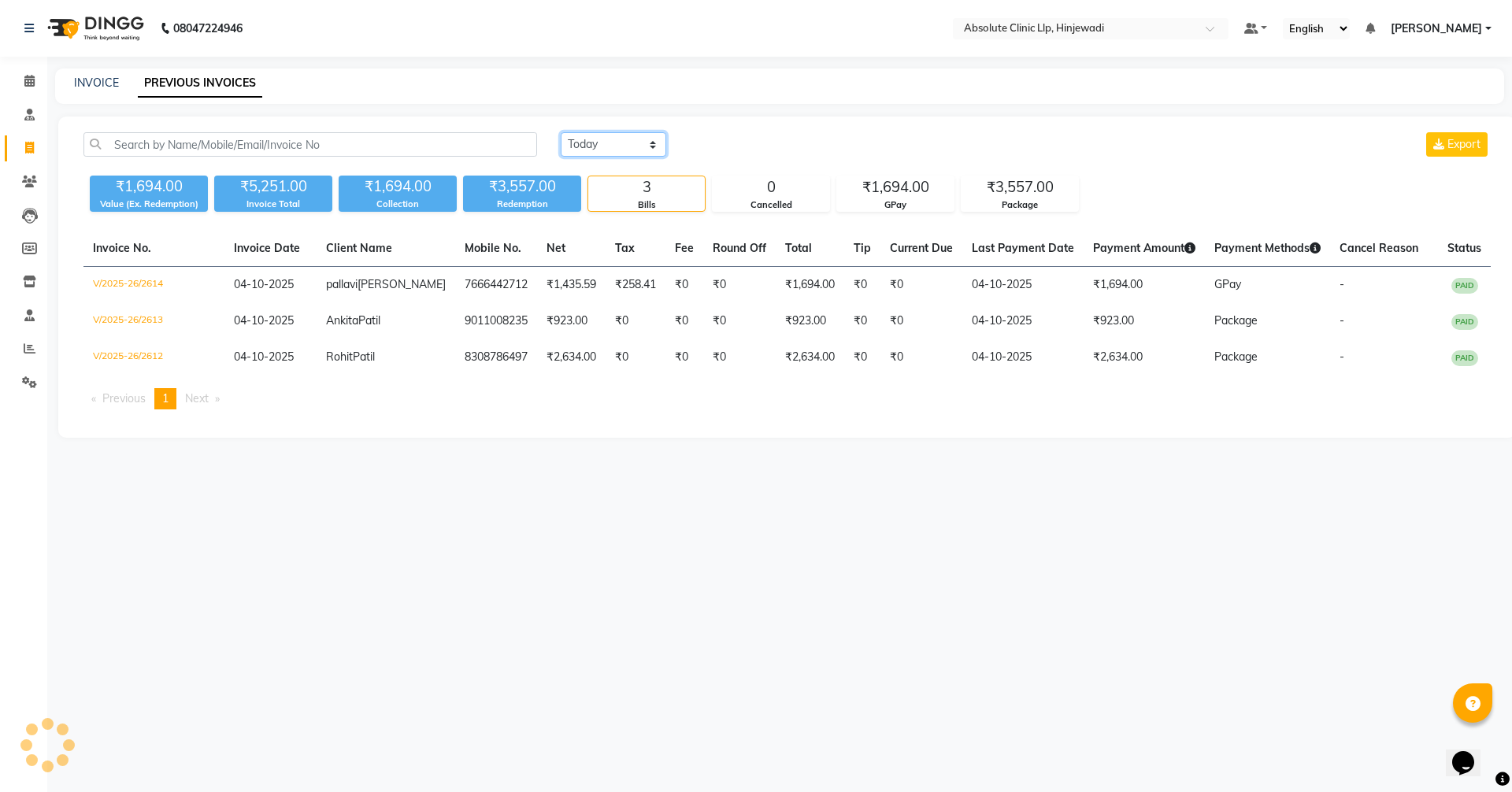
click at [662, 144] on select "[DATE] [DATE] Custom Range" at bounding box center [613, 144] width 105 height 24
select select "range"
click at [561, 132] on select "[DATE] [DATE] Custom Range" at bounding box center [613, 144] width 105 height 24
click at [770, 145] on input "04-10-2025" at bounding box center [741, 145] width 110 height 22
select select "10"
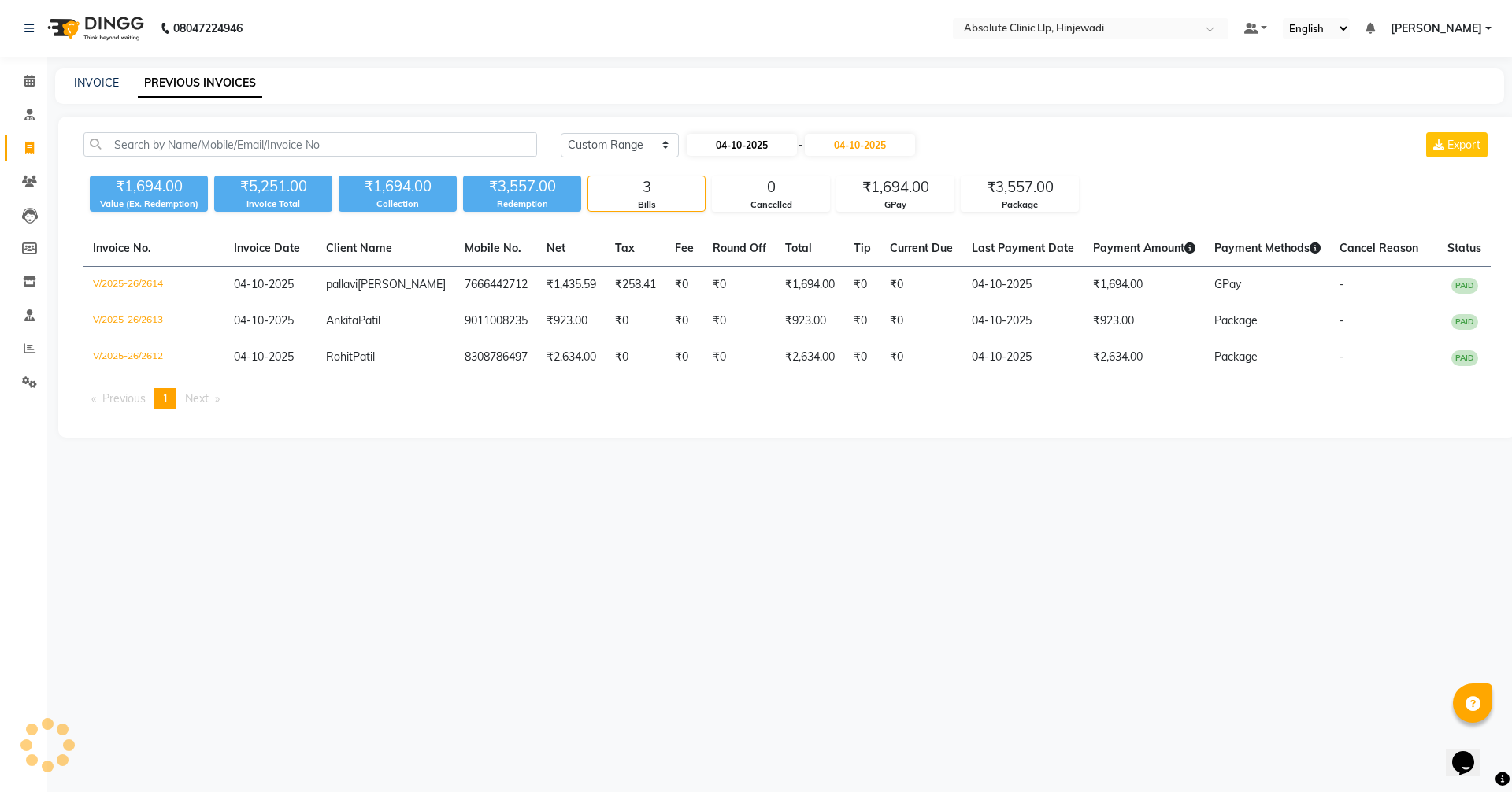
select select "2025"
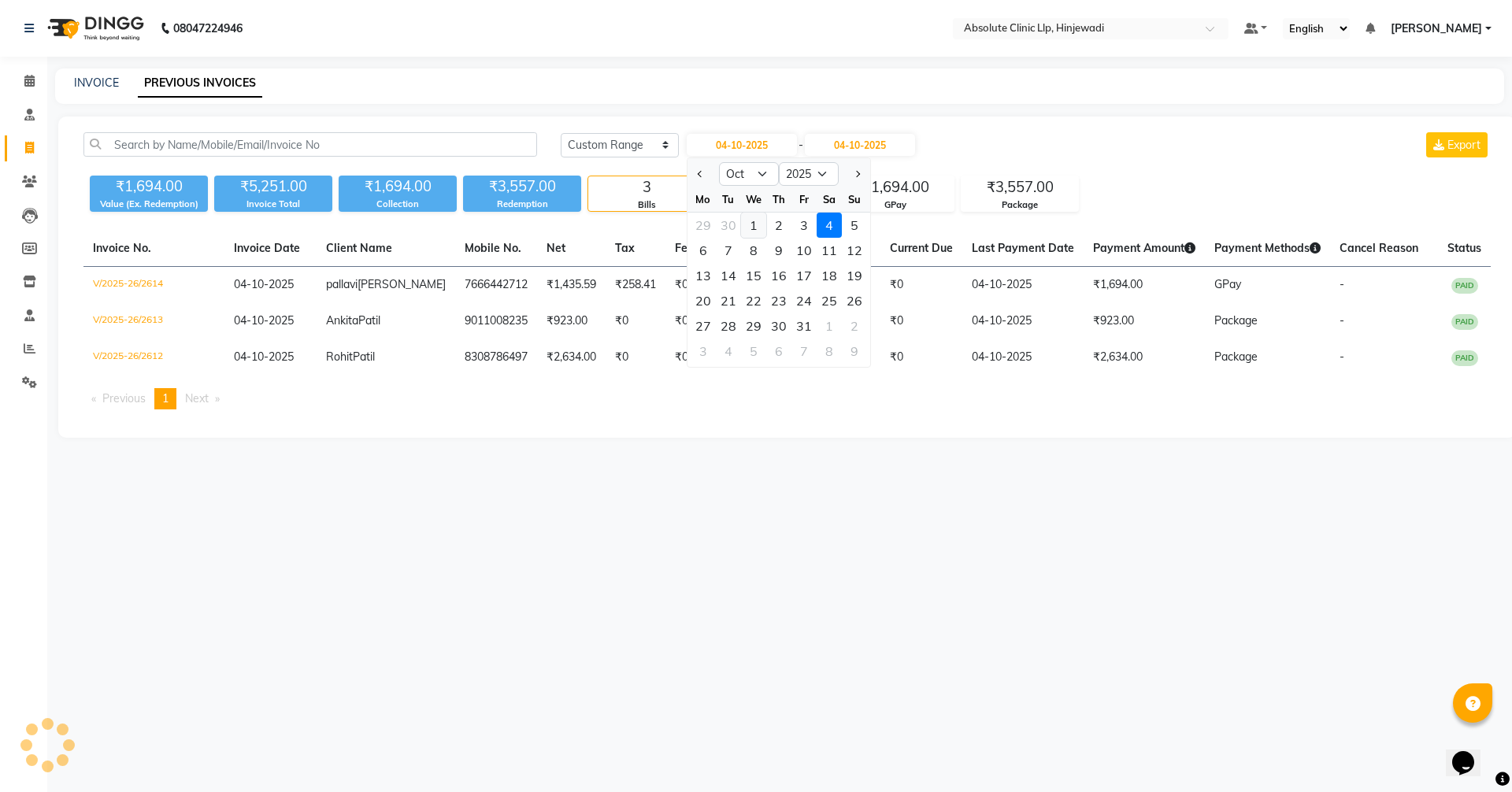
click at [760, 224] on div "1" at bounding box center [753, 225] width 25 height 25
type input "01-10-2025"
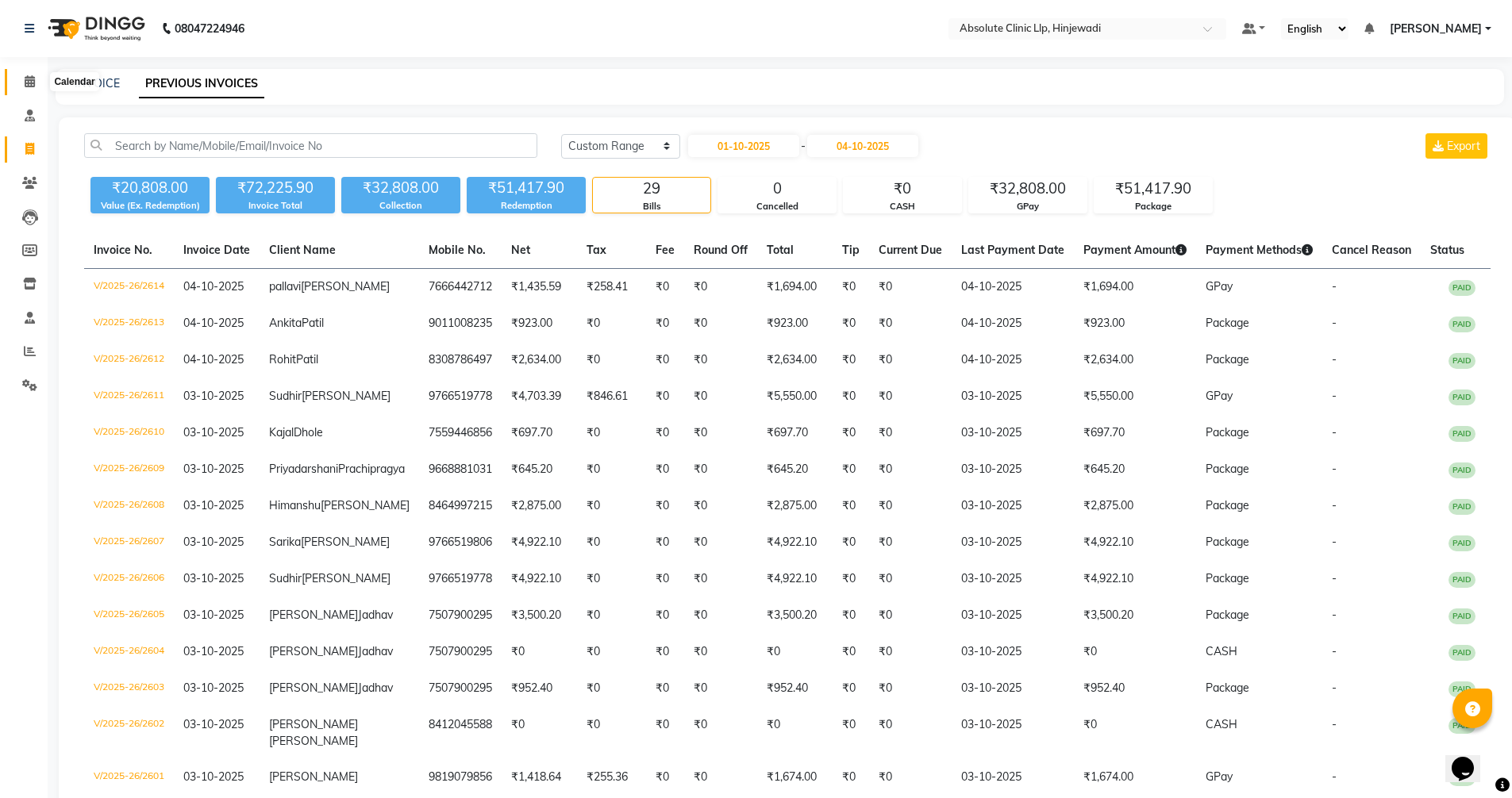
click at [32, 80] on icon at bounding box center [29, 81] width 10 height 12
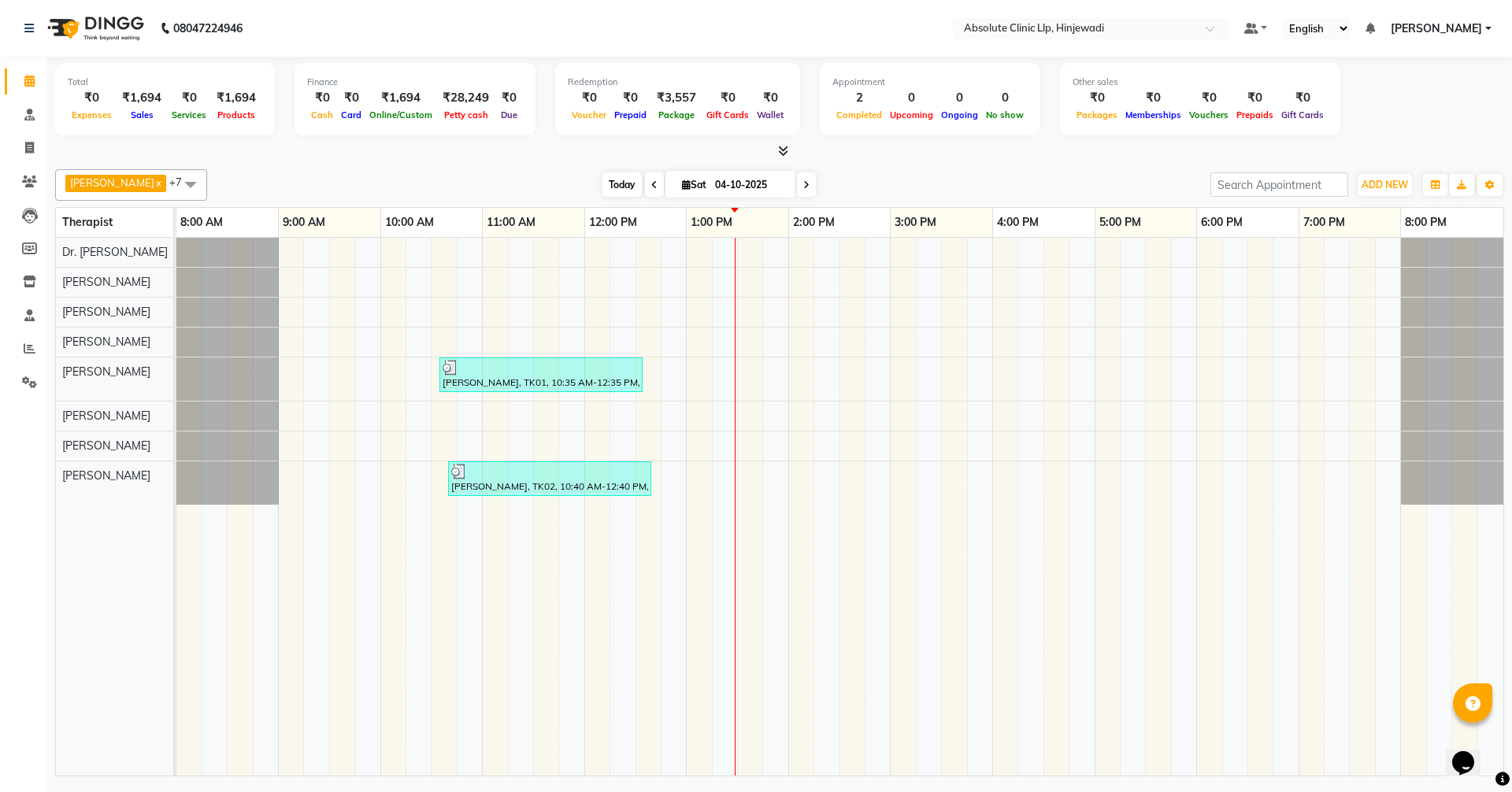
click at [642, 184] on span "Today" at bounding box center [622, 184] width 39 height 24
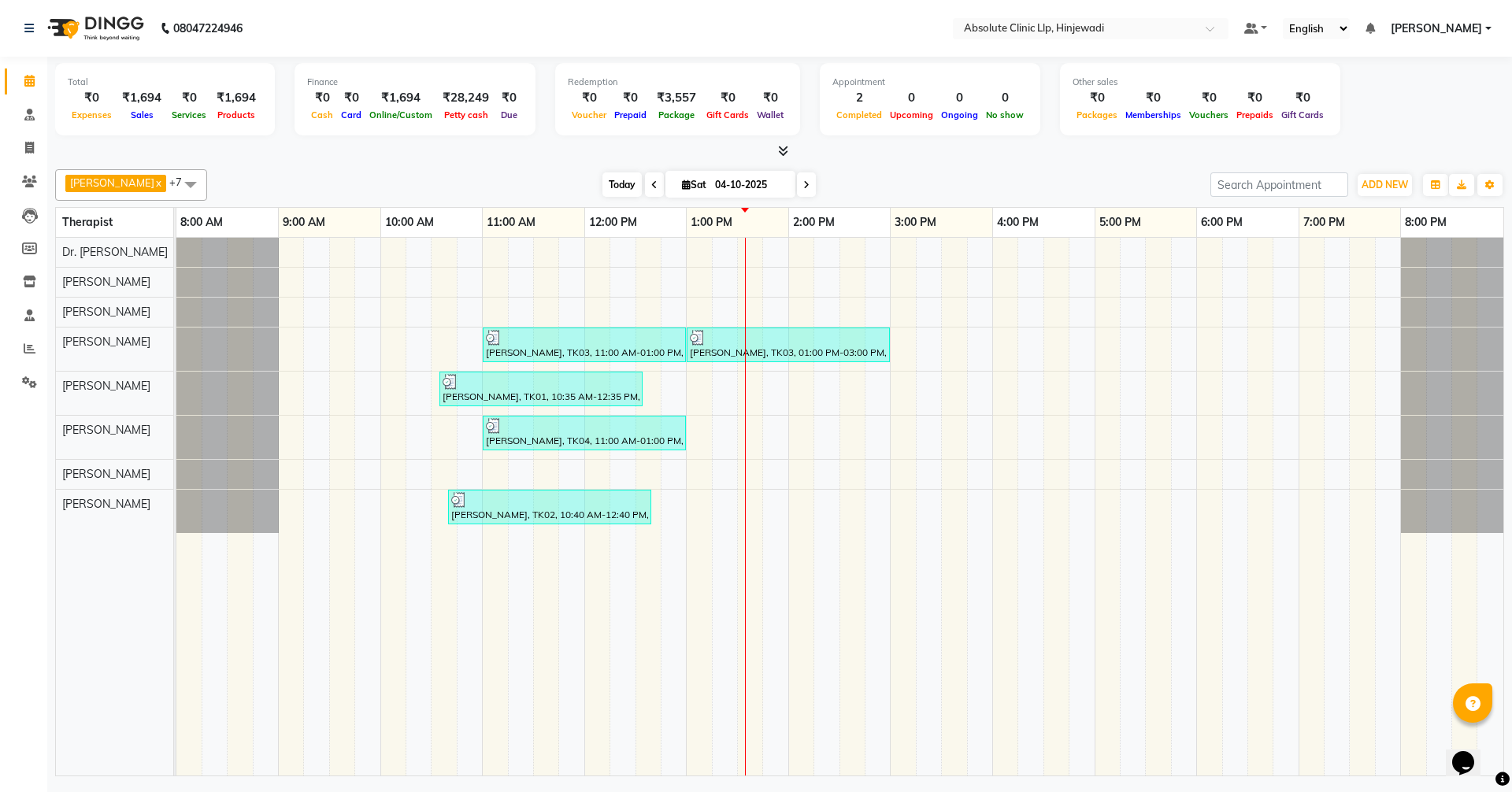
click at [642, 187] on span "Today" at bounding box center [622, 184] width 39 height 24
click at [642, 189] on span "Today" at bounding box center [622, 184] width 39 height 24
click at [642, 188] on span "Today" at bounding box center [622, 184] width 39 height 24
click at [642, 187] on span "Today" at bounding box center [622, 184] width 39 height 24
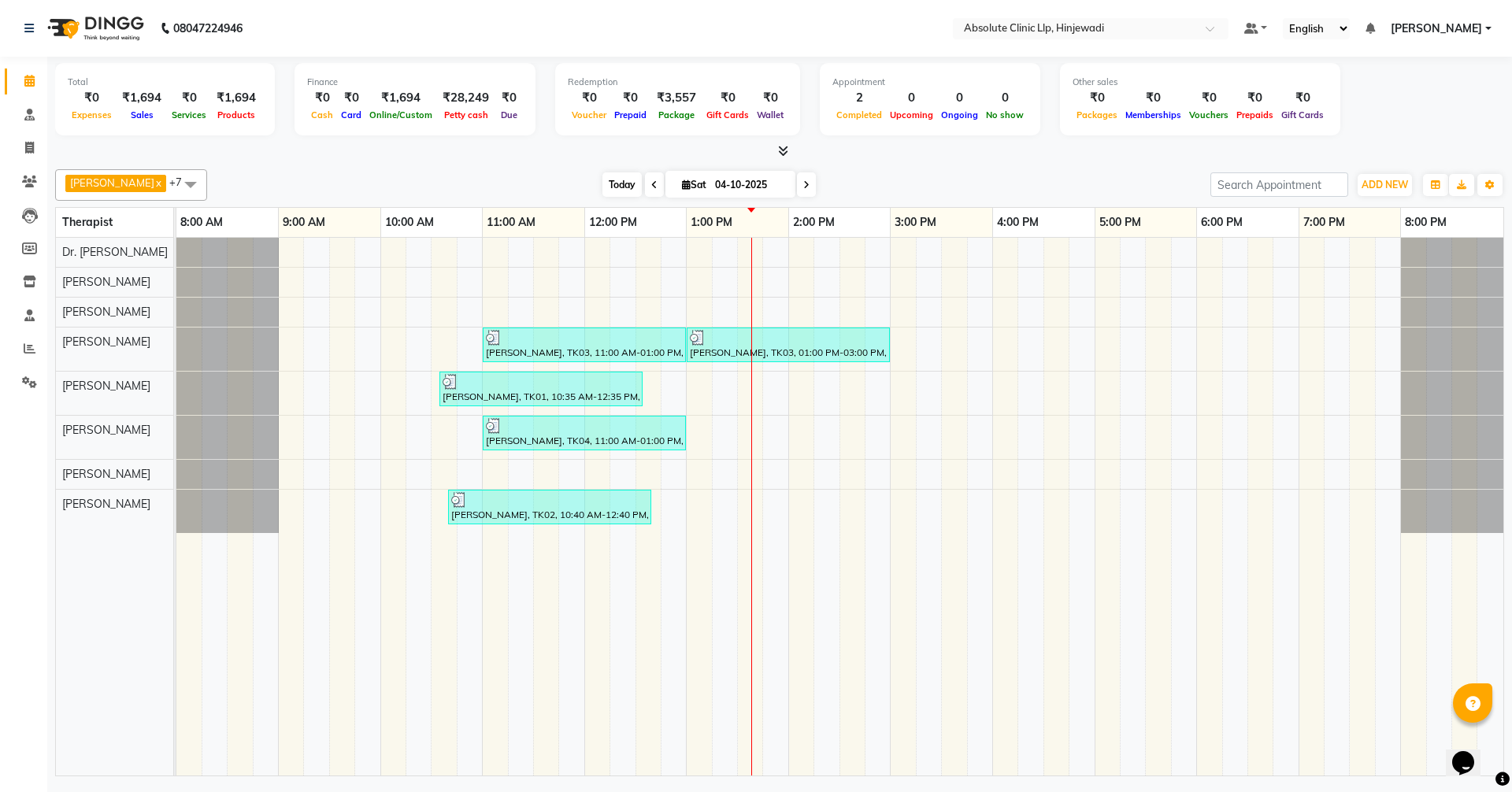
click at [642, 184] on span "Today" at bounding box center [622, 184] width 39 height 24
